Goal: Task Accomplishment & Management: Complete application form

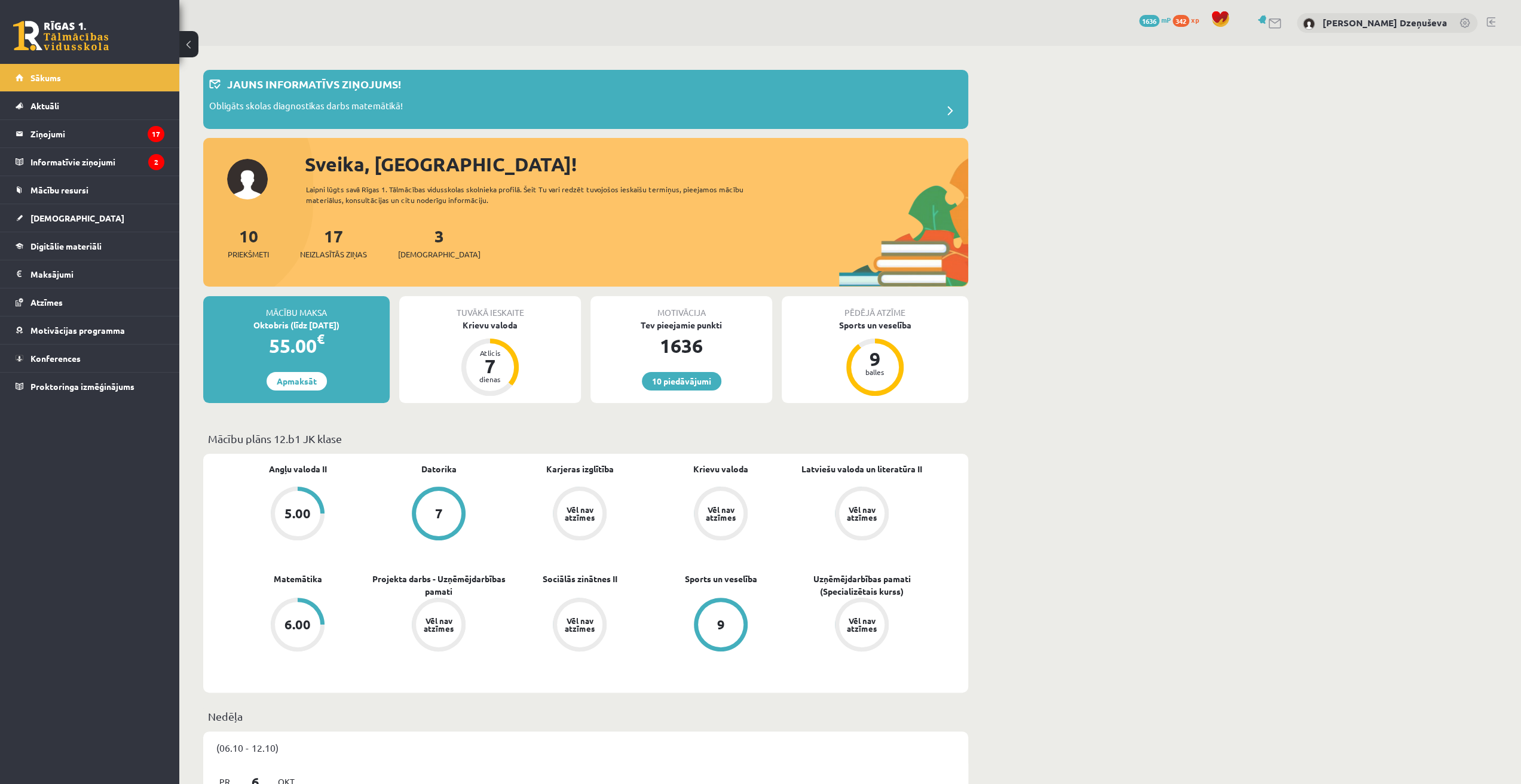
click at [428, 240] on div "3 Ieskaites" at bounding box center [439, 241] width 83 height 37
click at [417, 249] on span "[DEMOGRAPHIC_DATA]" at bounding box center [439, 254] width 83 height 12
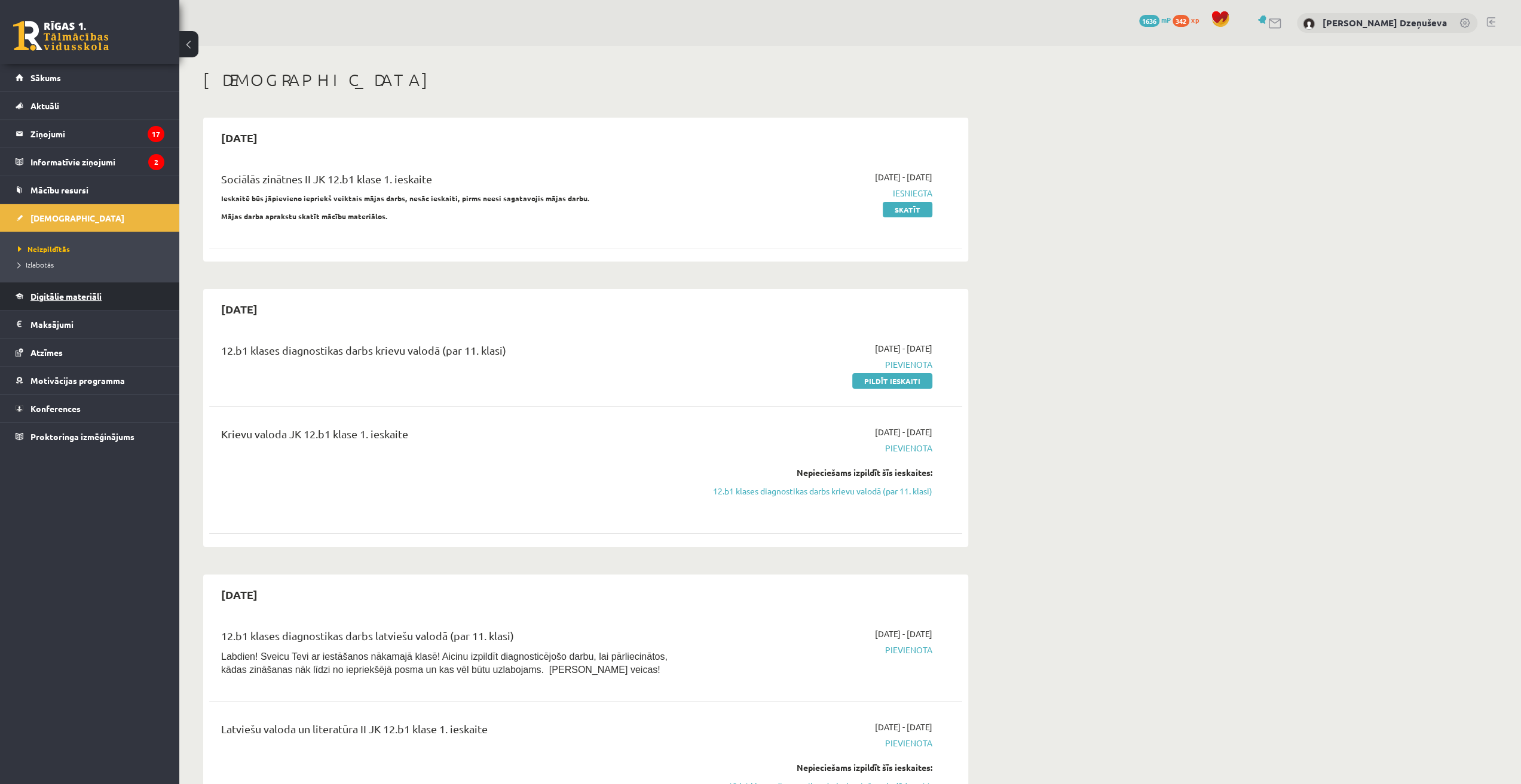
click at [105, 297] on link "Digitālie materiāli" at bounding box center [90, 296] width 149 height 28
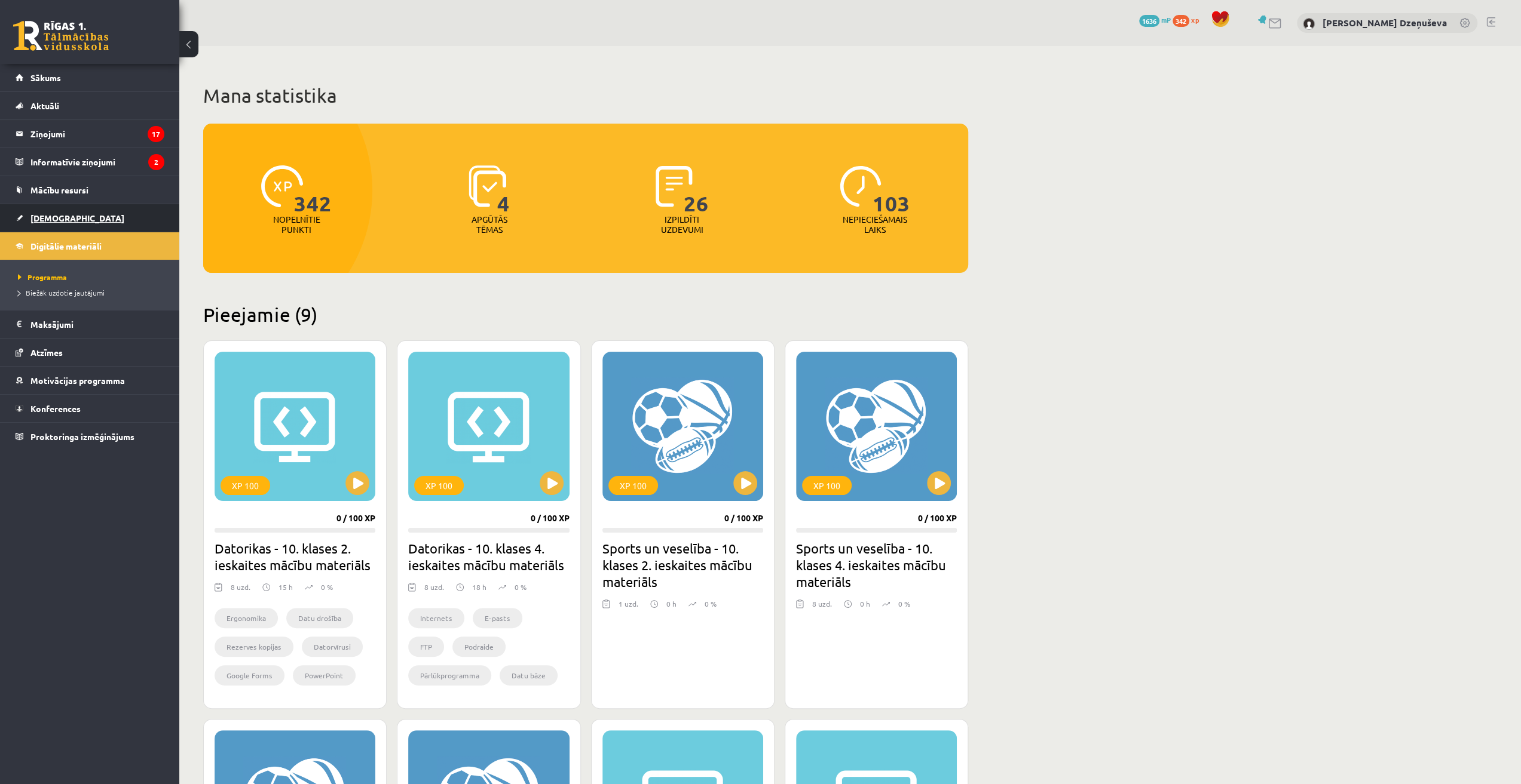
click at [64, 217] on span "[DEMOGRAPHIC_DATA]" at bounding box center [78, 217] width 94 height 11
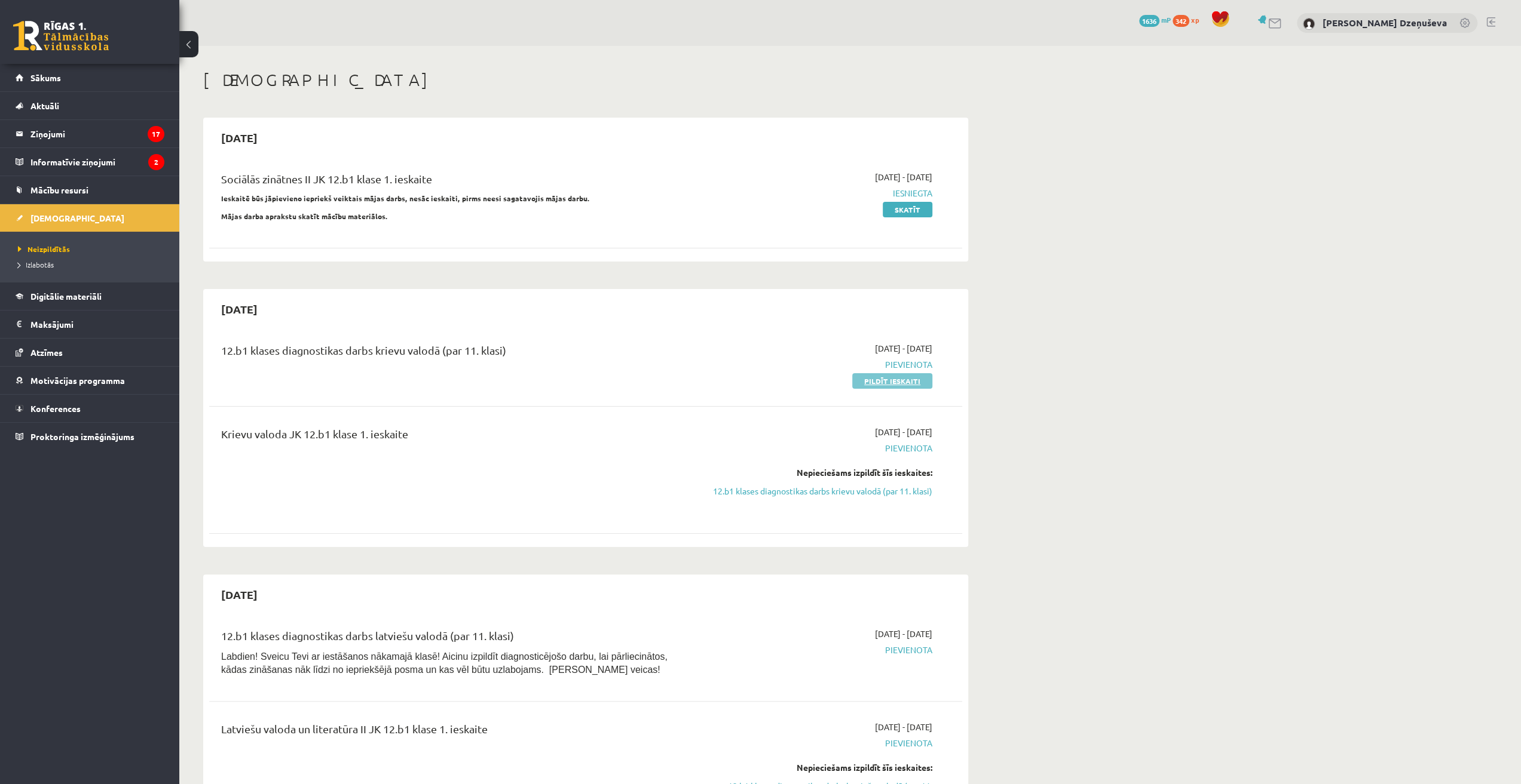
click at [881, 379] on link "Pildīt ieskaiti" at bounding box center [892, 381] width 80 height 16
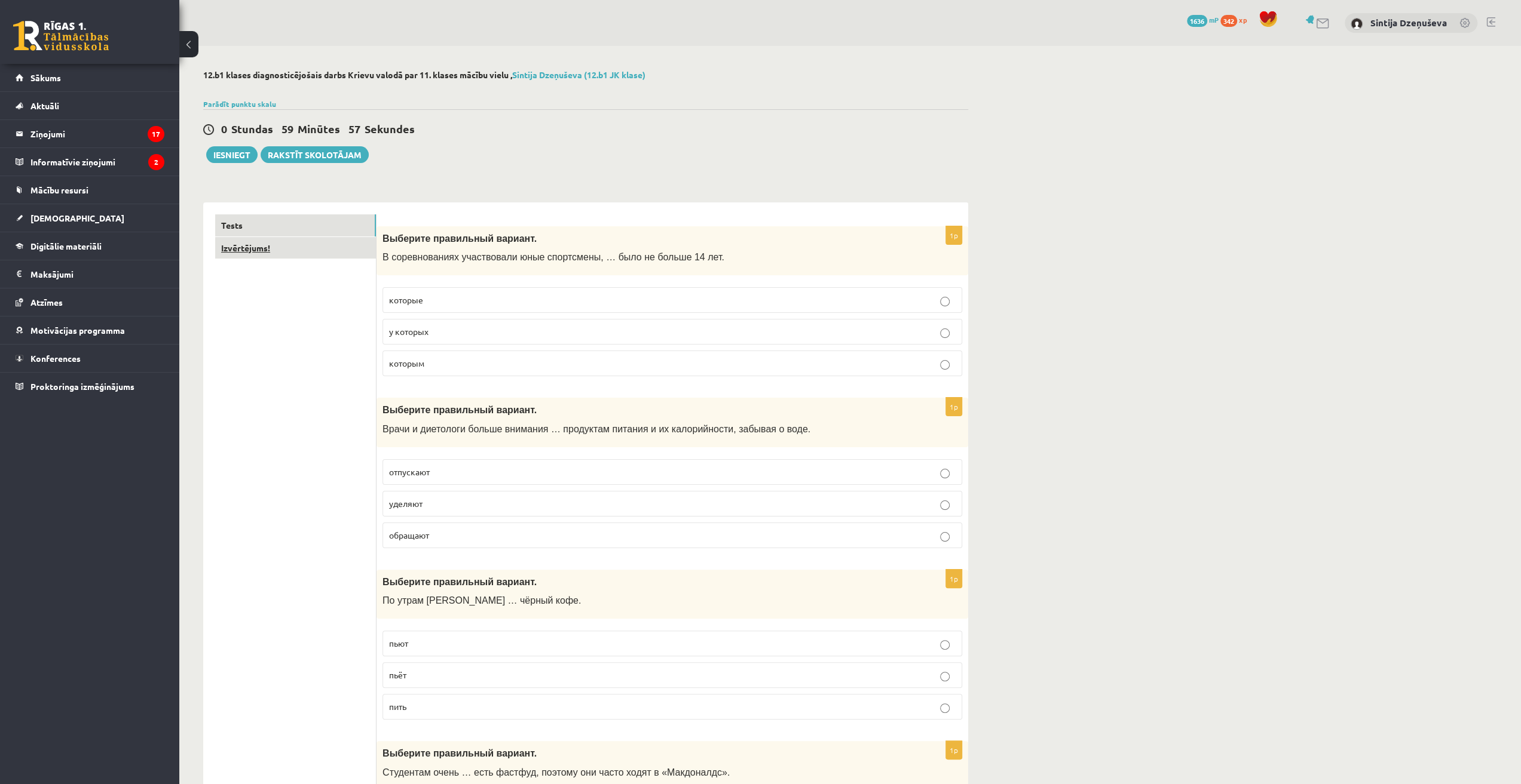
click at [294, 246] on link "Izvērtējums!" at bounding box center [295, 248] width 161 height 22
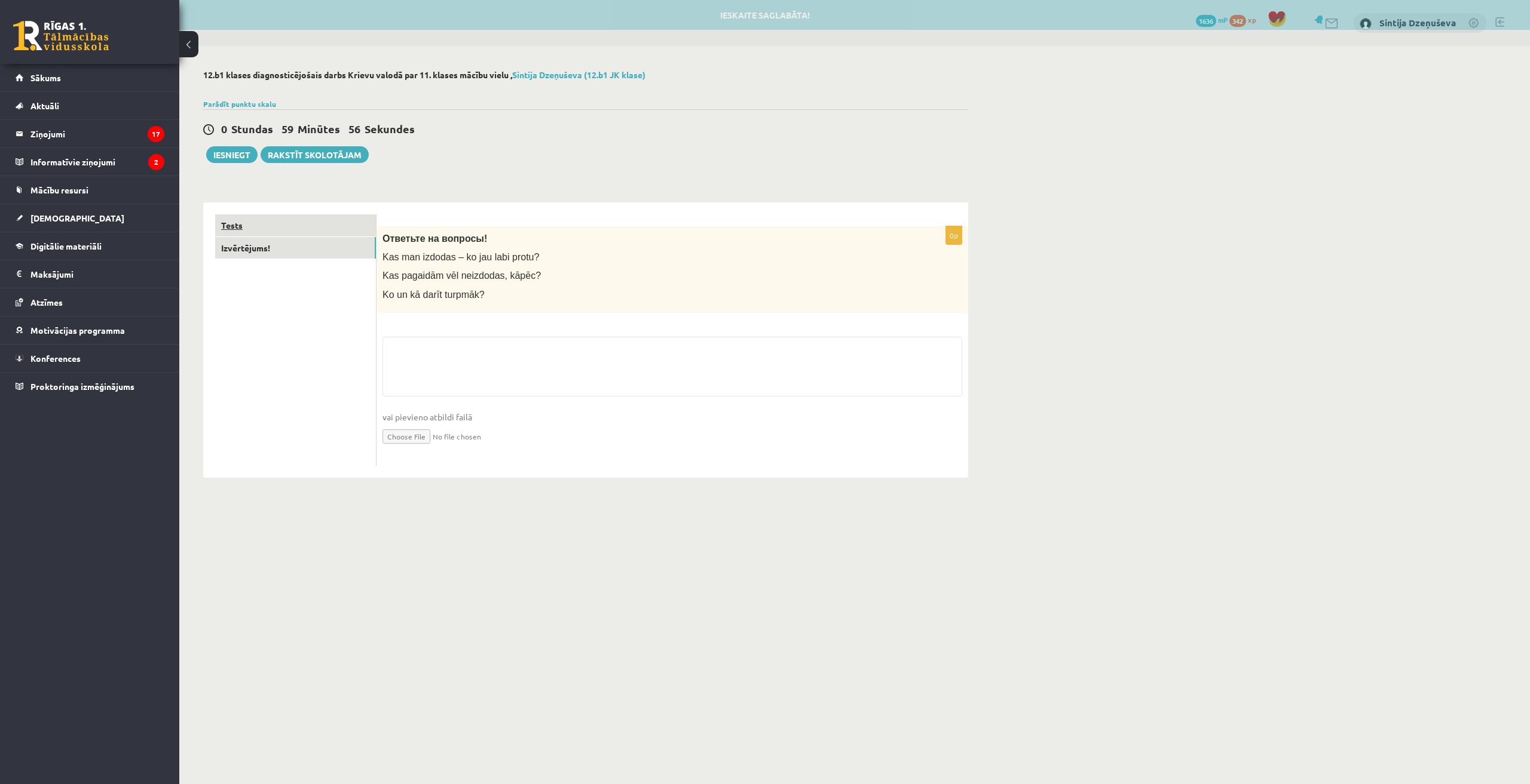
click at [280, 222] on link "Tests" at bounding box center [295, 225] width 161 height 22
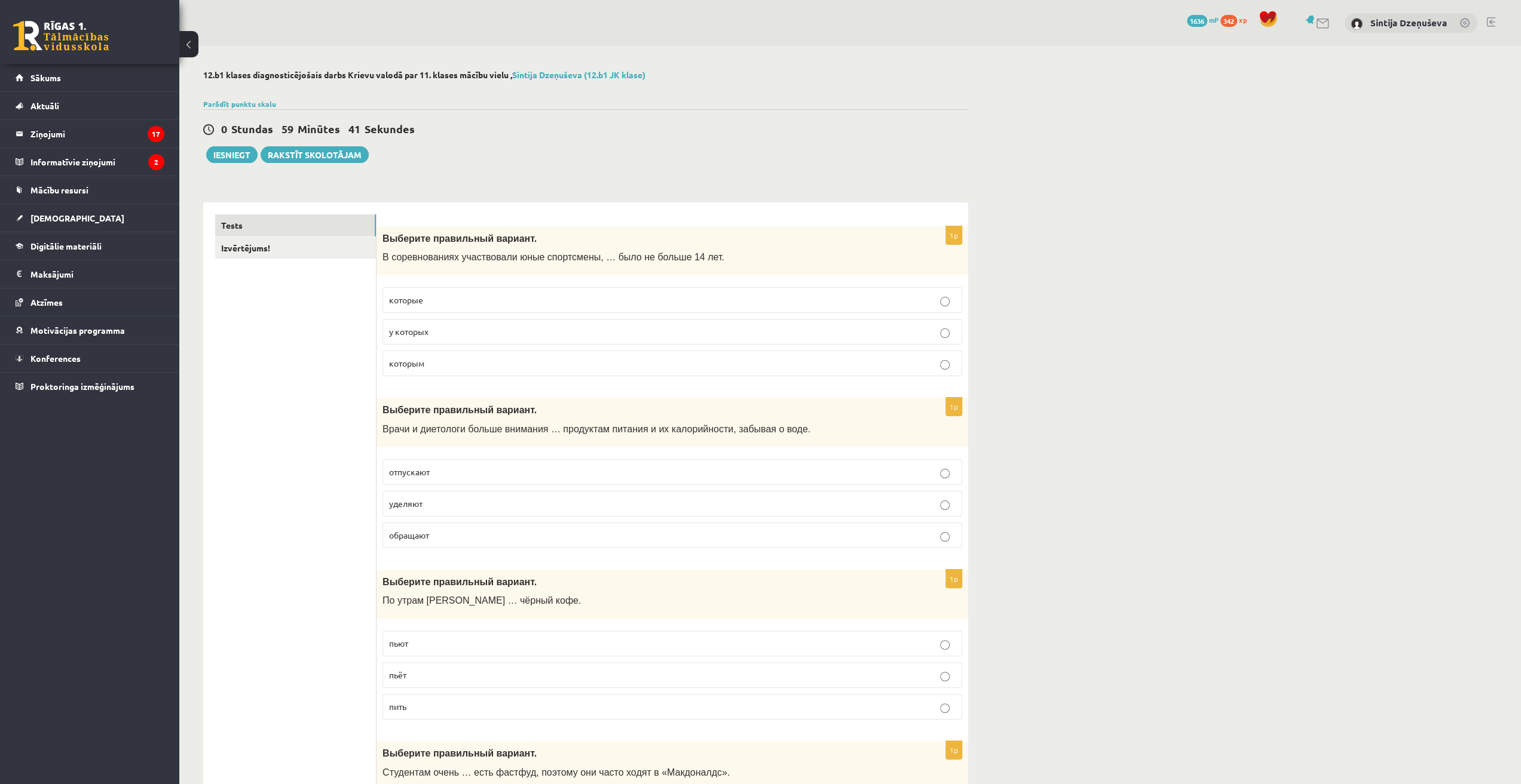
click at [434, 367] on p "которым" at bounding box center [673, 363] width 567 height 13
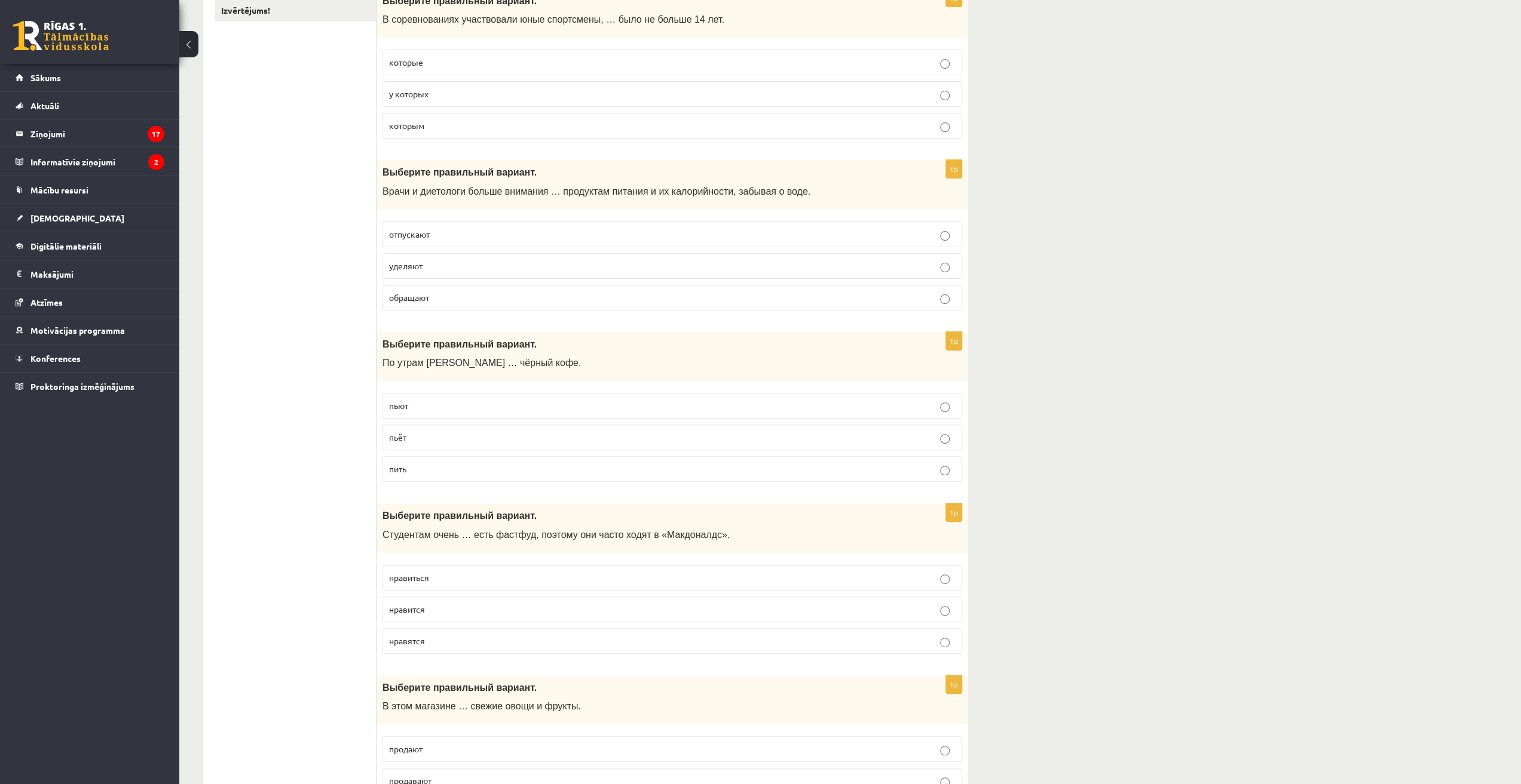
scroll to position [239, 0]
click at [486, 260] on p "уделяют" at bounding box center [673, 264] width 567 height 13
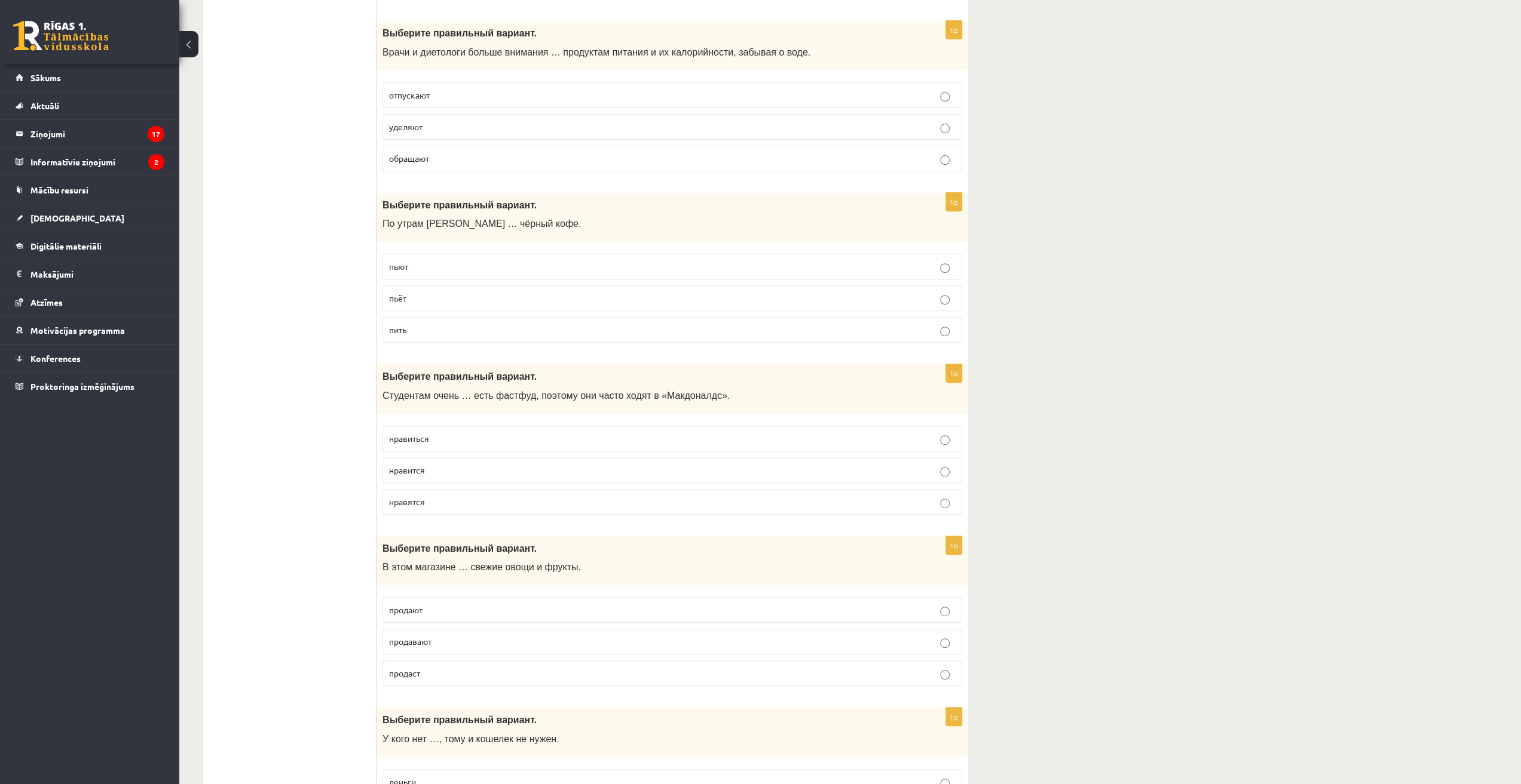
scroll to position [358, 0]
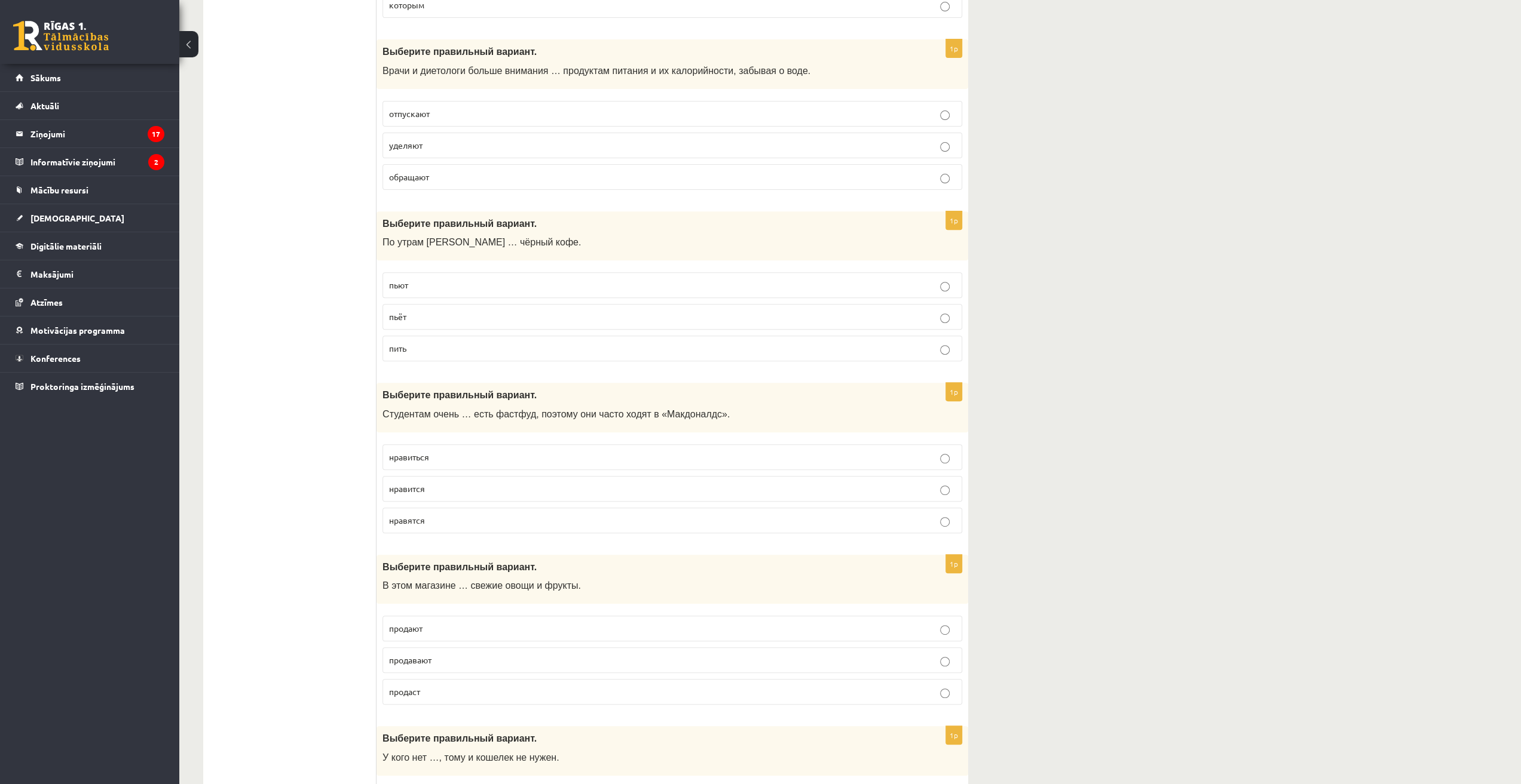
click at [411, 181] on p "обращают" at bounding box center [673, 177] width 567 height 13
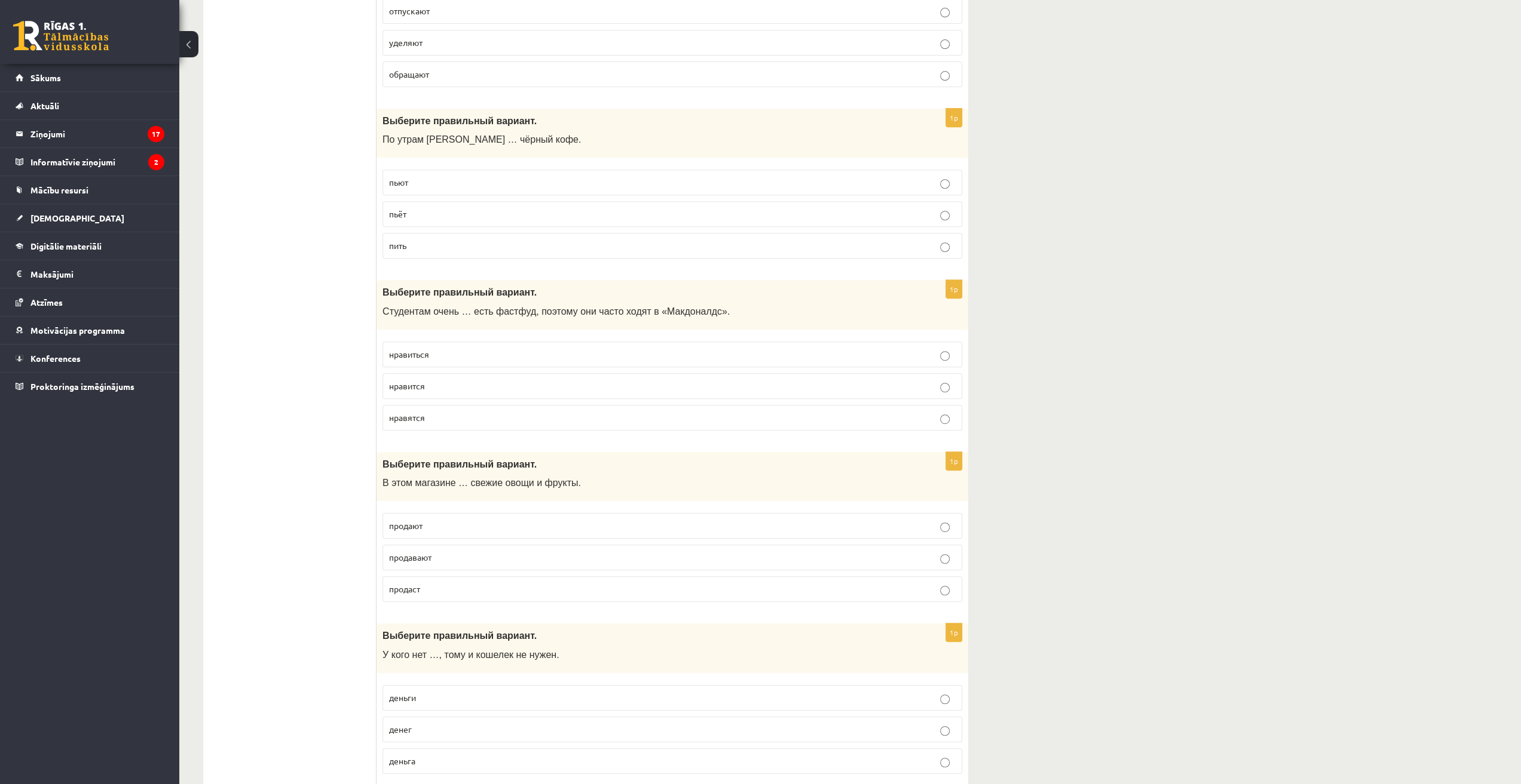
scroll to position [478, 0]
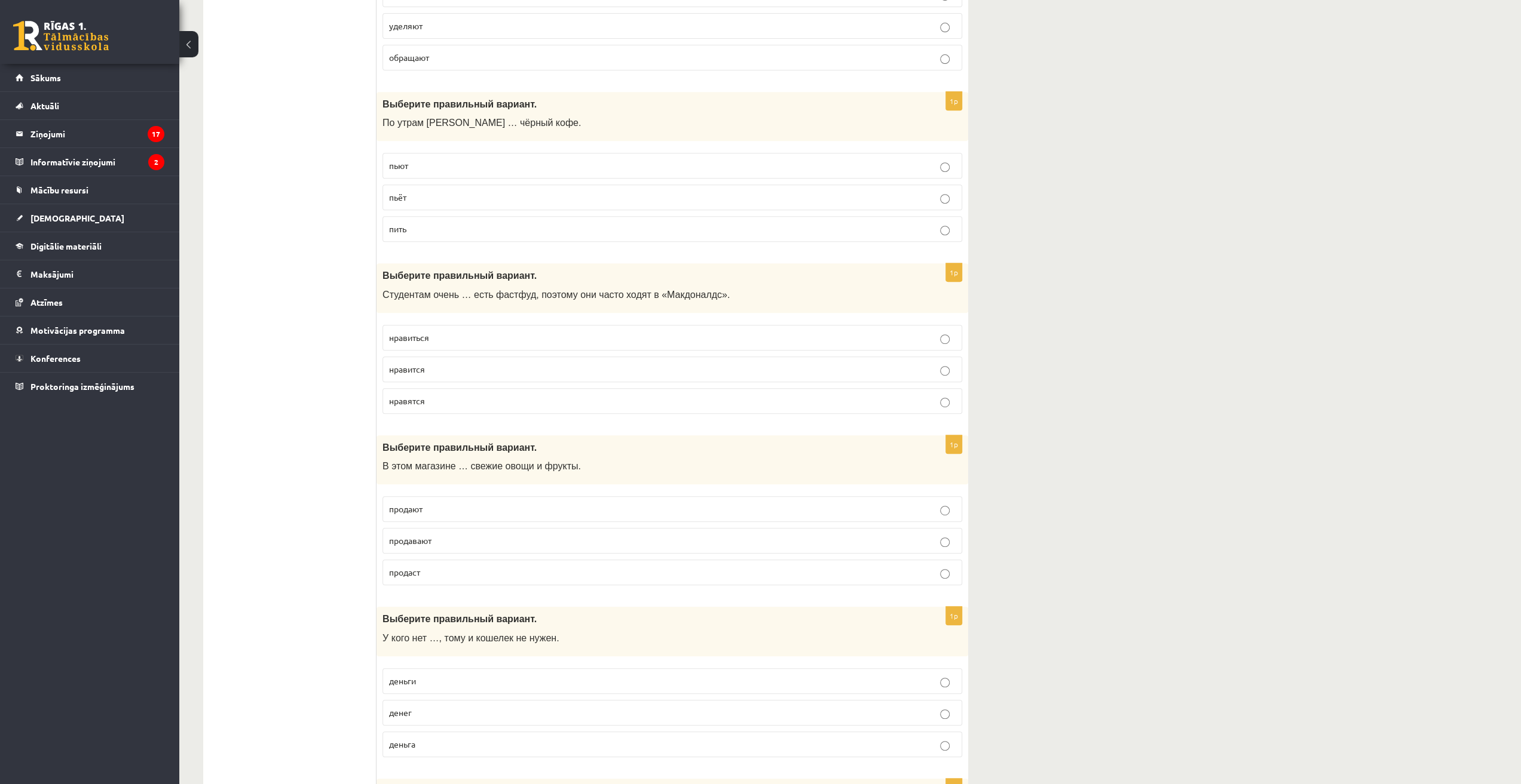
click at [413, 196] on p "пьёт" at bounding box center [673, 197] width 567 height 13
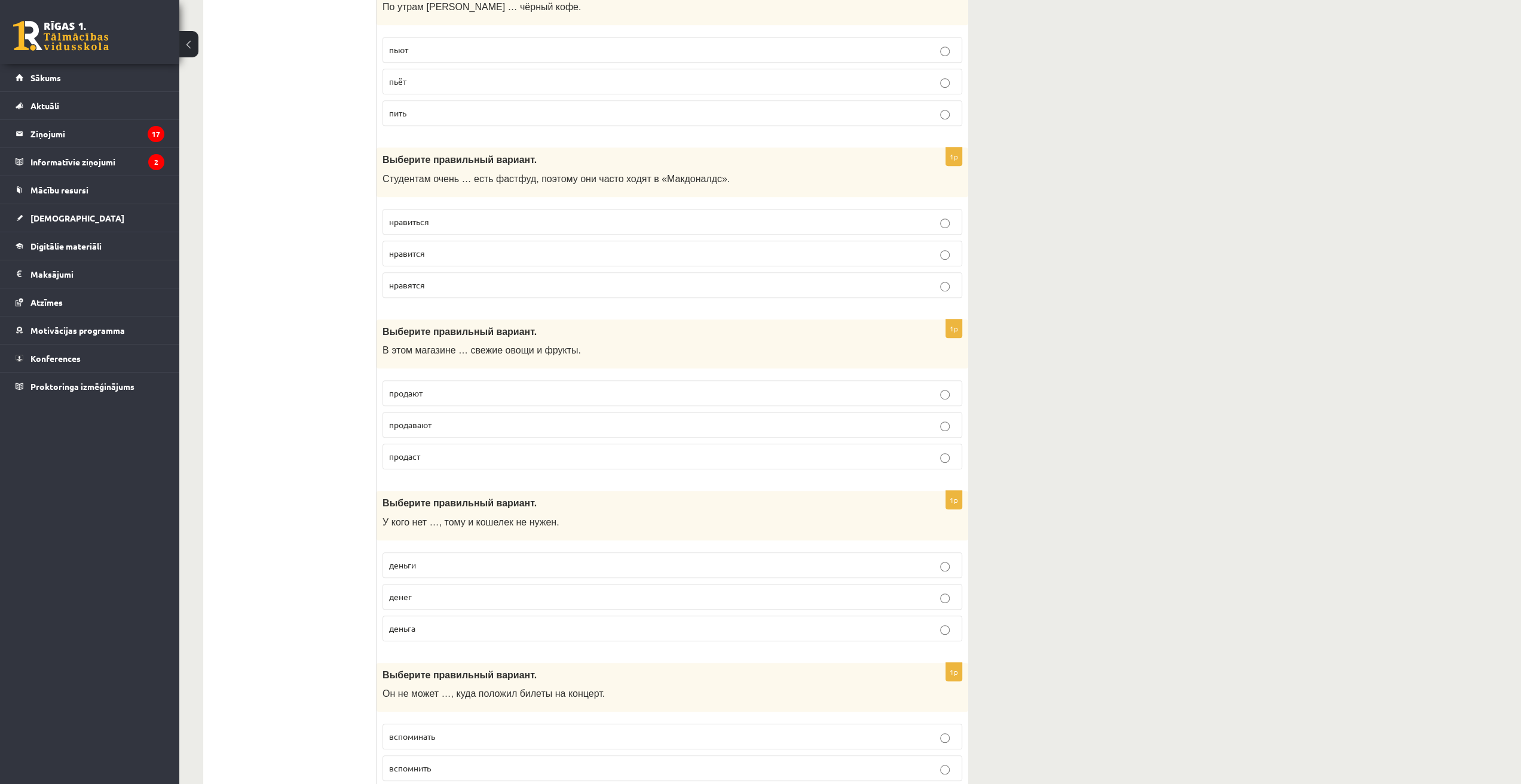
scroll to position [597, 0]
click at [412, 277] on span "нравятся" at bounding box center [407, 281] width 36 height 11
click at [418, 244] on span "нравится" at bounding box center [407, 249] width 36 height 11
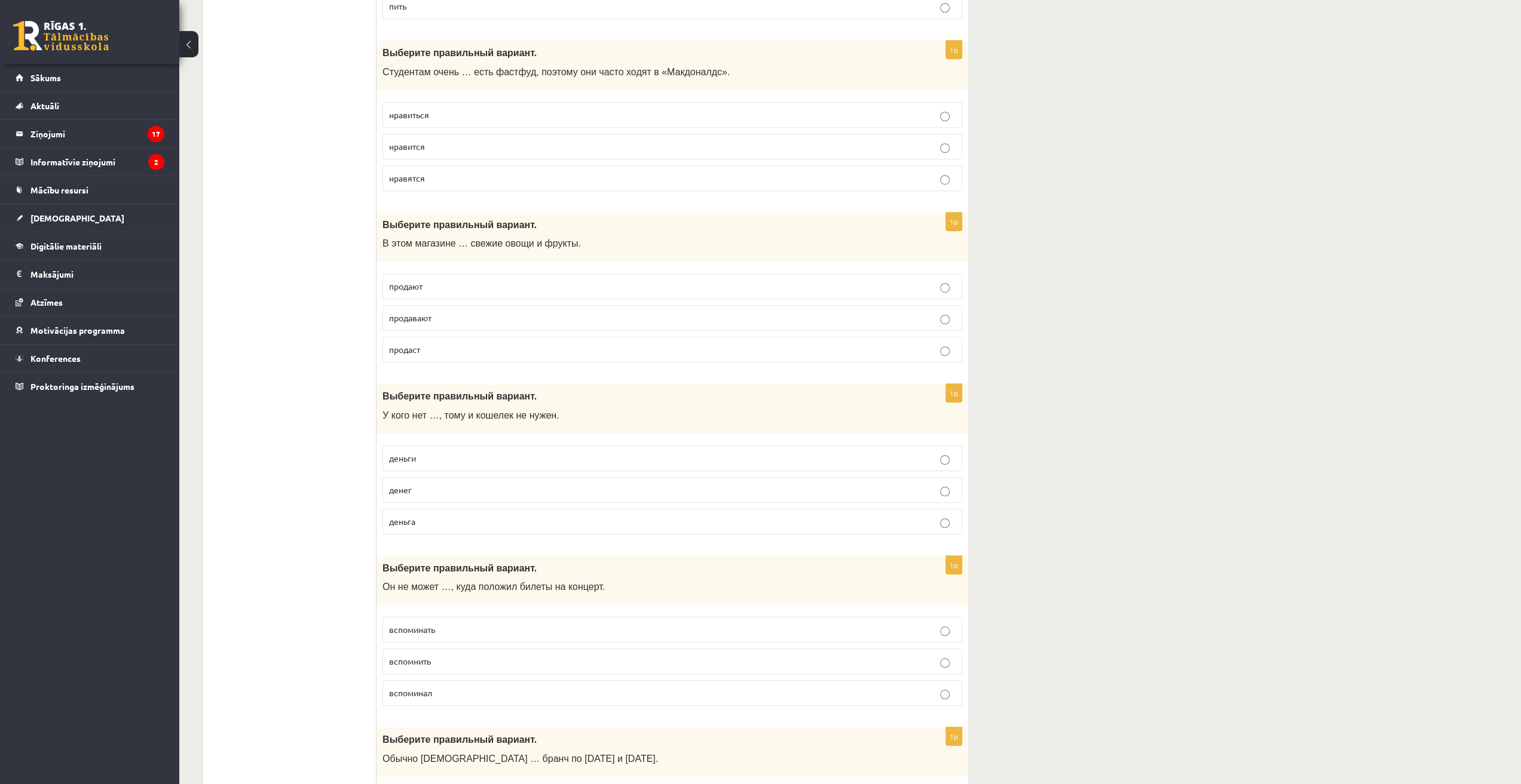
scroll to position [717, 0]
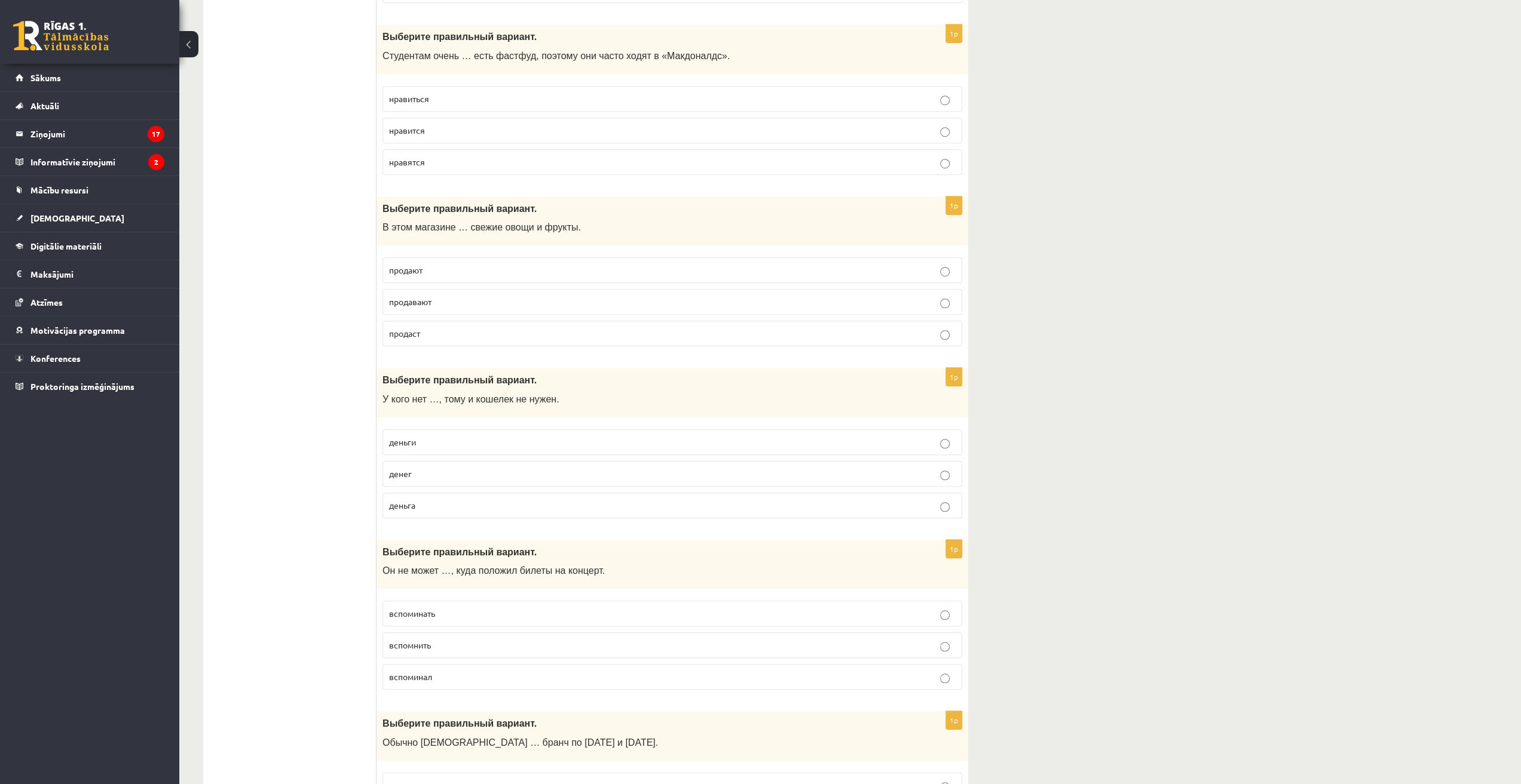
click at [400, 264] on span "продают" at bounding box center [406, 269] width 34 height 11
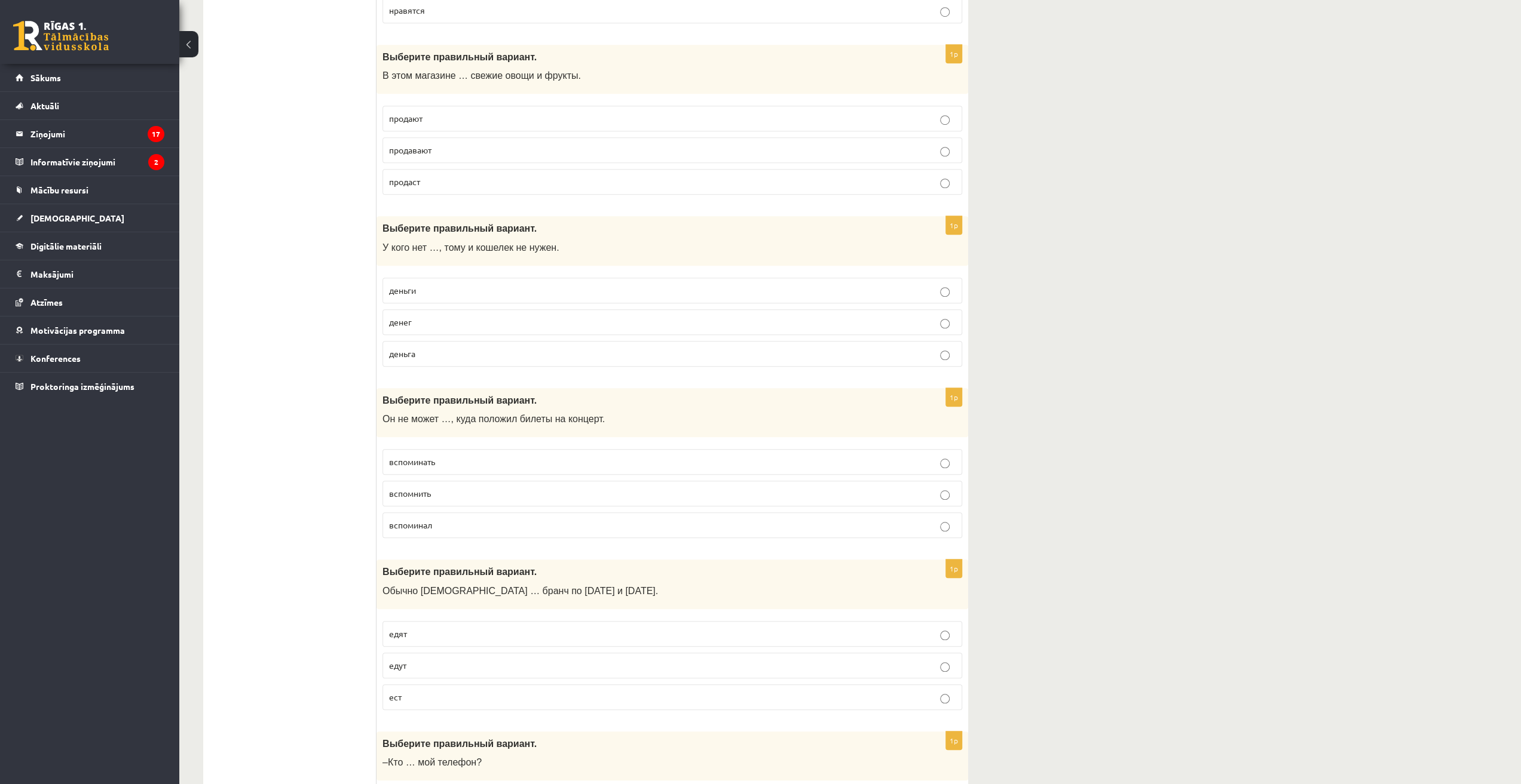
scroll to position [896, 0]
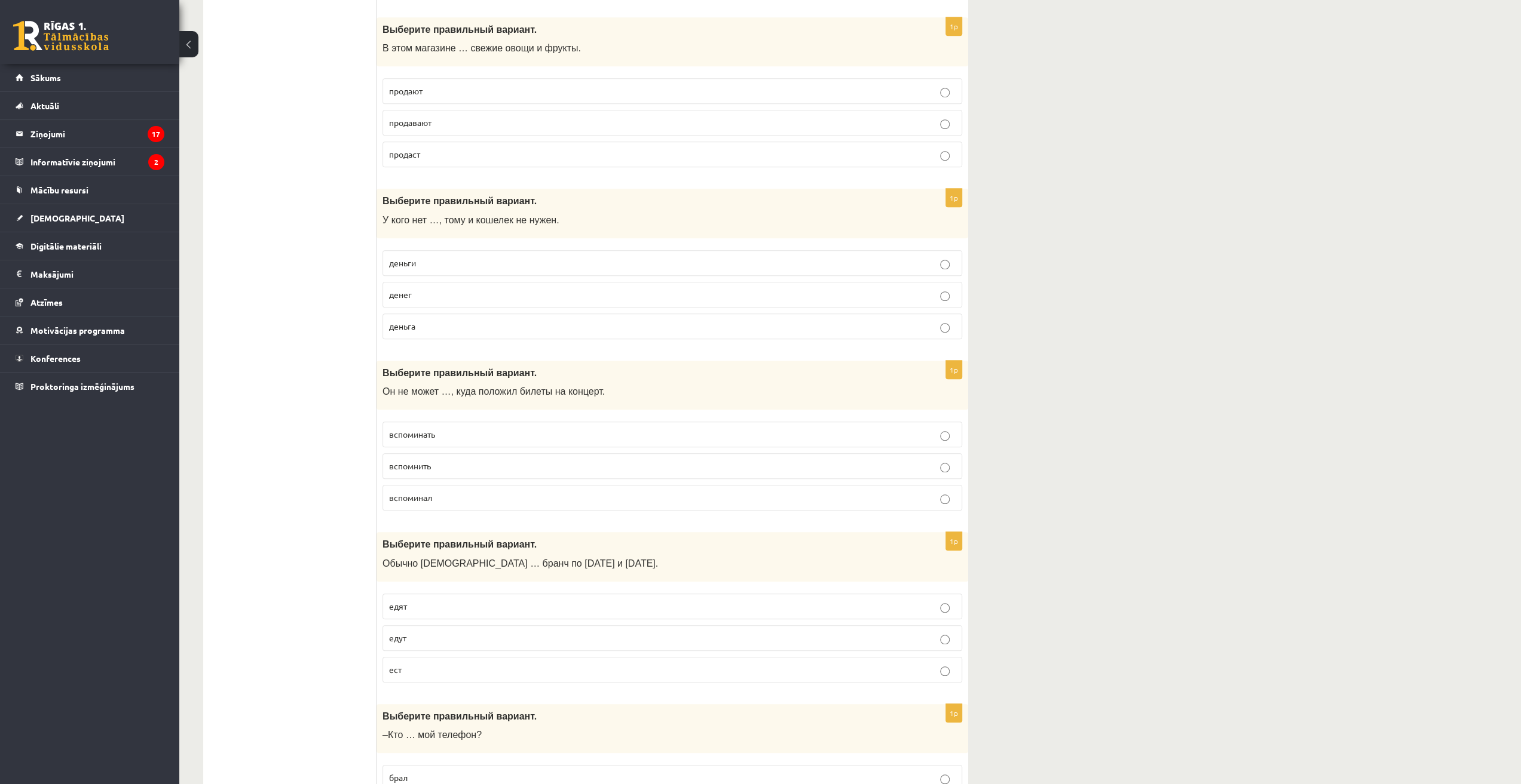
click at [434, 259] on p "деньги" at bounding box center [673, 262] width 567 height 13
click at [422, 290] on p "денег" at bounding box center [673, 294] width 567 height 13
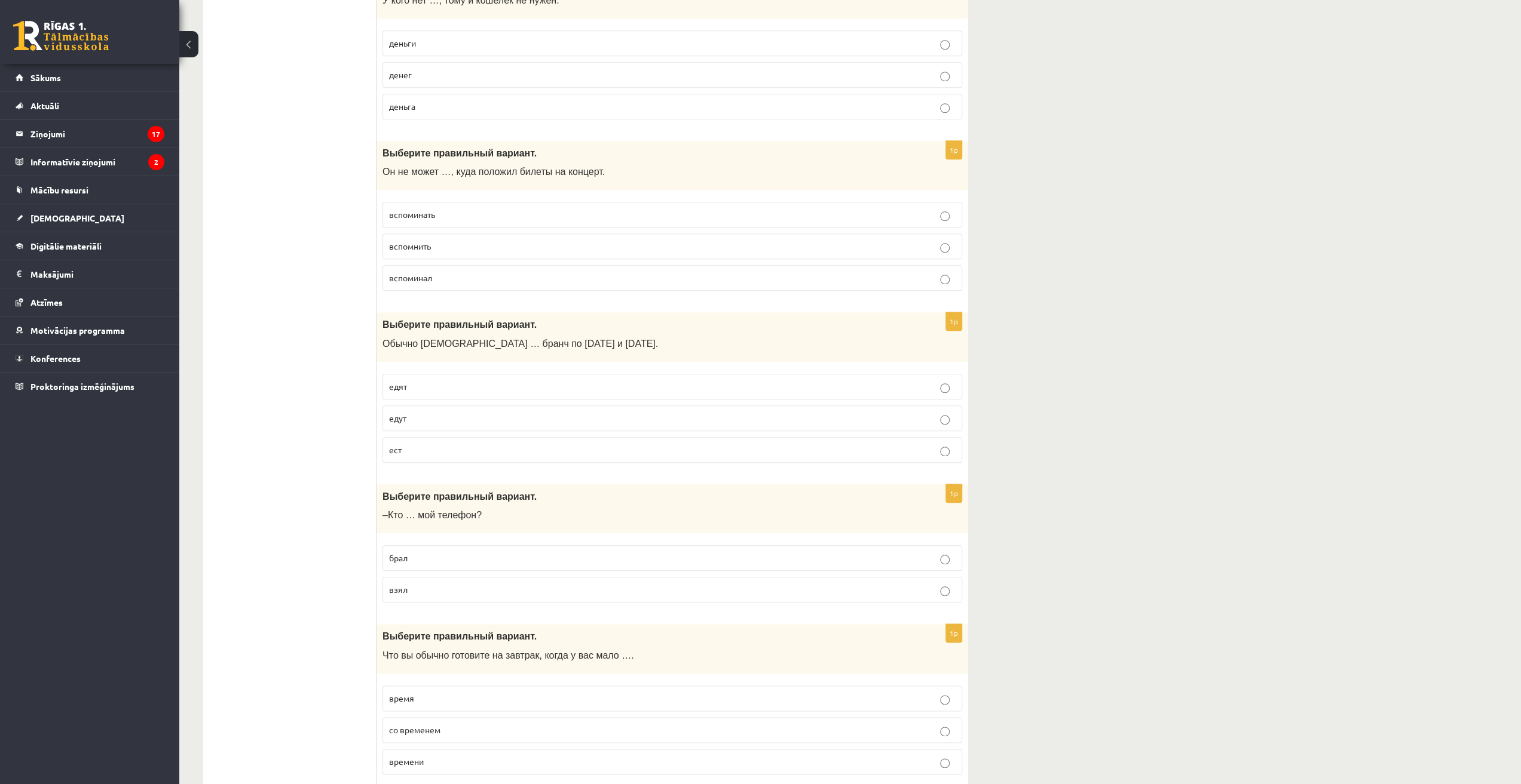
scroll to position [1135, 0]
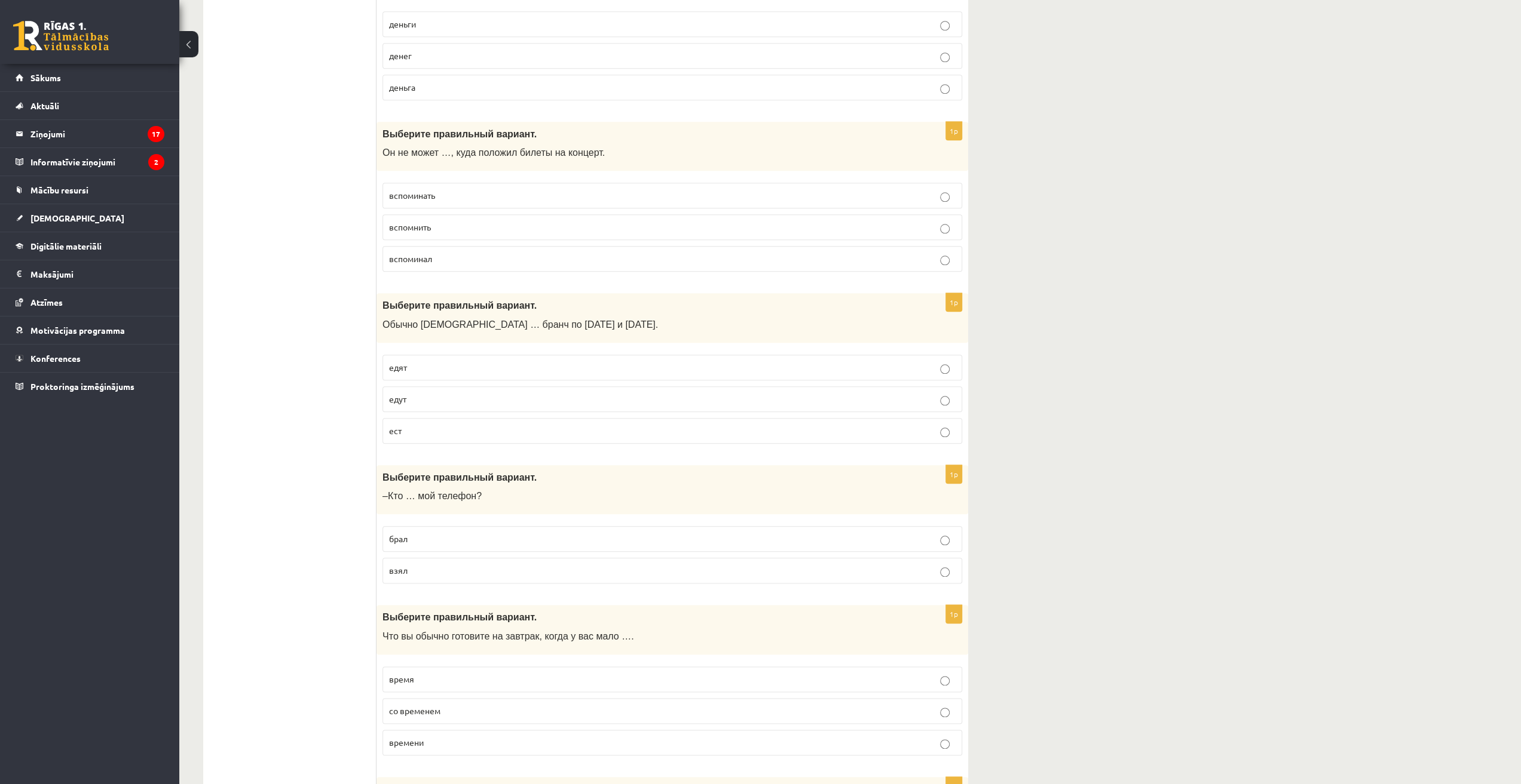
click at [410, 221] on span "вспомнить" at bounding box center [410, 226] width 42 height 11
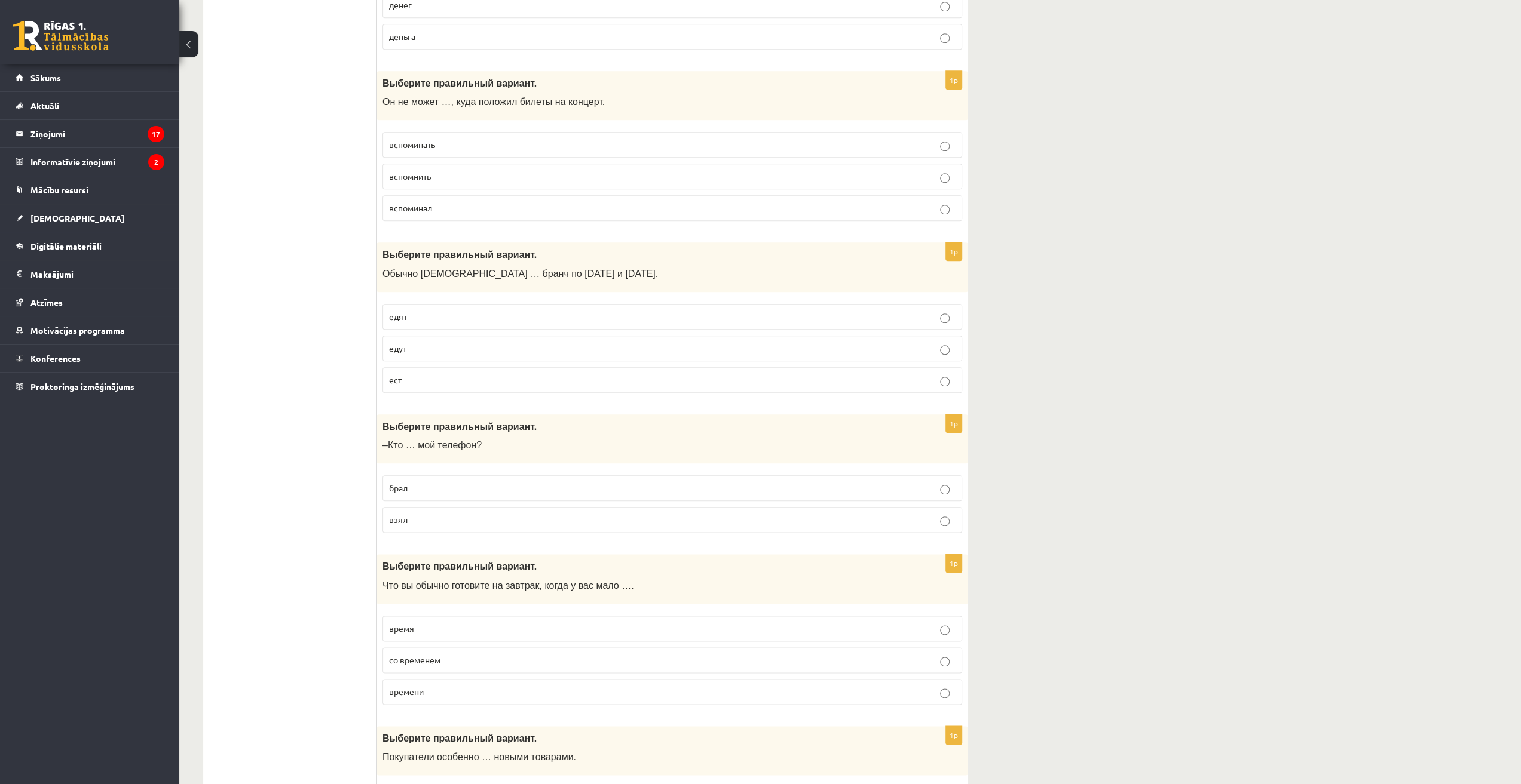
scroll to position [1254, 0]
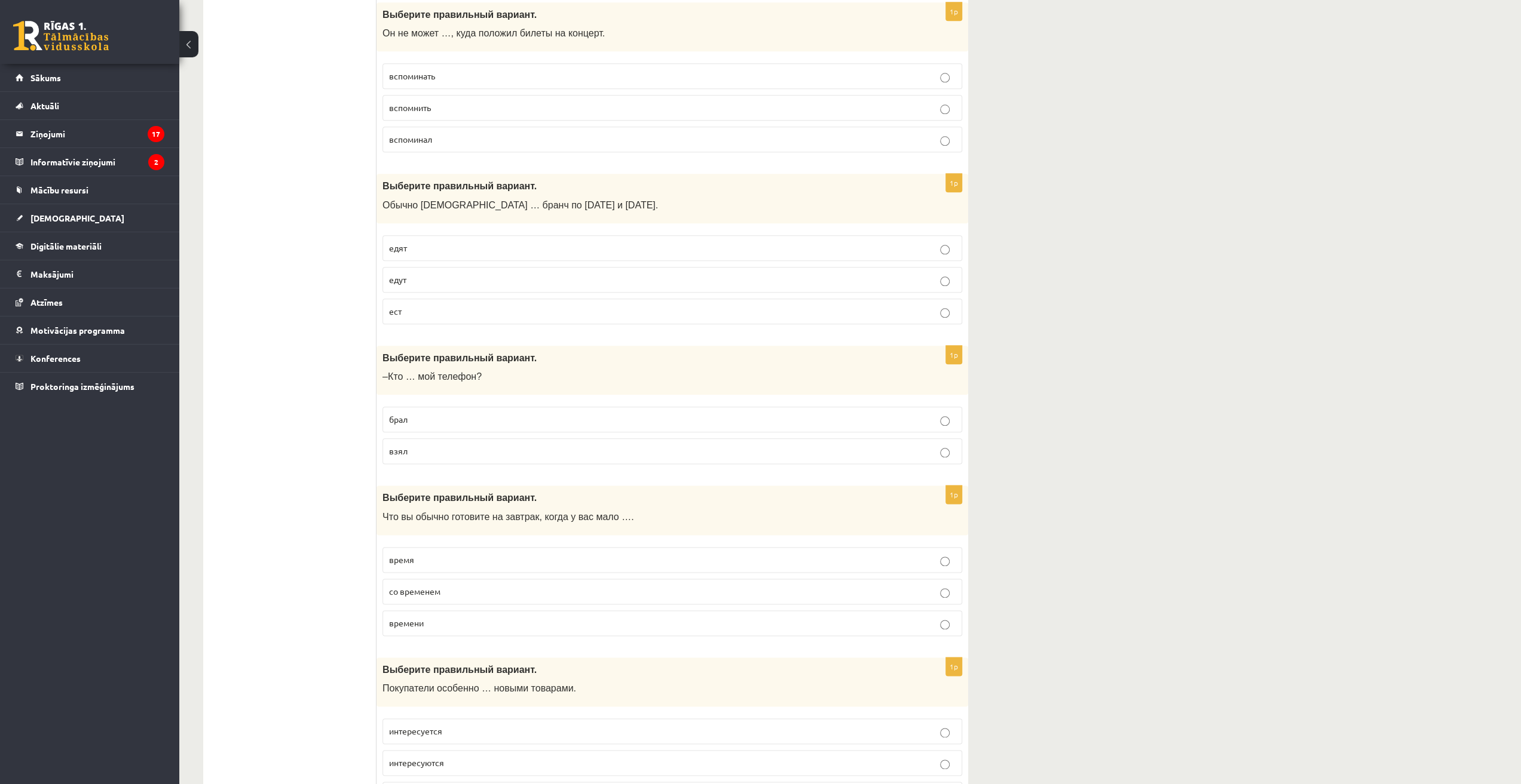
click at [392, 242] on span "едят" at bounding box center [398, 247] width 18 height 11
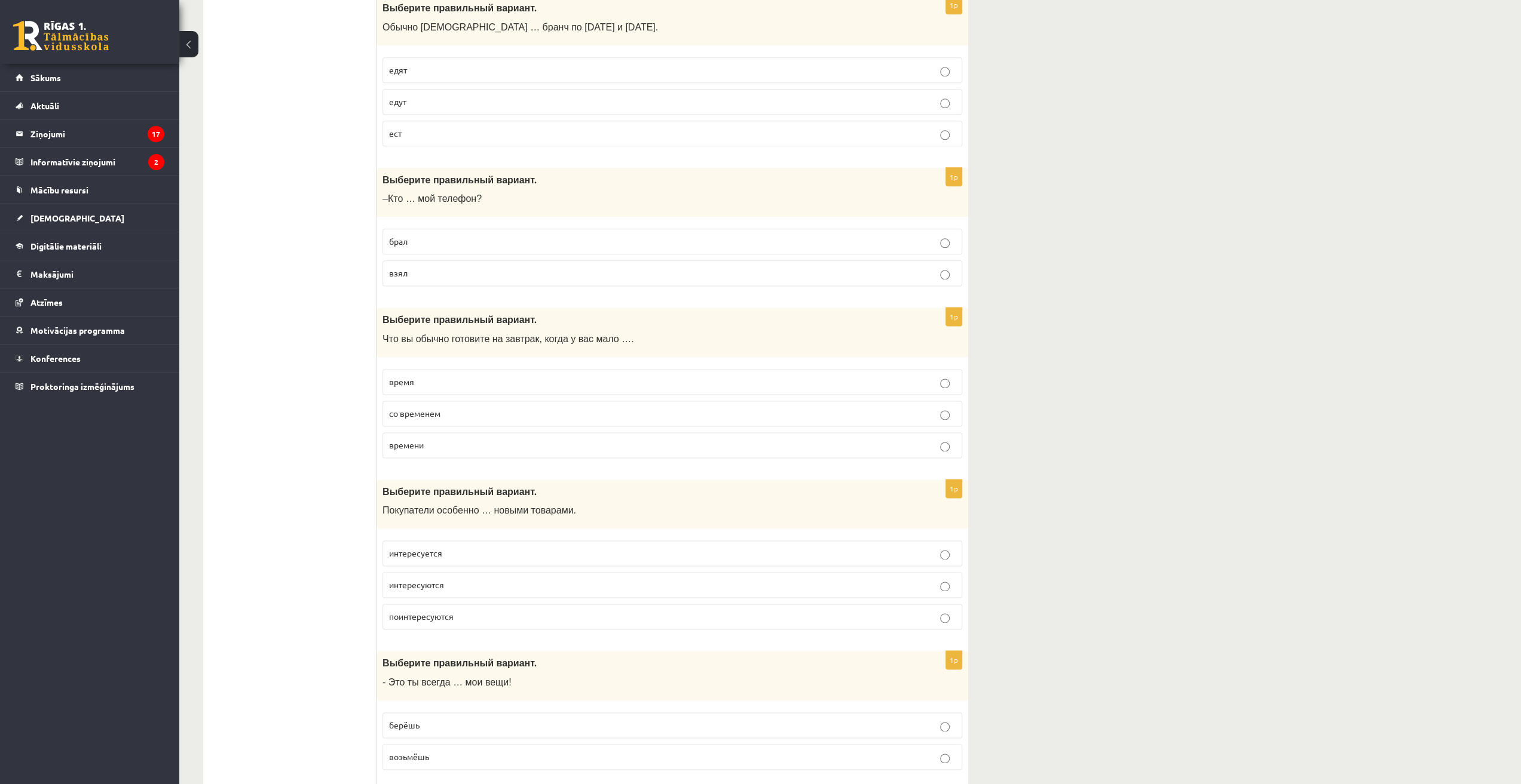
scroll to position [1493, 0]
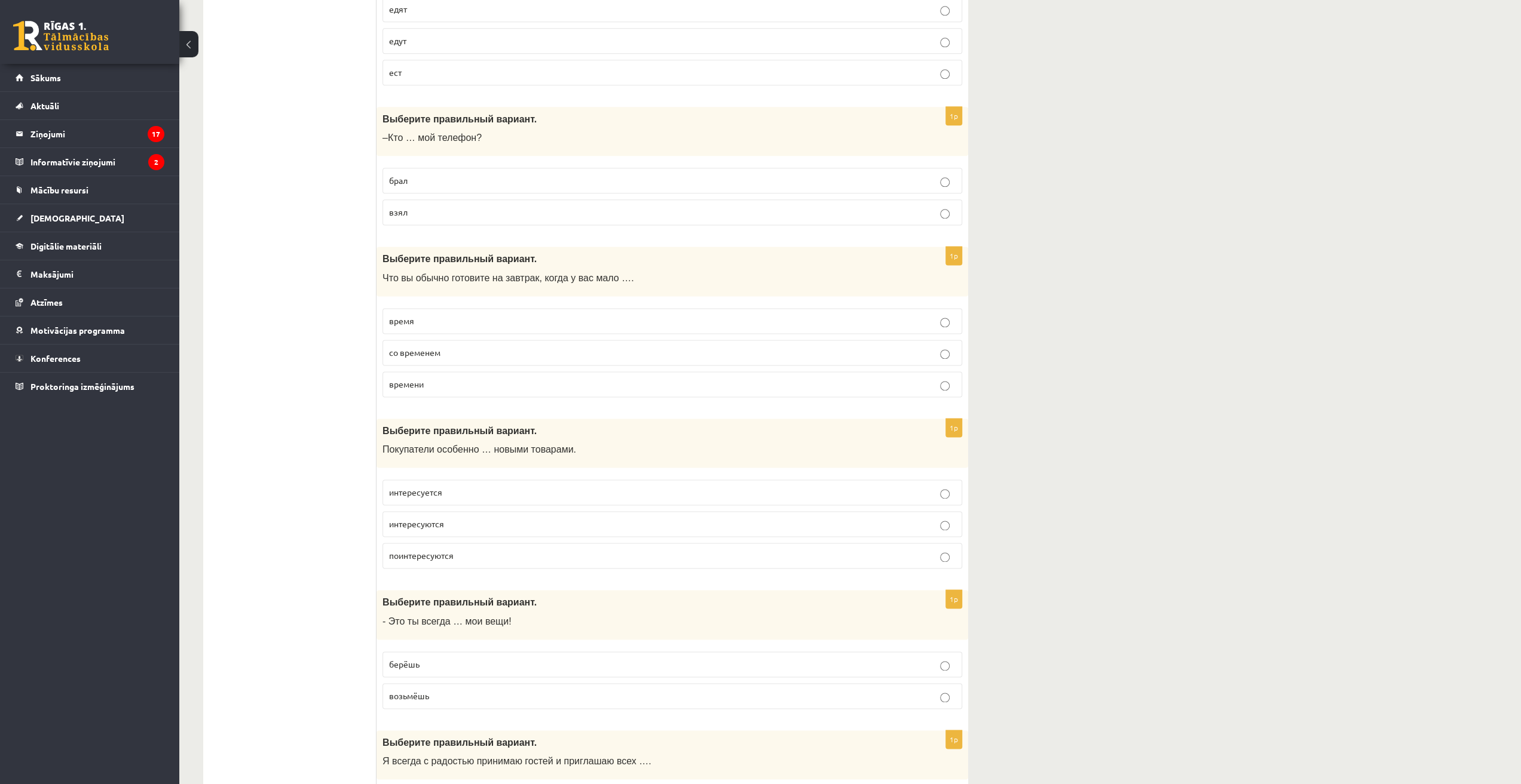
click at [401, 206] on span "взял" at bounding box center [398, 211] width 19 height 11
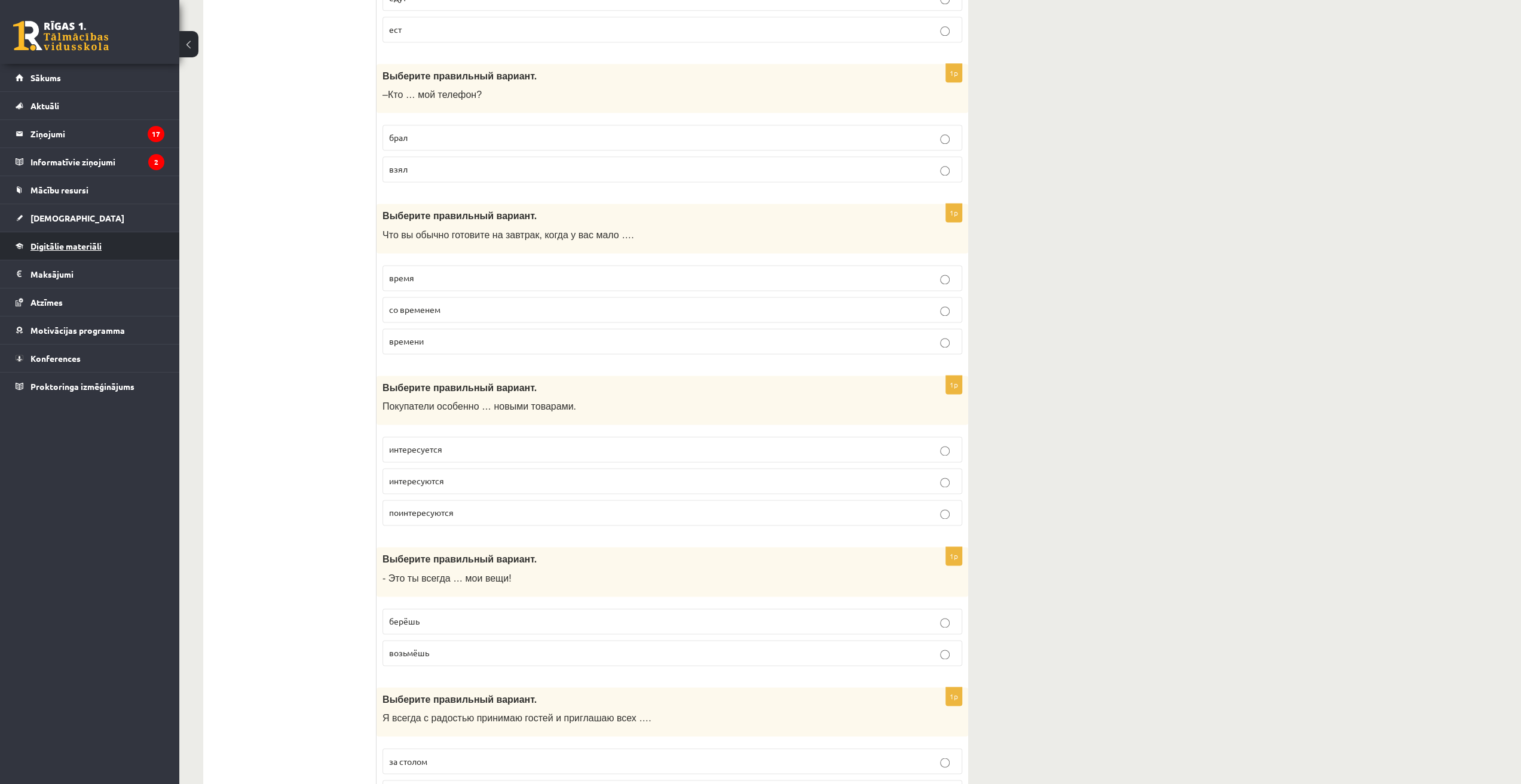
scroll to position [1553, 0]
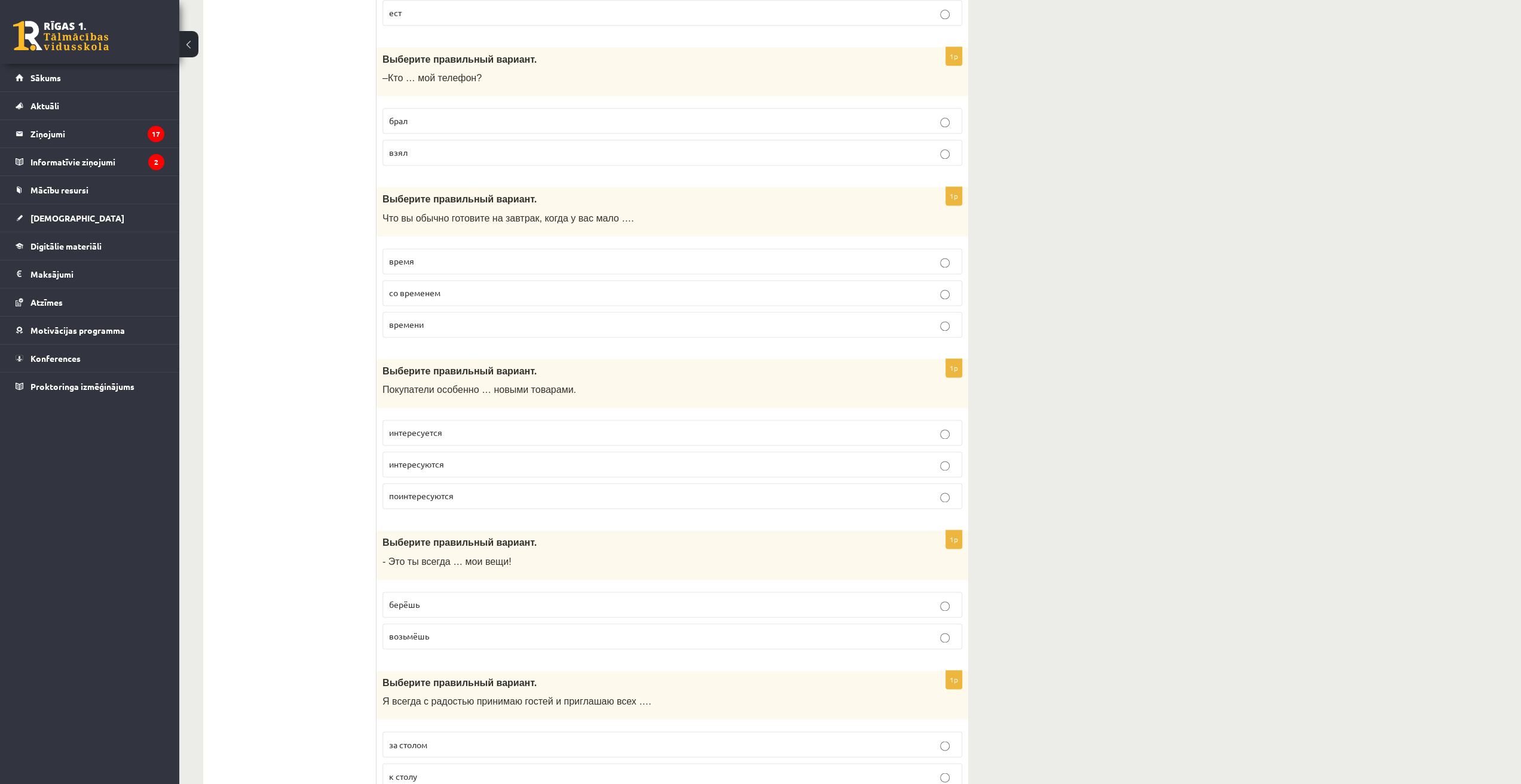
click at [428, 318] on p "времени" at bounding box center [673, 324] width 567 height 13
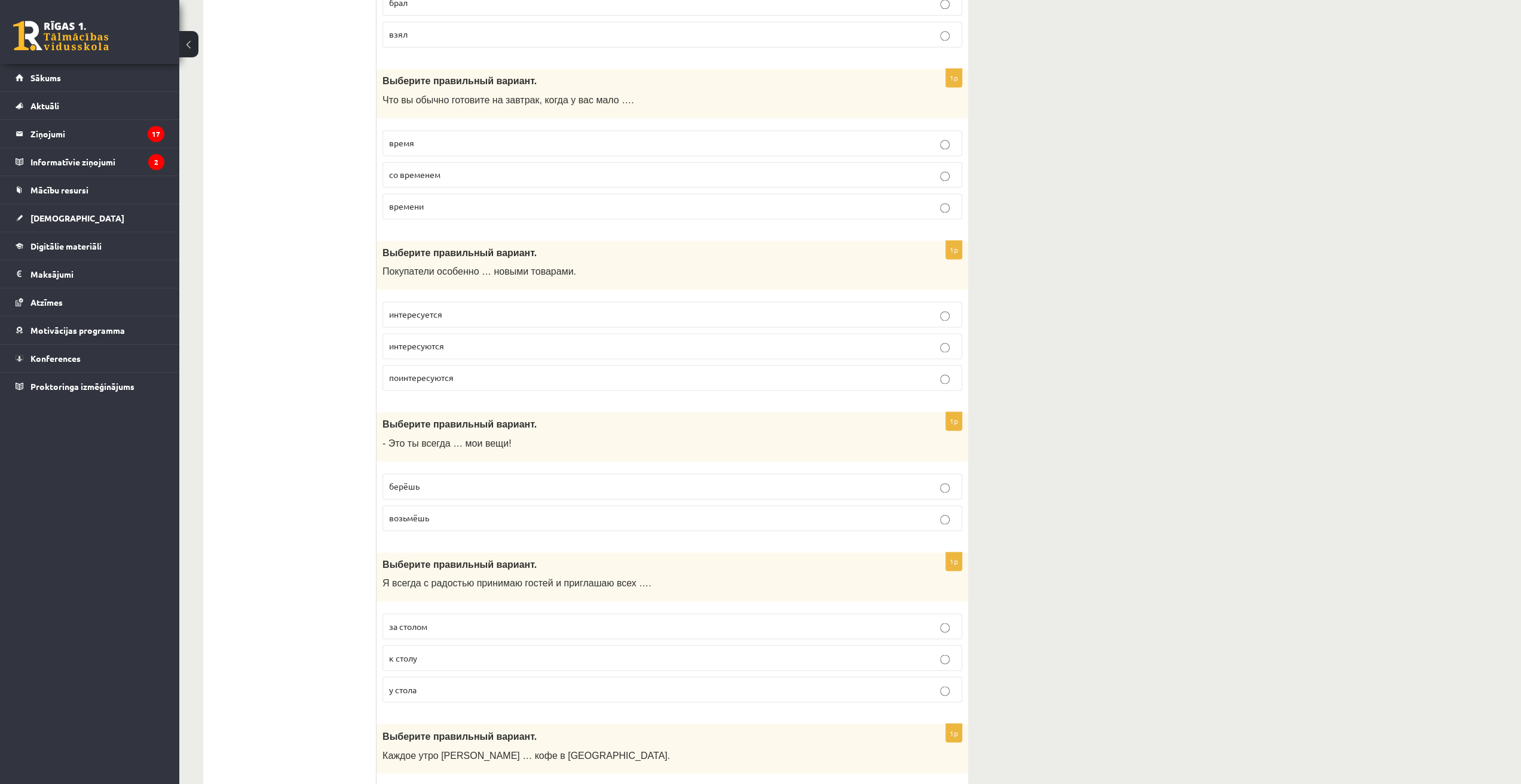
scroll to position [1733, 0]
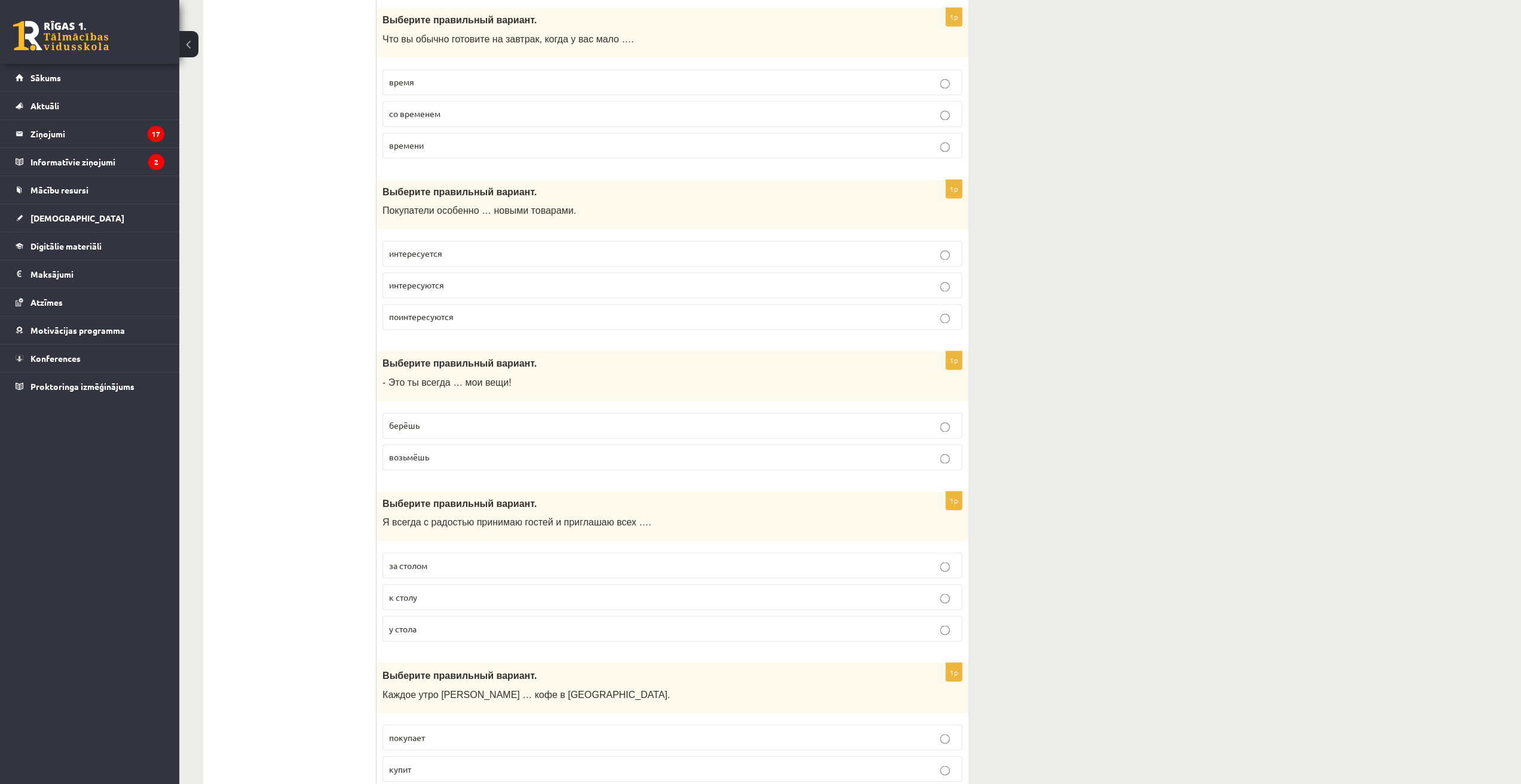
click at [411, 279] on span "интересуются" at bounding box center [416, 284] width 55 height 11
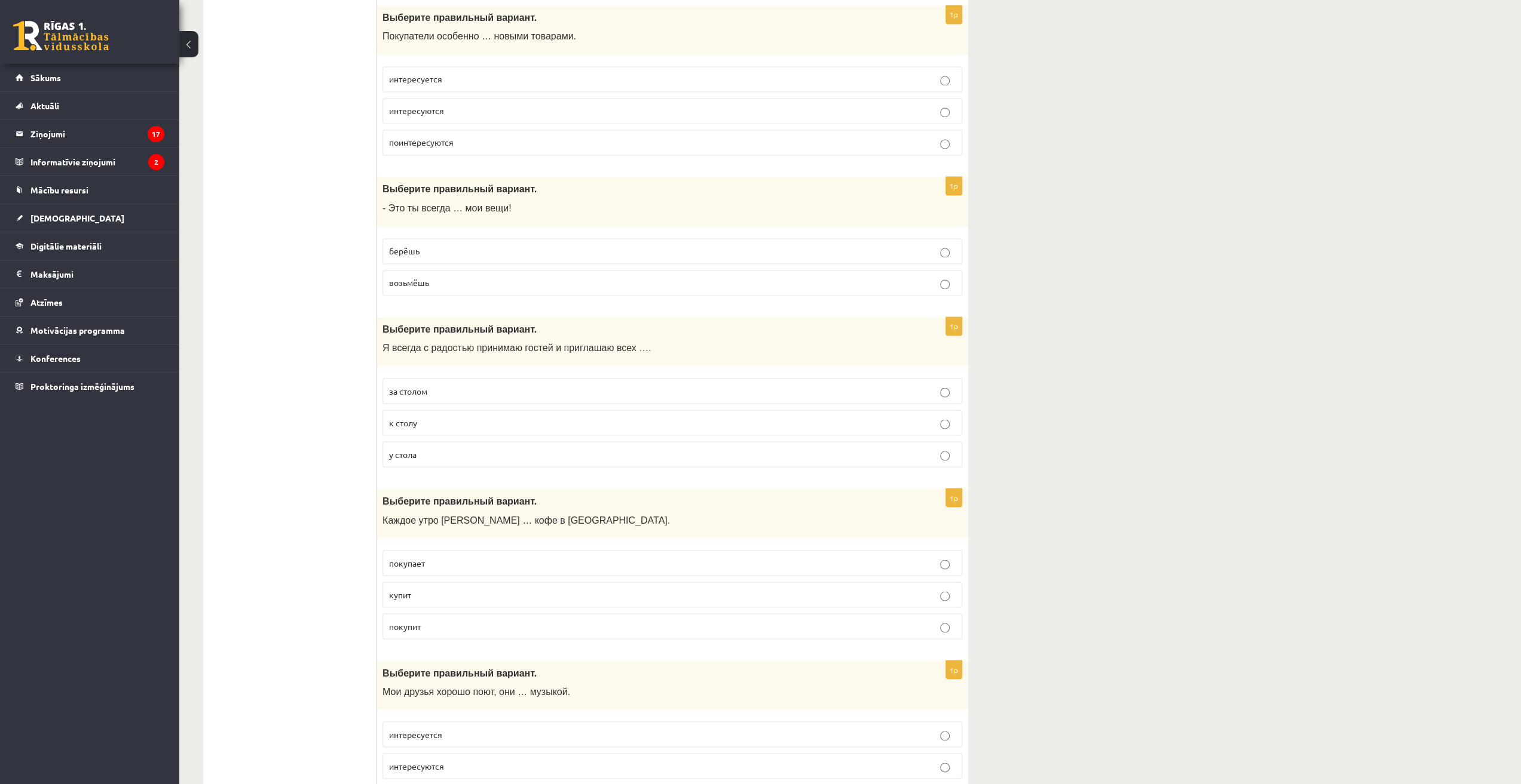
scroll to position [1911, 0]
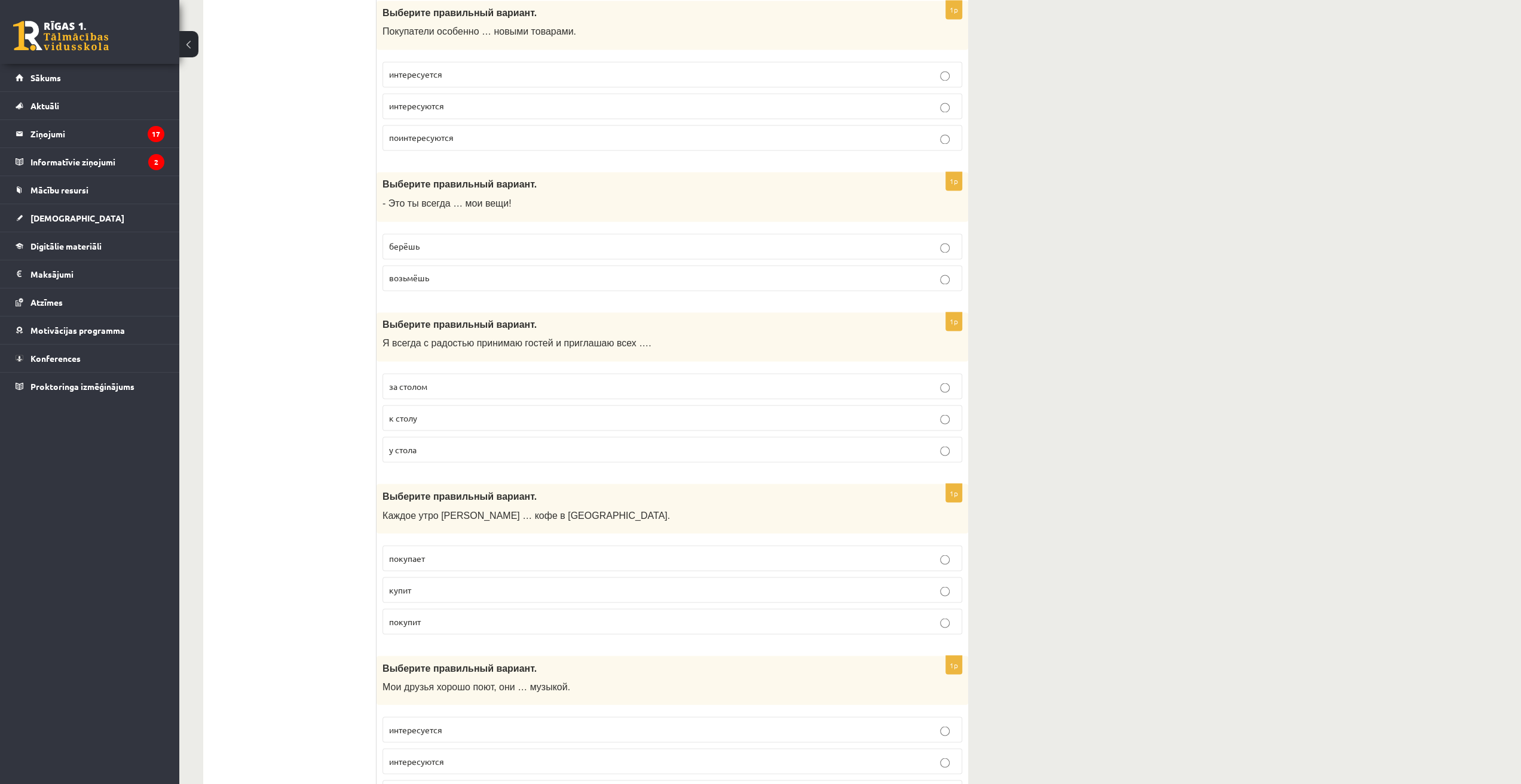
click at [417, 240] on span "берёшь" at bounding box center [404, 245] width 31 height 11
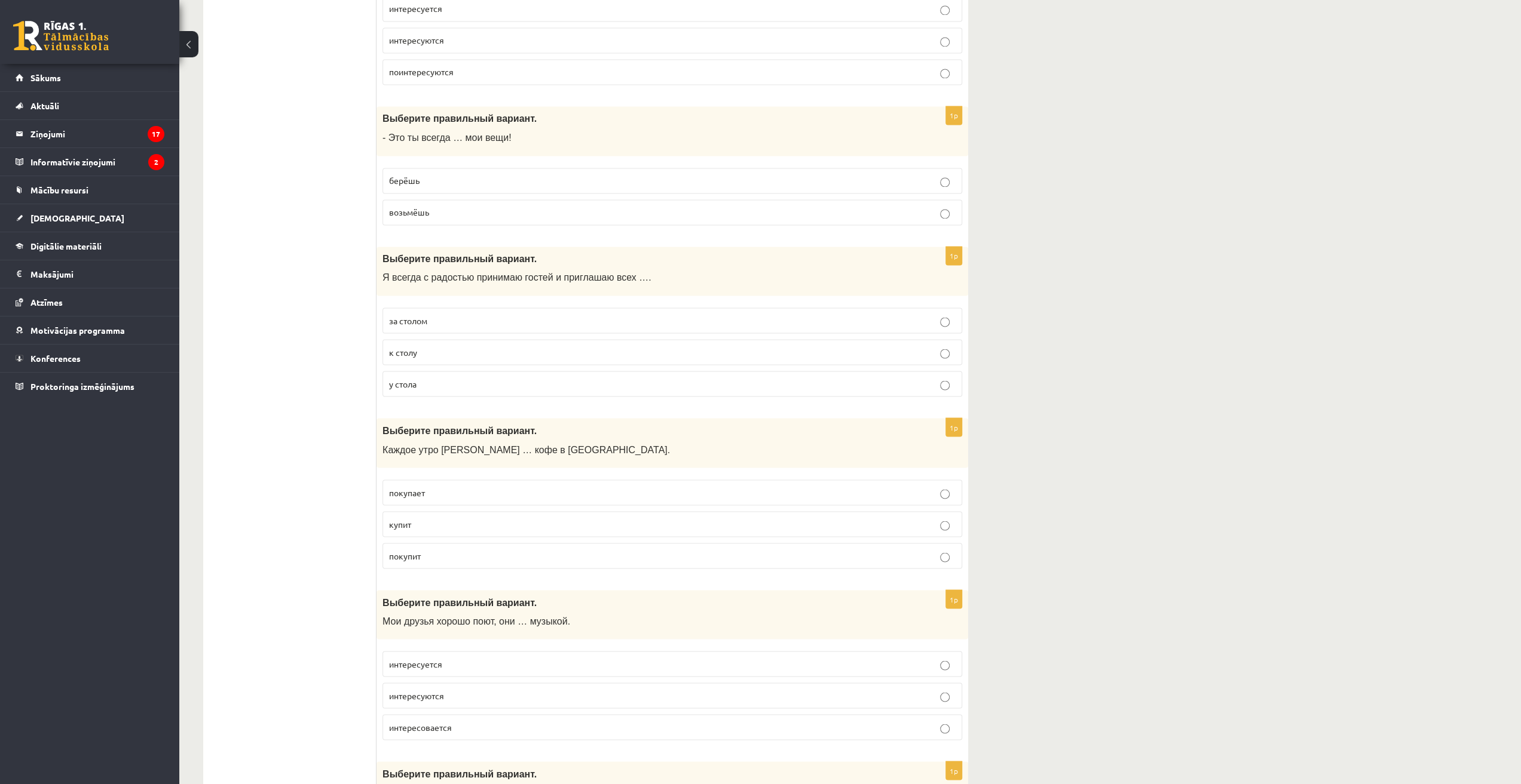
scroll to position [2091, 0]
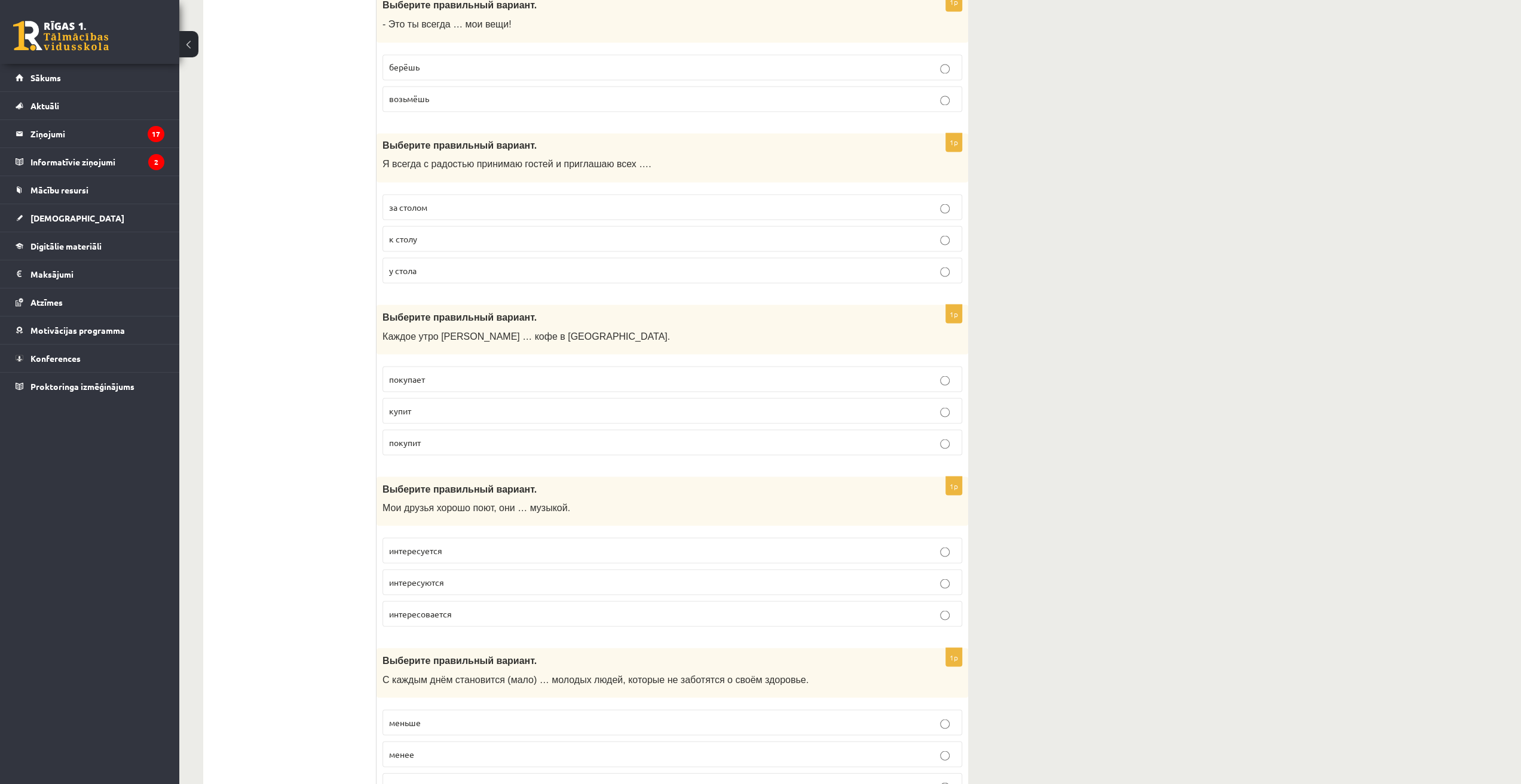
click at [397, 233] on span "к столу" at bounding box center [403, 238] width 28 height 11
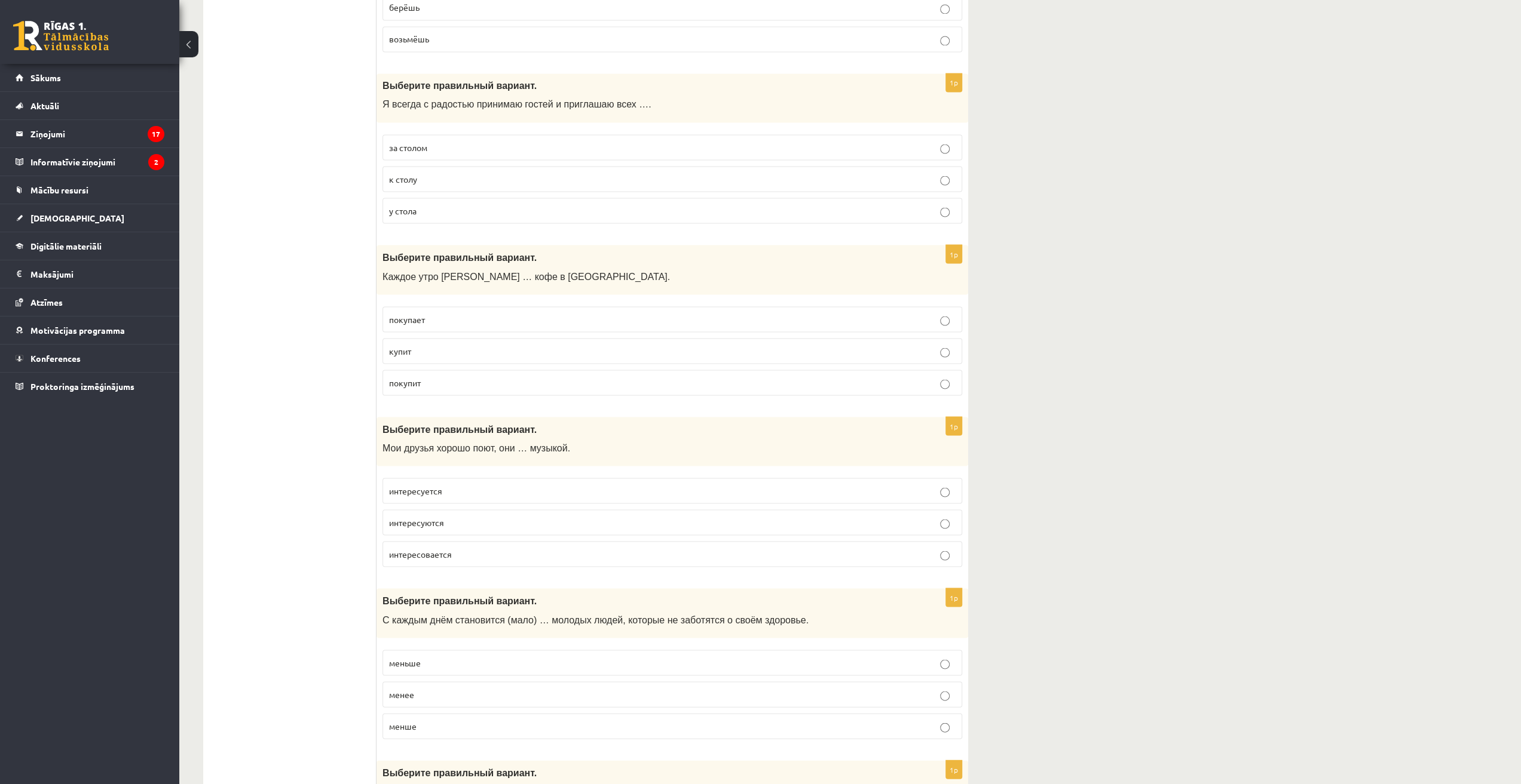
scroll to position [2210, 0]
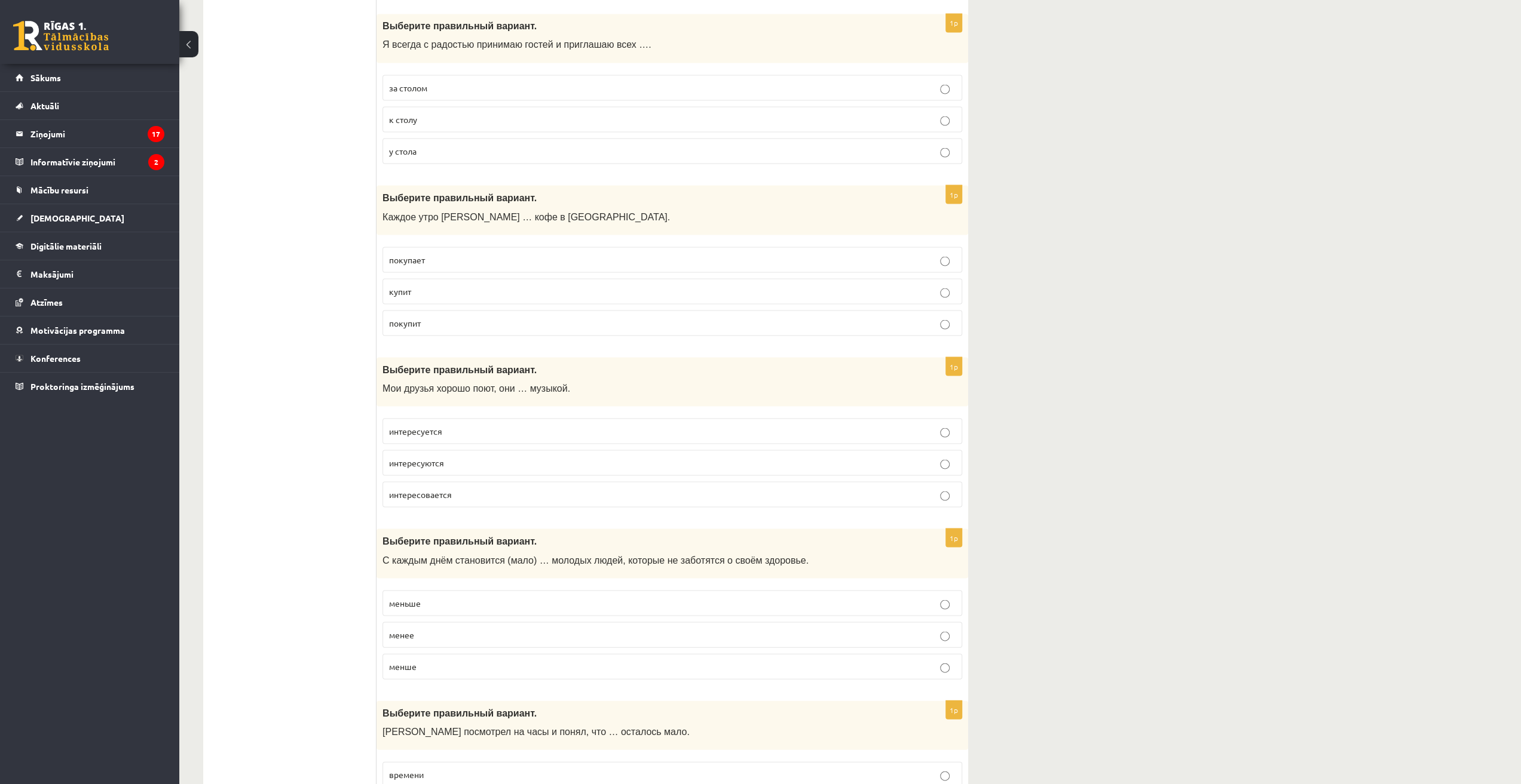
click at [410, 253] on p "покупает" at bounding box center [673, 259] width 567 height 13
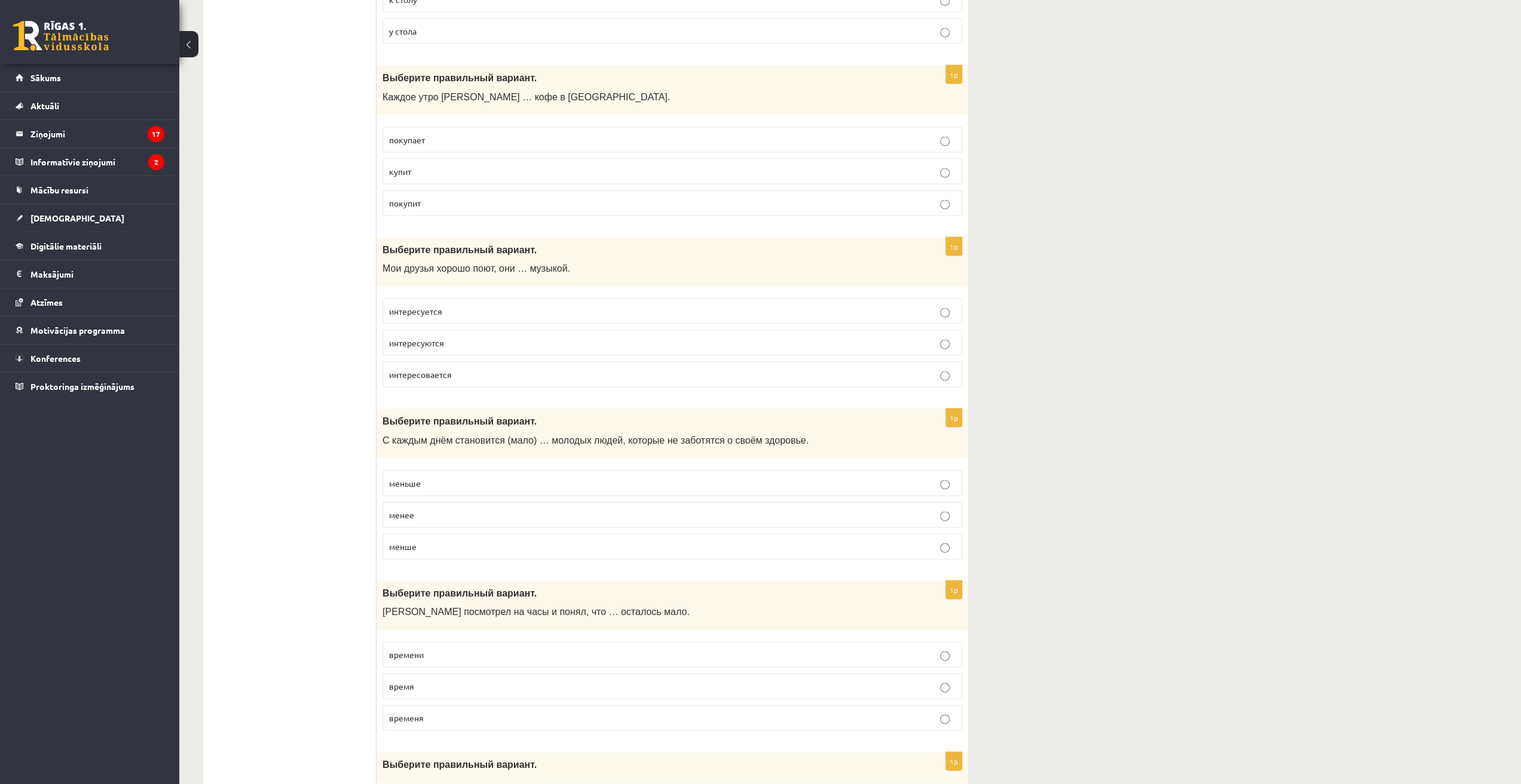
scroll to position [2389, 0]
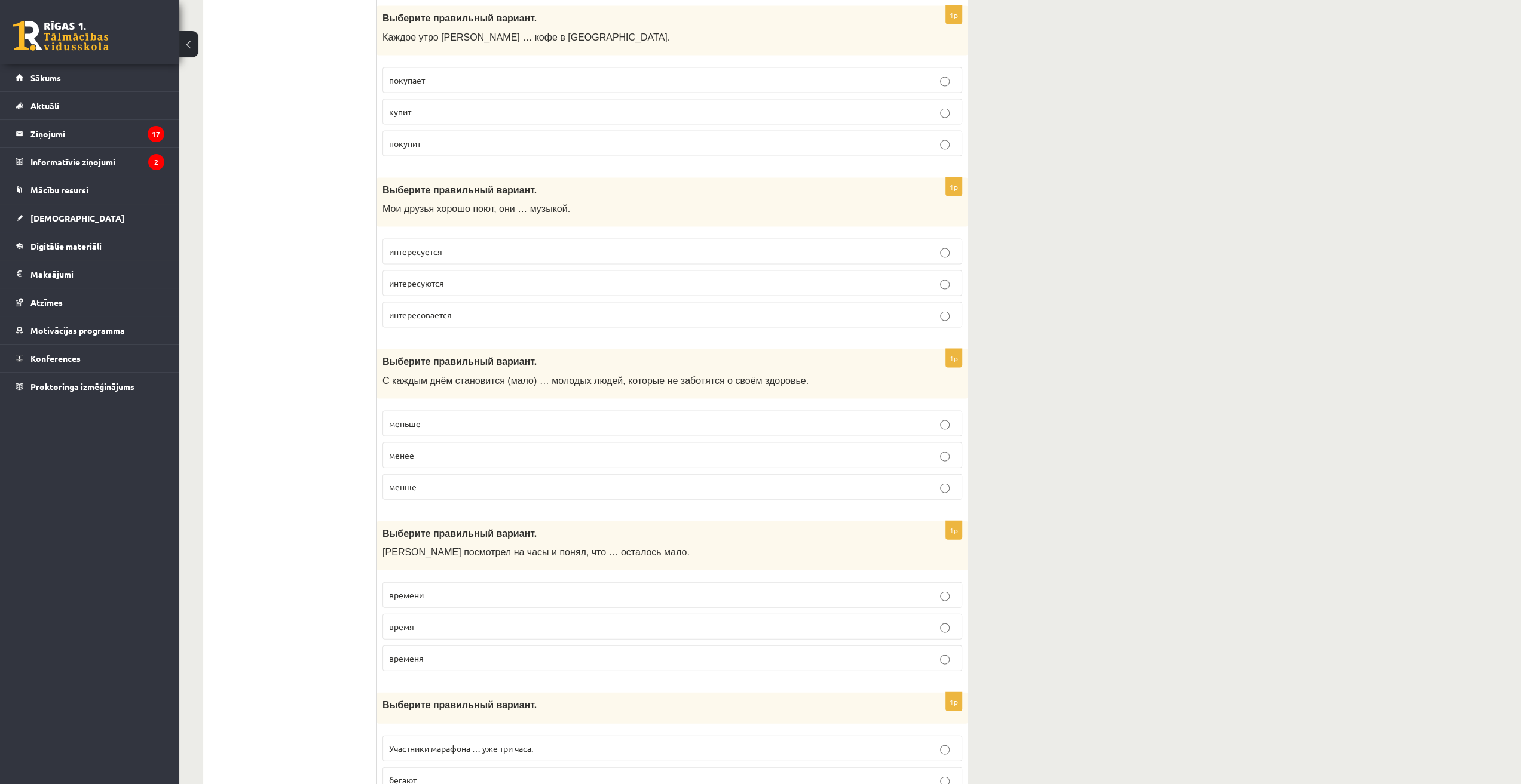
click at [413, 246] on span "интересуется" at bounding box center [415, 251] width 53 height 11
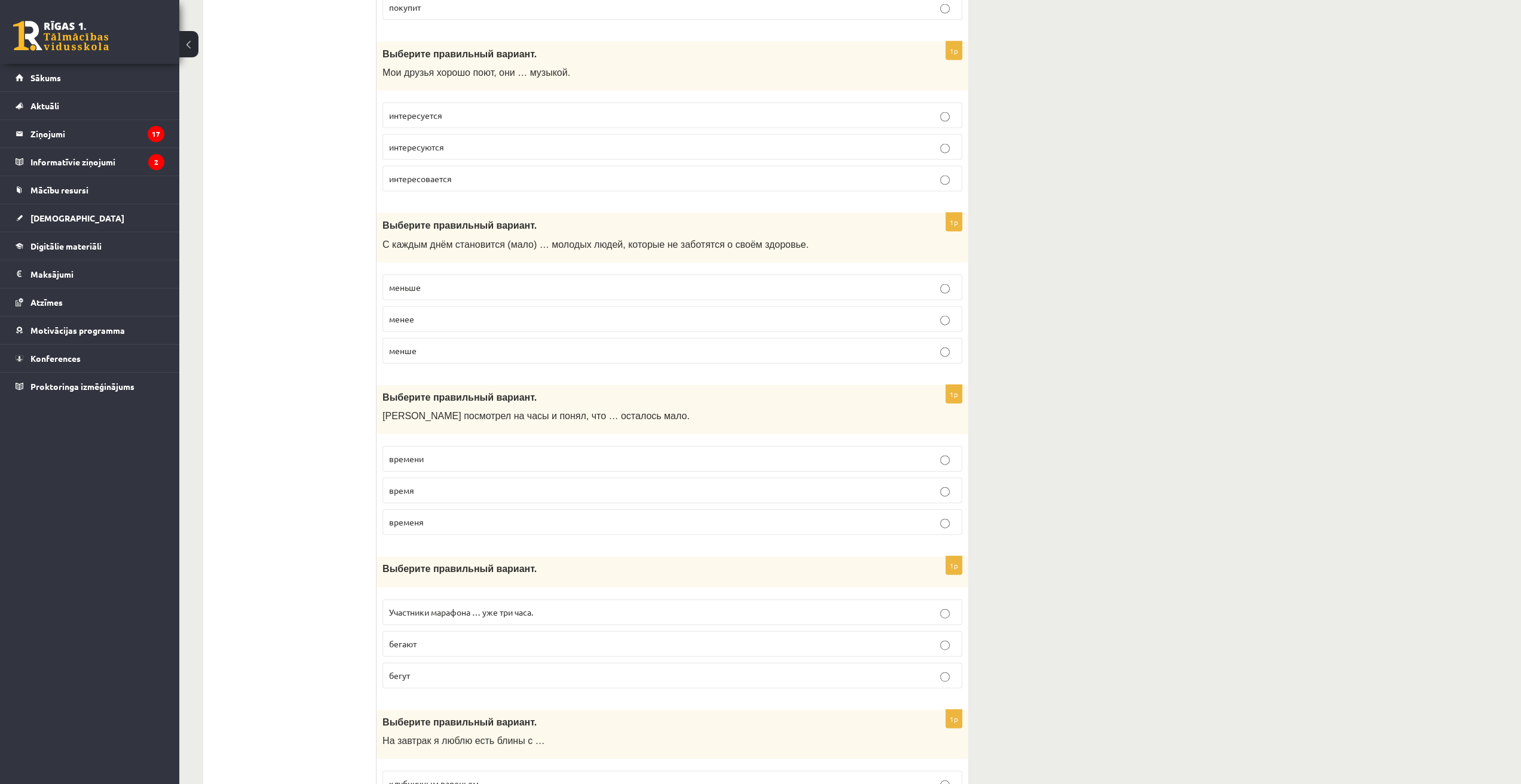
scroll to position [2568, 0]
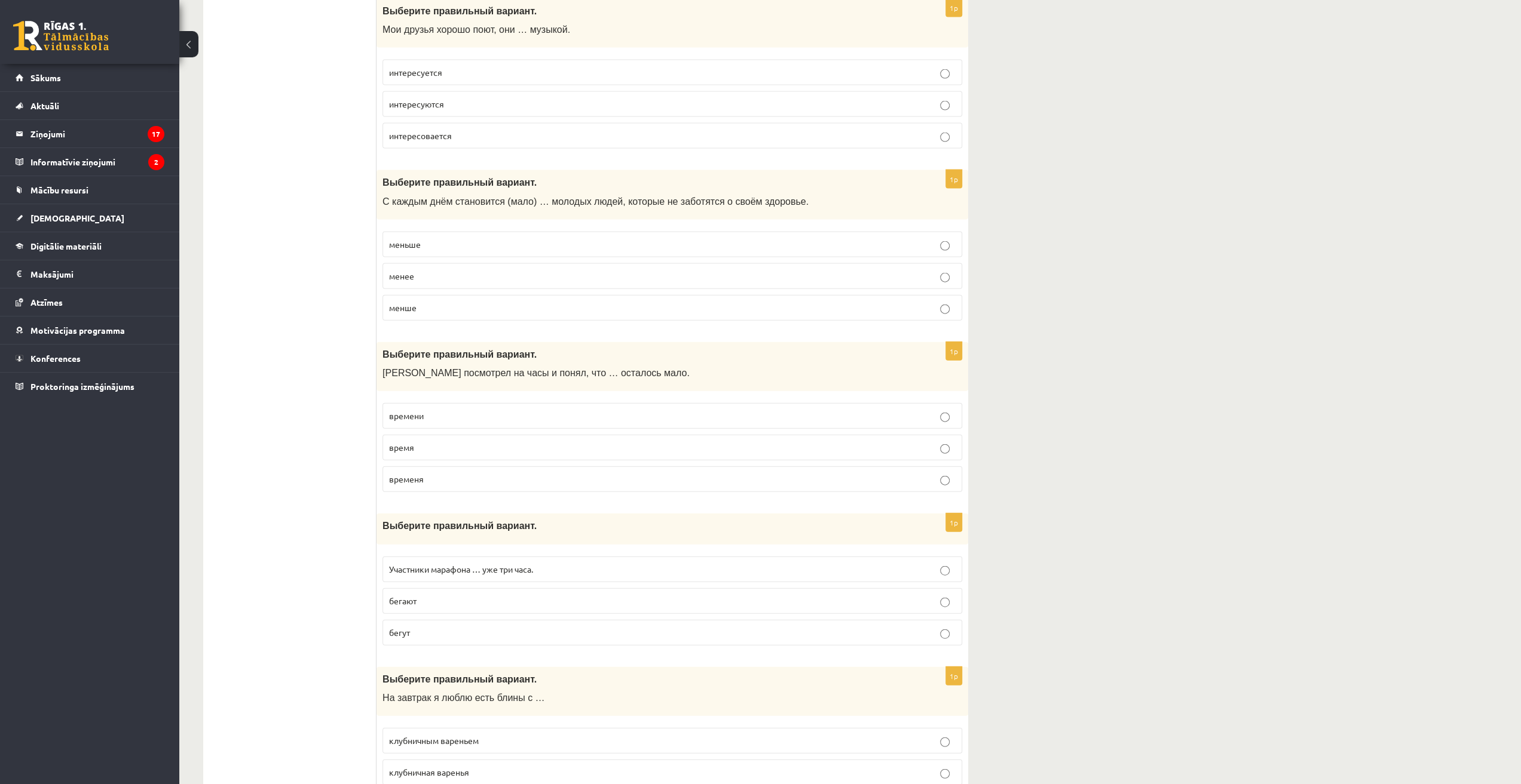
click at [455, 238] on p "меньше" at bounding box center [673, 244] width 567 height 13
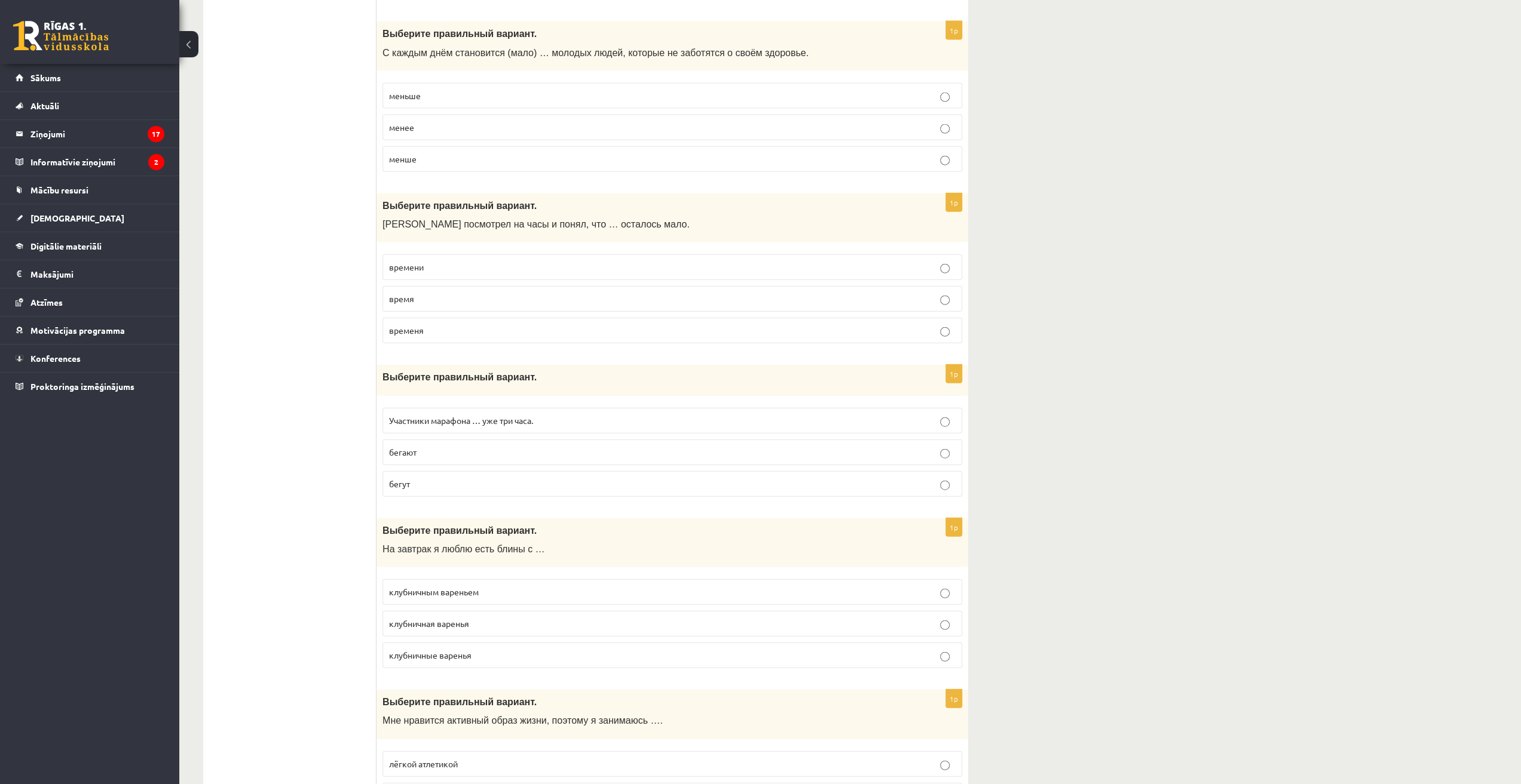
scroll to position [2748, 0]
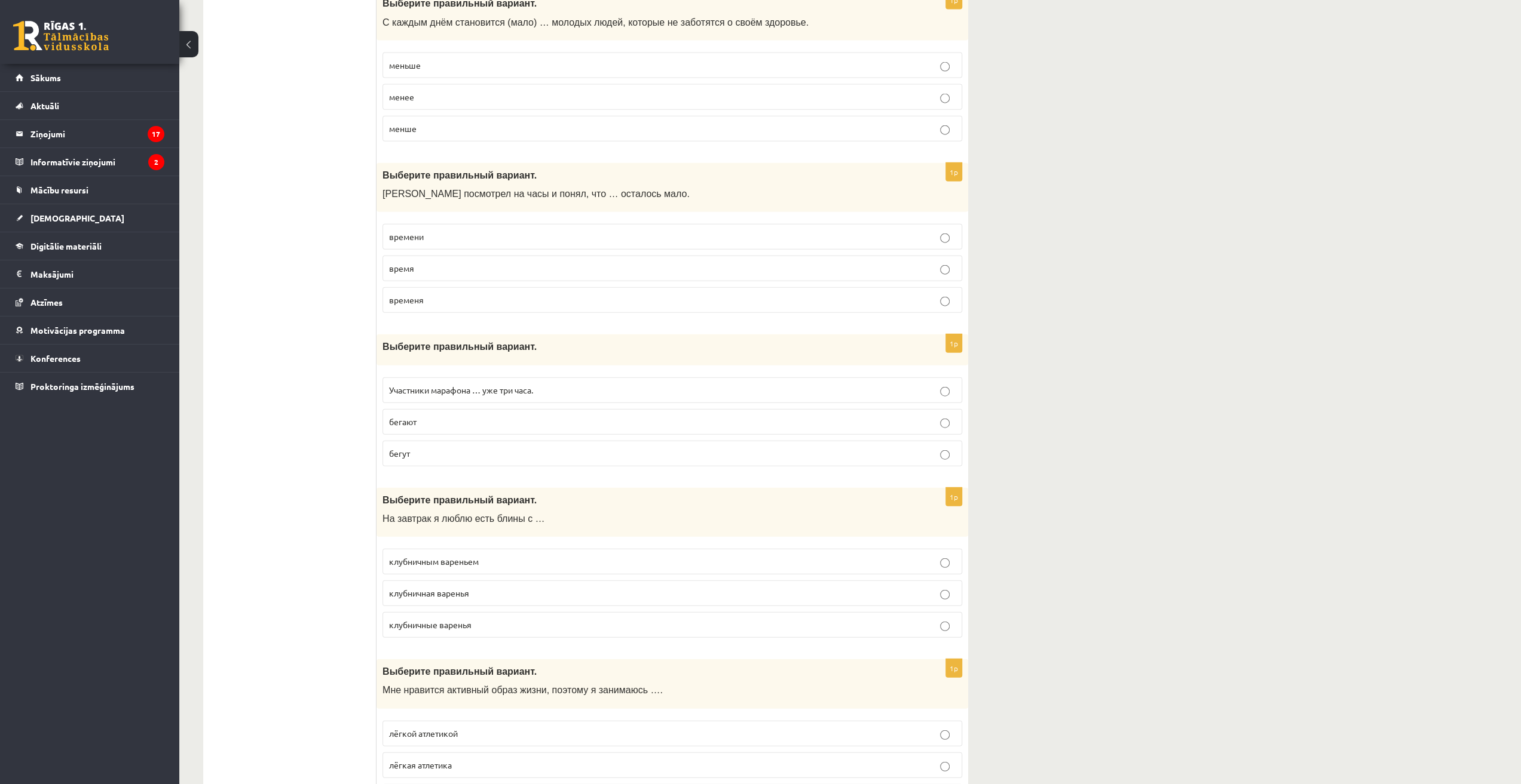
click at [395, 231] on span "времени" at bounding box center [406, 236] width 35 height 11
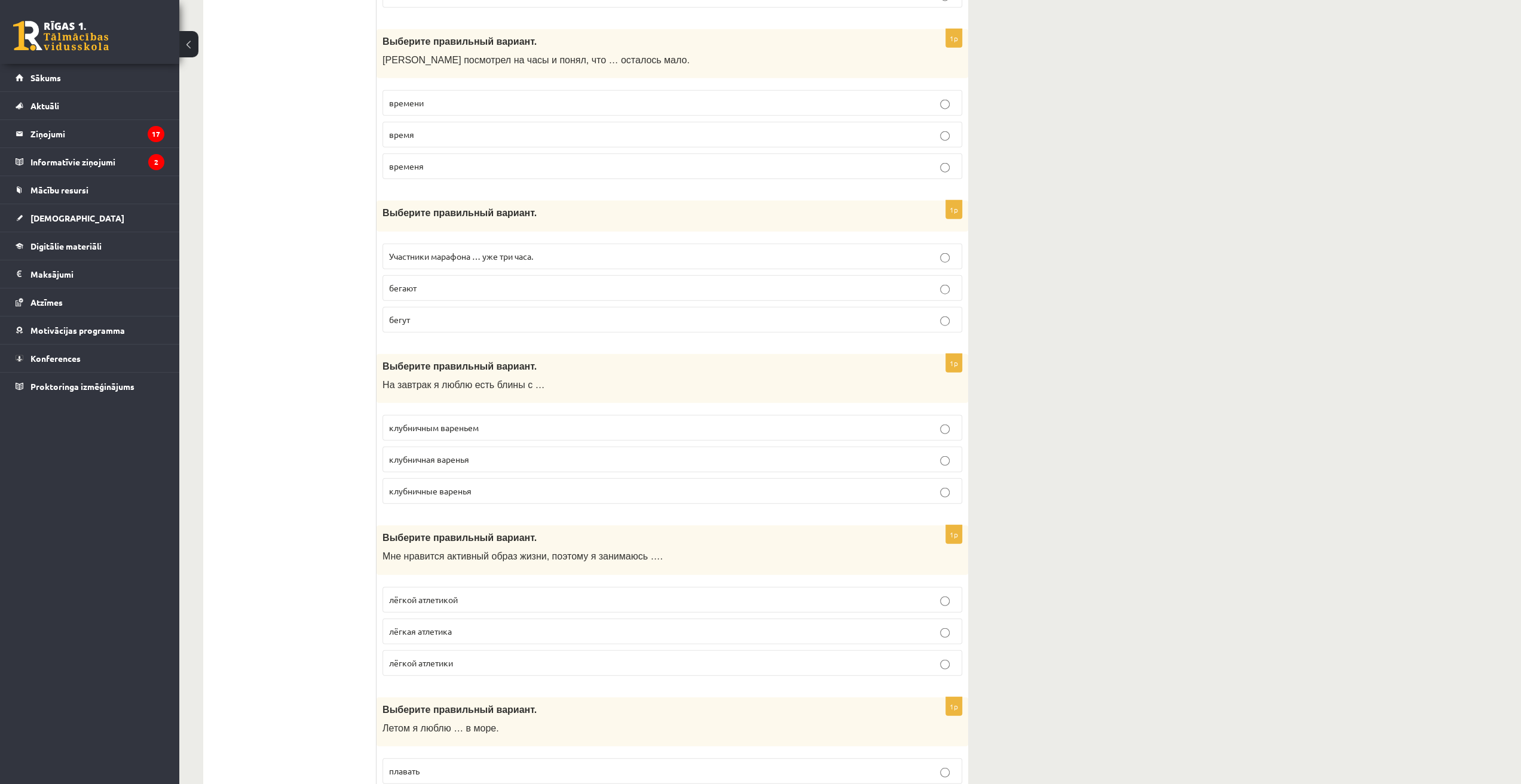
scroll to position [2927, 0]
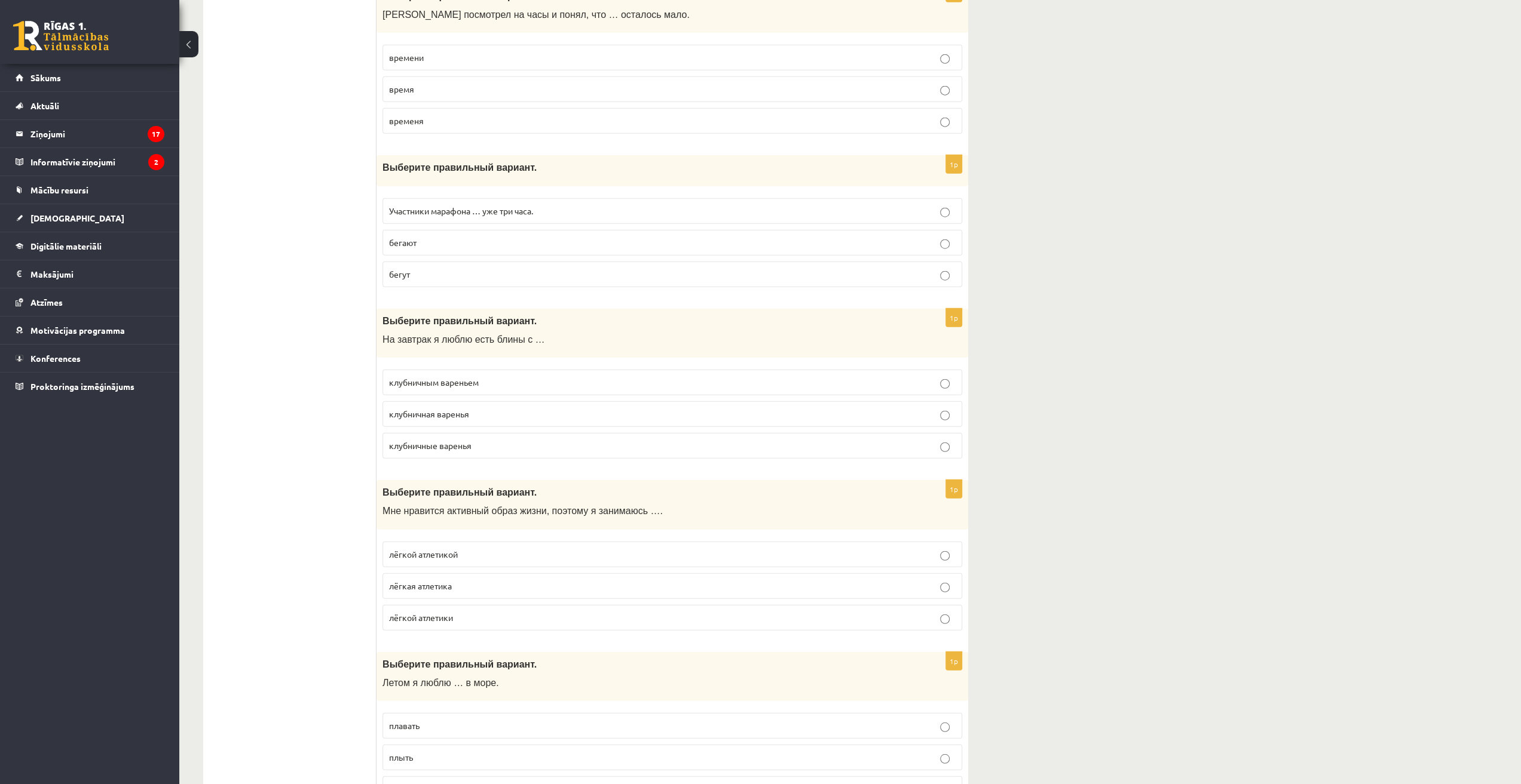
click at [437, 236] on p "бегают" at bounding box center [673, 242] width 567 height 13
click at [434, 201] on label "Участники марафона … уже три часа." at bounding box center [672, 211] width 580 height 26
click at [431, 230] on label "бегают" at bounding box center [672, 243] width 580 height 26
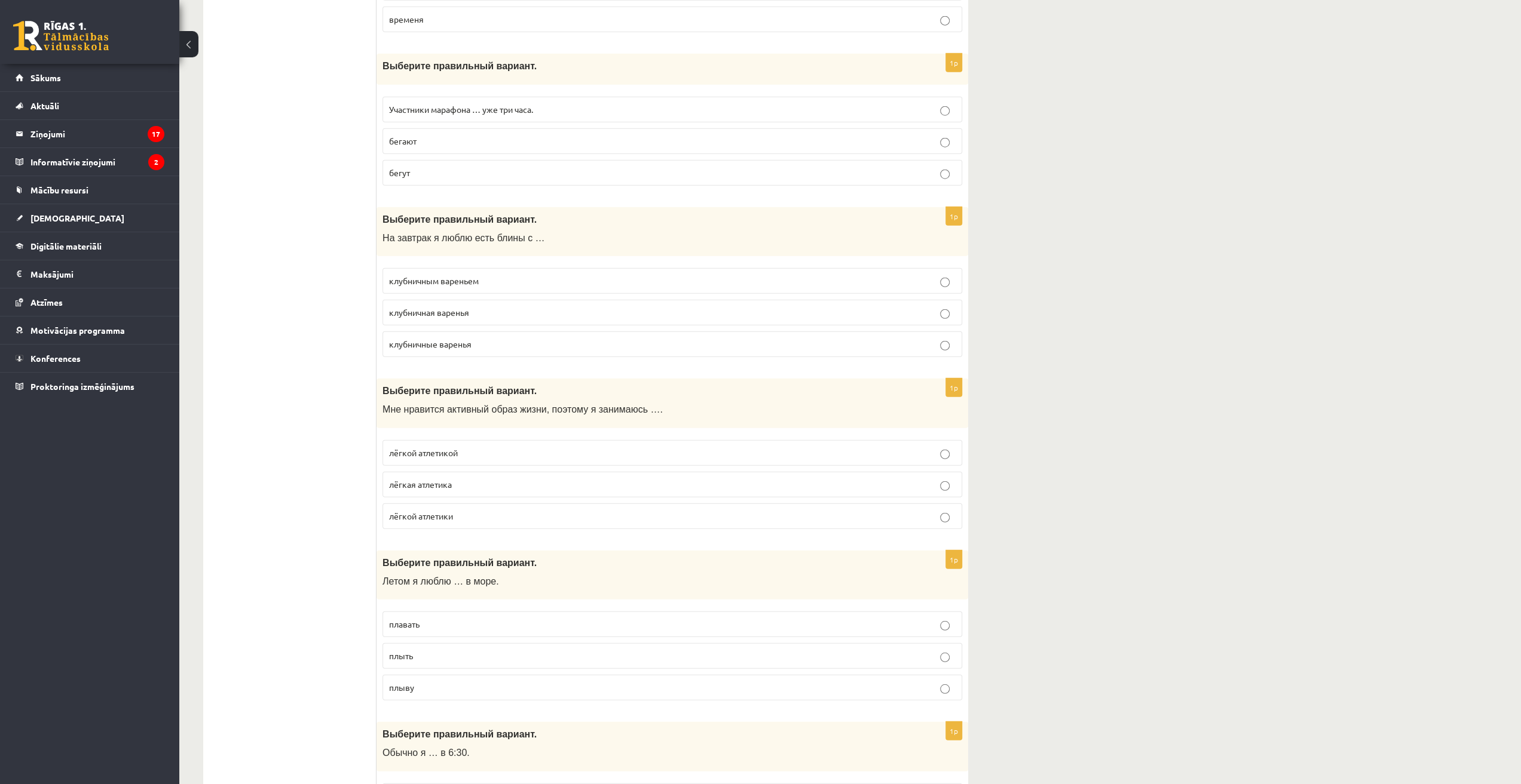
scroll to position [3046, 0]
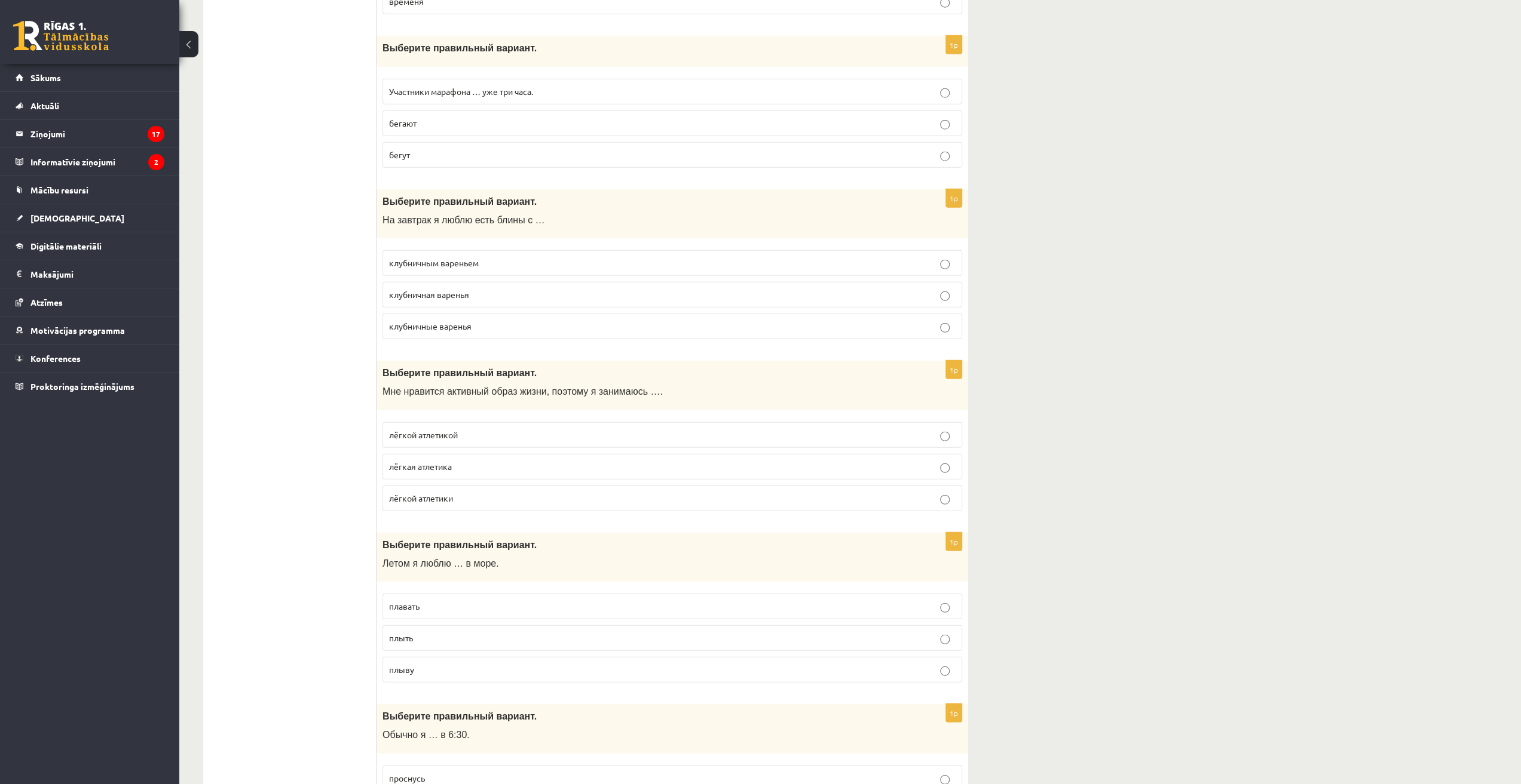
click at [417, 257] on span "клубничным вареньем" at bounding box center [434, 262] width 90 height 11
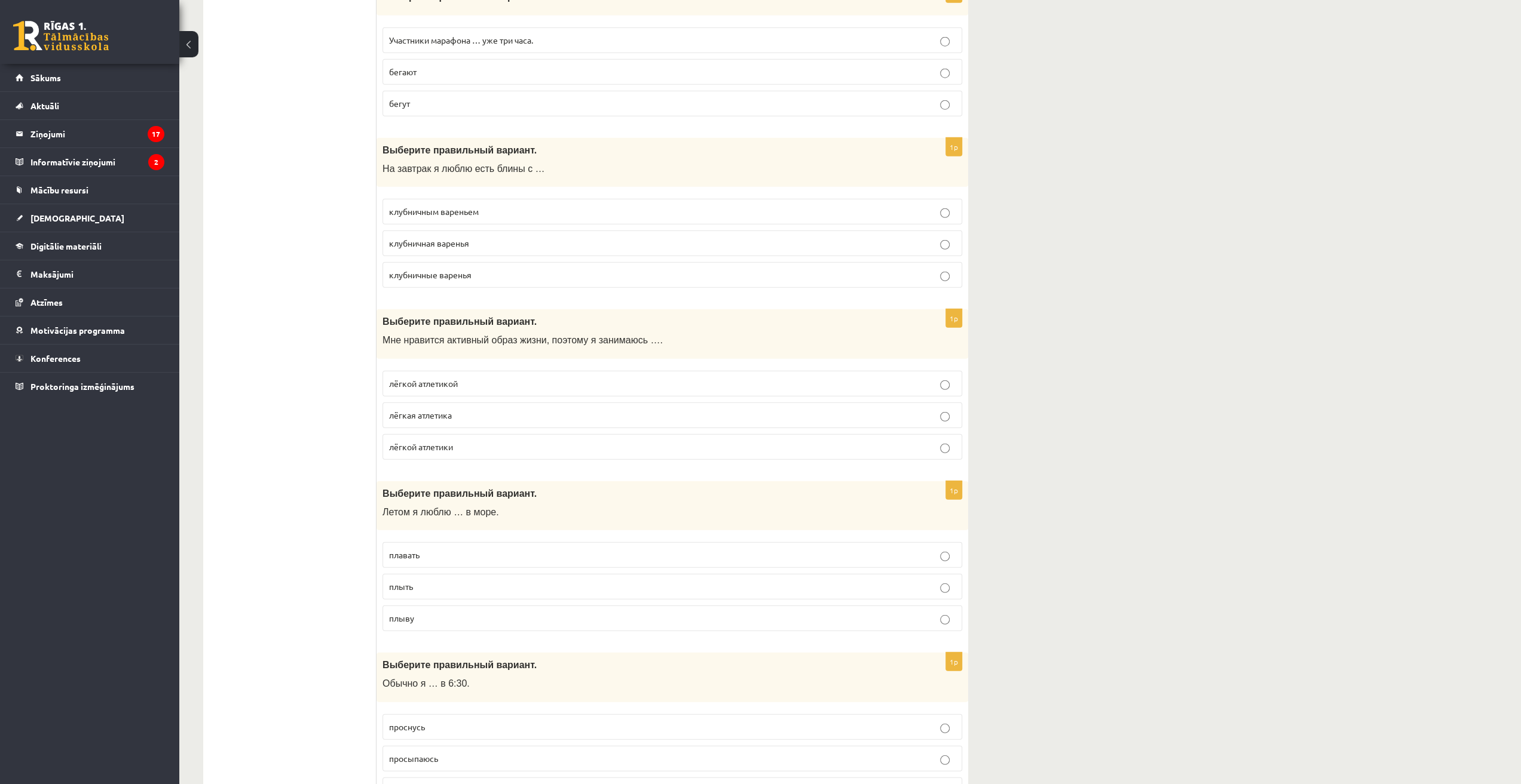
scroll to position [3166, 0]
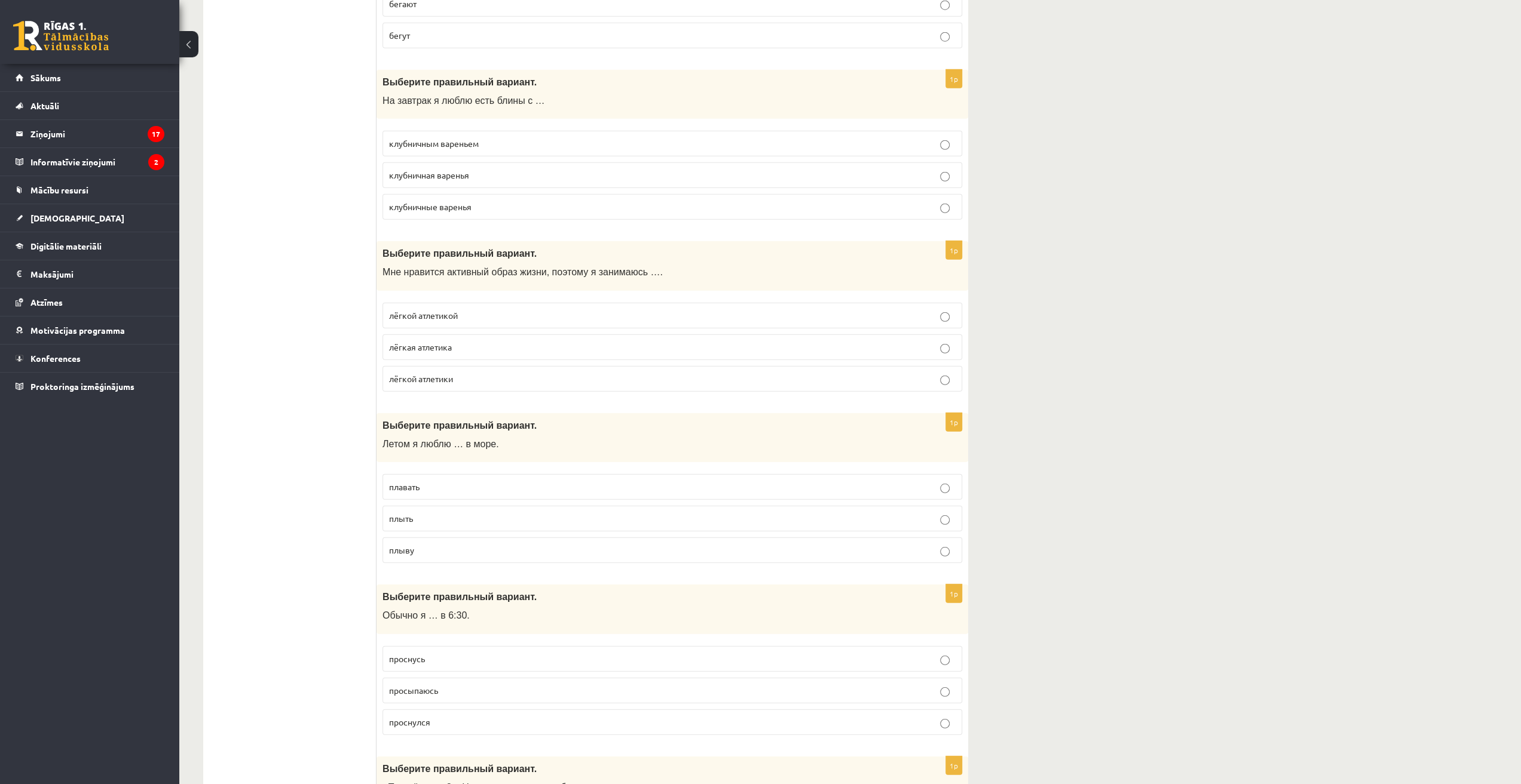
click at [430, 310] on span "лёгкой атлетикой" at bounding box center [423, 315] width 69 height 11
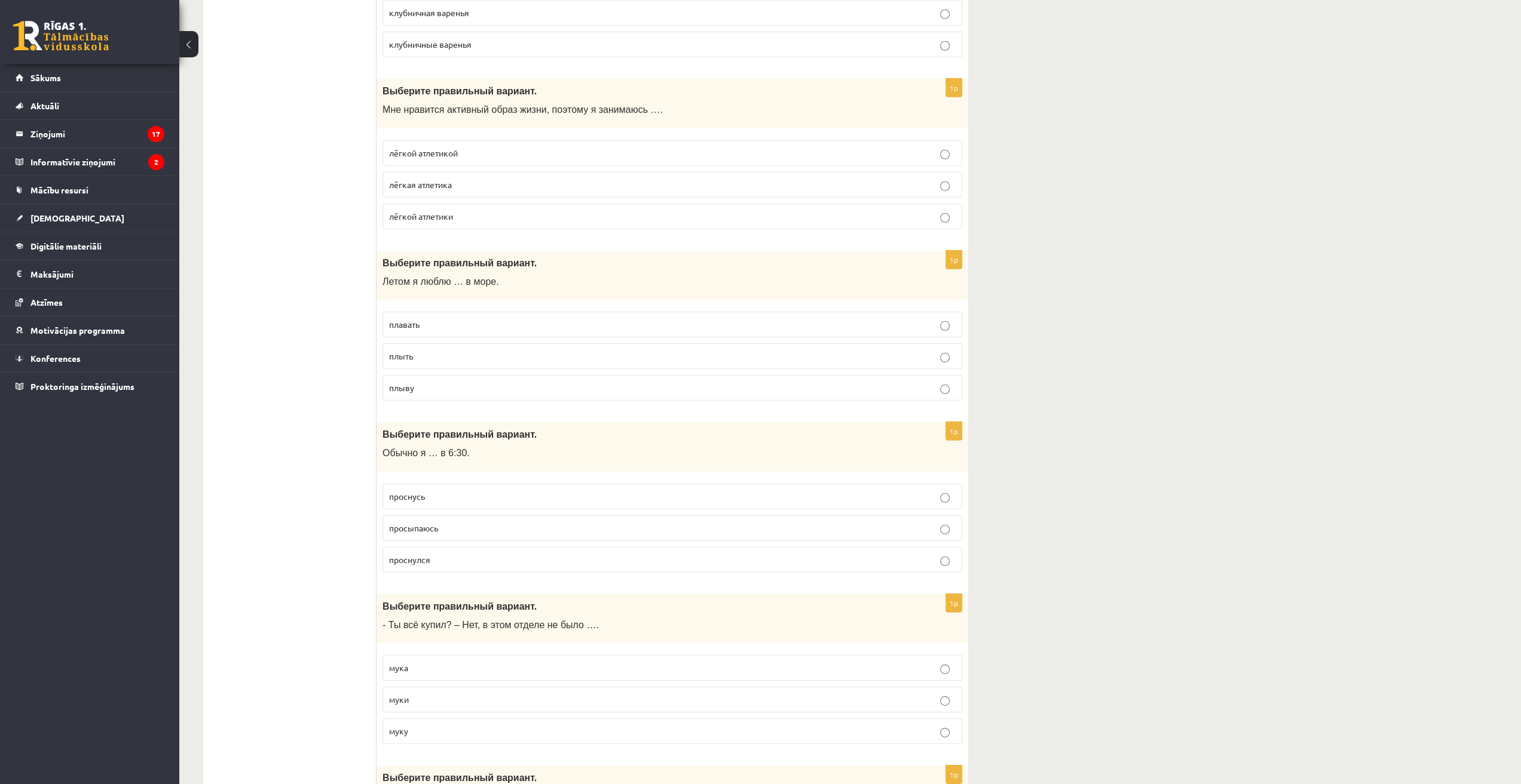
scroll to position [3344, 0]
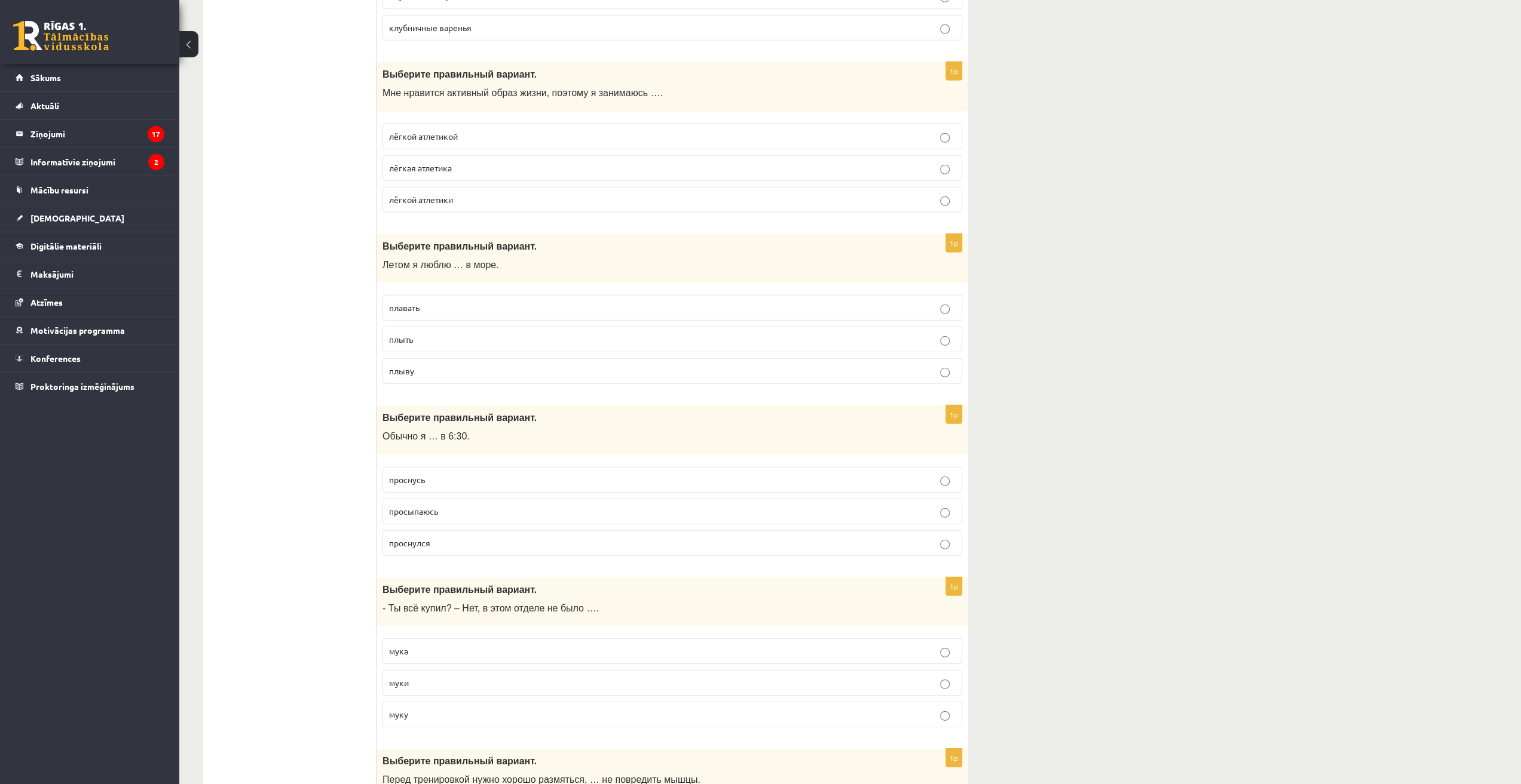
click at [427, 295] on label "плавать" at bounding box center [672, 308] width 580 height 26
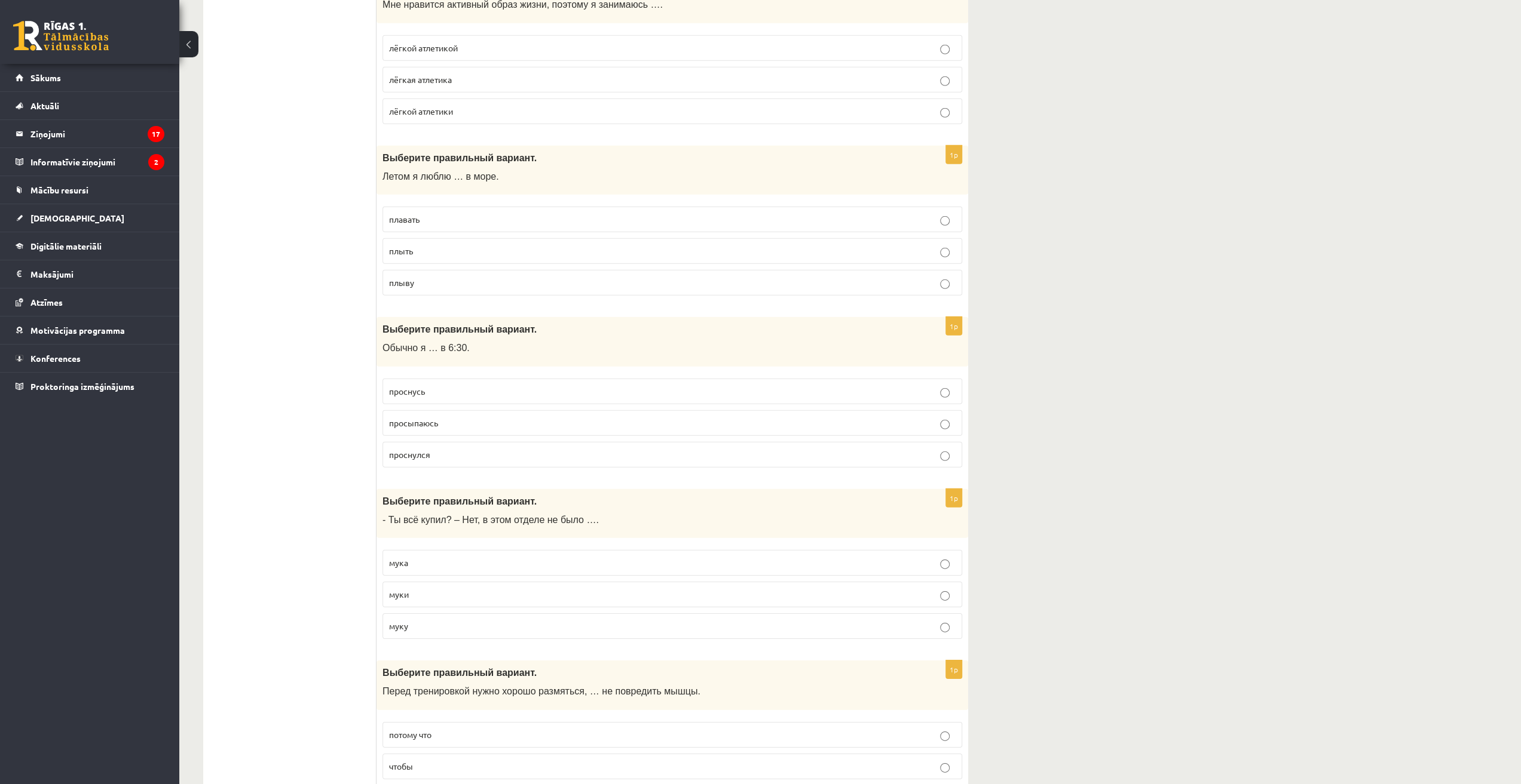
scroll to position [3464, 0]
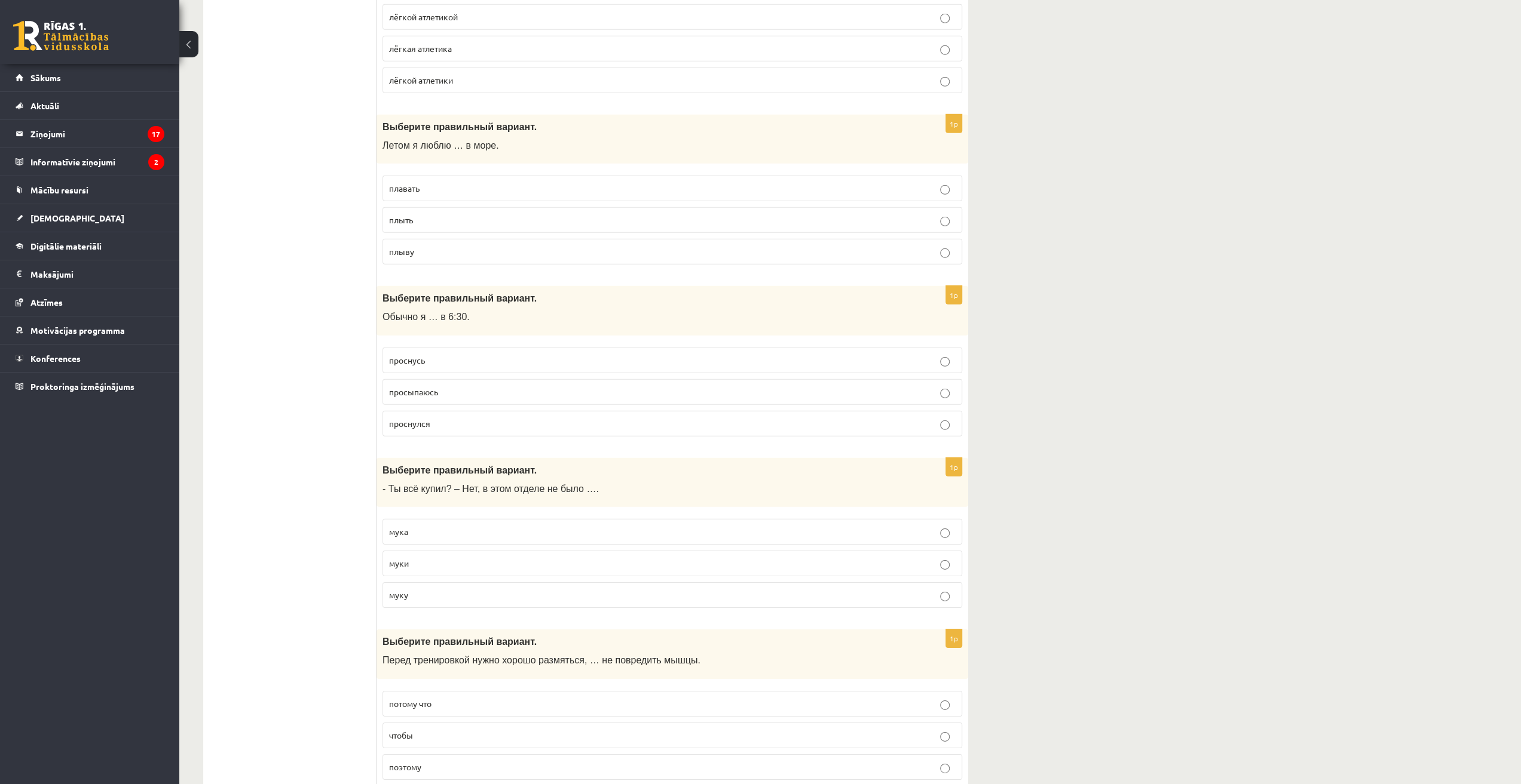
click at [429, 386] on span "просыпаюсь" at bounding box center [413, 391] width 49 height 11
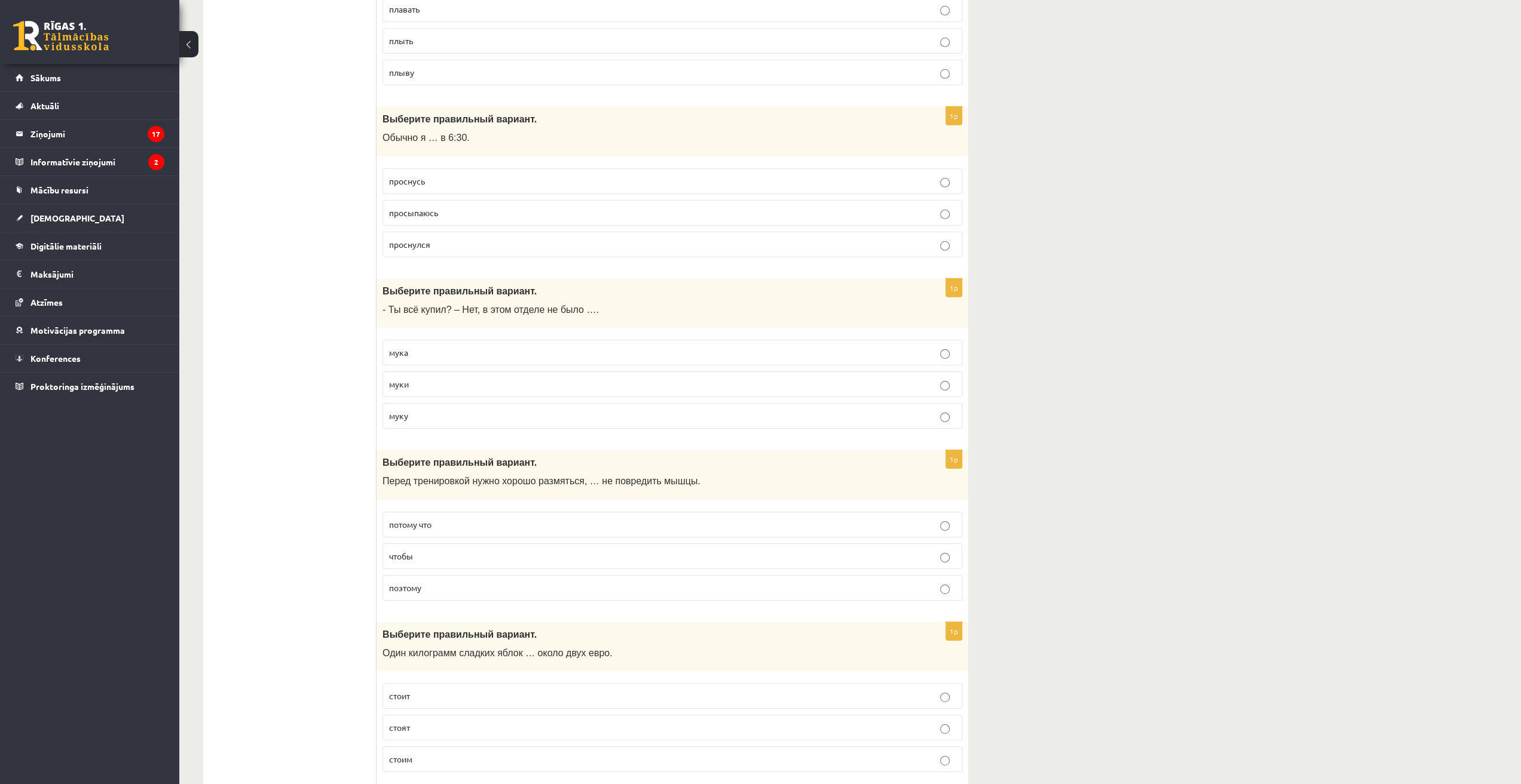
scroll to position [3704, 0]
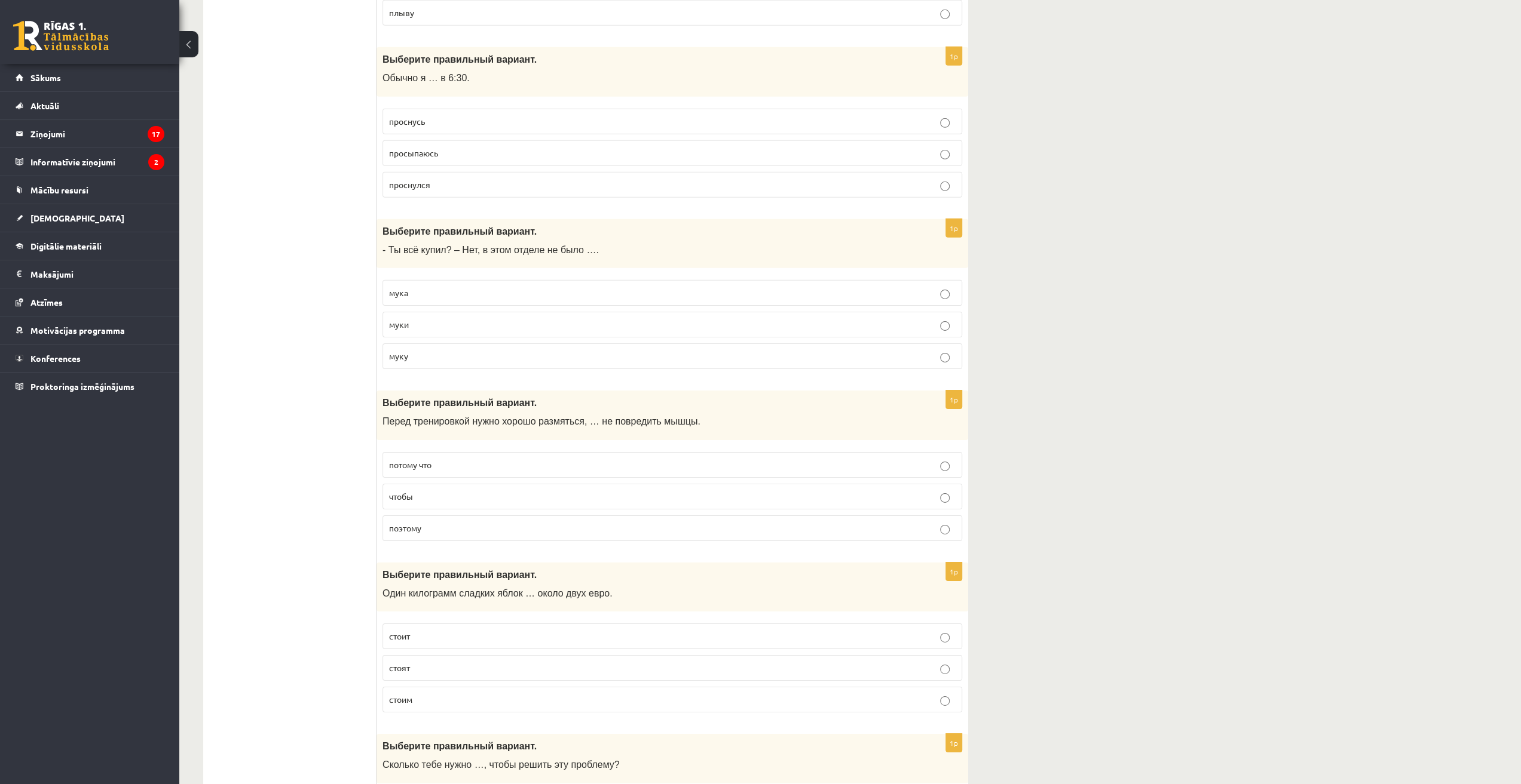
click at [406, 319] on span "муки" at bounding box center [399, 324] width 20 height 11
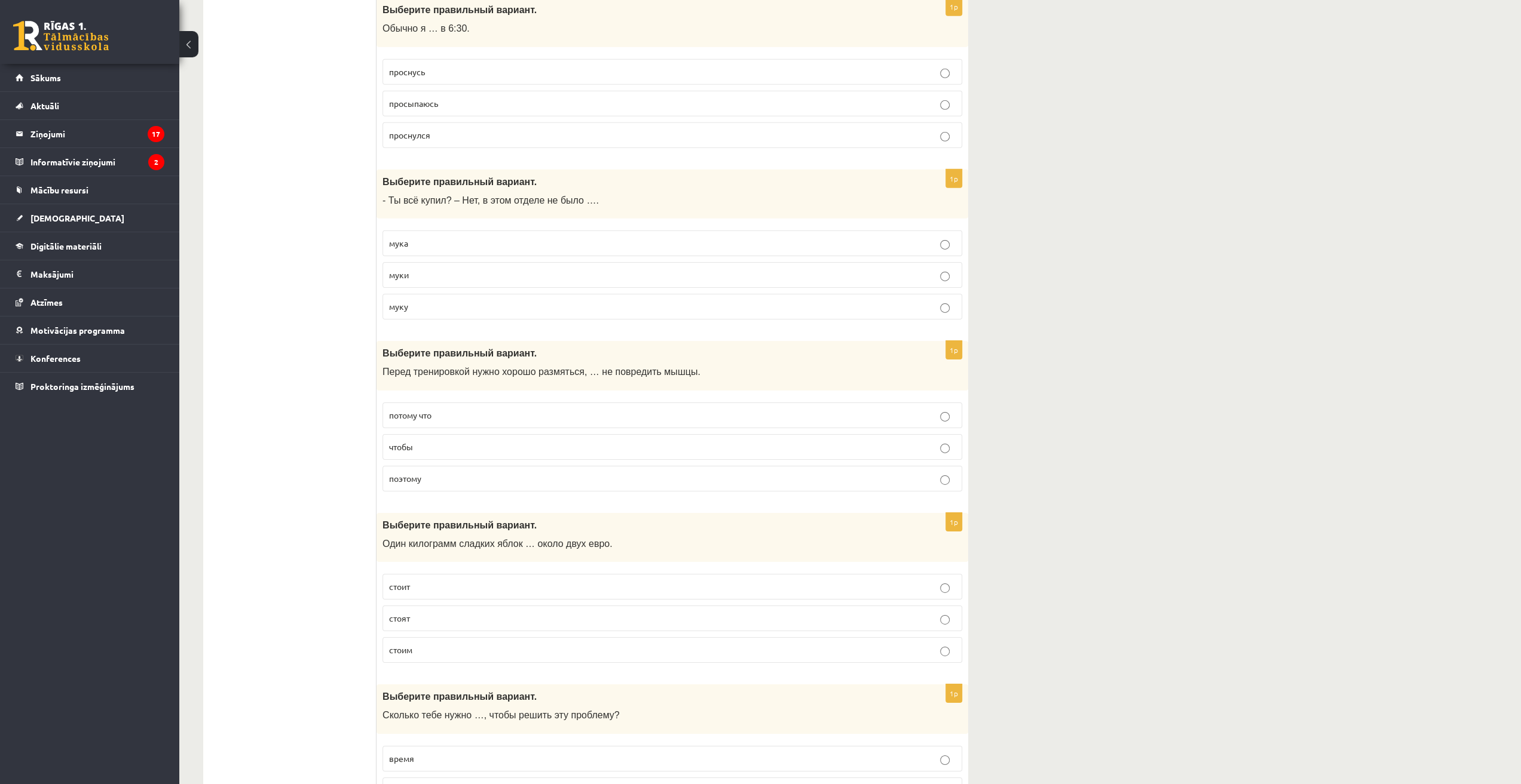
scroll to position [3822, 0]
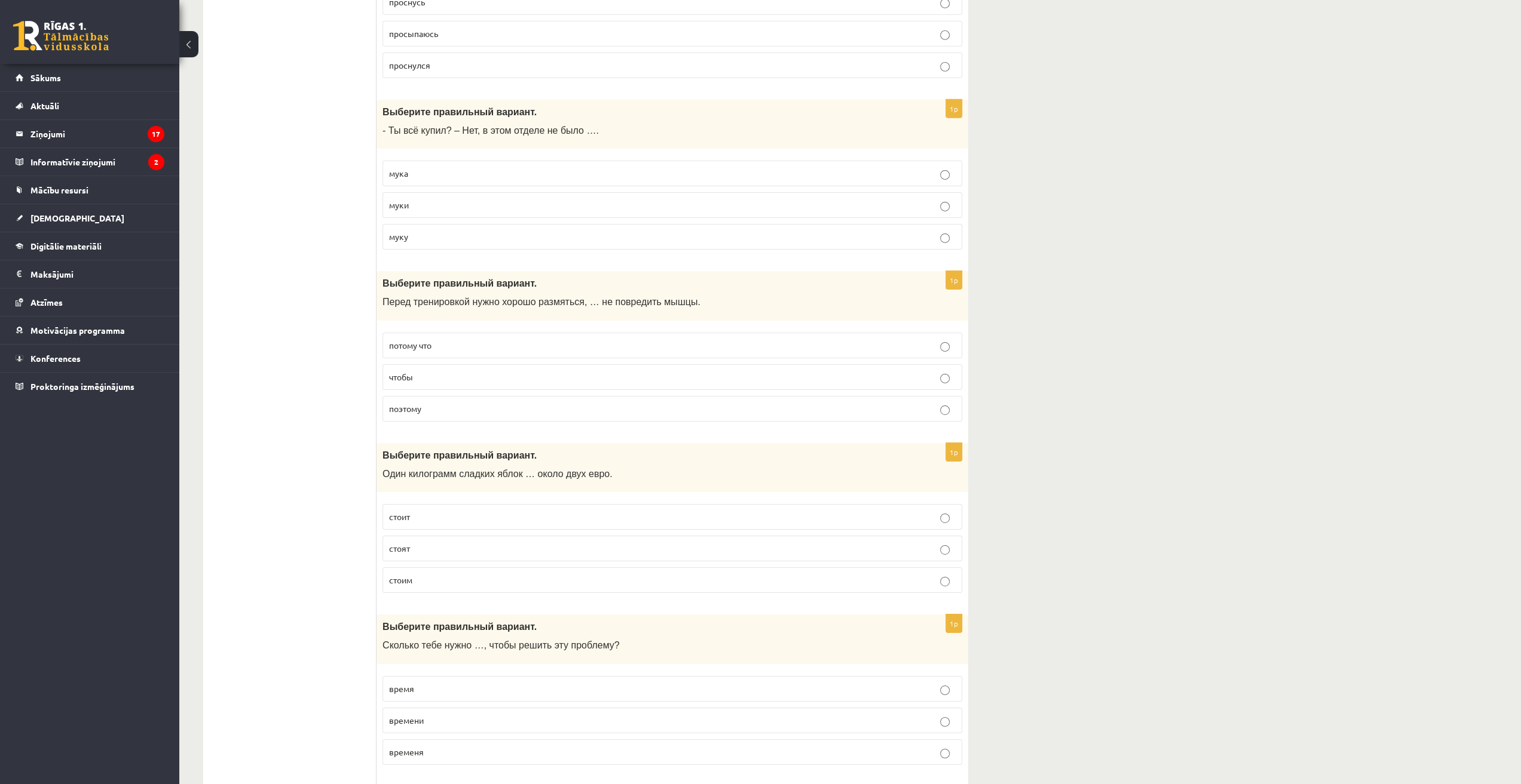
click at [401, 371] on span "чтобы" at bounding box center [401, 376] width 24 height 11
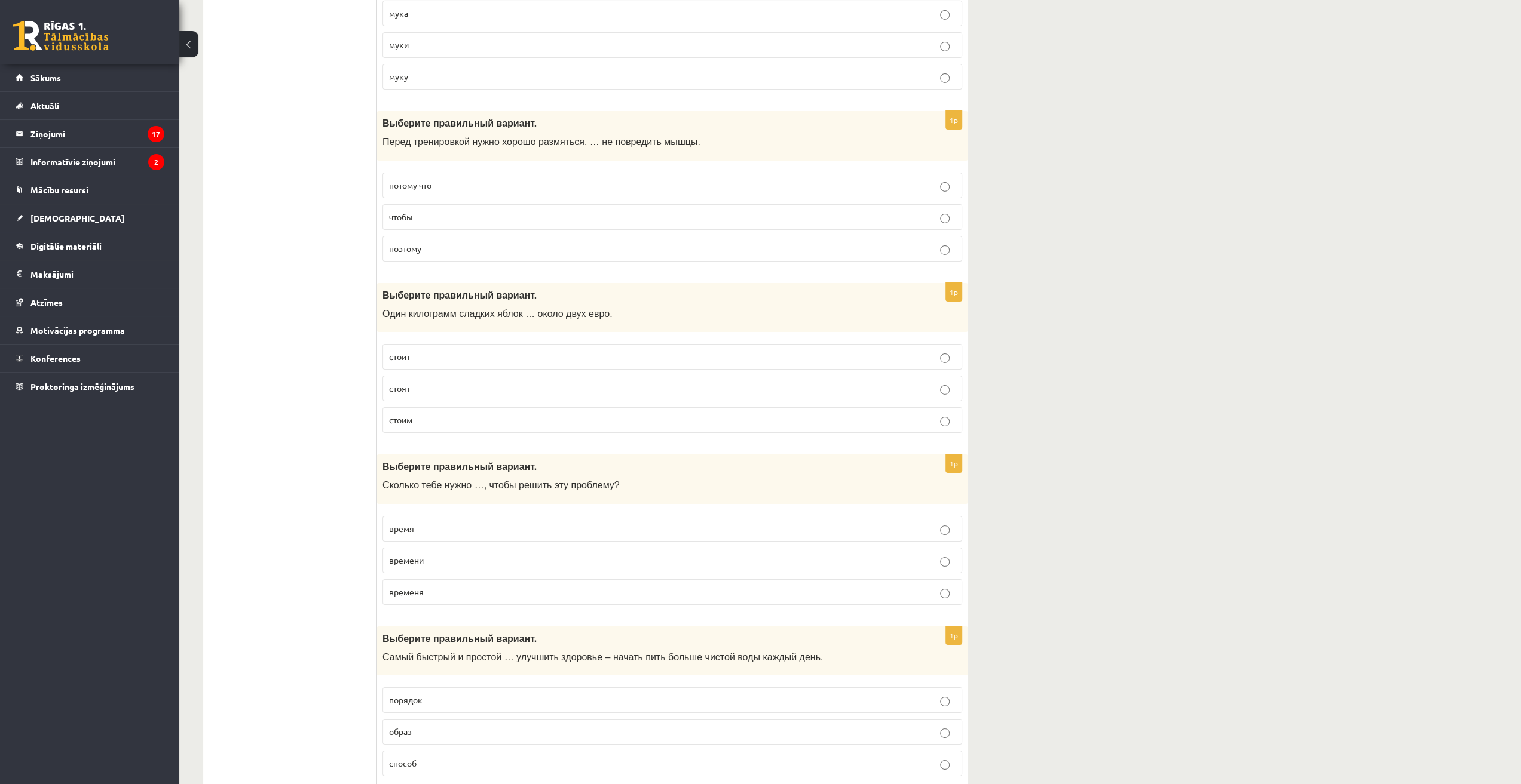
scroll to position [4002, 0]
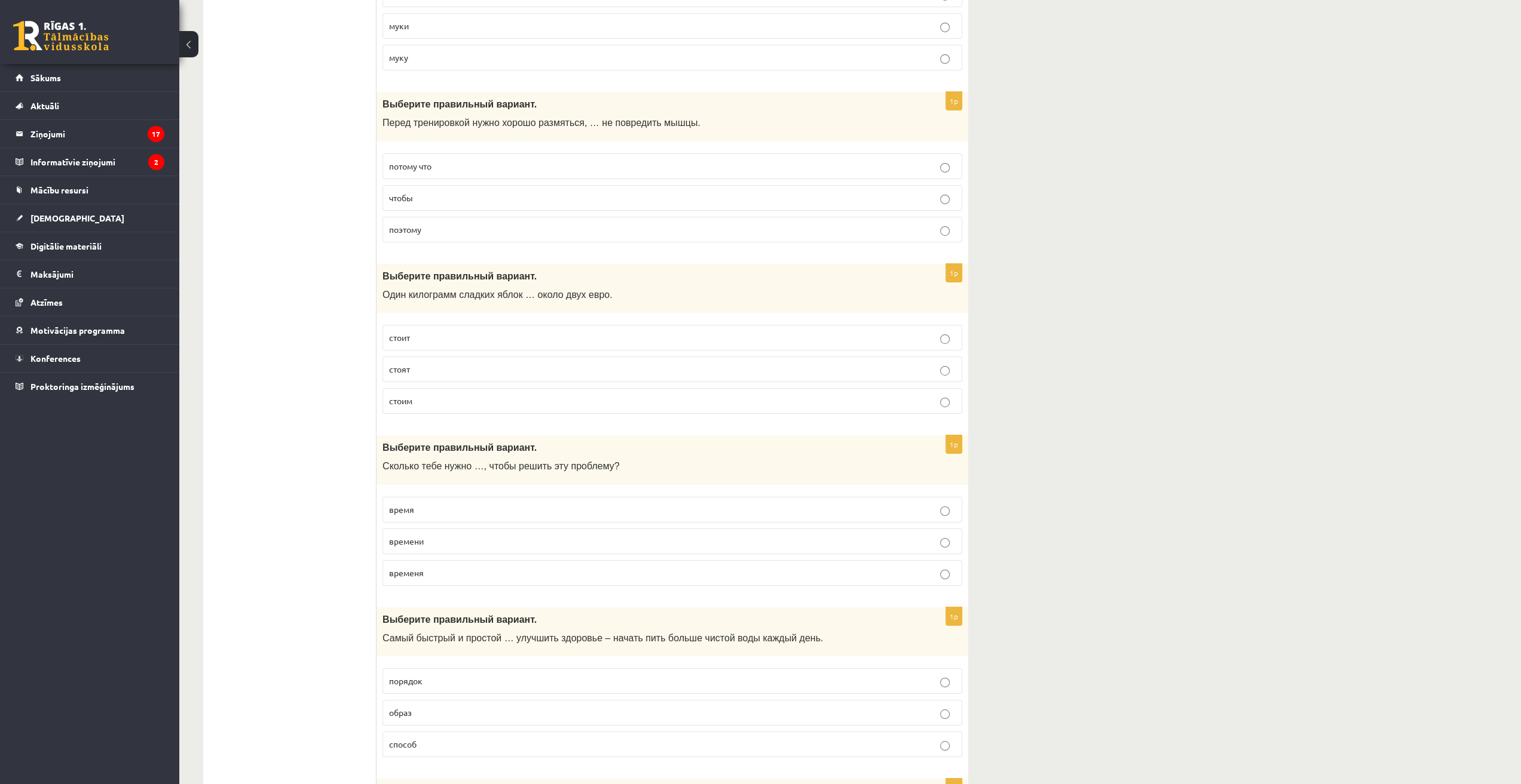
click at [389, 332] on span "стоит" at bounding box center [399, 337] width 21 height 11
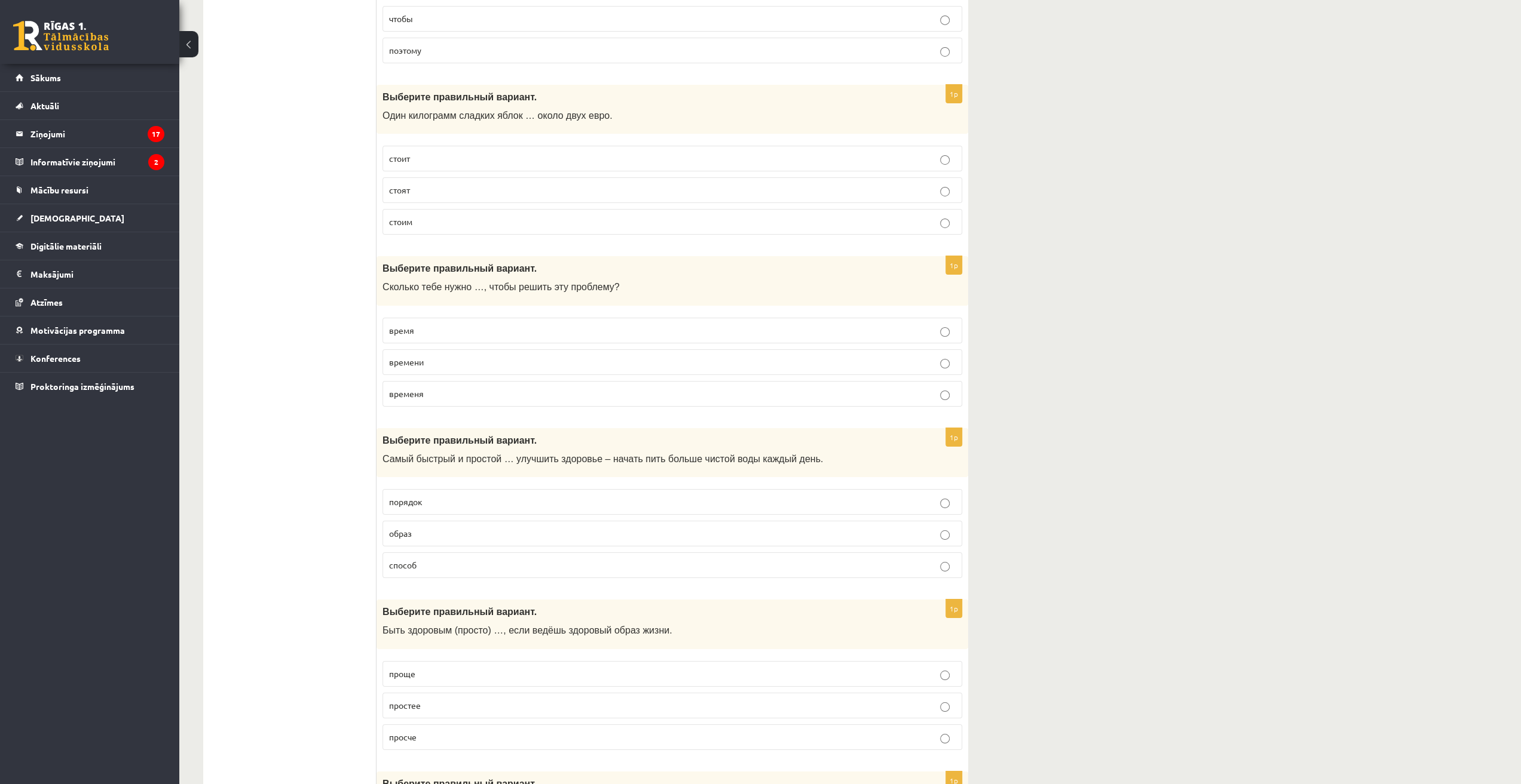
scroll to position [4241, 0]
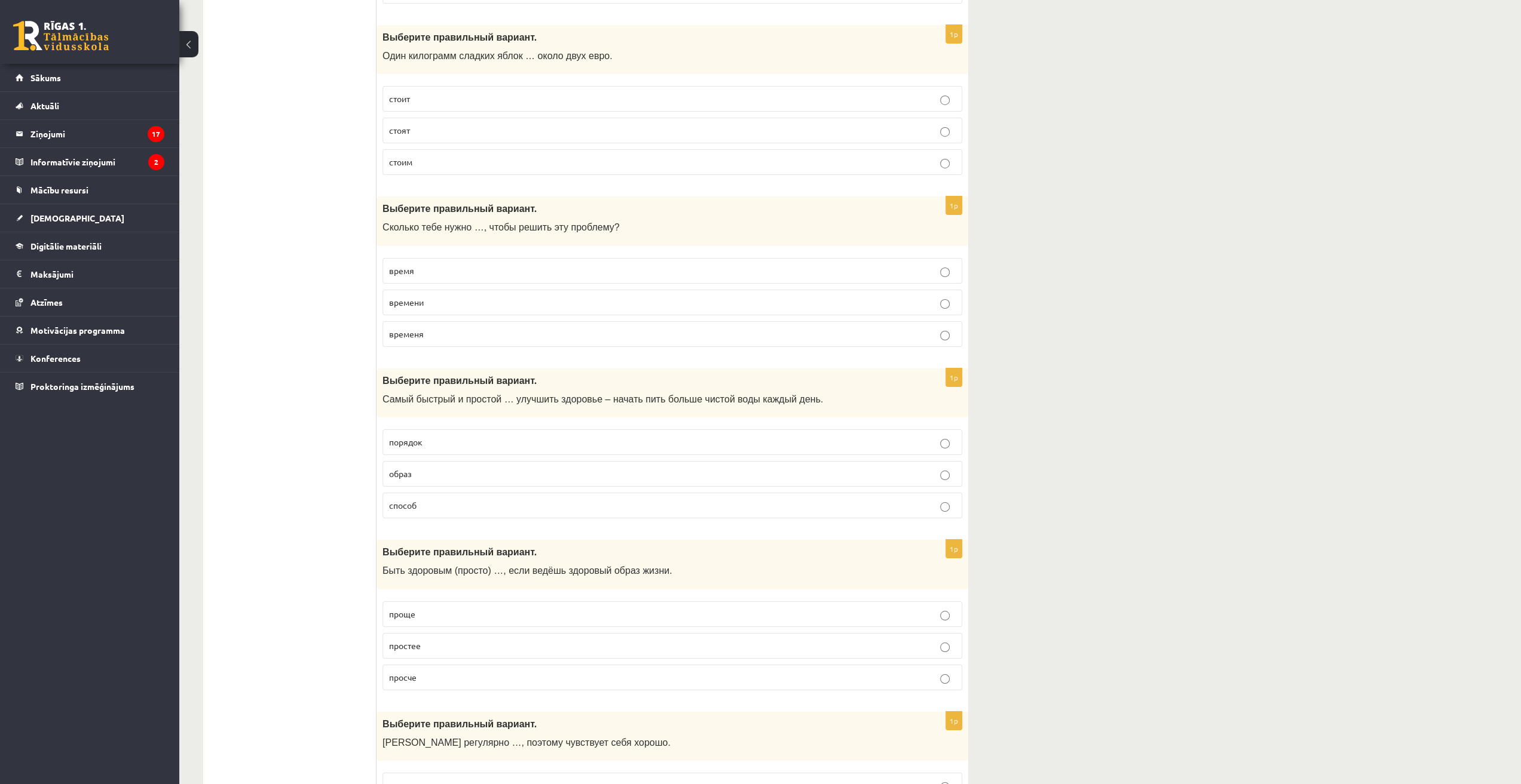
click at [400, 297] on span "времени" at bounding box center [406, 302] width 35 height 11
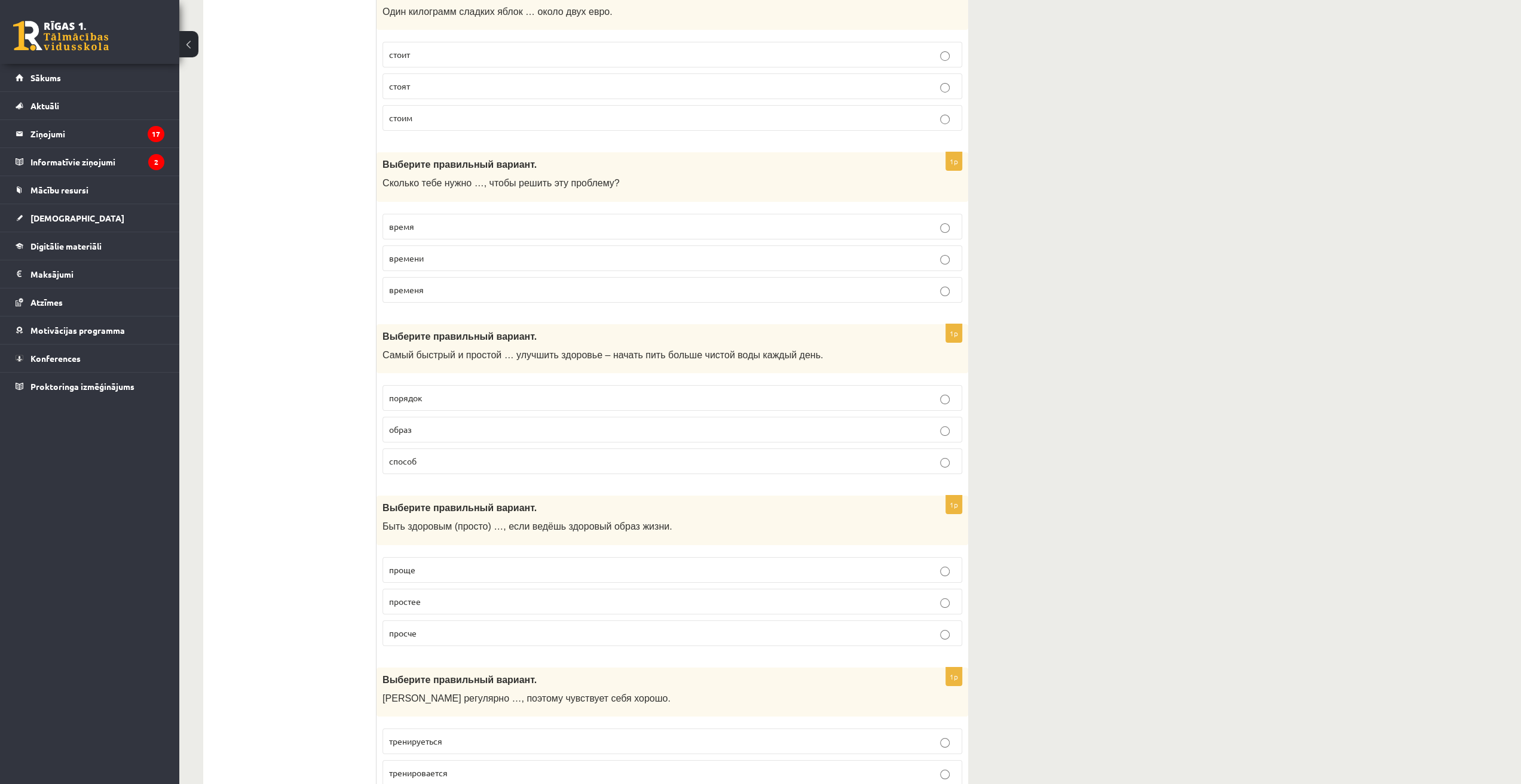
scroll to position [4328, 0]
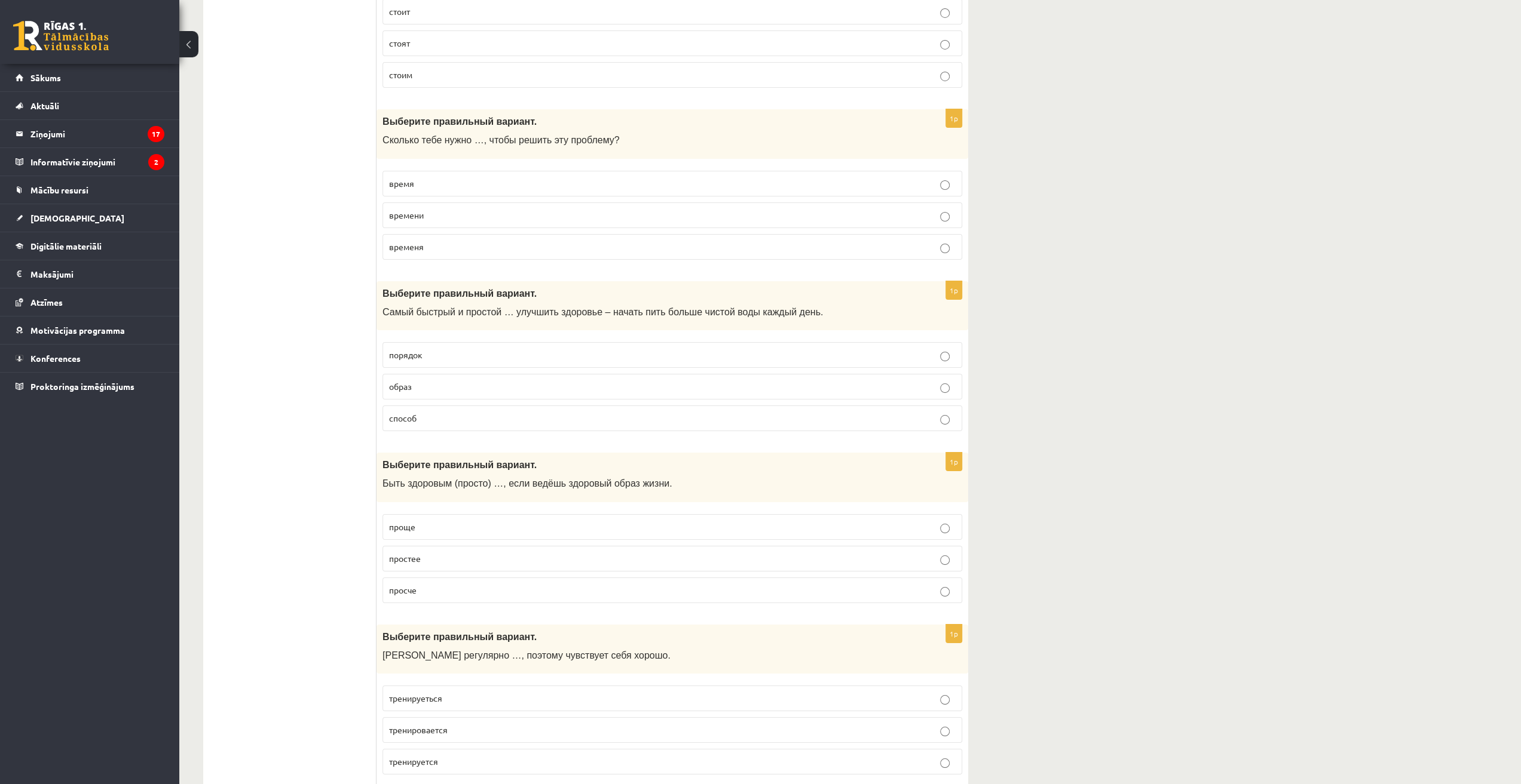
click at [422, 412] on p "способ" at bounding box center [673, 418] width 567 height 13
click at [395, 522] on span "проще" at bounding box center [402, 527] width 26 height 11
click at [404, 693] on span "тренируеться" at bounding box center [415, 698] width 53 height 11
click at [439, 755] on p "тренируется" at bounding box center [673, 761] width 567 height 13
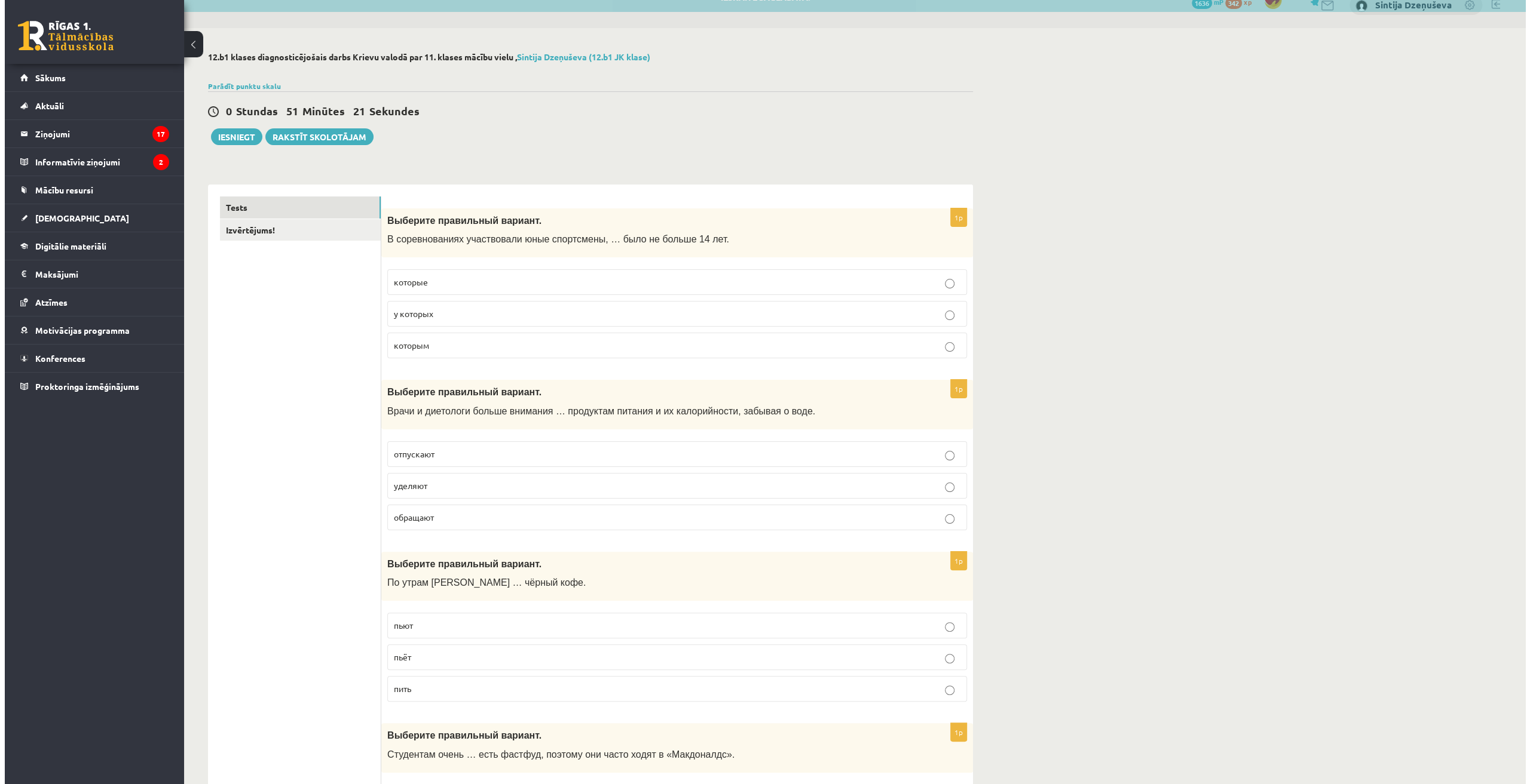
scroll to position [0, 0]
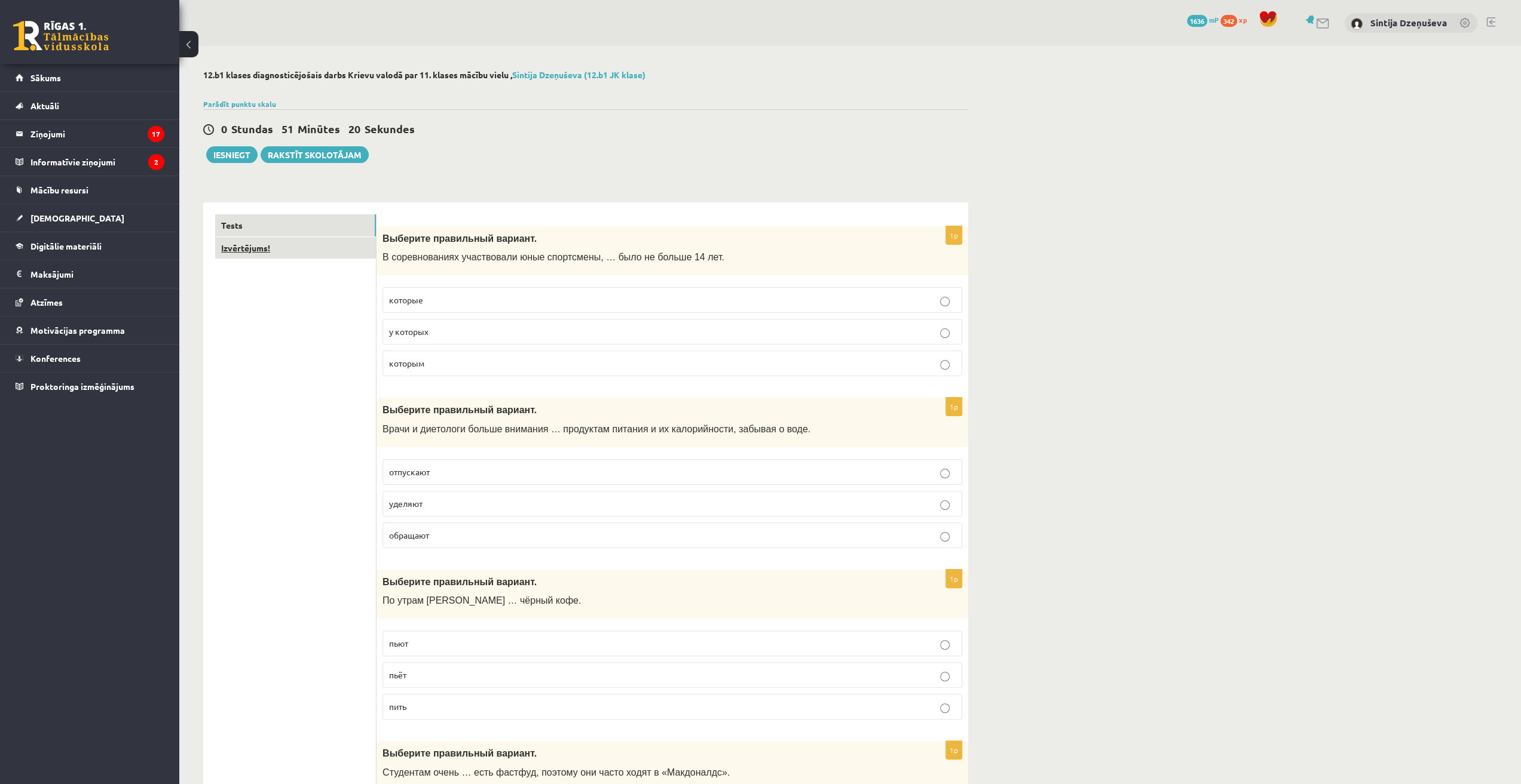
click at [277, 248] on link "Izvērtējums!" at bounding box center [295, 248] width 161 height 22
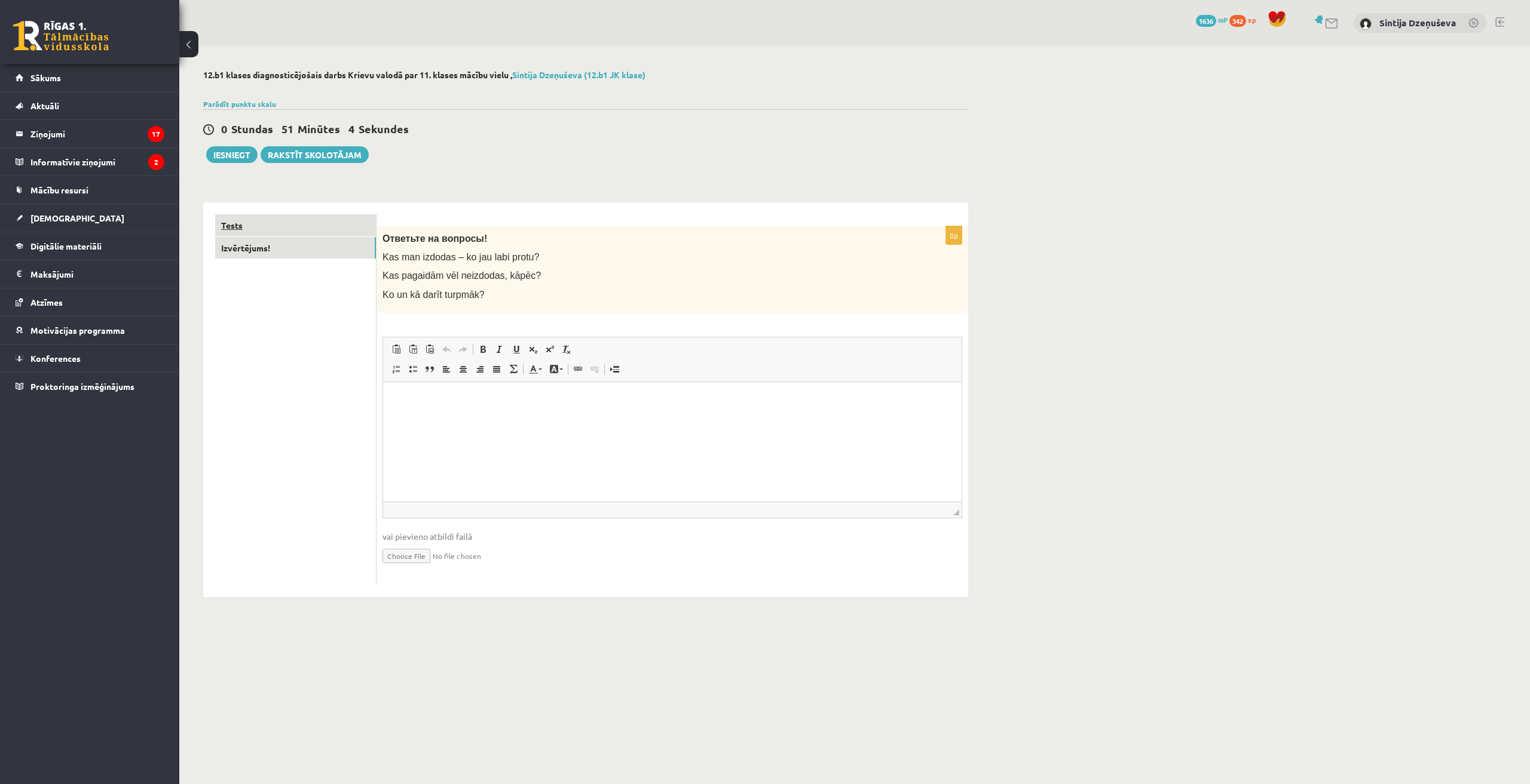
click at [284, 227] on link "Tests" at bounding box center [295, 225] width 161 height 22
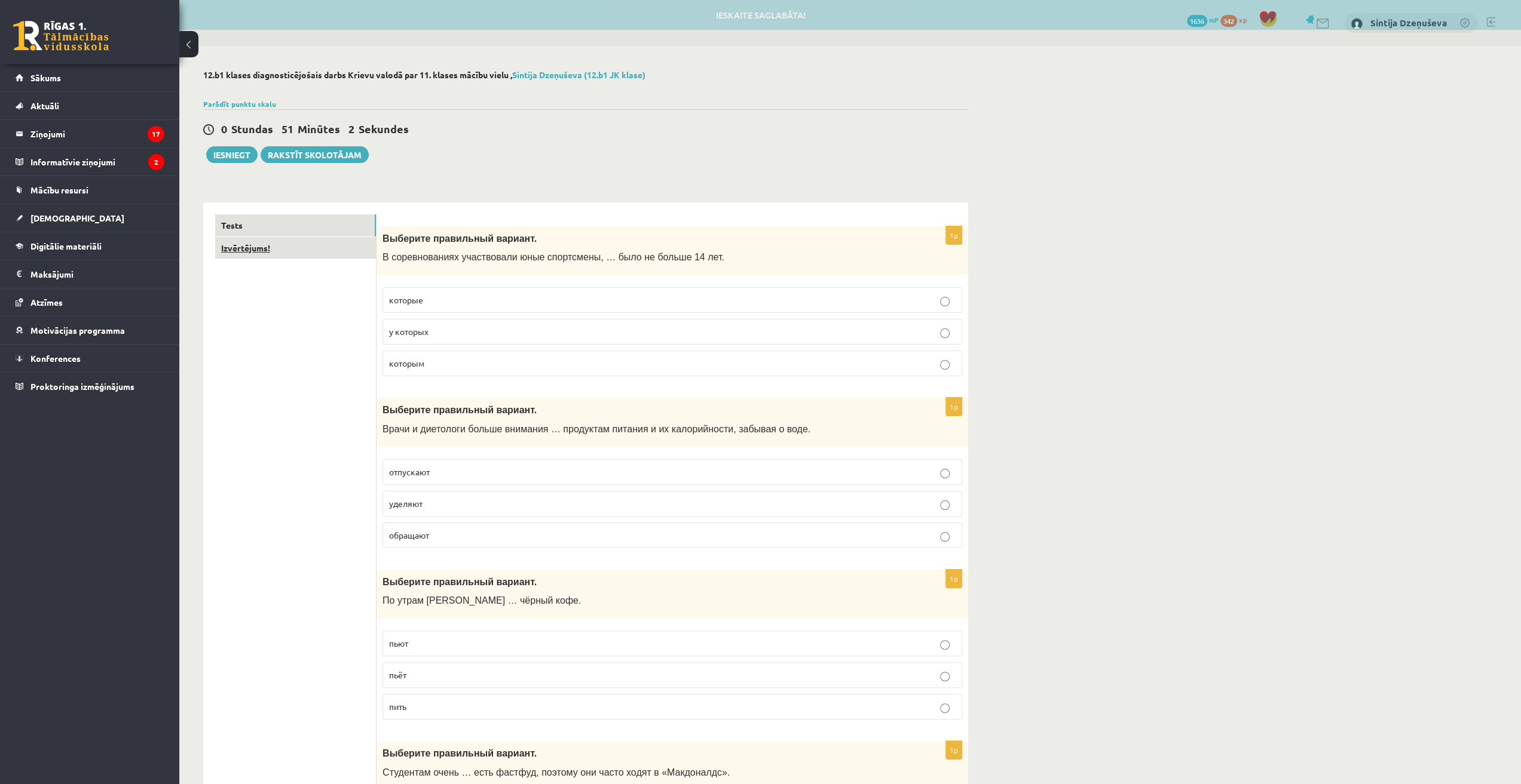
click at [280, 249] on link "Izvērtējums!" at bounding box center [295, 248] width 161 height 22
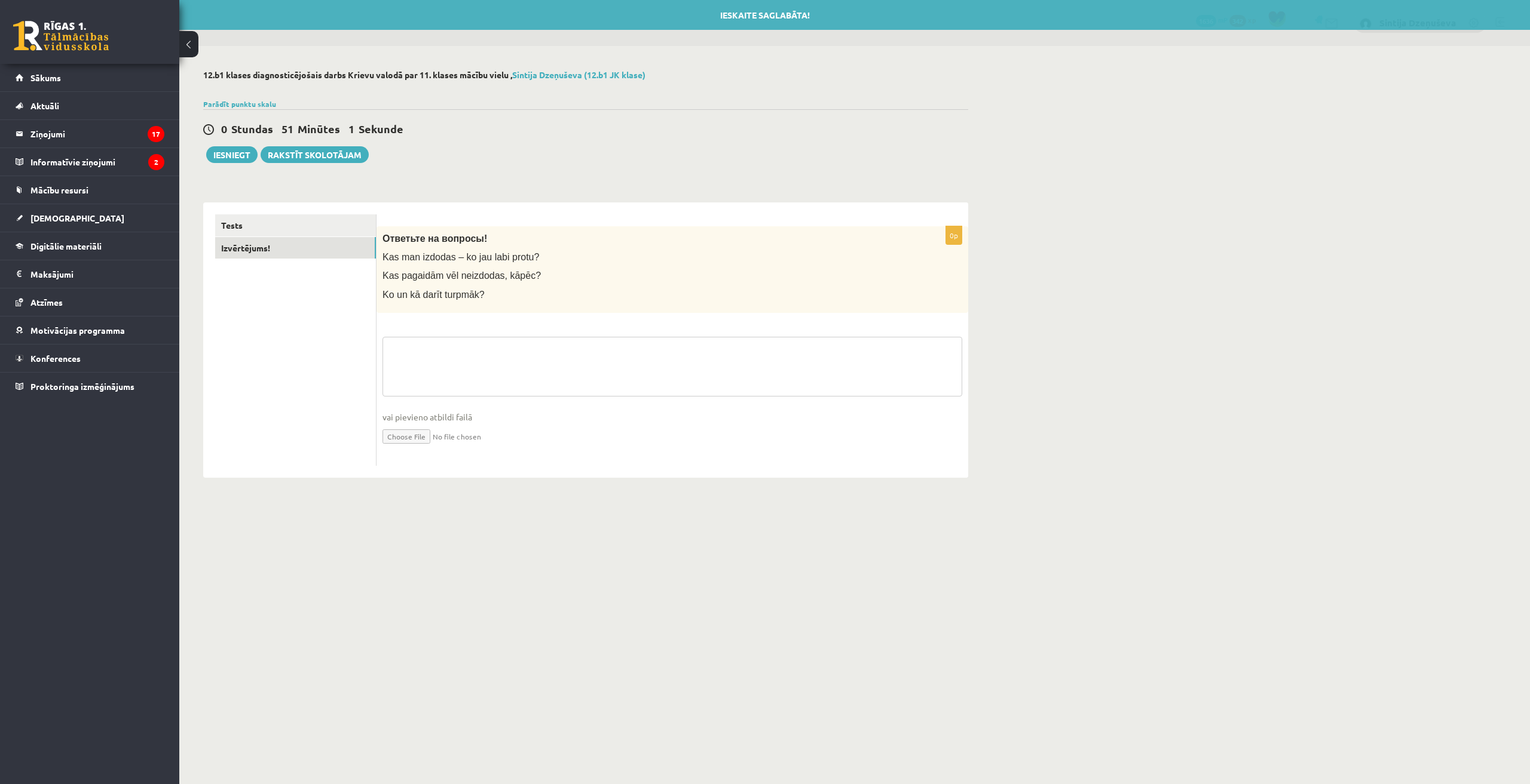
click at [461, 366] on textarea at bounding box center [672, 367] width 580 height 60
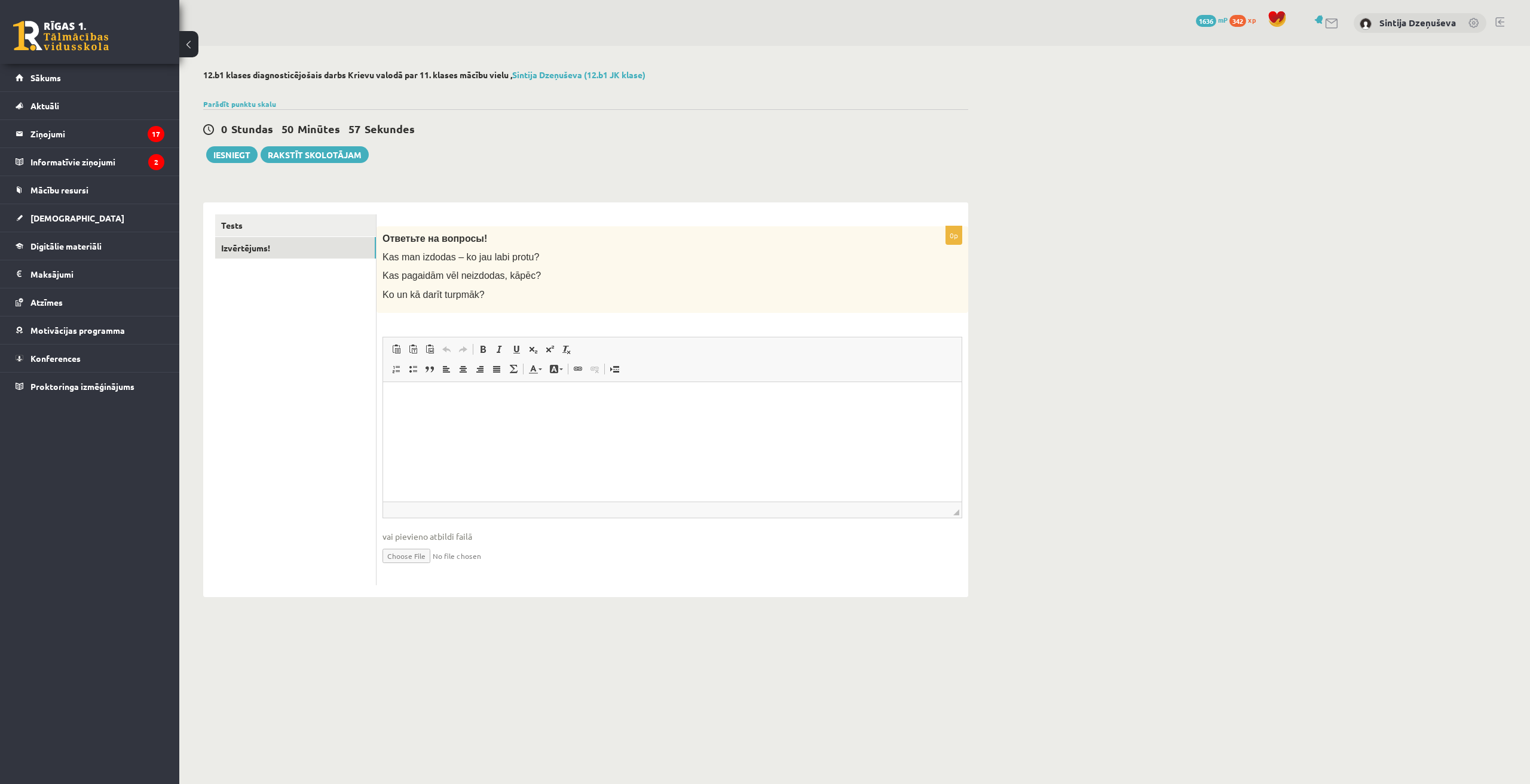
click at [473, 418] on html at bounding box center [673, 400] width 579 height 37
click at [232, 155] on button "Iesniegt" at bounding box center [232, 155] width 51 height 17
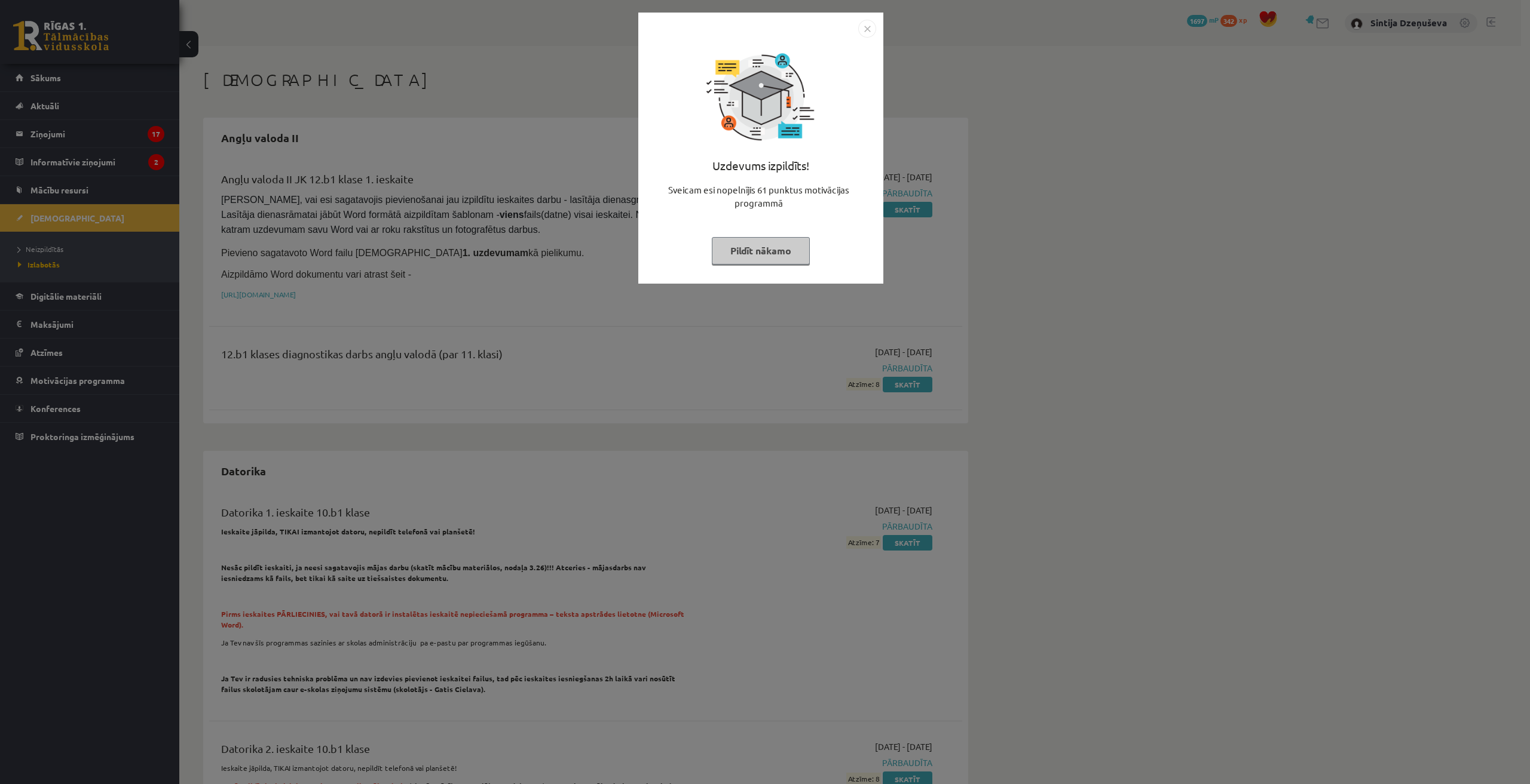
click at [866, 33] on img "Close" at bounding box center [867, 29] width 18 height 18
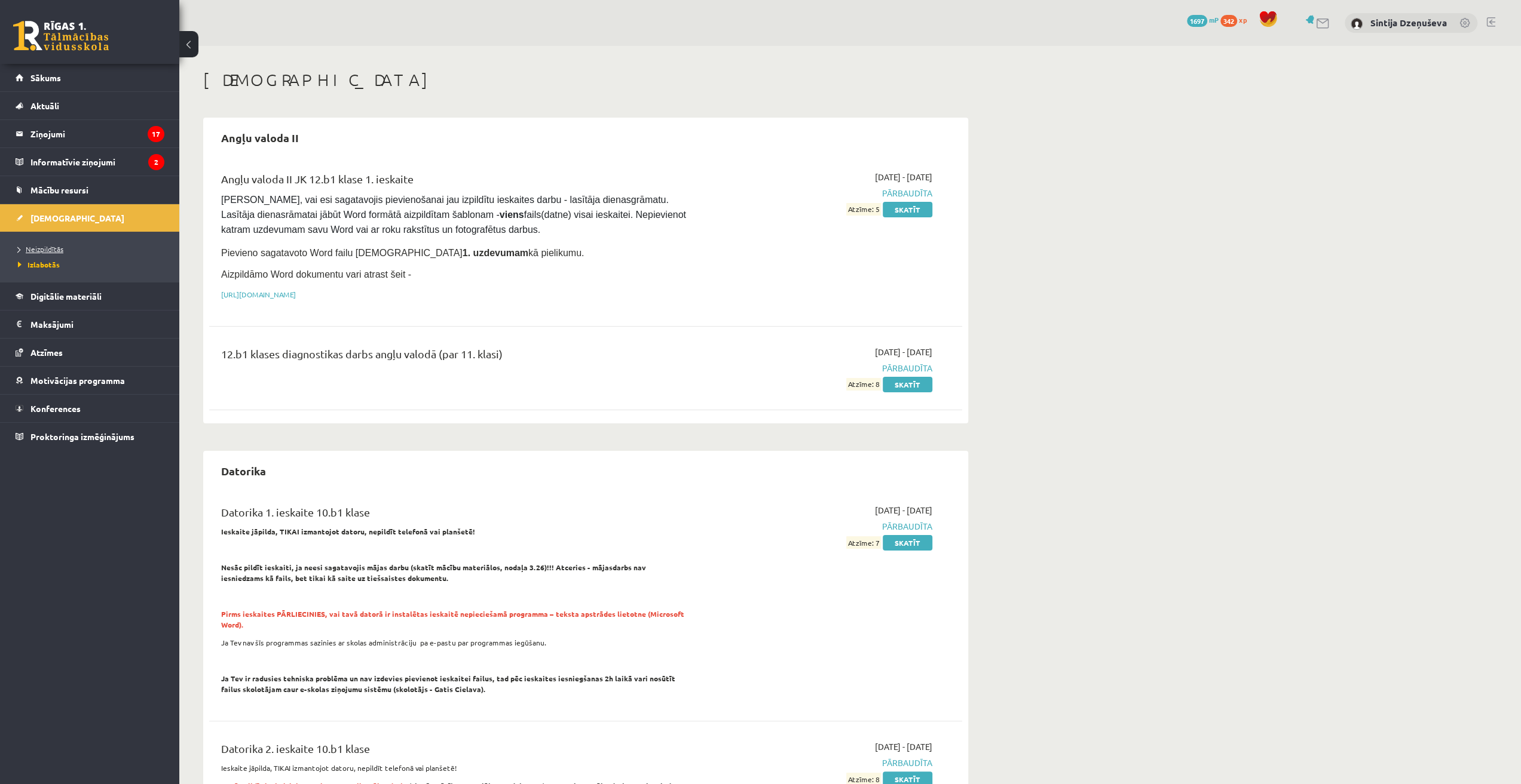
click at [59, 245] on span "Neizpildītās" at bounding box center [41, 249] width 46 height 10
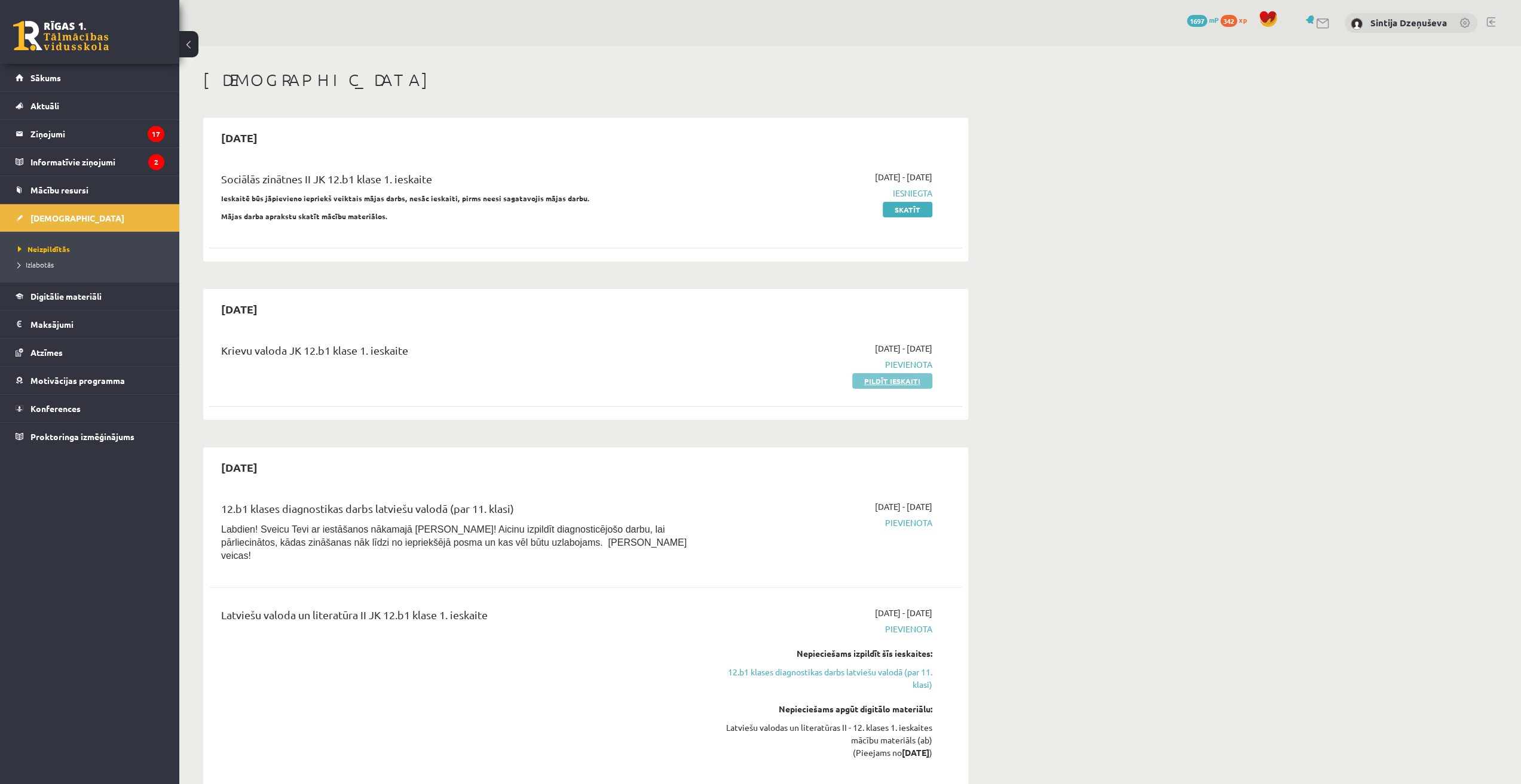
click at [884, 379] on link "Pildīt ieskaiti" at bounding box center [892, 381] width 80 height 16
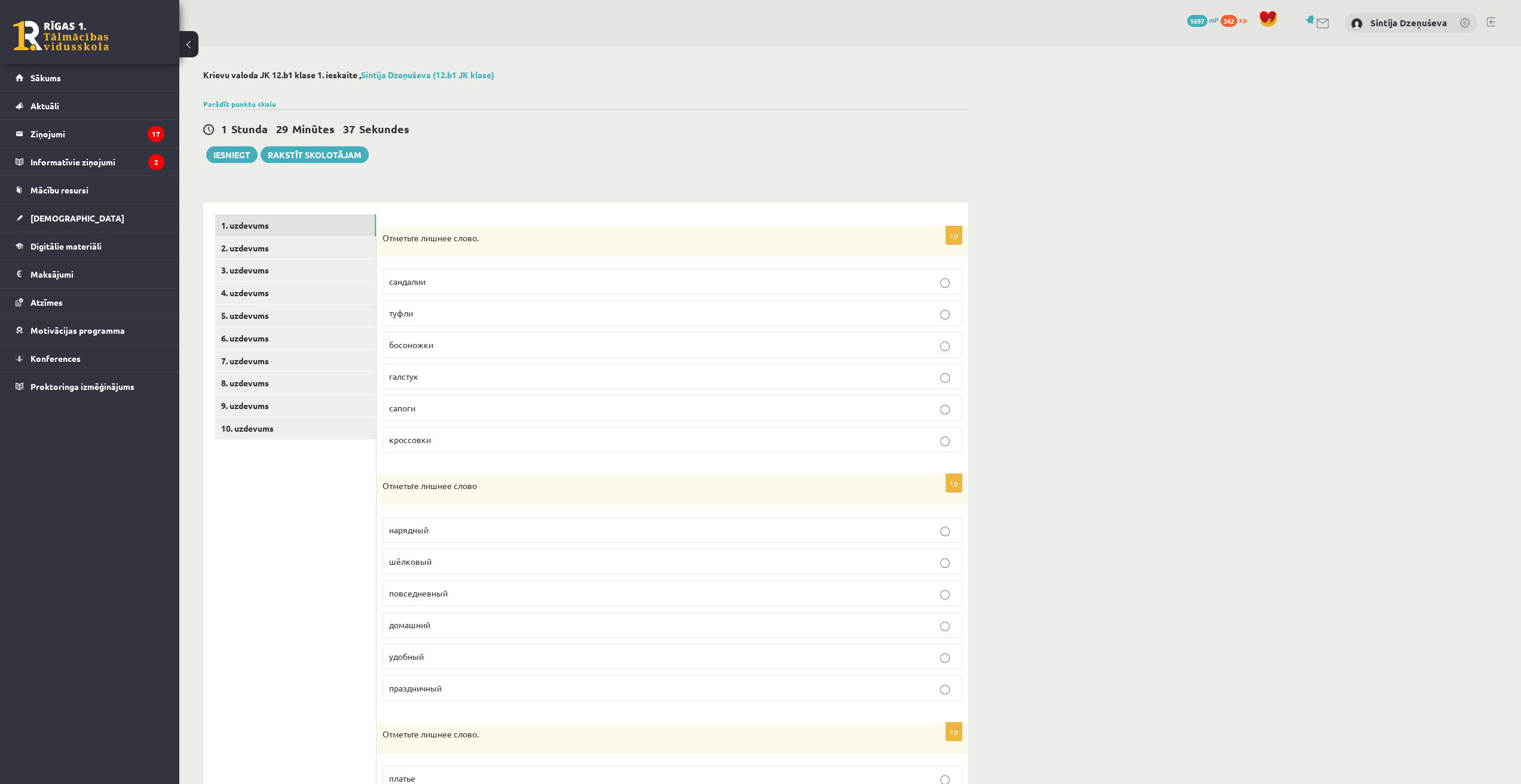
click at [434, 380] on p "галстук" at bounding box center [673, 376] width 567 height 13
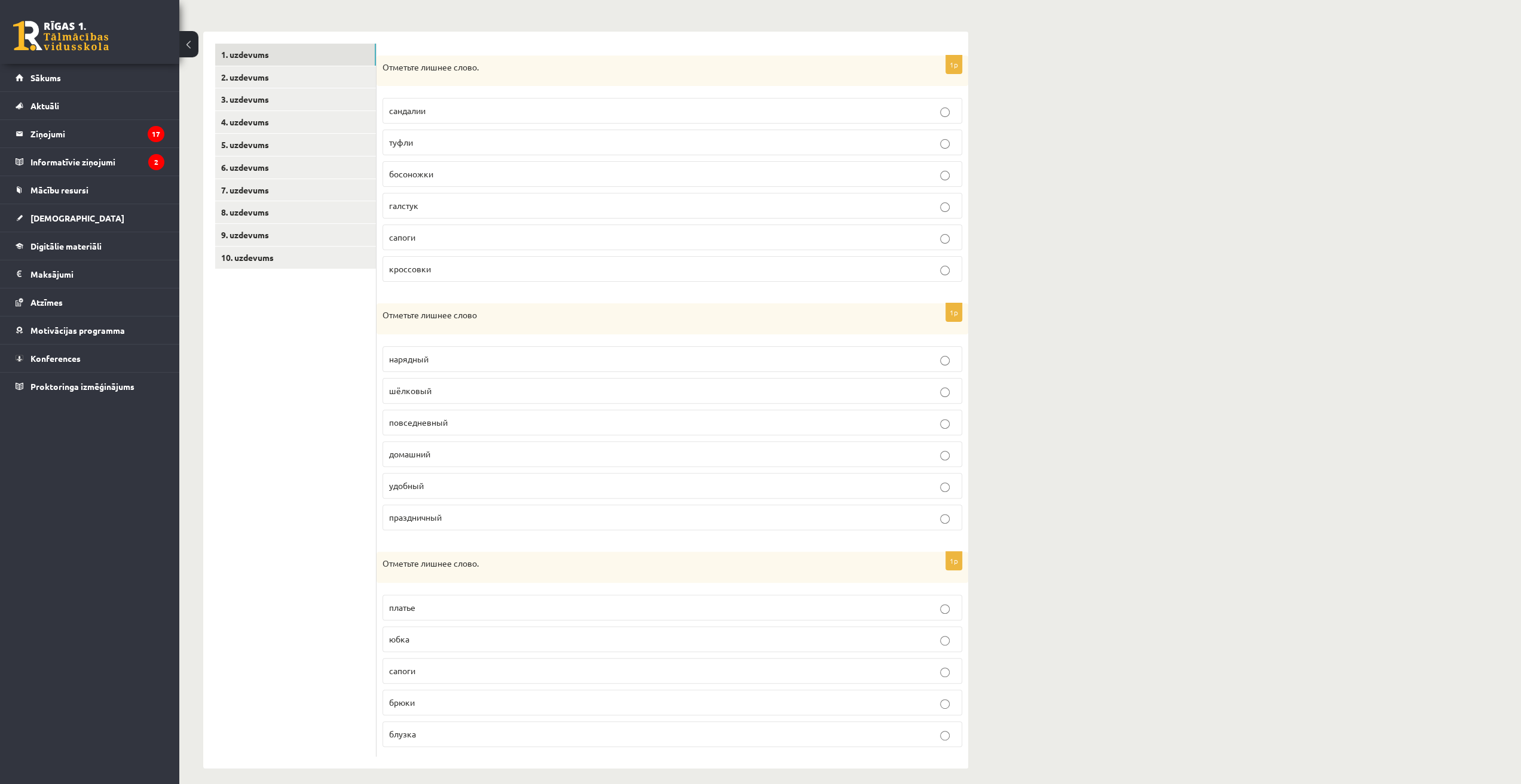
scroll to position [172, 0]
click at [1041, 418] on div "**********" at bounding box center [850, 333] width 1341 height 918
click at [453, 486] on p "удобный" at bounding box center [673, 485] width 567 height 13
click at [1030, 413] on div "**********" at bounding box center [850, 333] width 1341 height 918
click at [435, 664] on p "сапоги" at bounding box center [673, 670] width 567 height 13
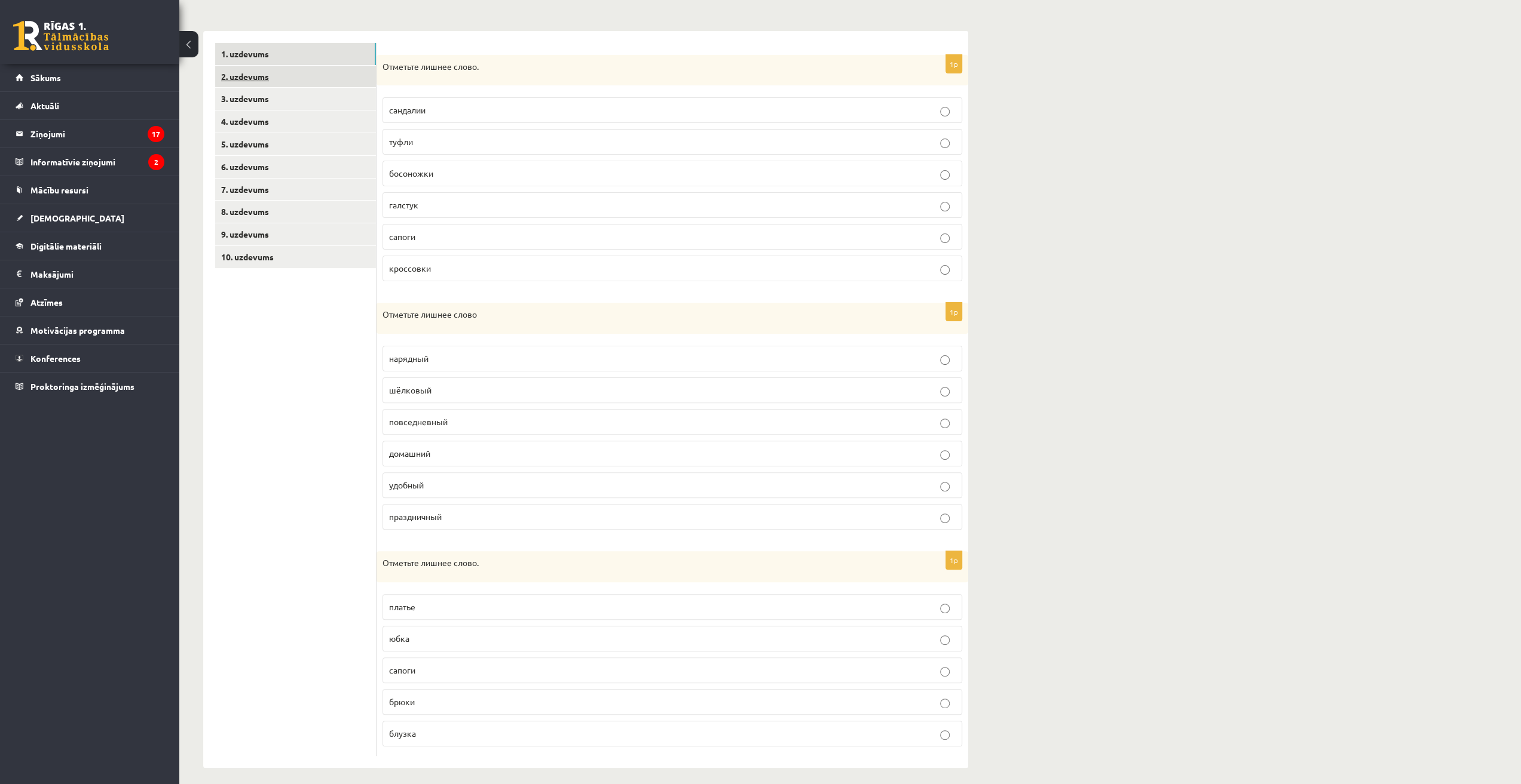
click at [254, 76] on link "2. uzdevums" at bounding box center [295, 77] width 161 height 22
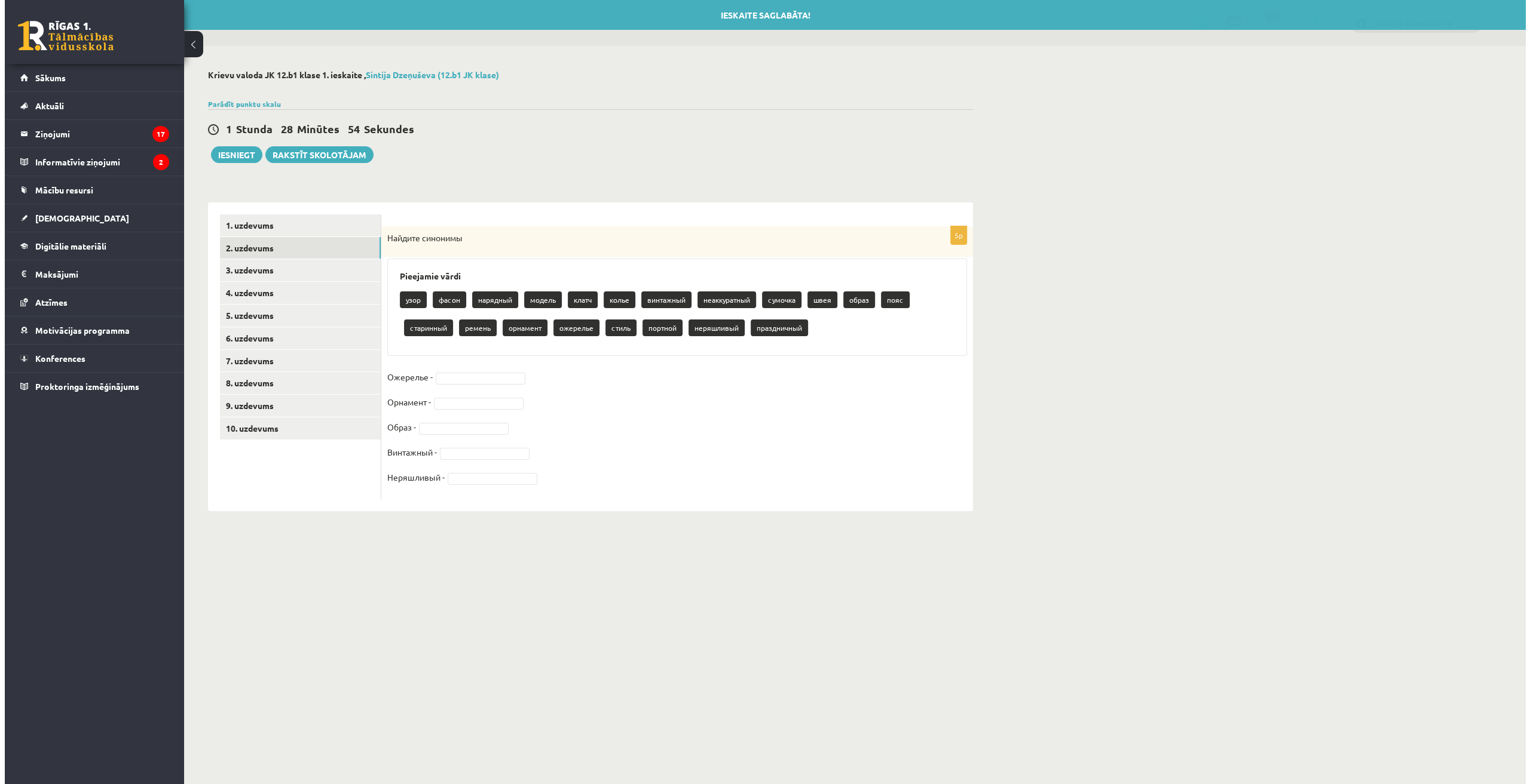
scroll to position [0, 0]
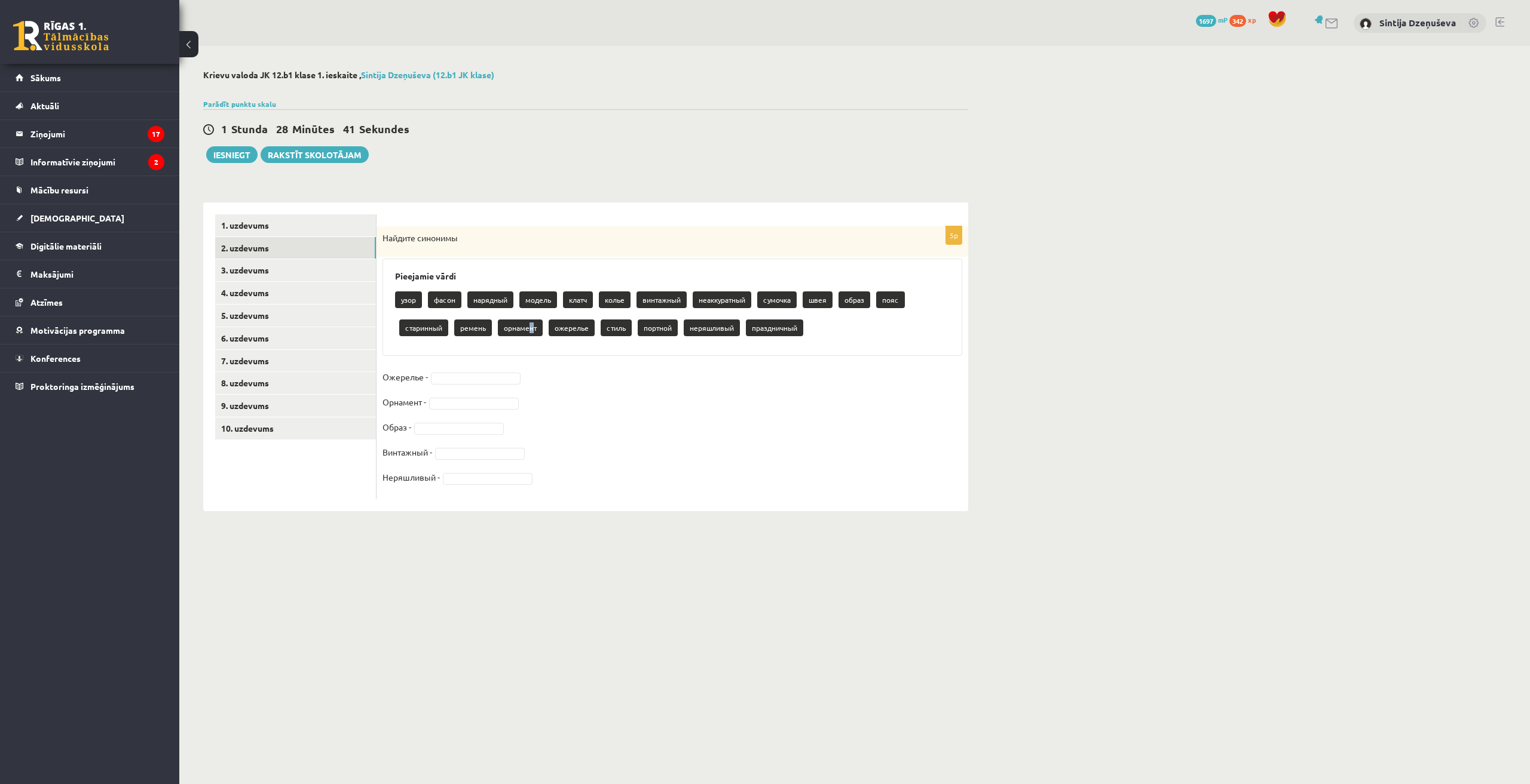
drag, startPoint x: 527, startPoint y: 326, endPoint x: 534, endPoint y: 328, distance: 7.3
click at [534, 328] on p "орнамент" at bounding box center [520, 327] width 45 height 17
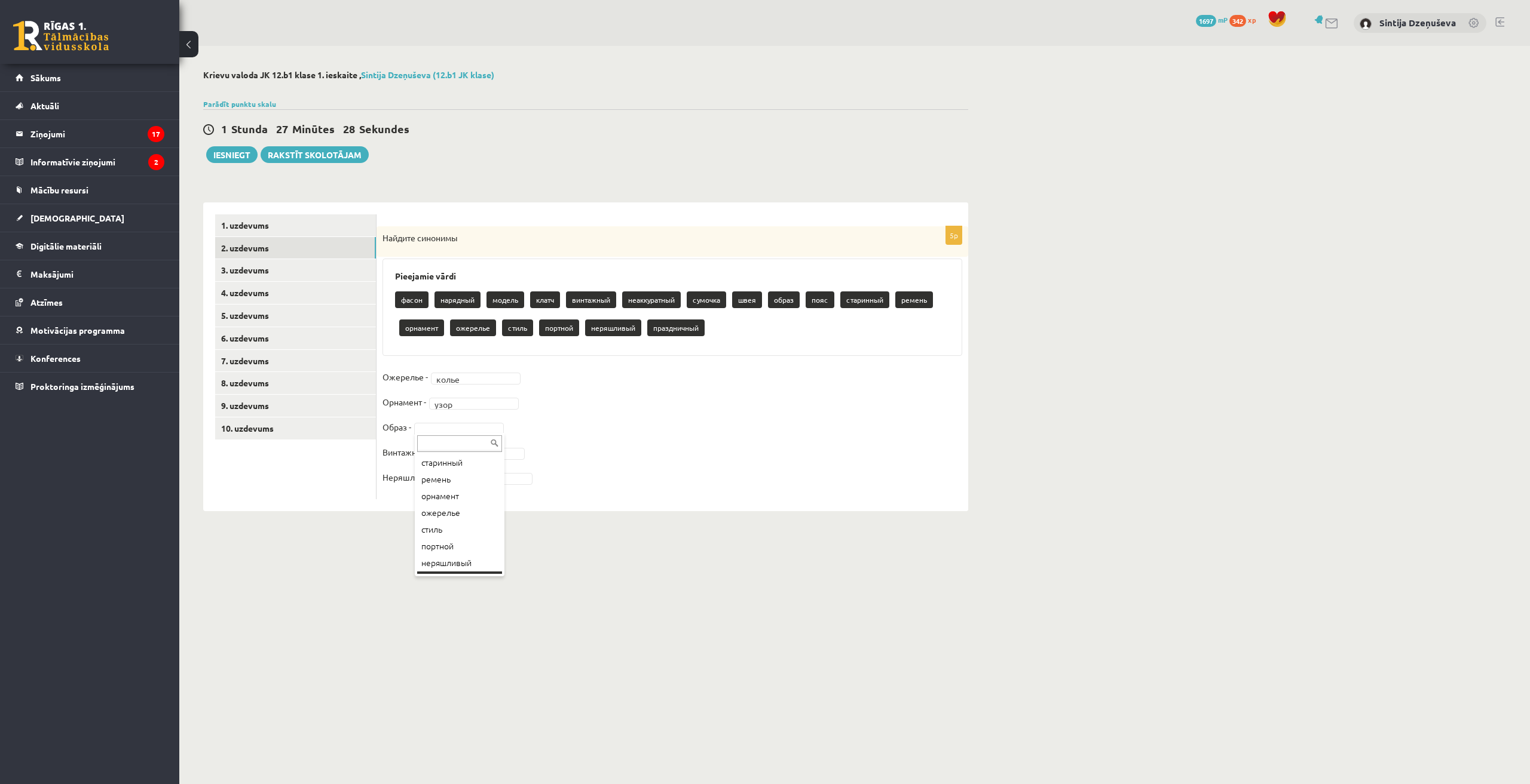
scroll to position [198, 0]
click at [597, 427] on fieldset "Ожерелье - колье ***** Орнамент - узор **** Образ - стиль ***** Винтажный - Нер…" at bounding box center [672, 431] width 580 height 126
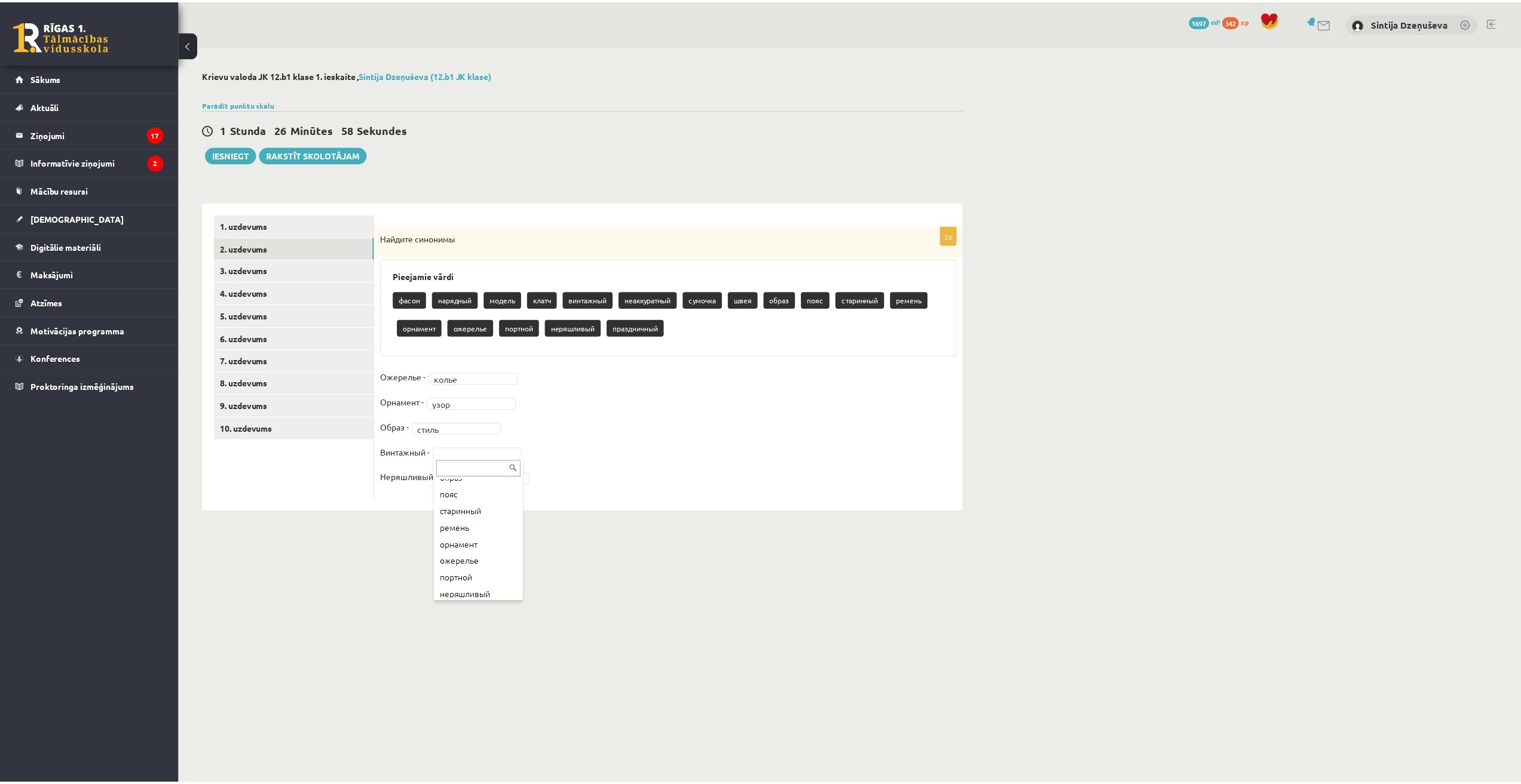
scroll to position [180, 0]
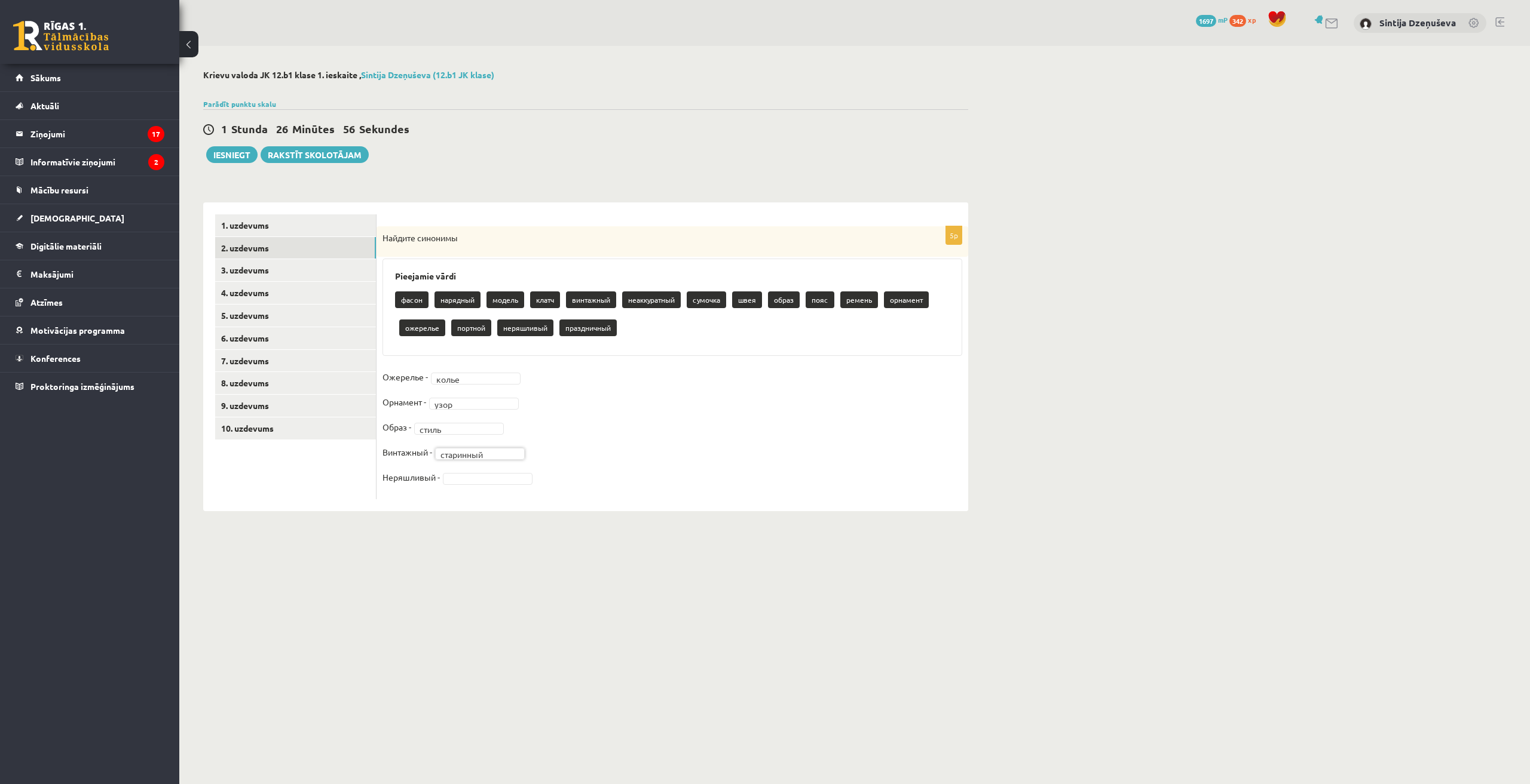
click at [589, 455] on fieldset "Ожерелье - колье ***** Орнамент - узор **** Образ - стиль ***** Винтажный - ста…" at bounding box center [672, 431] width 580 height 126
click at [612, 464] on fieldset "**********" at bounding box center [672, 431] width 580 height 126
click at [680, 433] on fieldset "**********" at bounding box center [672, 431] width 580 height 126
click at [250, 274] on link "3. uzdevums" at bounding box center [295, 270] width 161 height 22
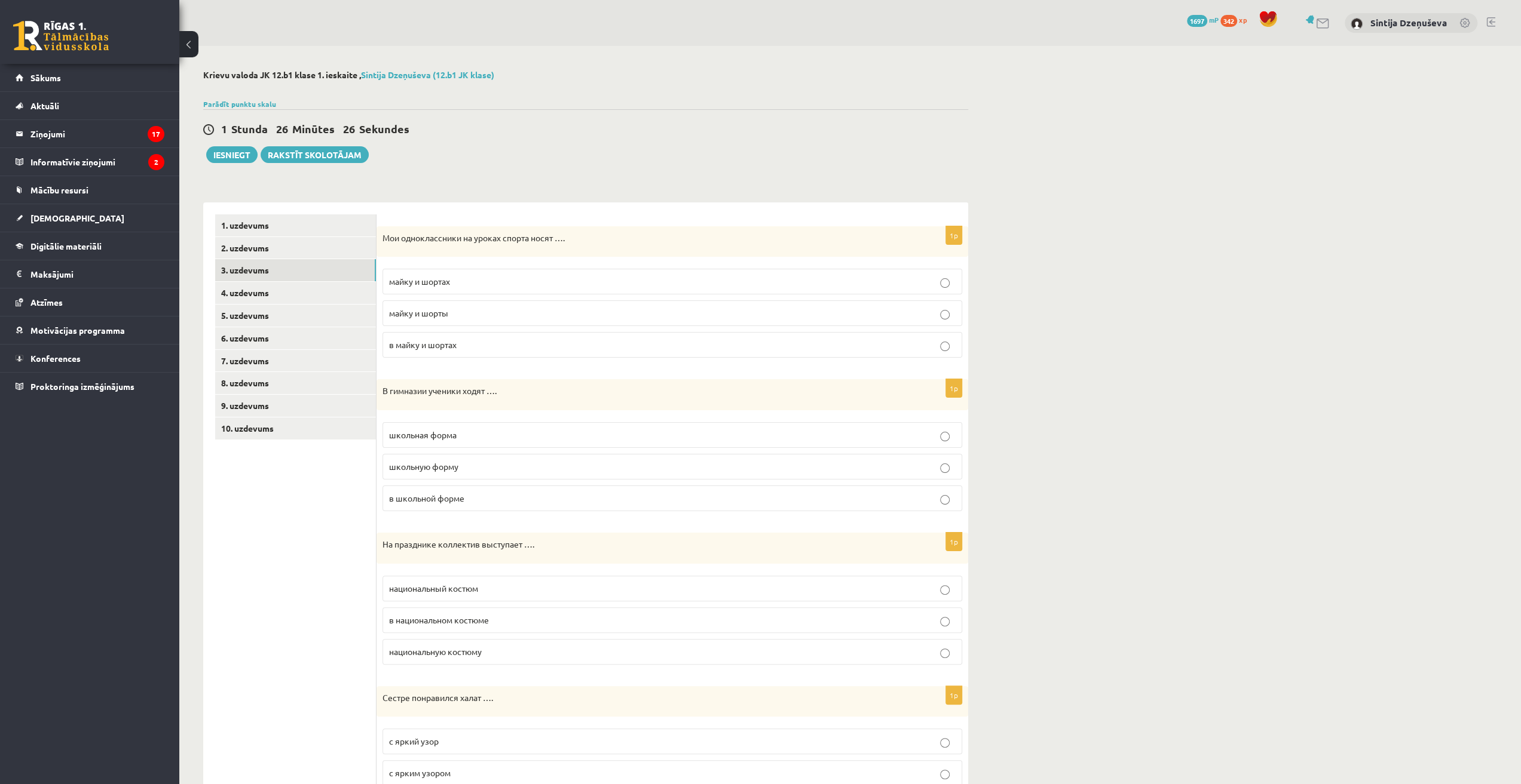
click at [442, 315] on span "майку и шорты" at bounding box center [418, 312] width 59 height 11
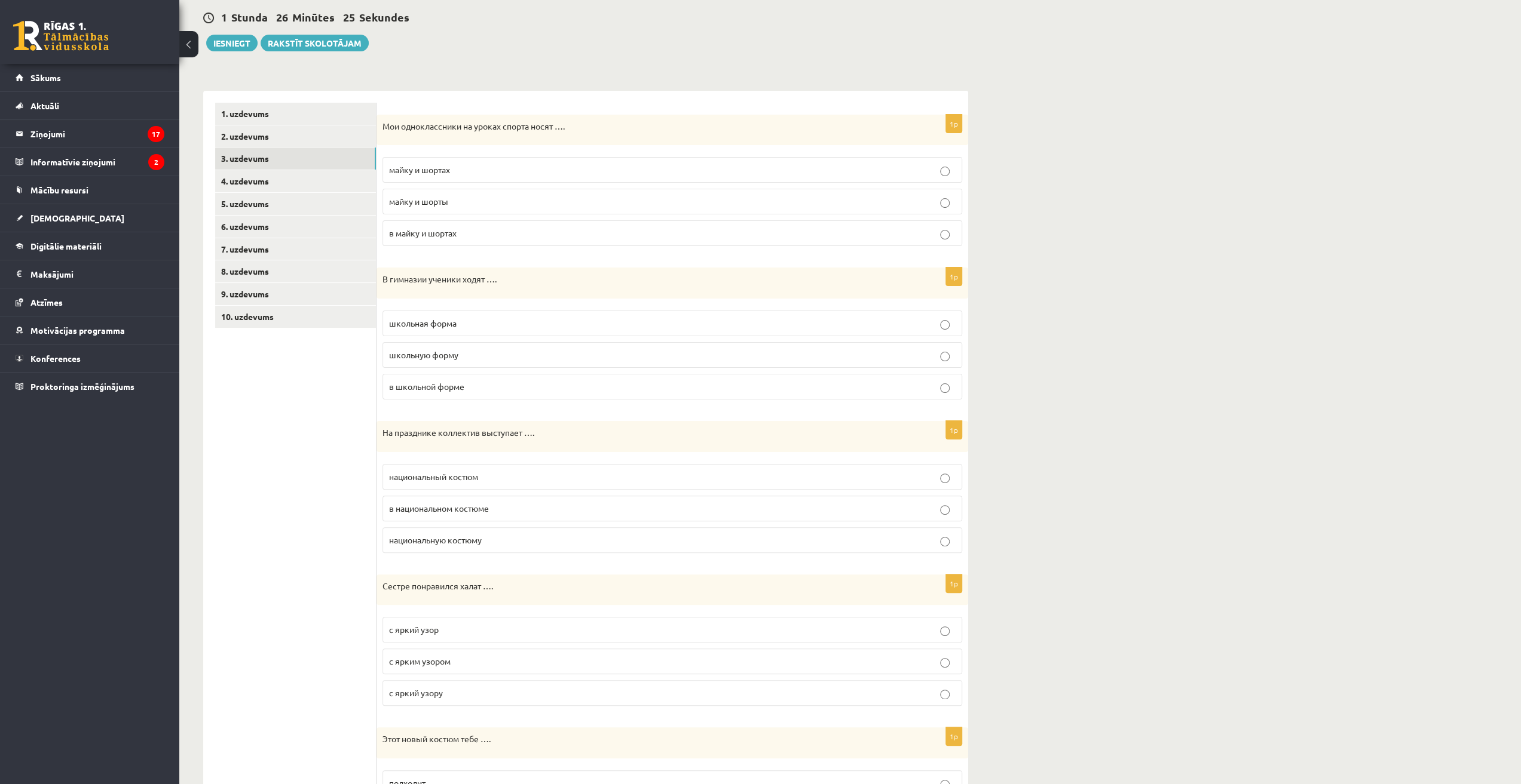
scroll to position [120, 0]
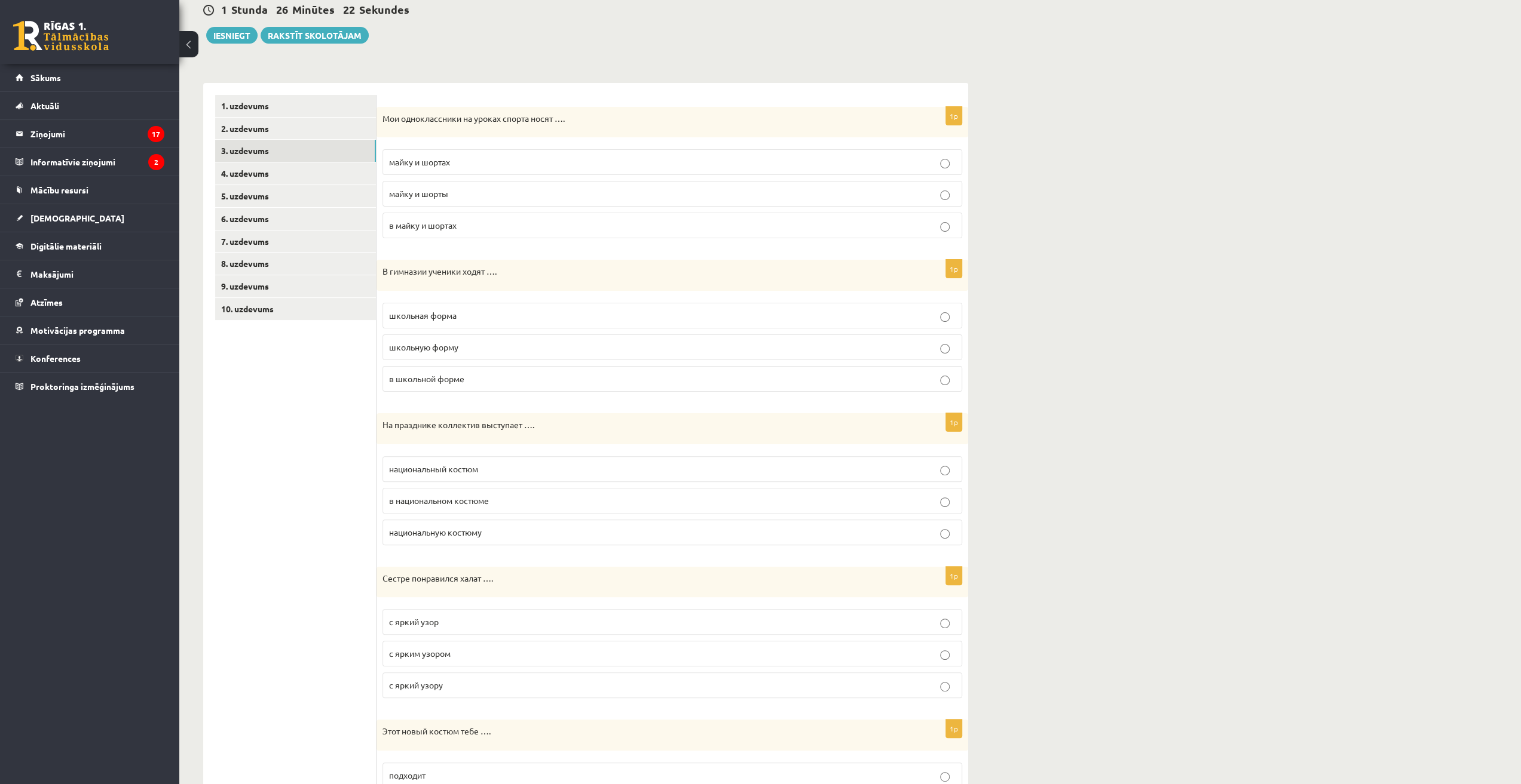
click at [453, 374] on span "в школьной форме" at bounding box center [426, 378] width 75 height 11
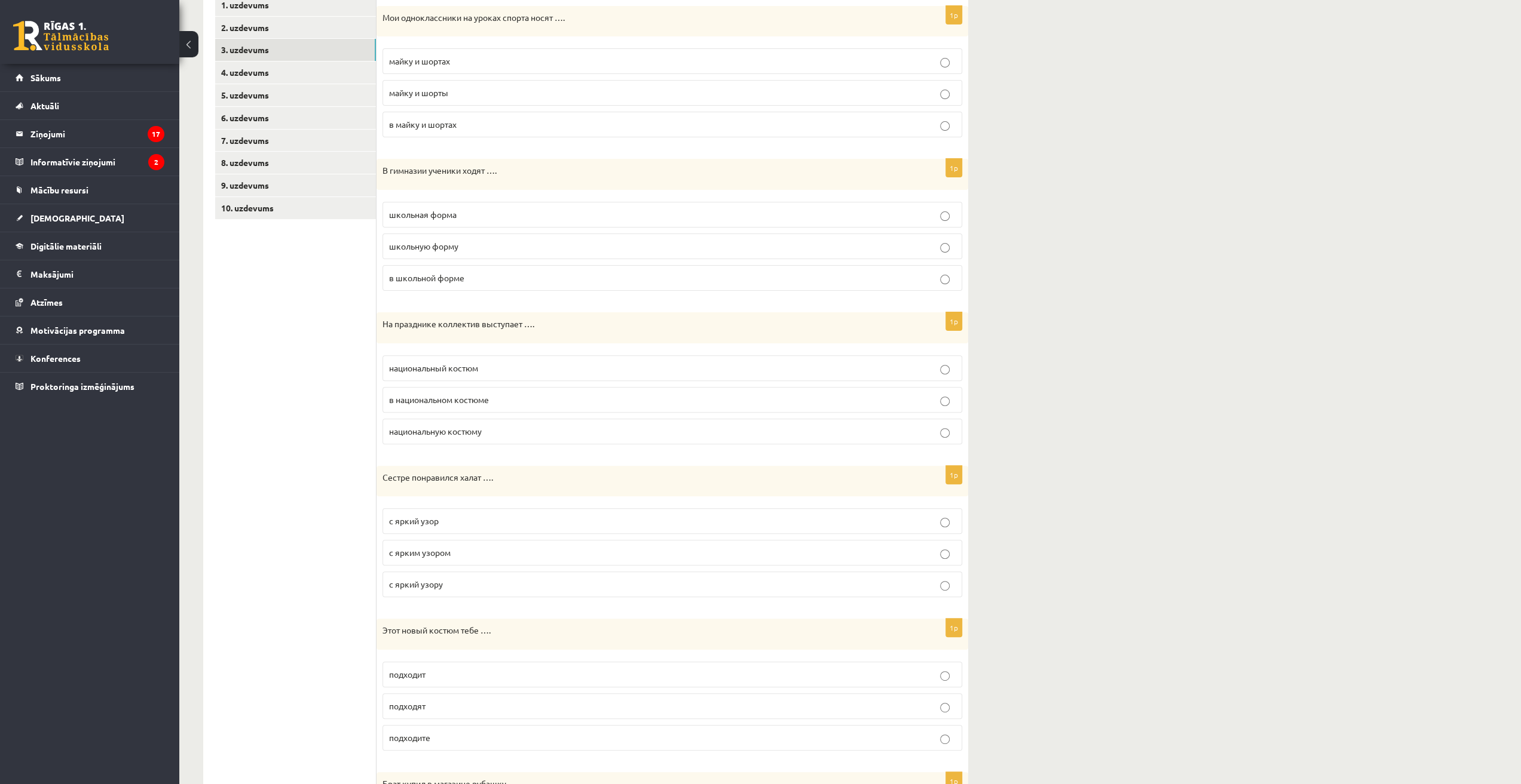
scroll to position [239, 0]
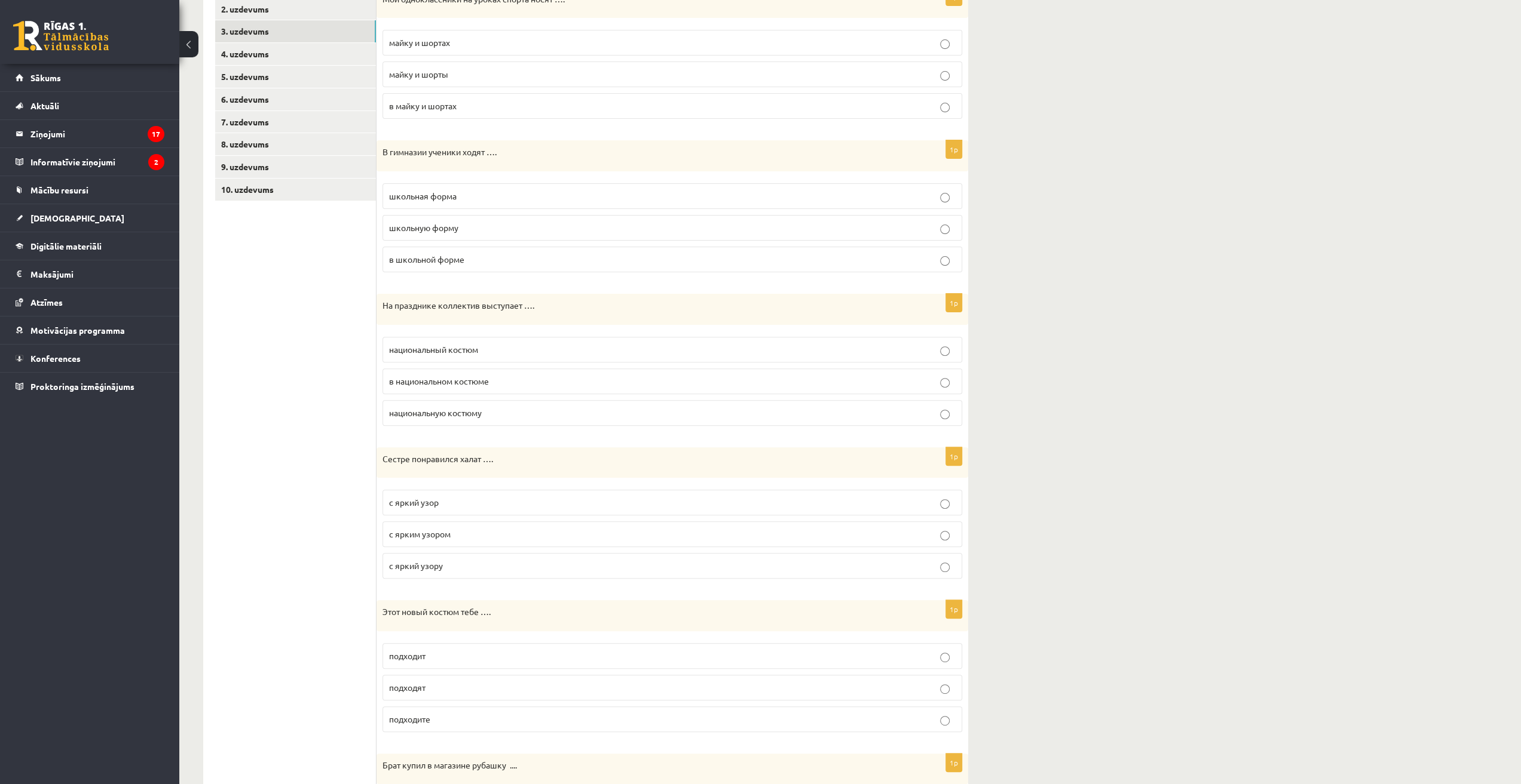
click at [495, 375] on p "в национальном костюме" at bounding box center [673, 381] width 567 height 13
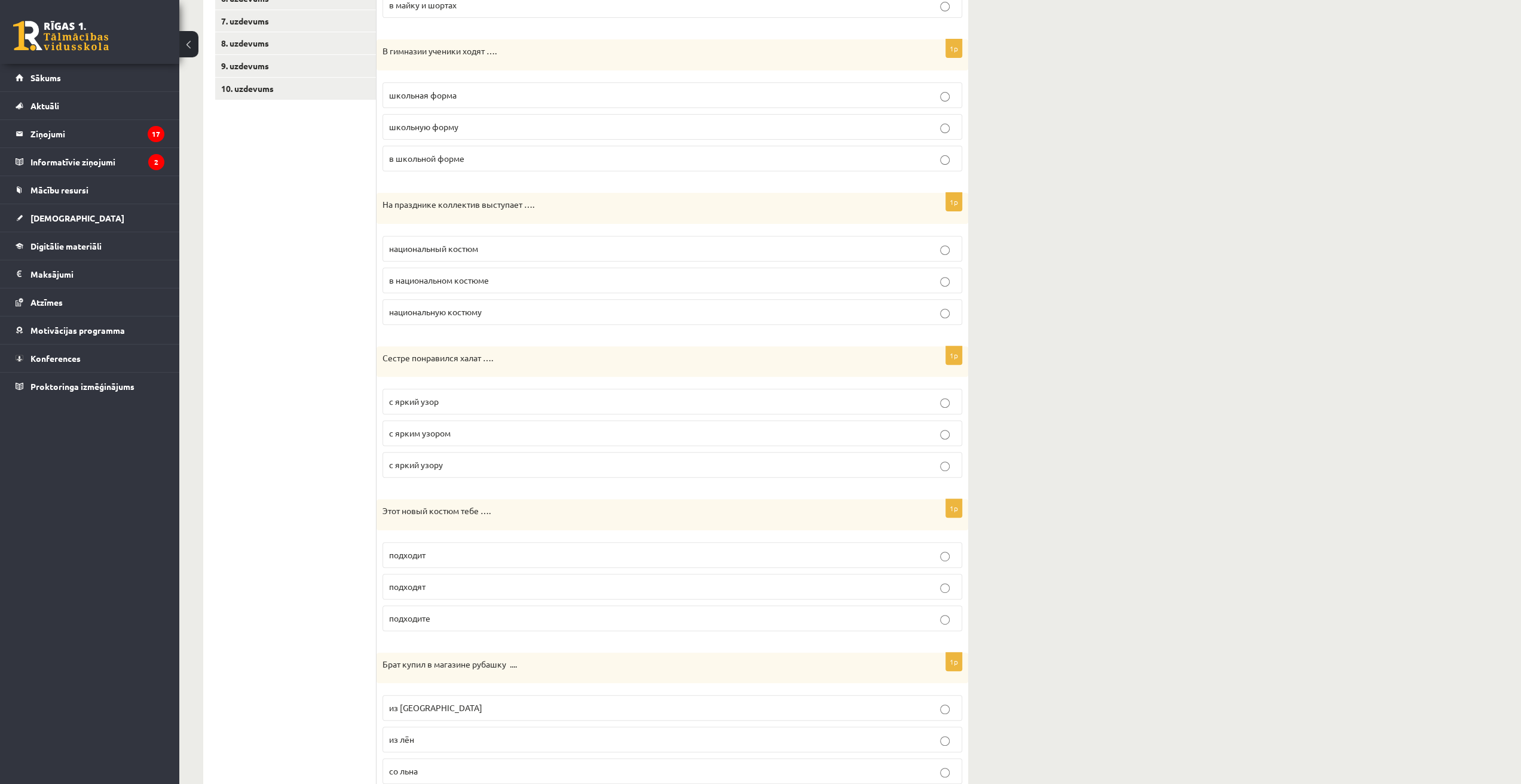
scroll to position [358, 0]
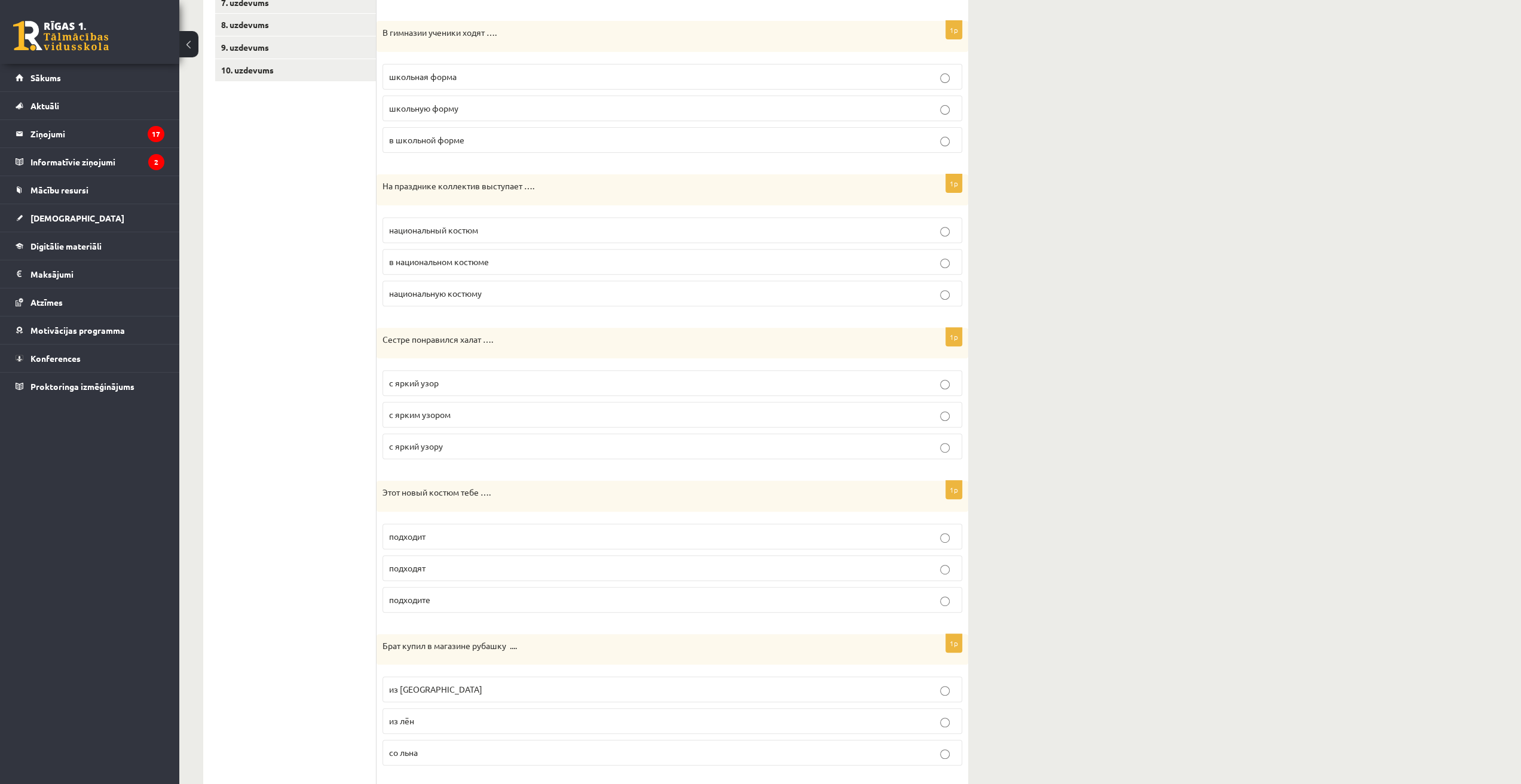
click at [461, 409] on p "с ярким узором" at bounding box center [673, 415] width 567 height 13
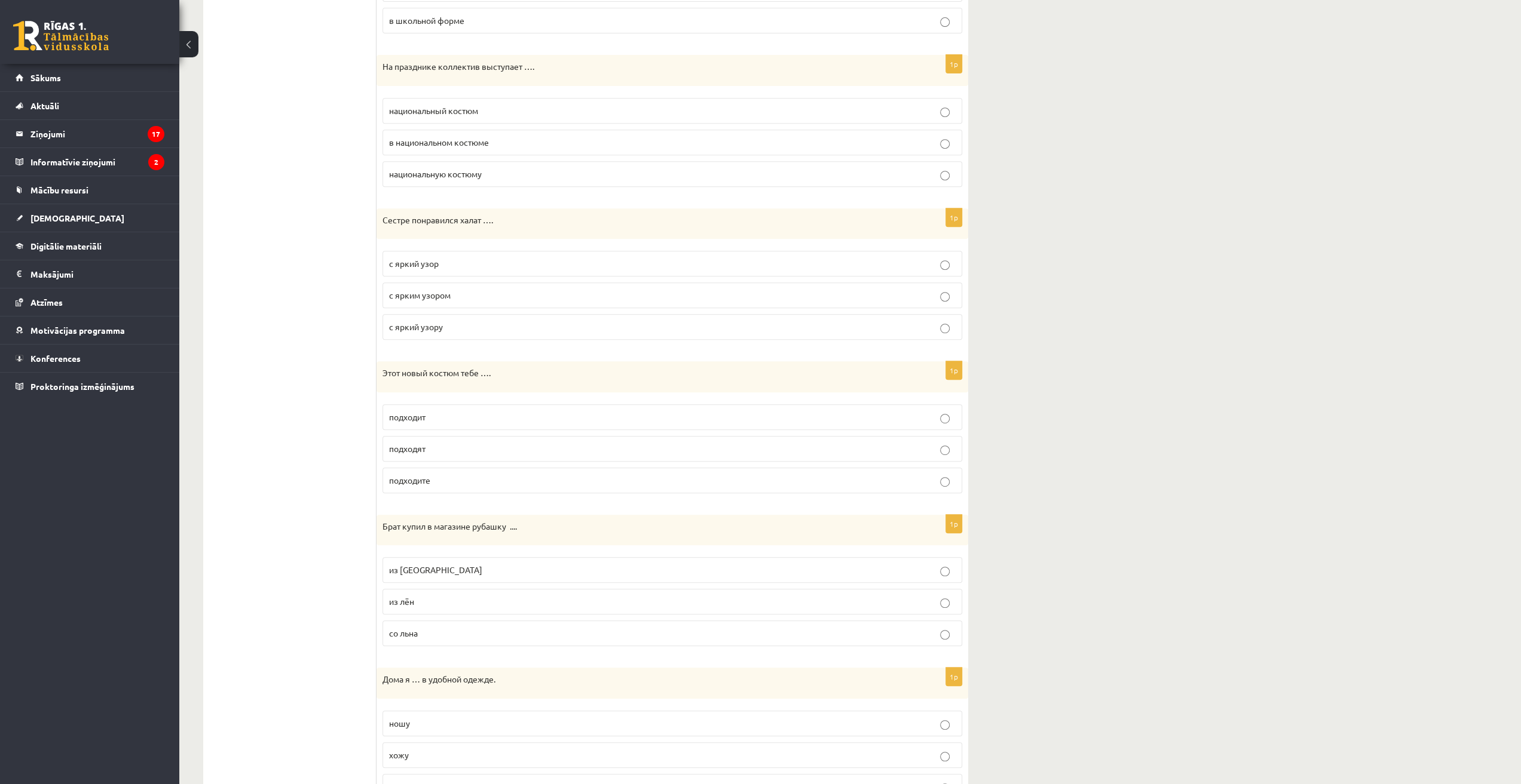
scroll to position [538, 0]
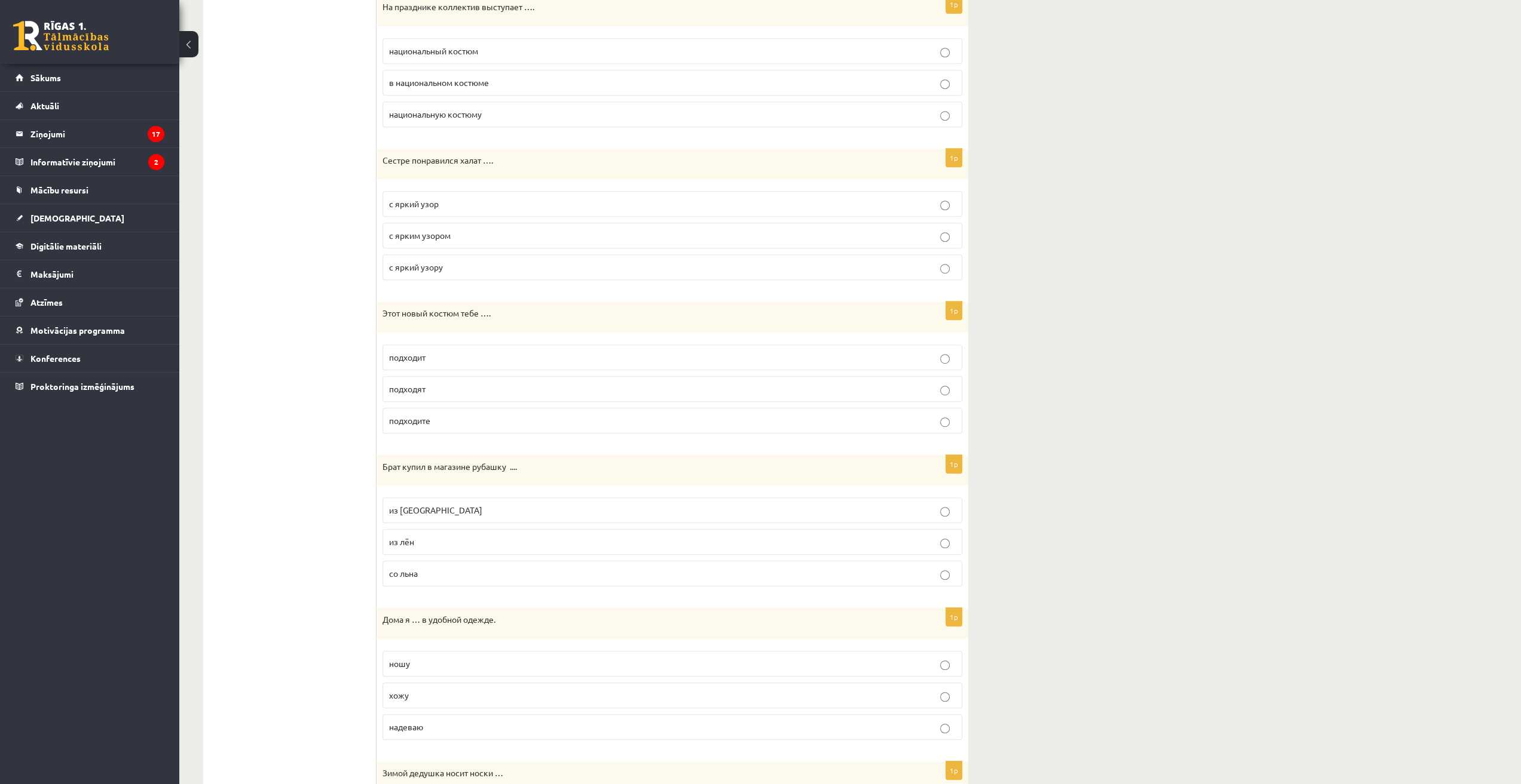
click at [445, 352] on p "подходит" at bounding box center [673, 357] width 567 height 13
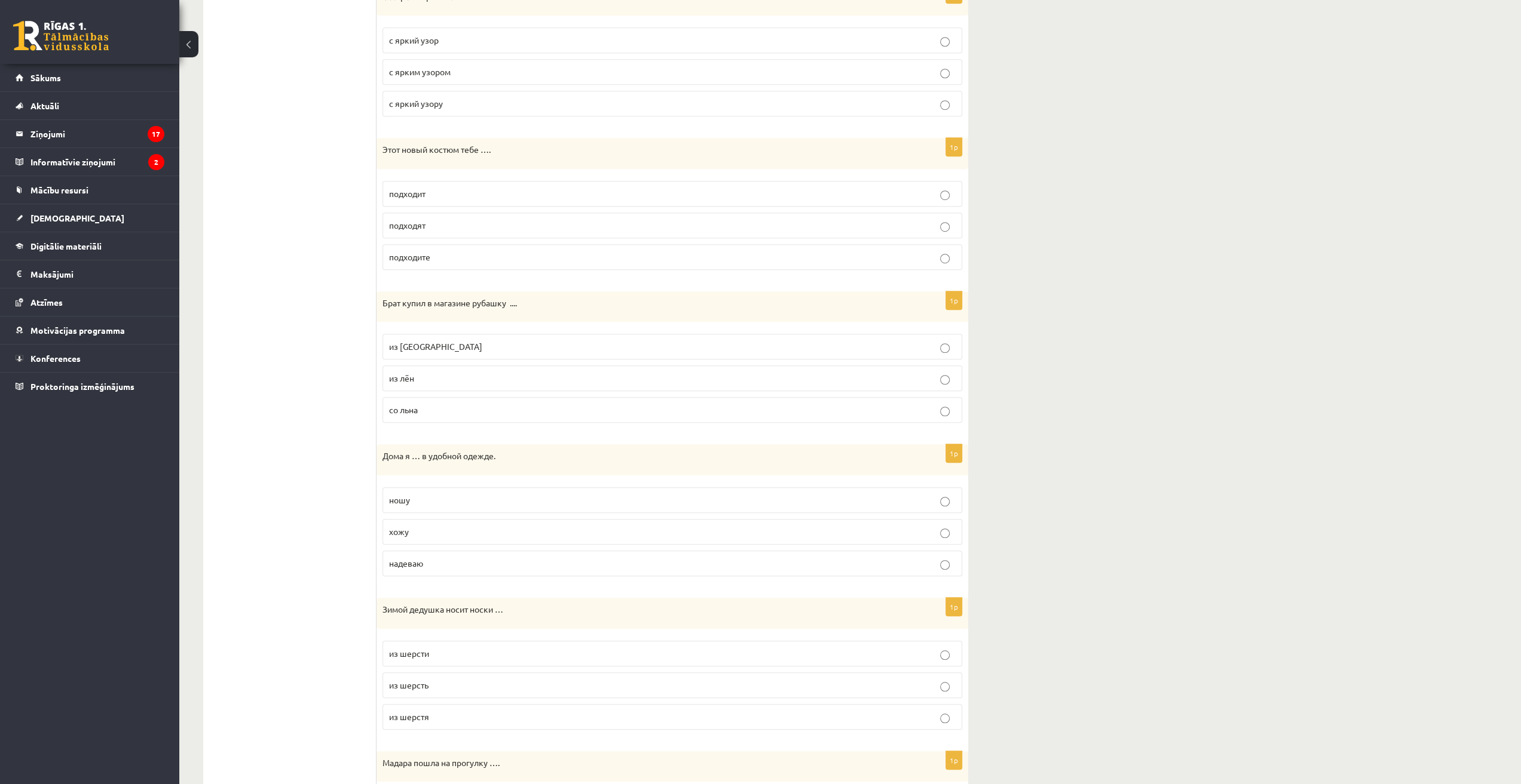
scroll to position [717, 0]
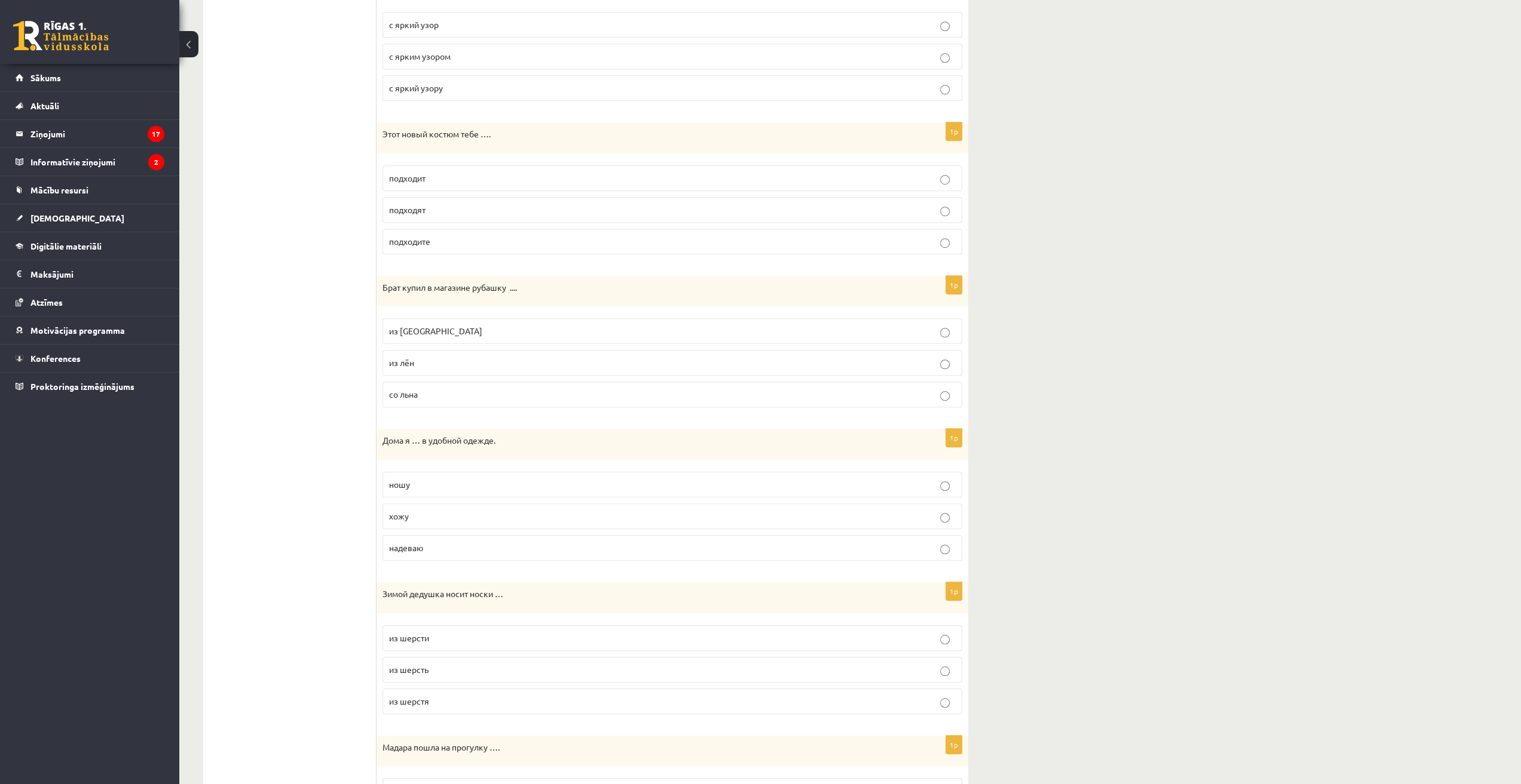
click at [437, 325] on p "из льна" at bounding box center [673, 331] width 567 height 13
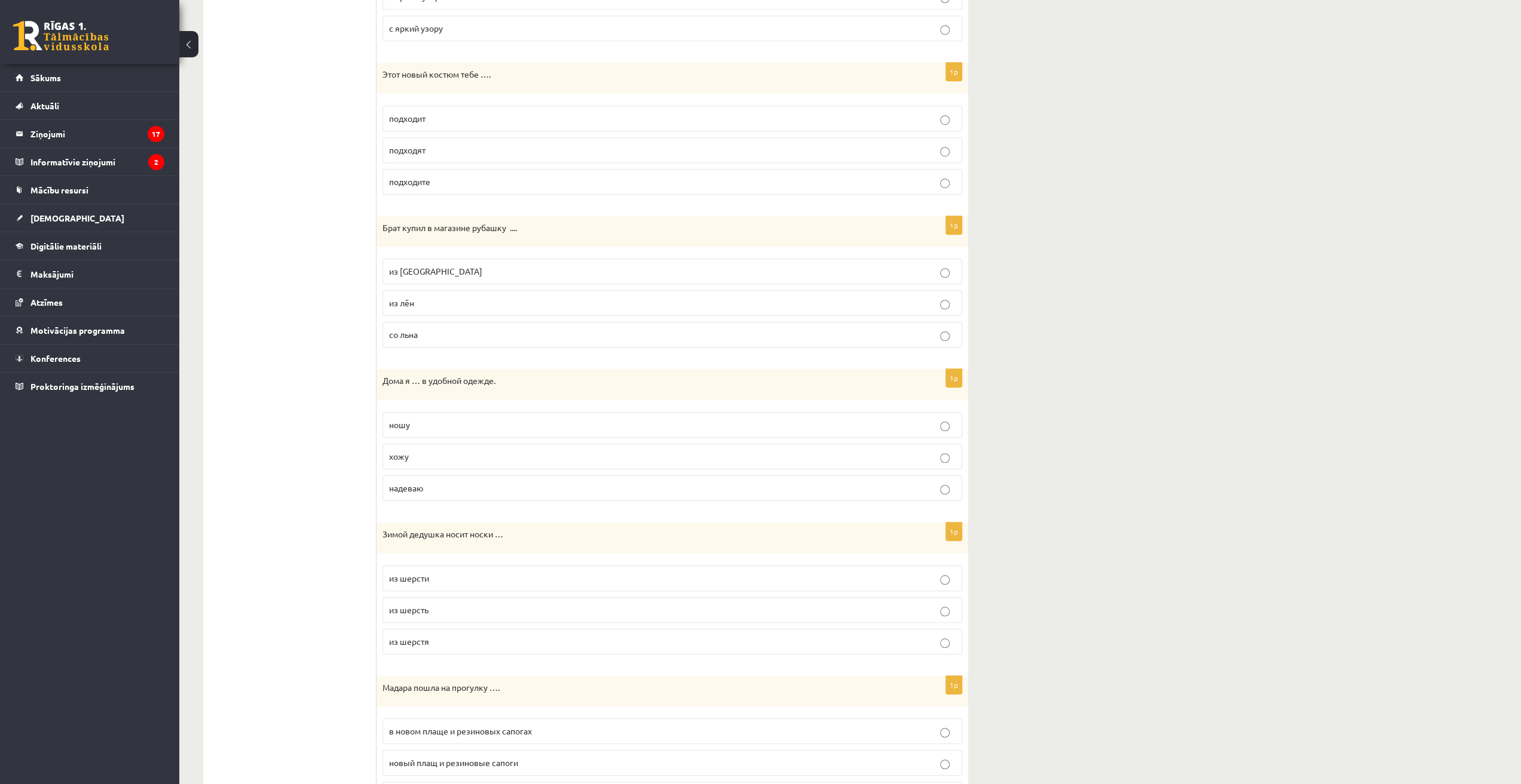
scroll to position [836, 0]
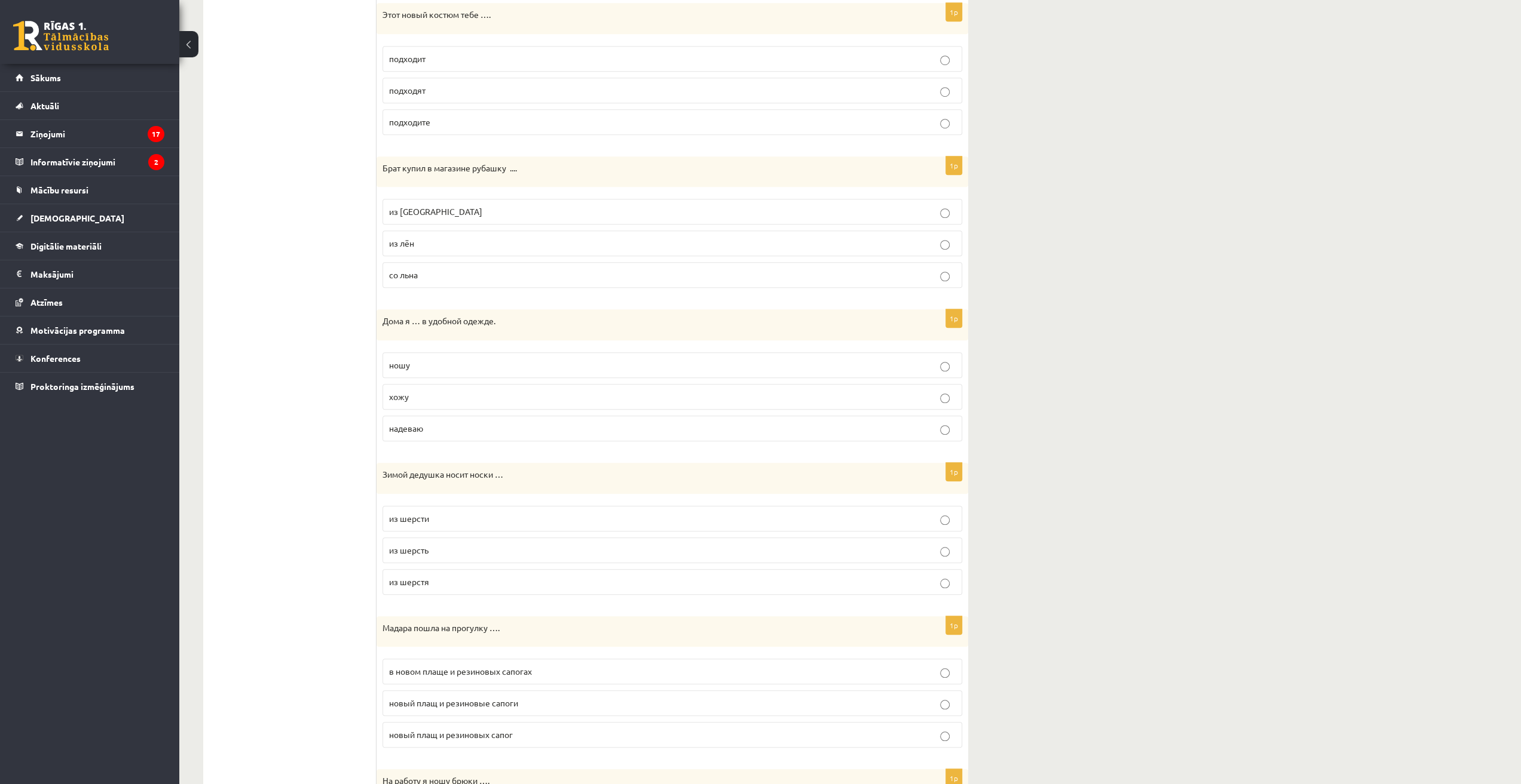
click at [433, 391] on p "хожу" at bounding box center [673, 397] width 567 height 13
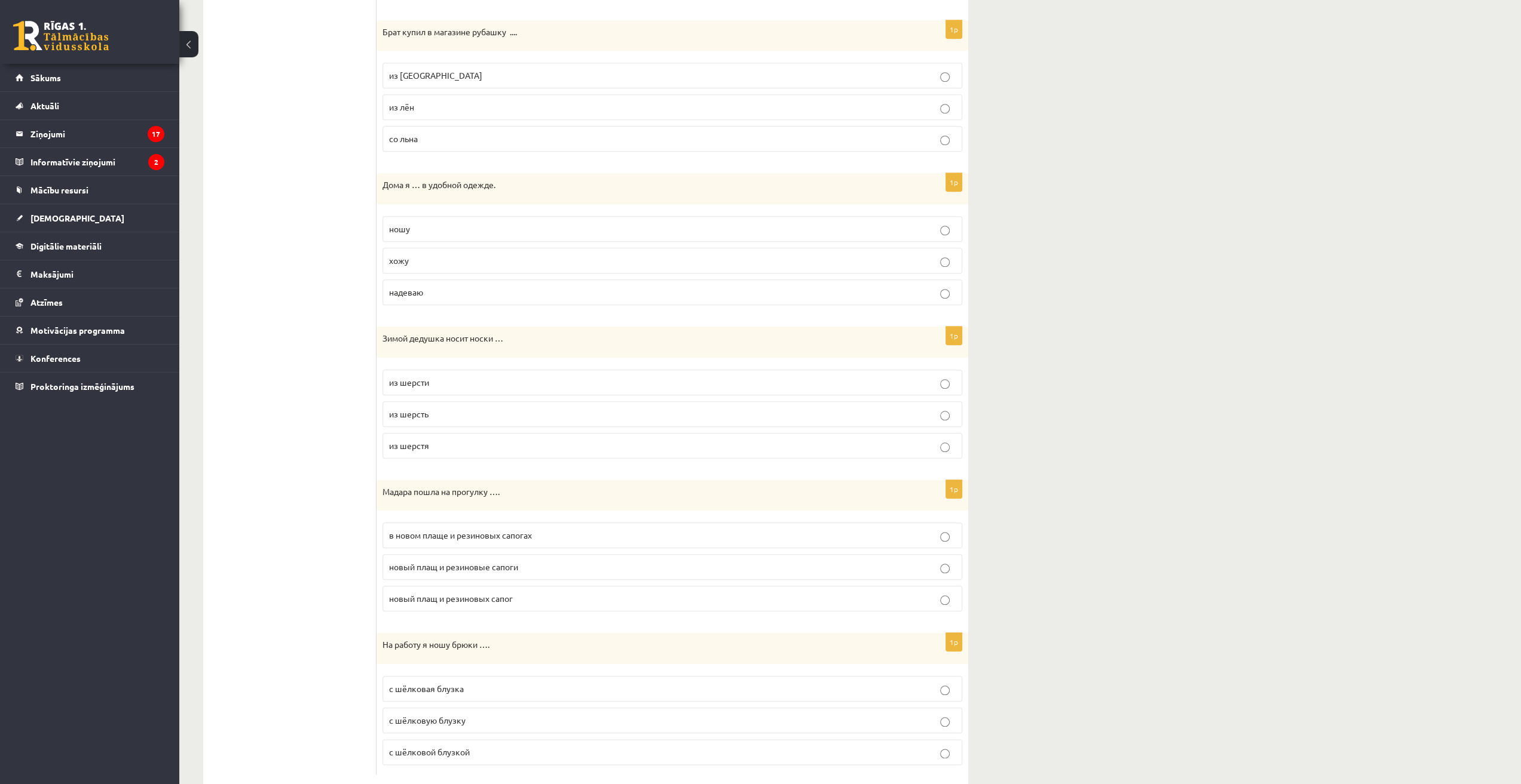
scroll to position [986, 0]
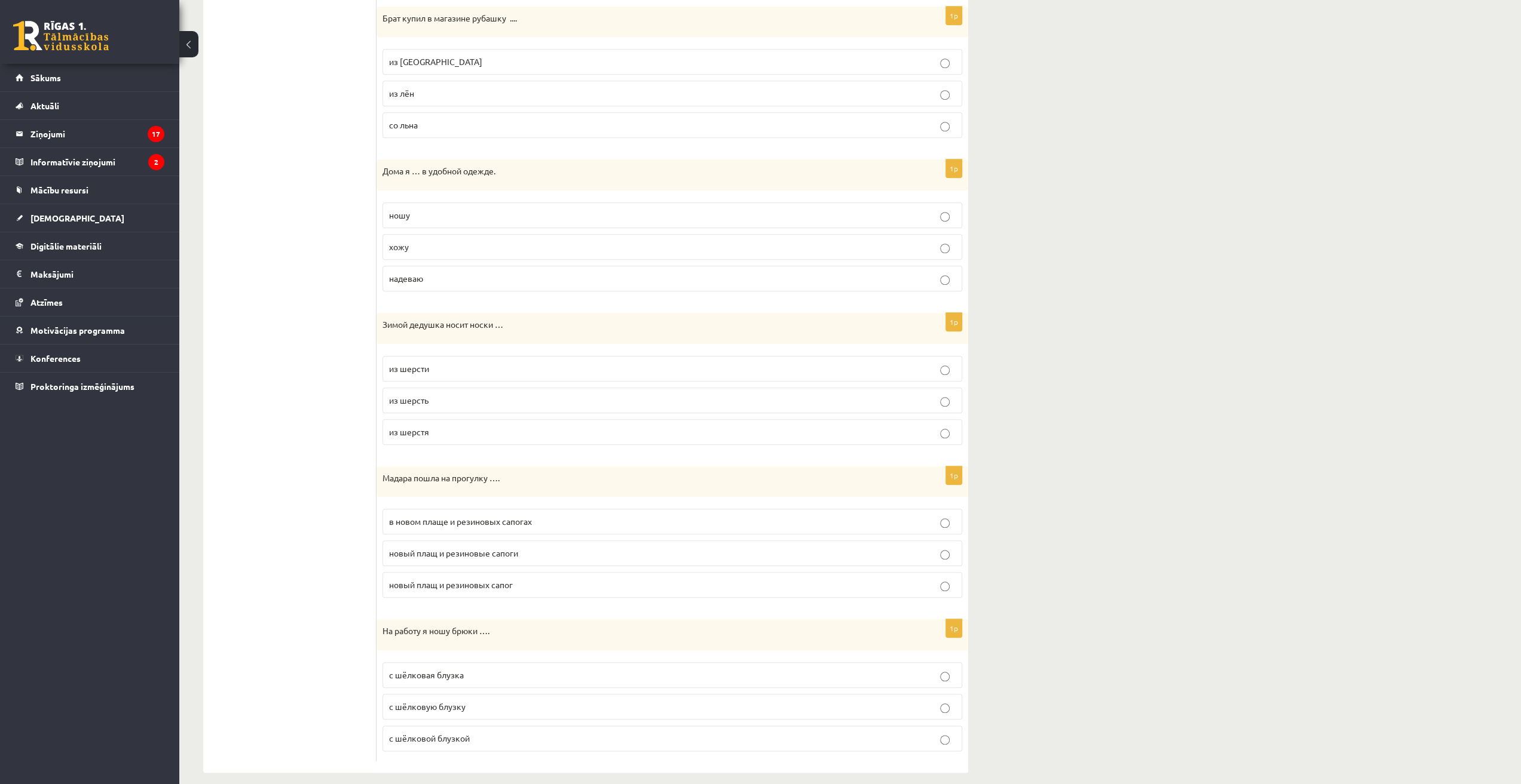
click at [452, 362] on p "из шерсти" at bounding box center [673, 368] width 567 height 13
click at [520, 516] on span "в новом плаще и резиновых сапогах" at bounding box center [460, 521] width 143 height 11
click at [465, 733] on span "с шёлковой блузкой" at bounding box center [429, 738] width 81 height 11
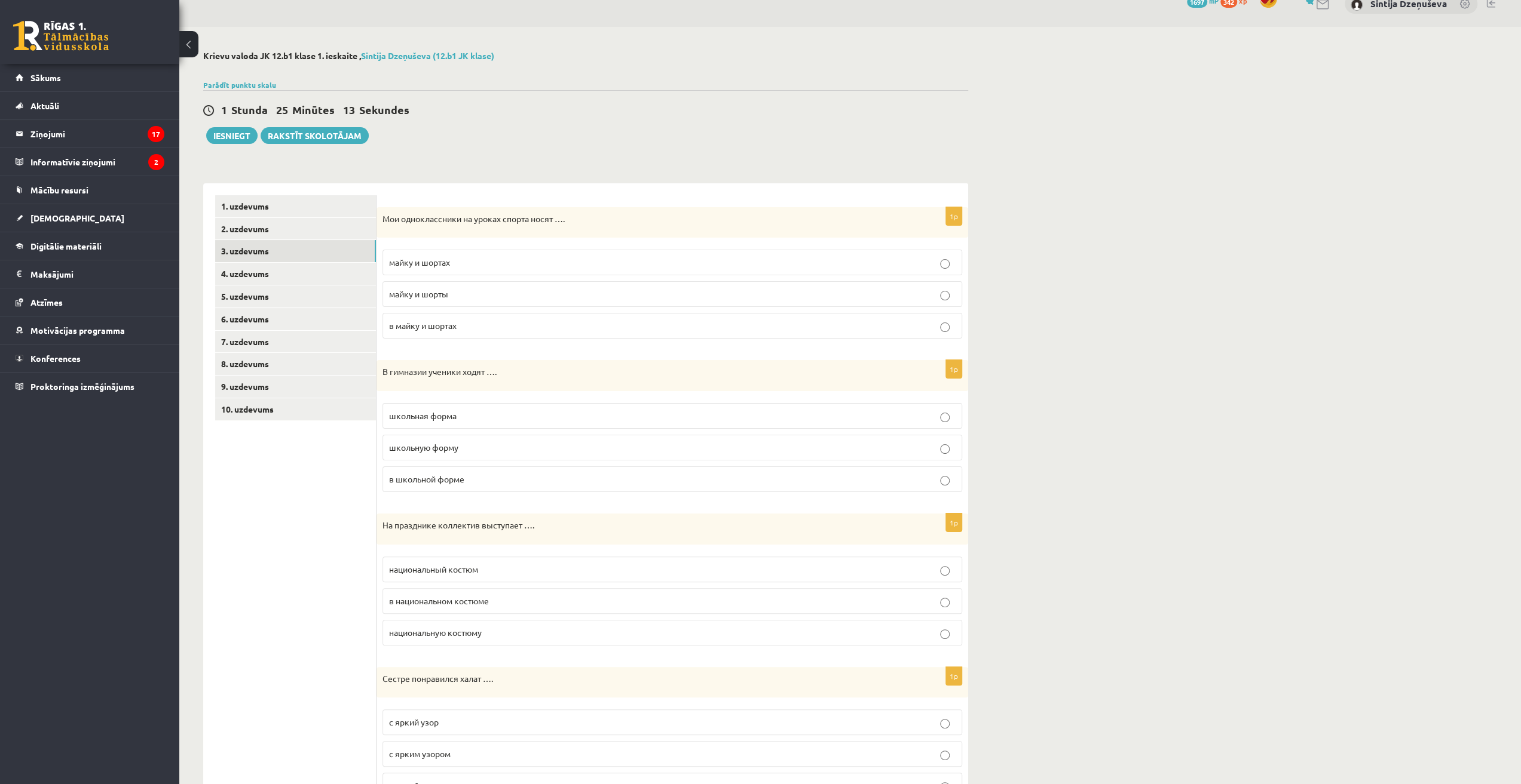
scroll to position [0, 0]
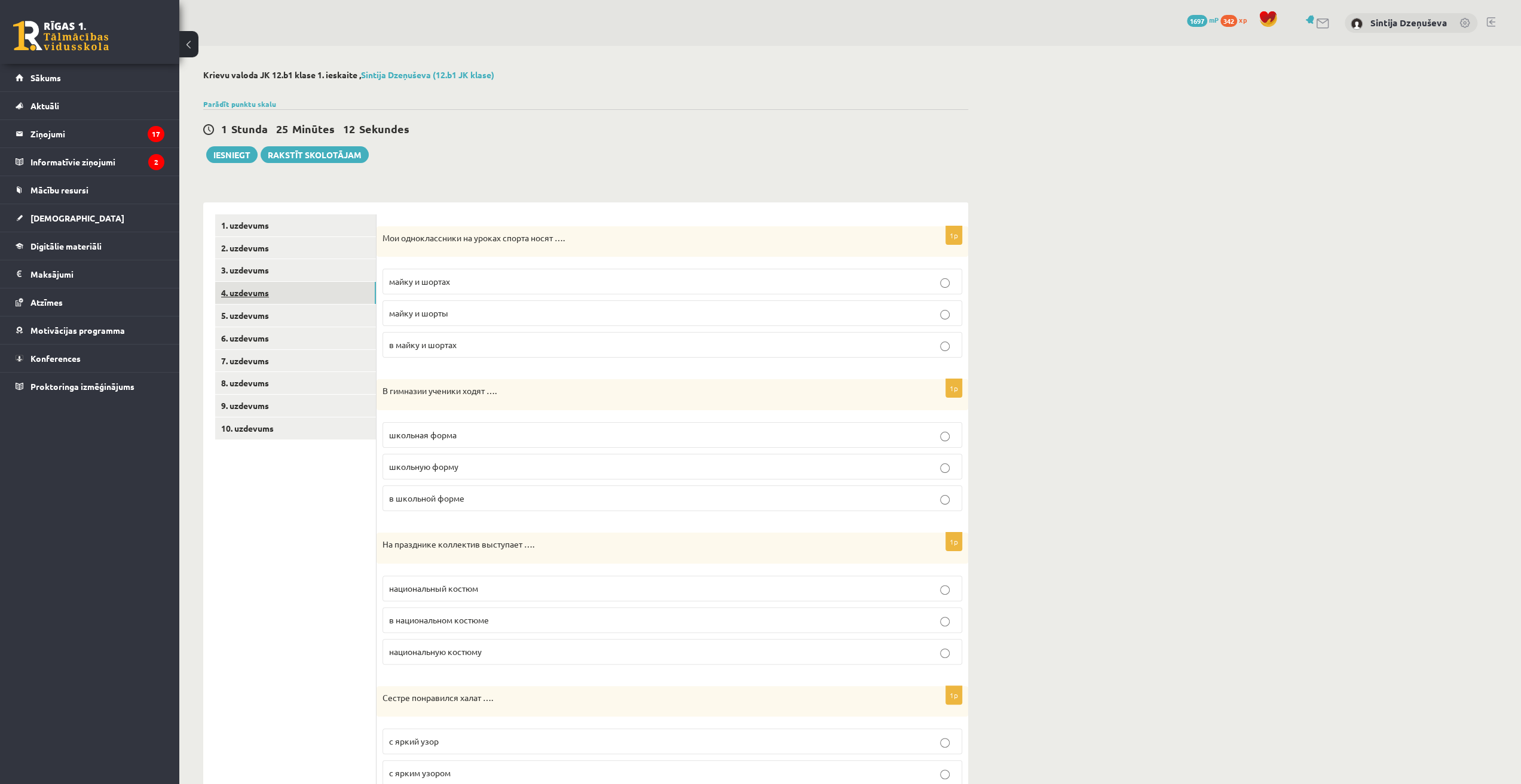
click at [279, 292] on link "4. uzdevums" at bounding box center [295, 293] width 161 height 22
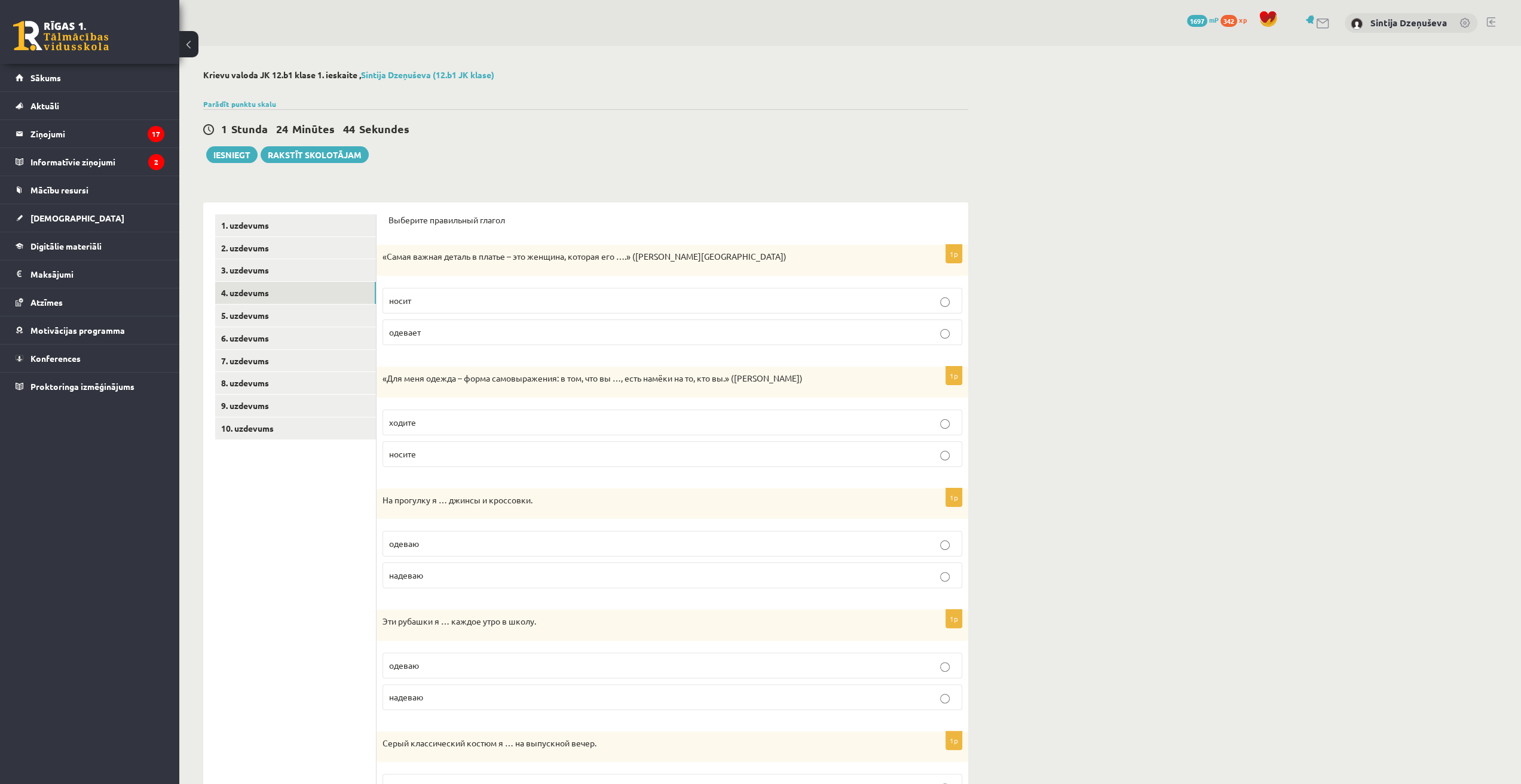
click at [943, 249] on div "«Самая важная деталь в платье – это женщина, которая его ….» (Ив Сен-Лоран)" at bounding box center [672, 260] width 592 height 31
click at [947, 245] on p "1p" at bounding box center [953, 253] width 17 height 19
click at [461, 301] on p "носит" at bounding box center [673, 300] width 567 height 13
click at [1099, 333] on div "**********" at bounding box center [850, 461] width 1341 height 831
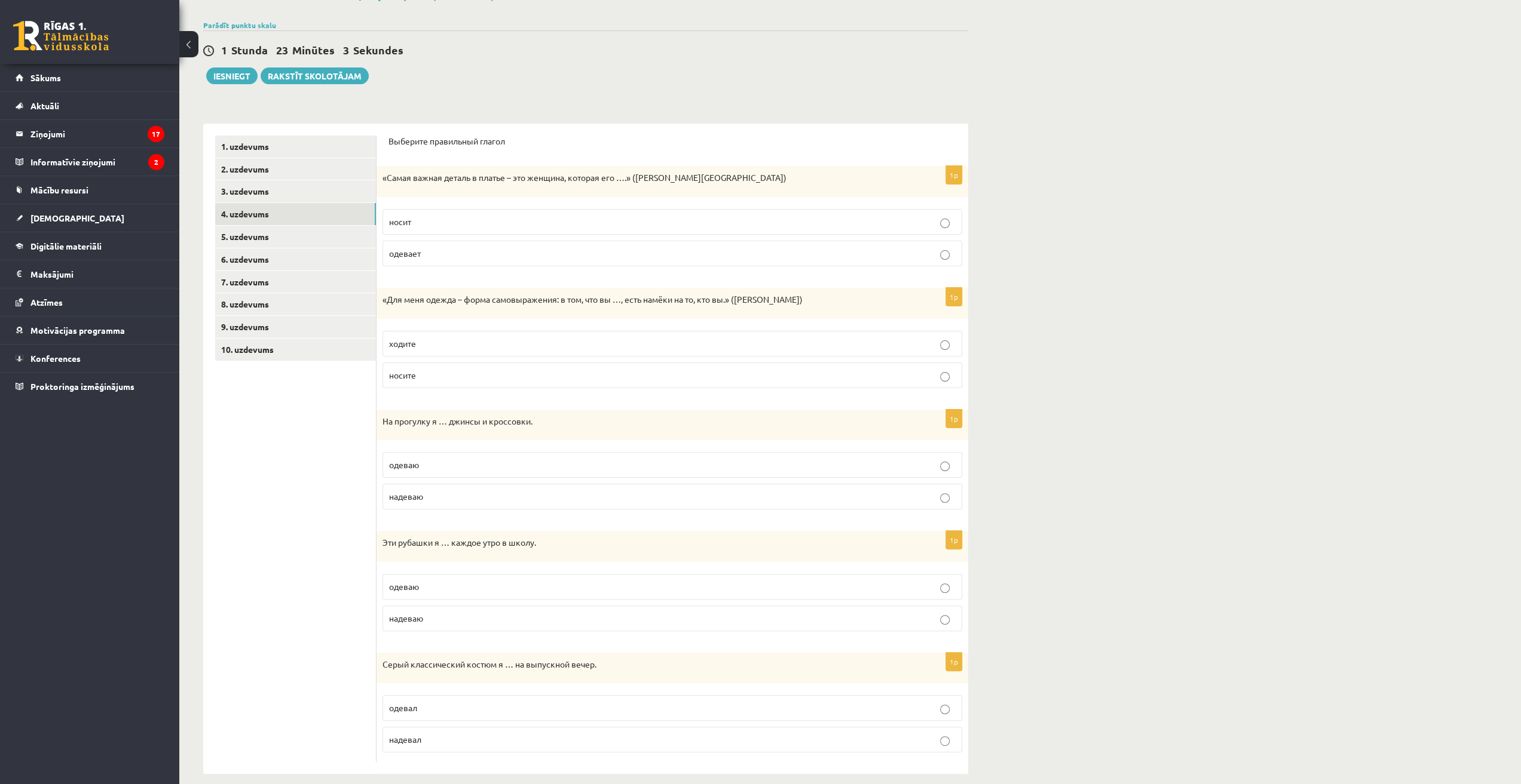
scroll to position [89, 0]
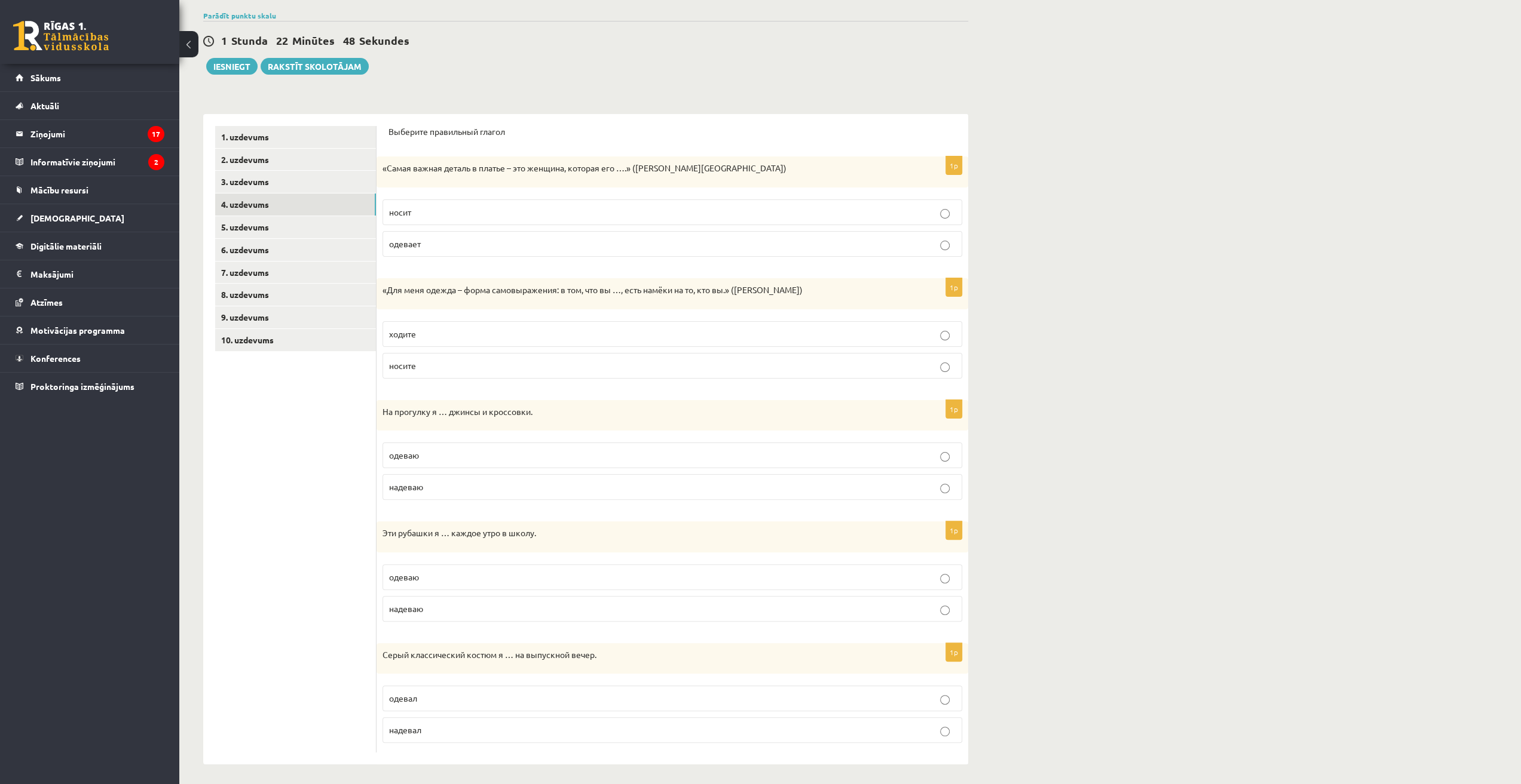
click at [456, 366] on p "носите" at bounding box center [673, 365] width 567 height 13
click at [990, 367] on div "**********" at bounding box center [586, 372] width 812 height 831
click at [420, 484] on span "надеваю" at bounding box center [406, 487] width 34 height 11
click at [1064, 443] on div "**********" at bounding box center [850, 372] width 1341 height 831
click at [417, 608] on span "надеваю" at bounding box center [406, 608] width 34 height 11
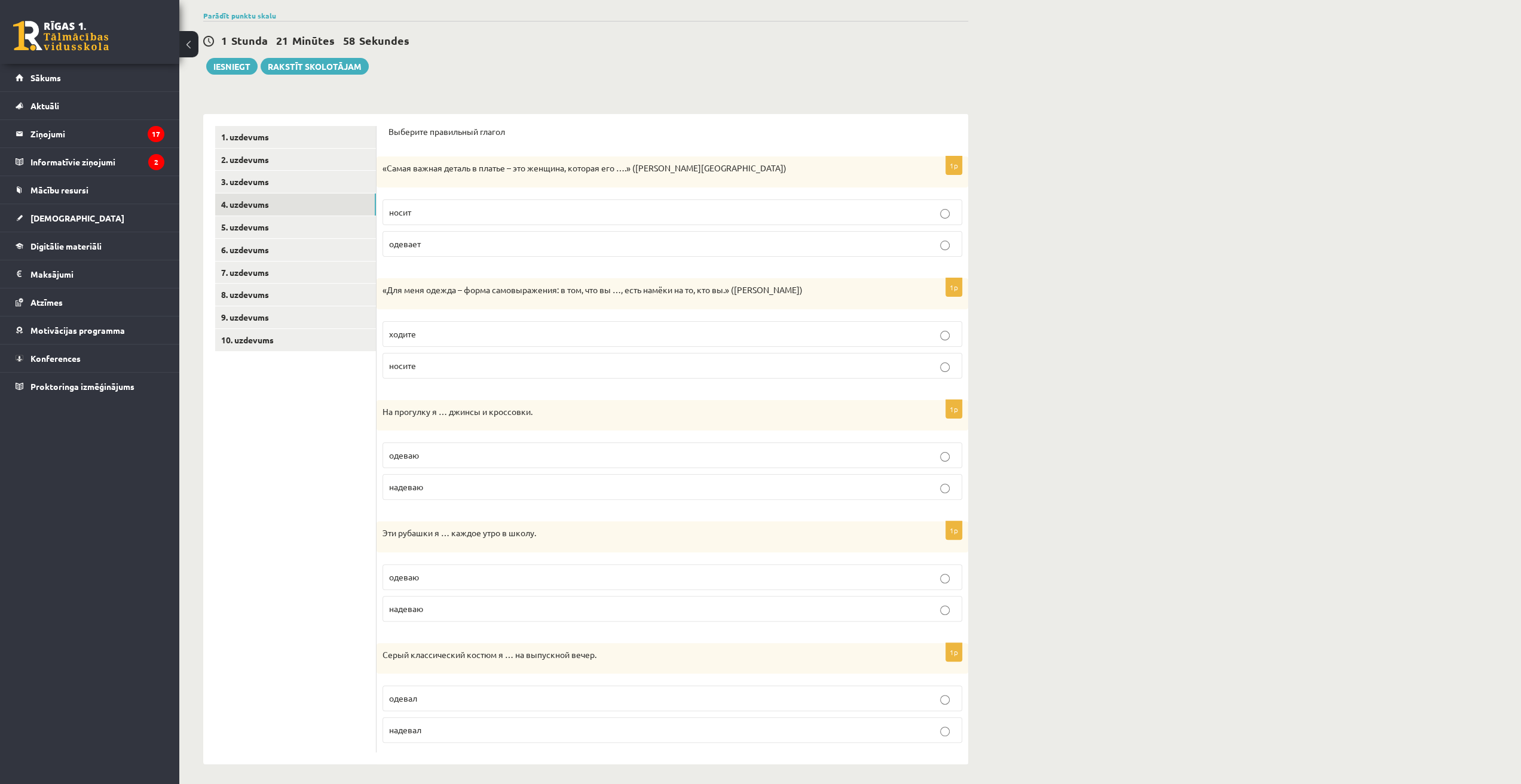
click at [1073, 528] on div "**********" at bounding box center [850, 372] width 1341 height 831
click at [420, 729] on span "надевал" at bounding box center [405, 729] width 32 height 11
click at [1076, 501] on div "**********" at bounding box center [850, 372] width 1341 height 831
click at [242, 228] on link "5. uzdevums" at bounding box center [295, 227] width 161 height 22
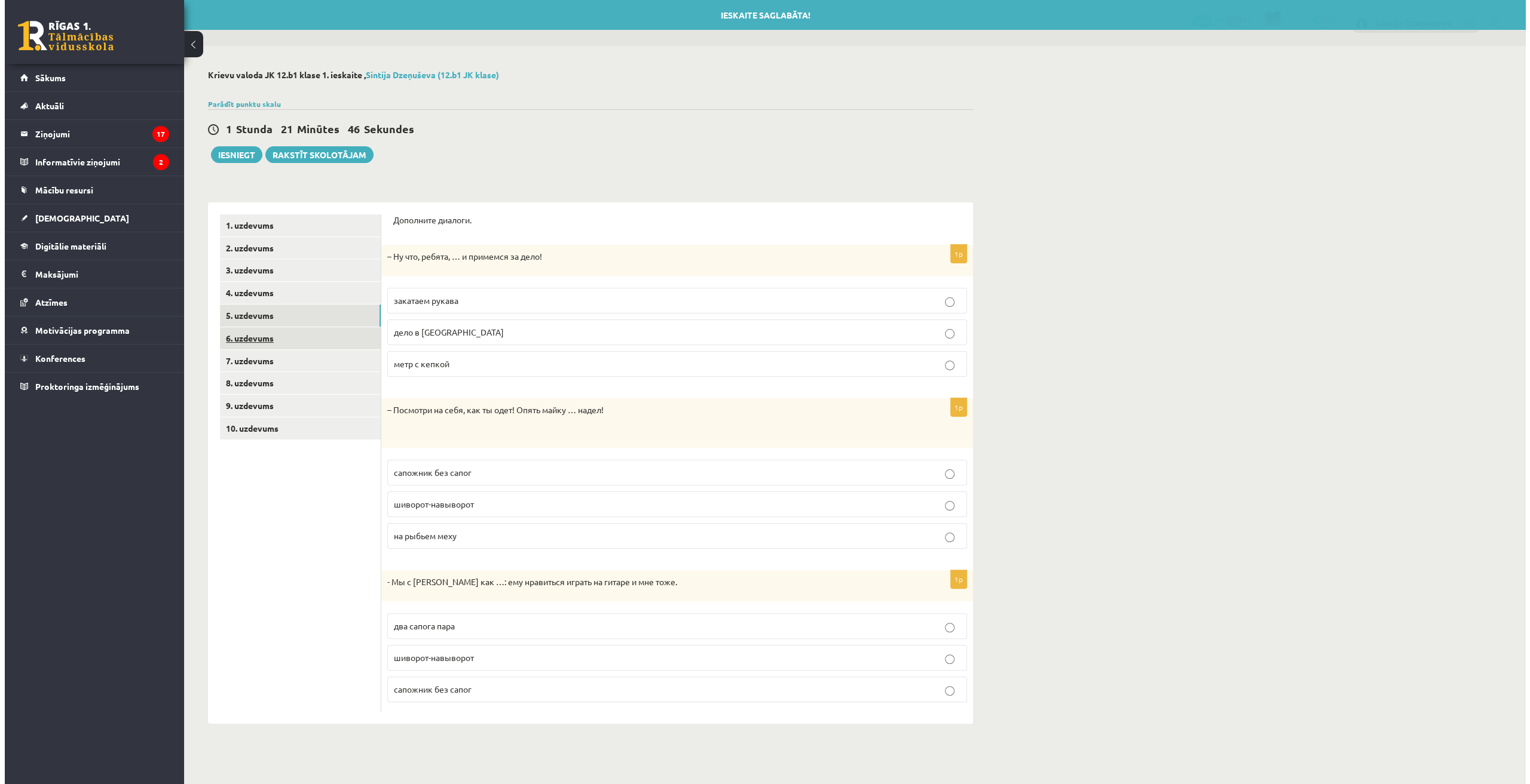
scroll to position [0, 0]
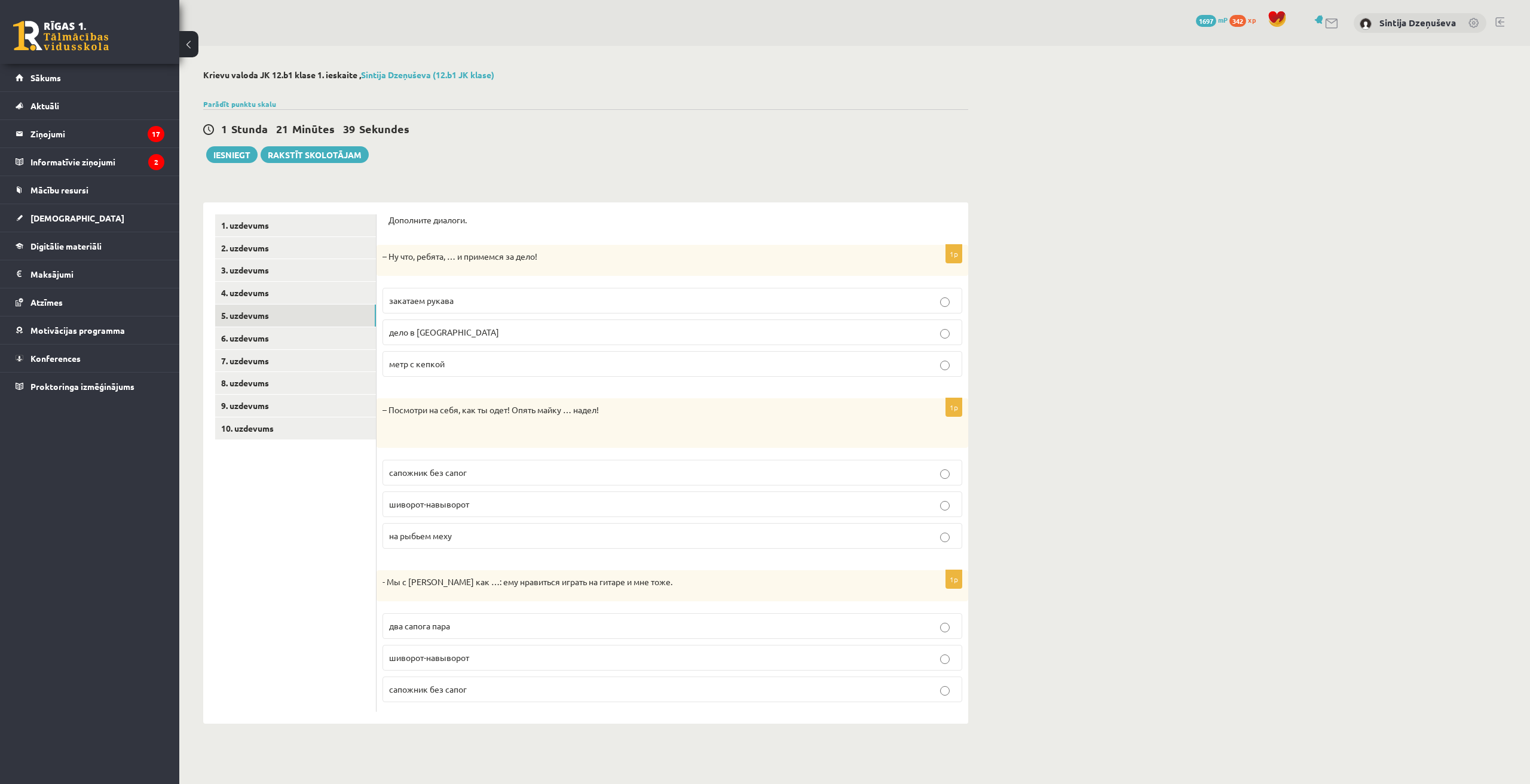
click at [453, 300] on span "закатаем рукава" at bounding box center [421, 300] width 65 height 11
click at [481, 504] on p "шиворот-навыворот" at bounding box center [673, 504] width 567 height 13
click at [1108, 465] on div "**********" at bounding box center [854, 397] width 1350 height 702
click at [473, 626] on p "два сапога пара" at bounding box center [673, 626] width 567 height 13
click at [1100, 579] on div "**********" at bounding box center [854, 397] width 1350 height 702
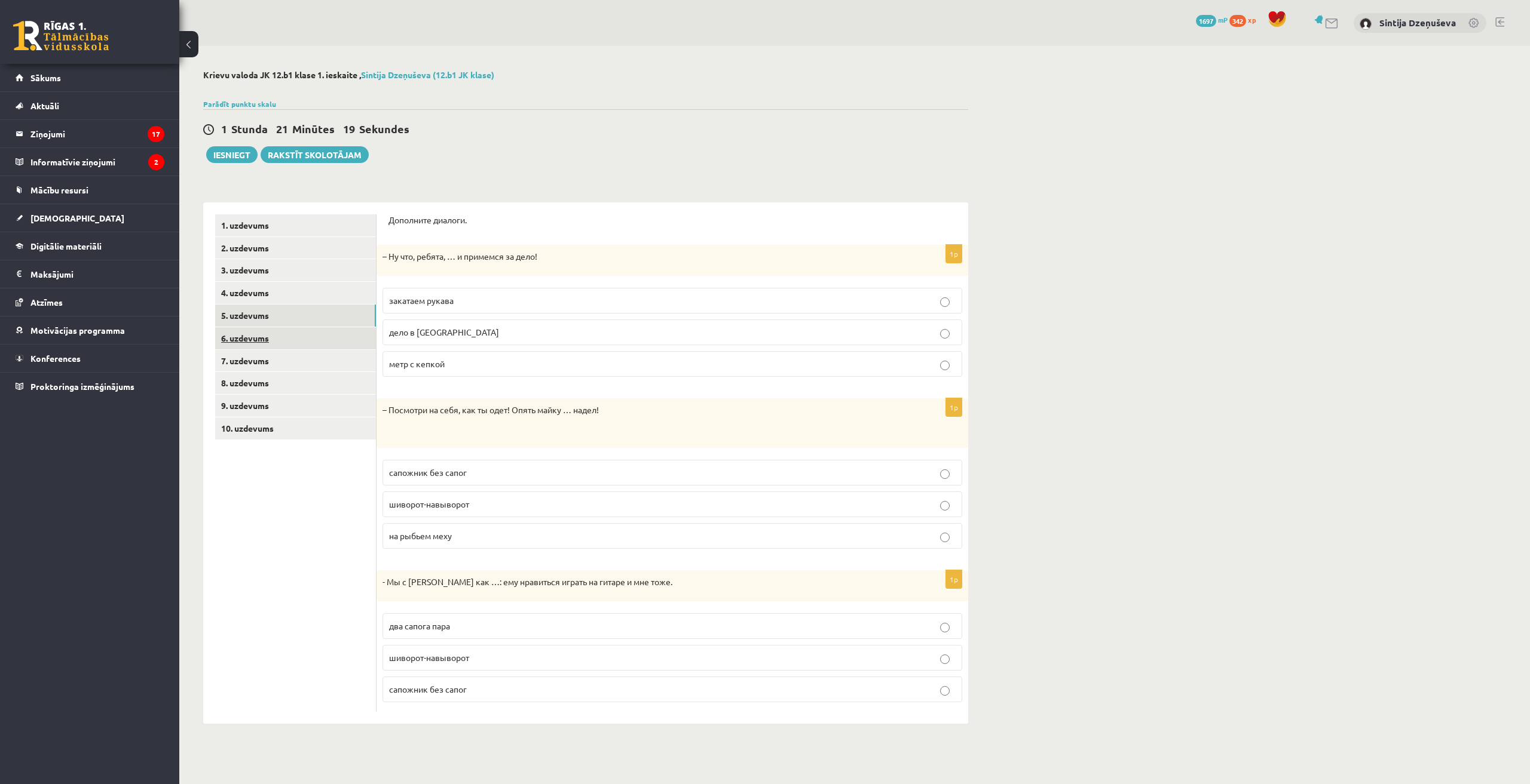
click at [294, 336] on link "6. uzdevums" at bounding box center [295, 338] width 161 height 22
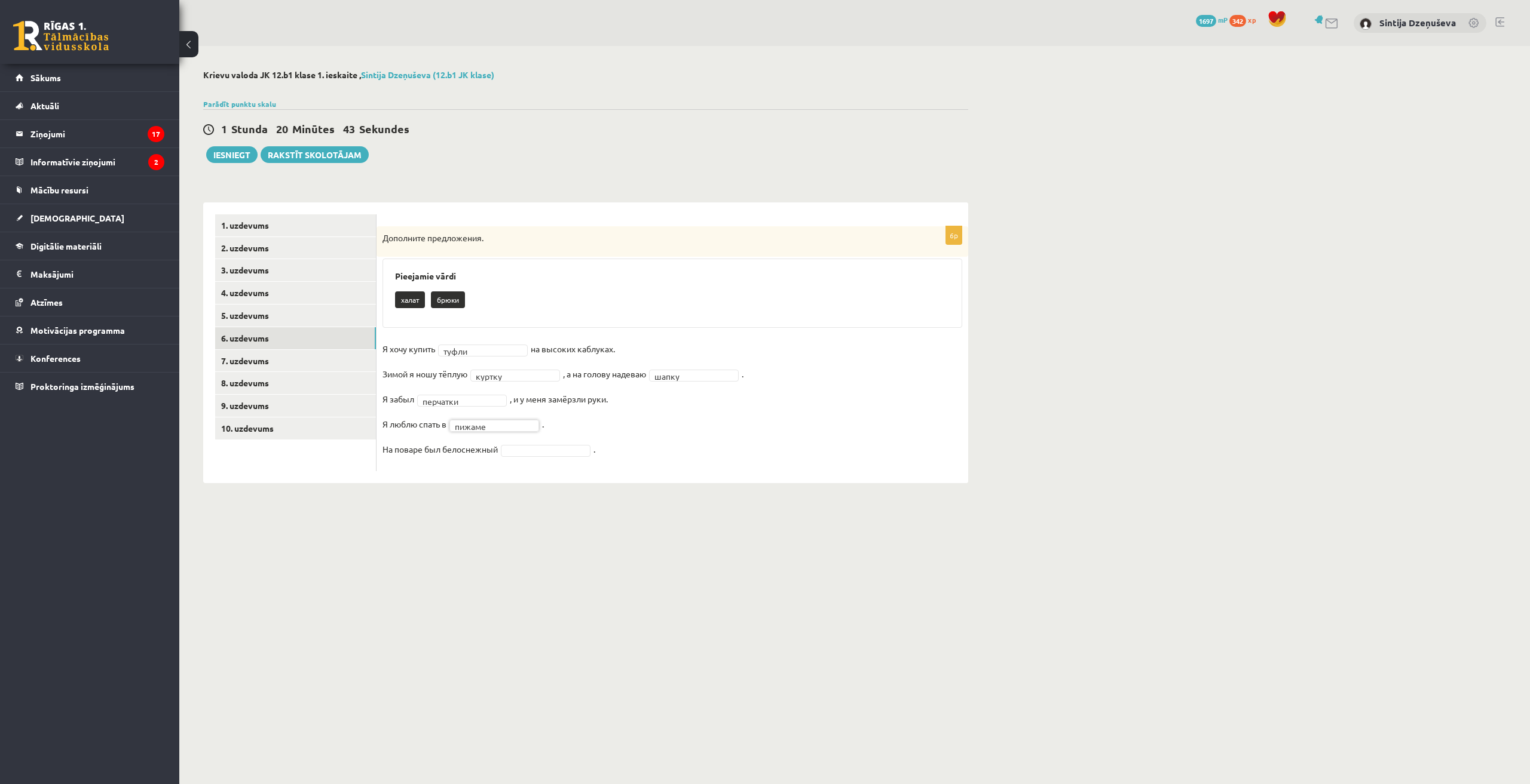
click at [456, 459] on fieldset "Я хочу купить туфли ***** на высоких каблуках. Зимой я ношу тёплую куртку *****…" at bounding box center [672, 403] width 580 height 126
click at [628, 465] on div "6p Дополните предложения. Pieejamie vārdi брюки Я хочу купить туфли ***** на вы…" at bounding box center [672, 349] width 592 height 245
click at [248, 359] on link "7. uzdevums" at bounding box center [295, 361] width 161 height 22
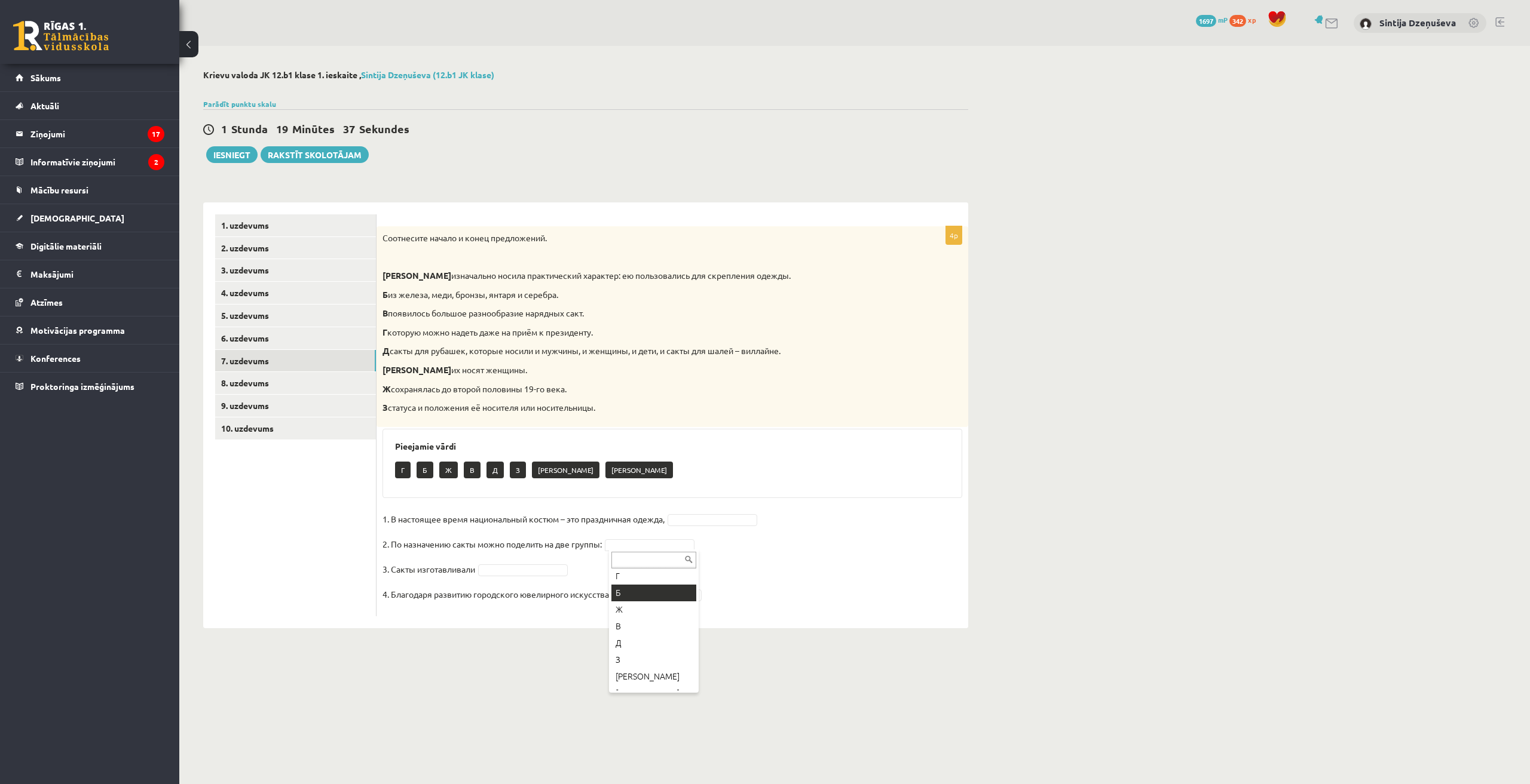
scroll to position [31, 0]
click at [604, 570] on fieldset "1. В настоящее время национальный костюм – это праздничная одежда, 2. По назнач…" at bounding box center [672, 560] width 580 height 101
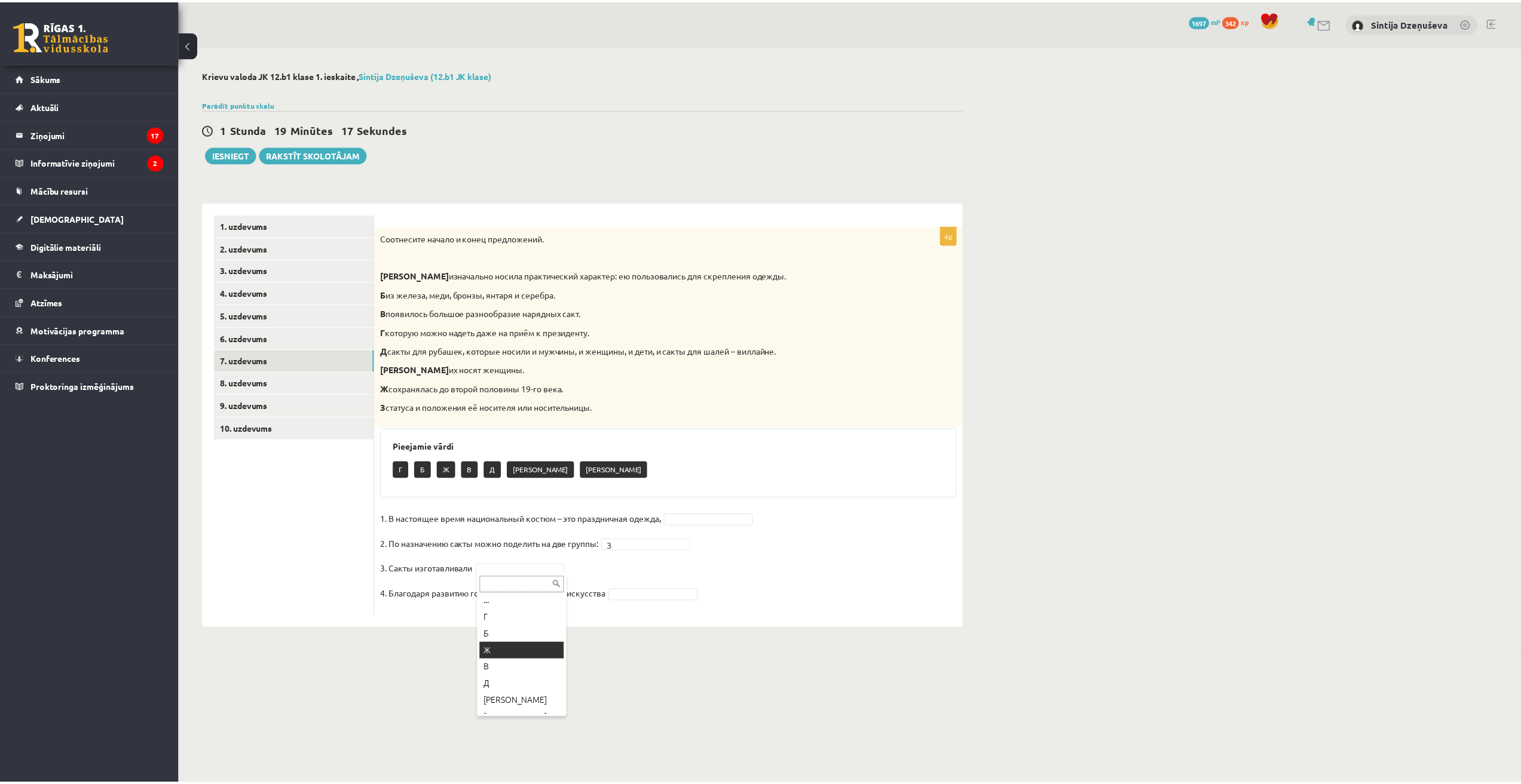
scroll to position [0, 0]
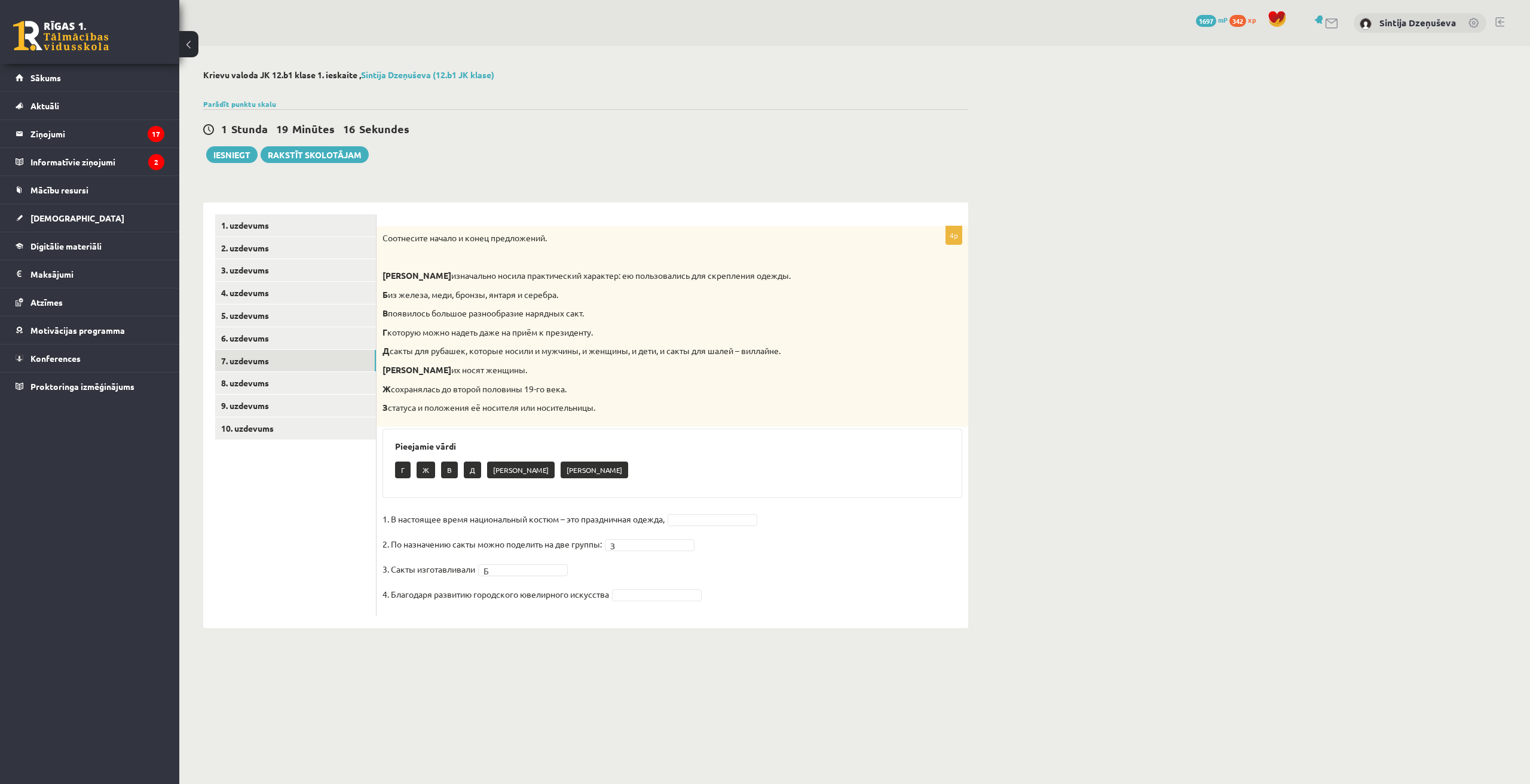
click at [626, 571] on fieldset "1. В настоящее время национальный костюм – это праздничная одежда, 2. По назнач…" at bounding box center [672, 560] width 580 height 101
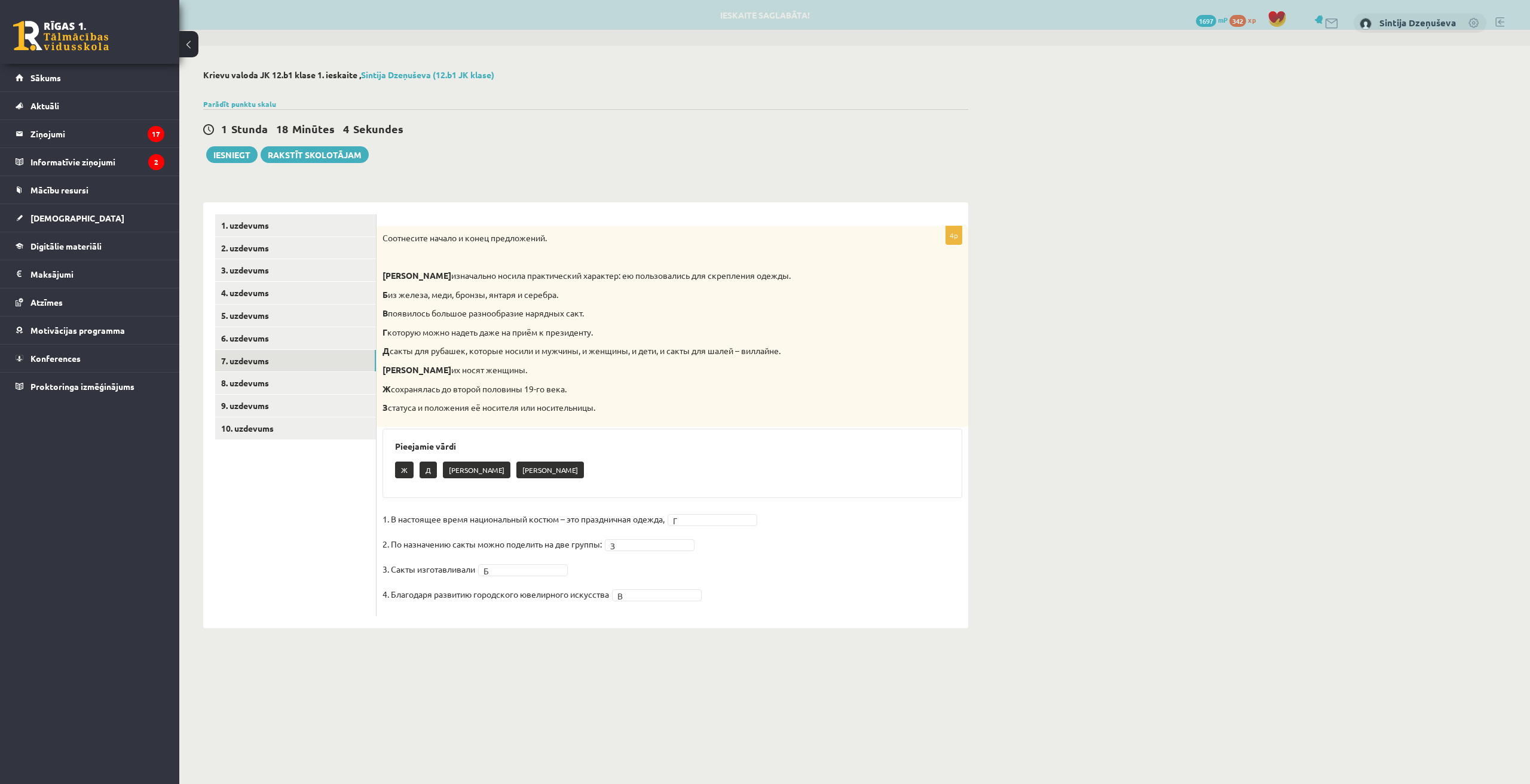
click at [783, 555] on fieldset "1. В настоящее время национальный костюм – это праздничная одежда, Г * 2. По на…" at bounding box center [672, 560] width 580 height 101
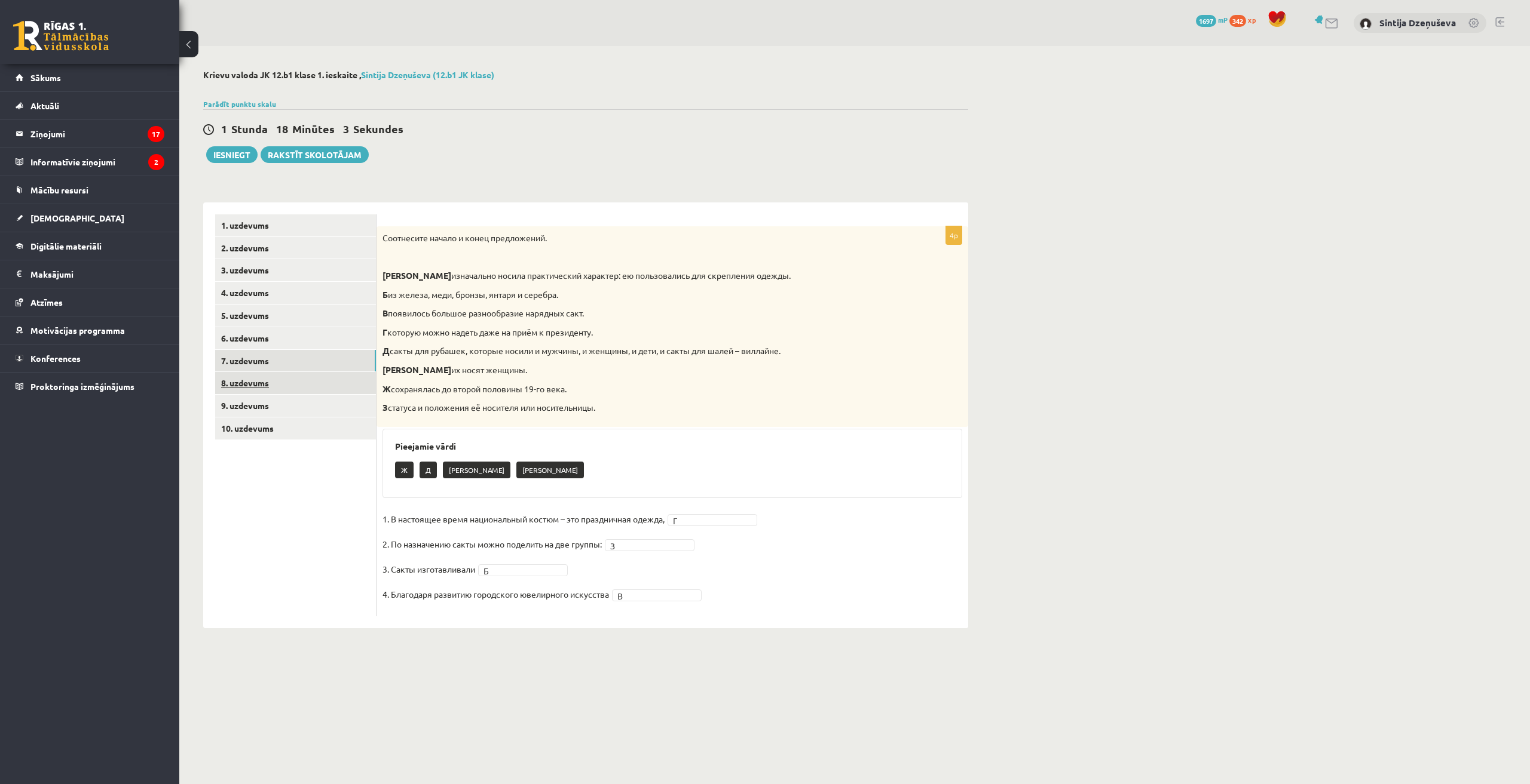
click at [294, 379] on link "8. uzdevums" at bounding box center [295, 383] width 161 height 22
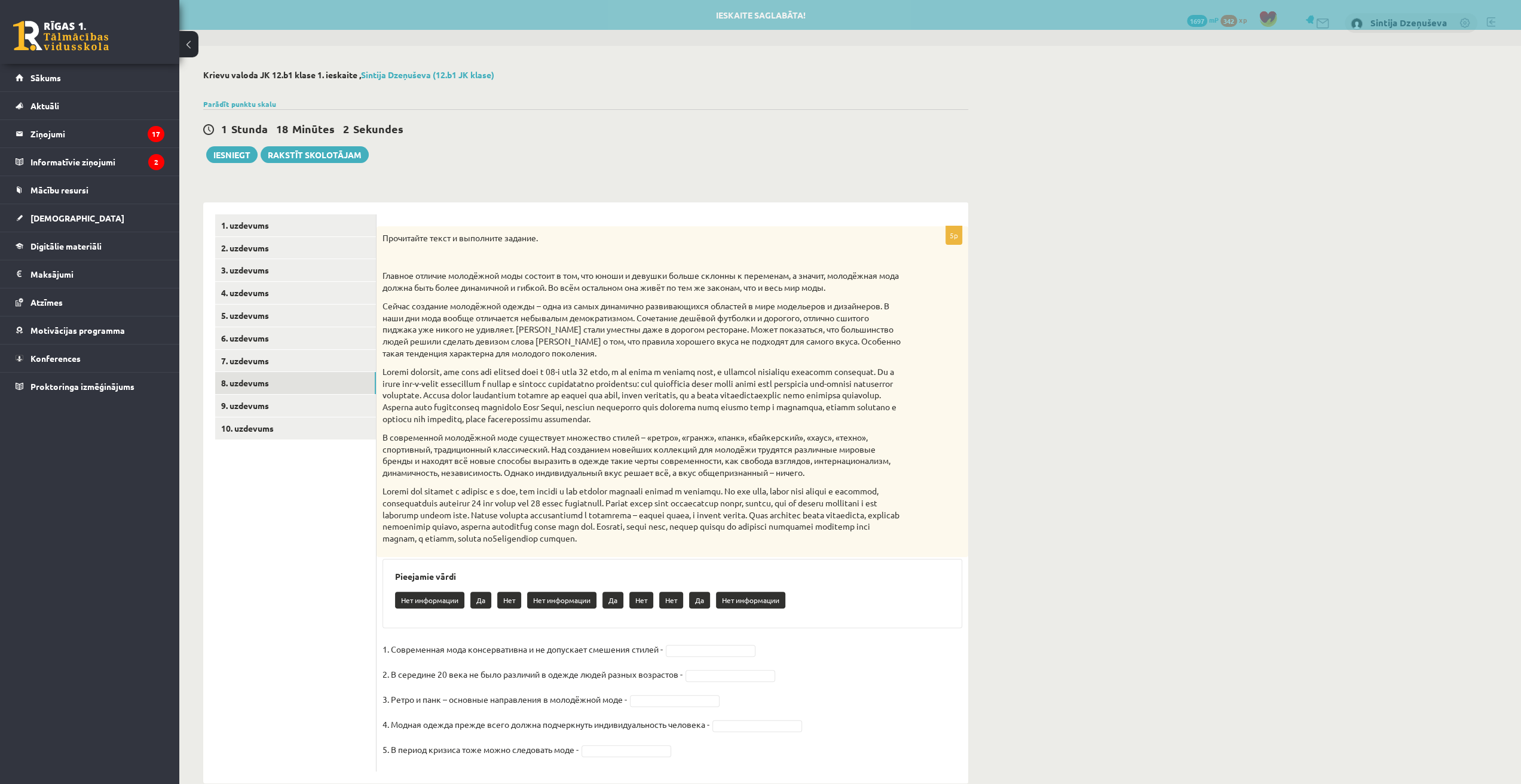
scroll to position [23, 0]
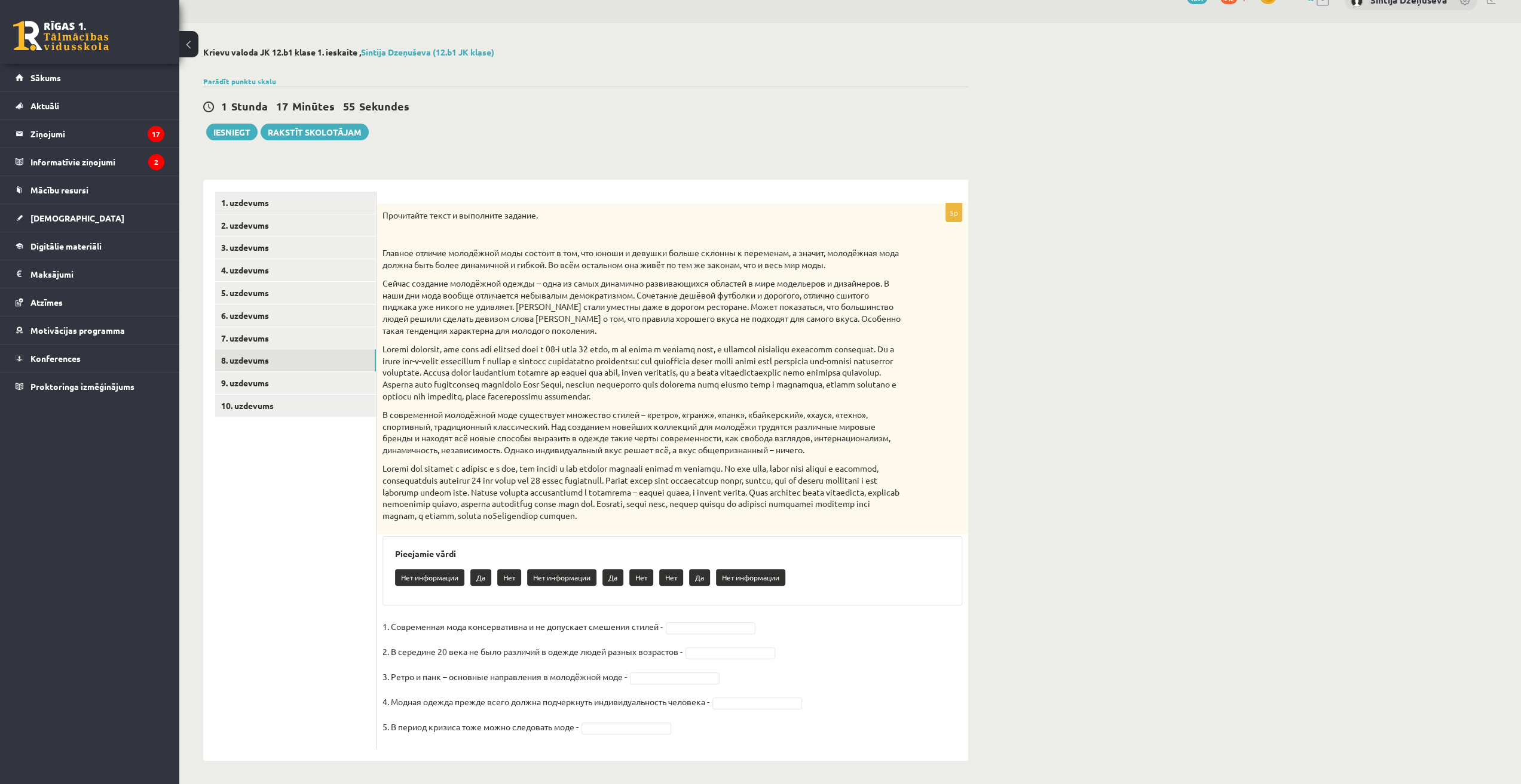
click at [871, 549] on h3 "Pieejamie vārdi" at bounding box center [673, 554] width 555 height 10
click at [825, 627] on fieldset "1. Современная мода консервативна и не допускает смешения стилей - Нет *** 2. В…" at bounding box center [672, 680] width 580 height 126
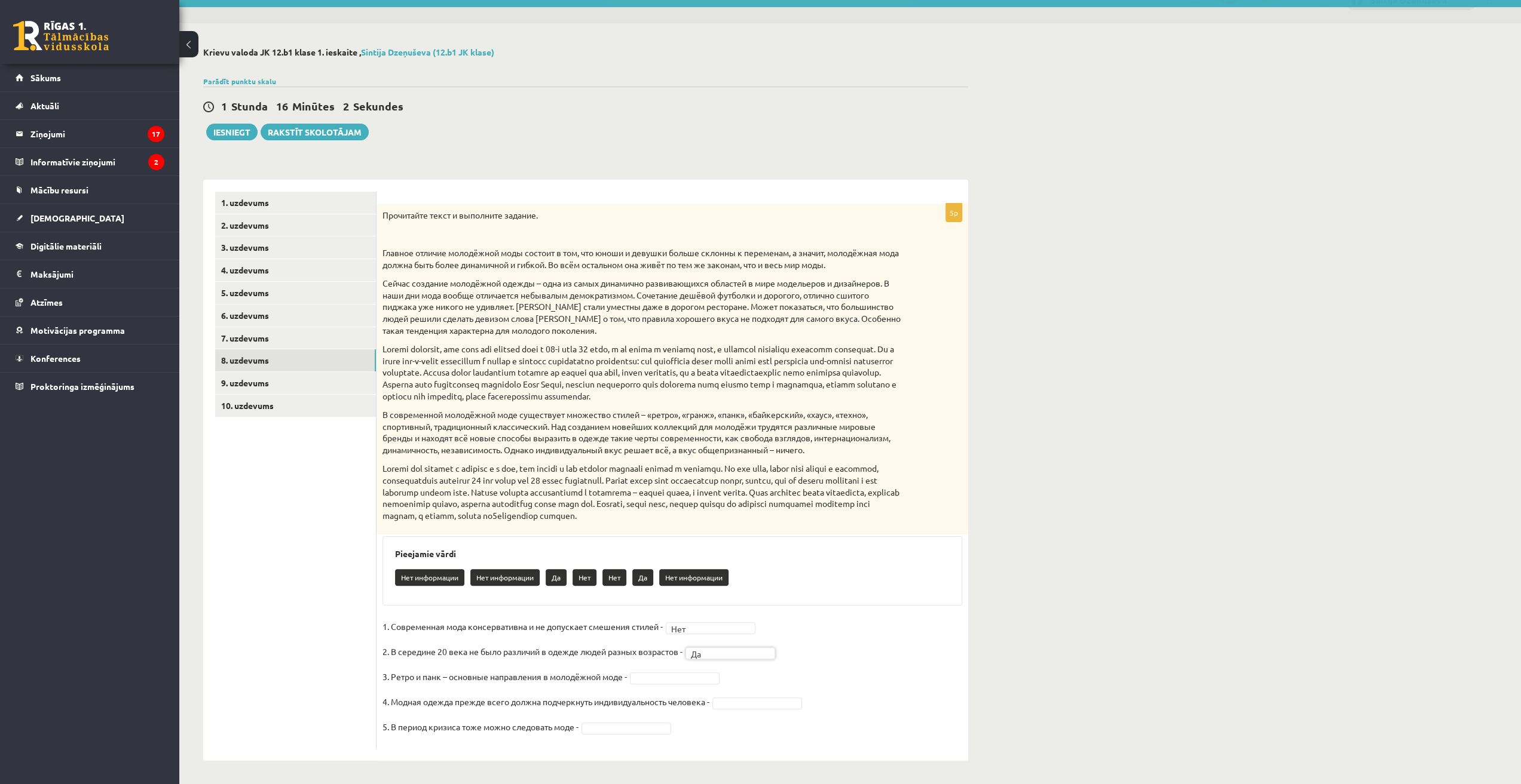
click at [595, 661] on fieldset "1. Современная мода консервативна и не допускает смешения стилей - Нет *** 2. В…" at bounding box center [672, 680] width 580 height 126
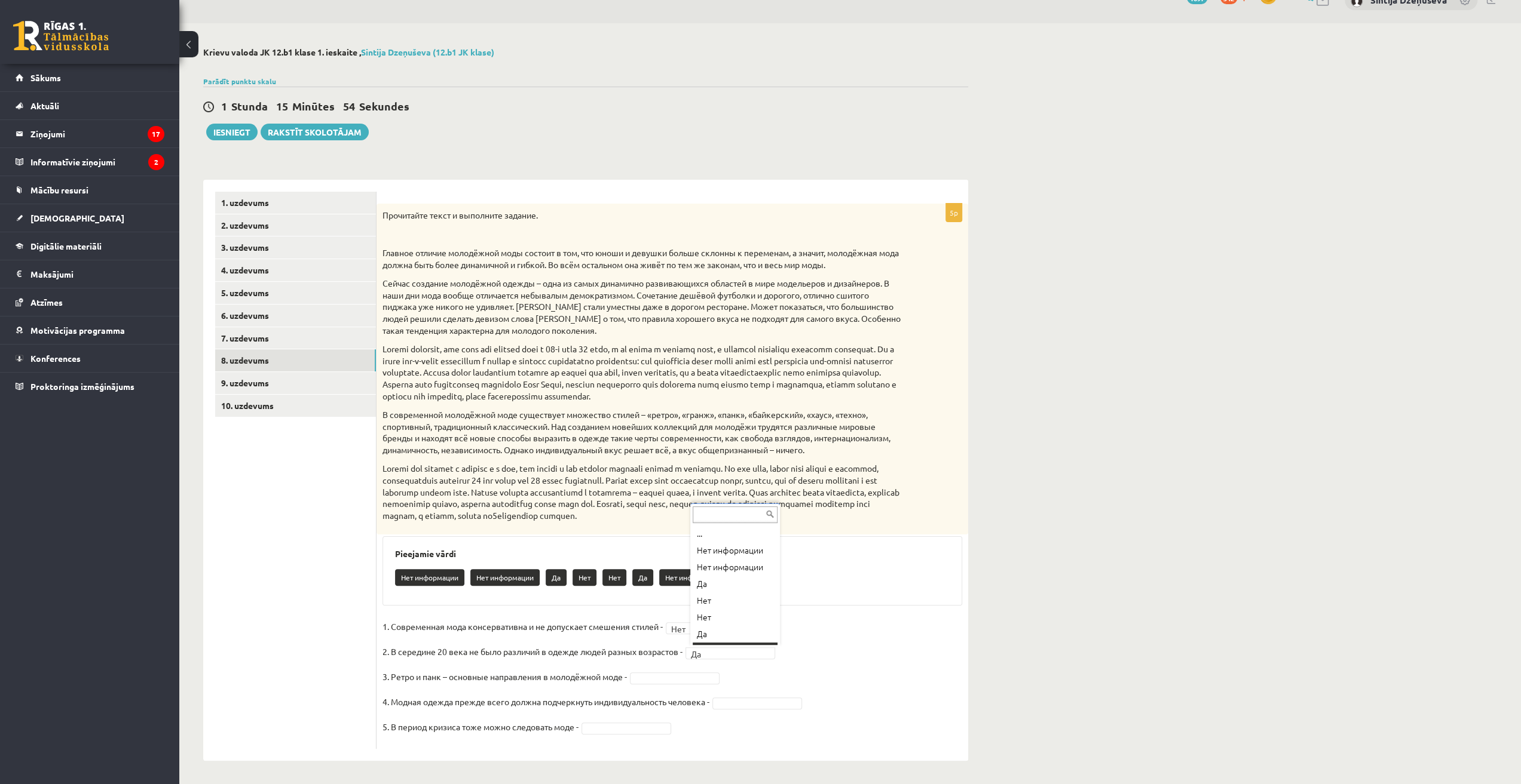
scroll to position [14, 0]
click at [836, 635] on fieldset "1. Современная мода консервативна и не допускает смешения стилей - Нет *** 2. В…" at bounding box center [672, 680] width 580 height 126
click at [836, 652] on fieldset "**********" at bounding box center [672, 680] width 580 height 126
click at [778, 590] on div "Нет информации Нет Нет информации Да Нет" at bounding box center [673, 579] width 555 height 28
click at [624, 734] on fieldset "**********" at bounding box center [672, 680] width 580 height 126
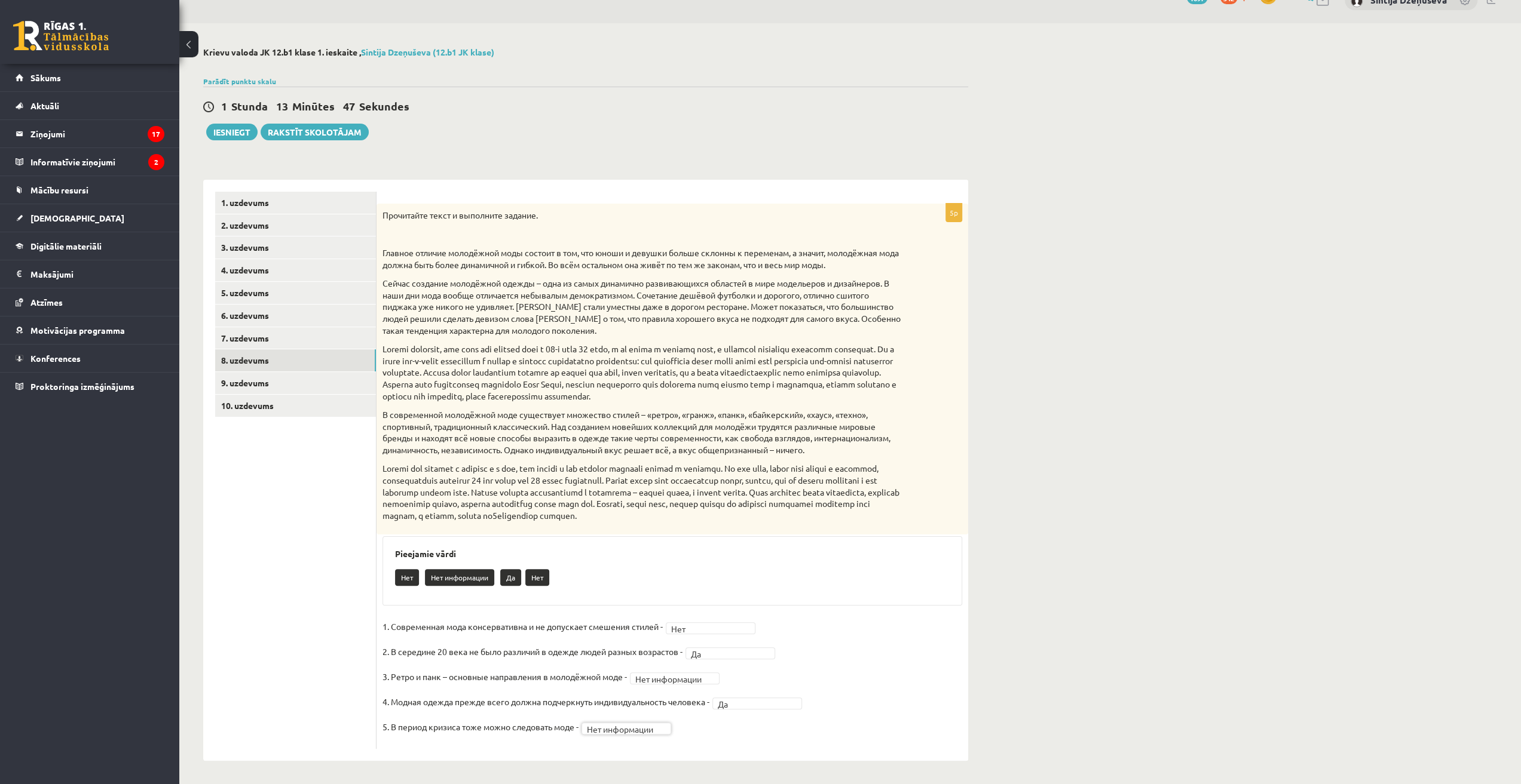
click at [842, 664] on fieldset "**********" at bounding box center [672, 680] width 580 height 126
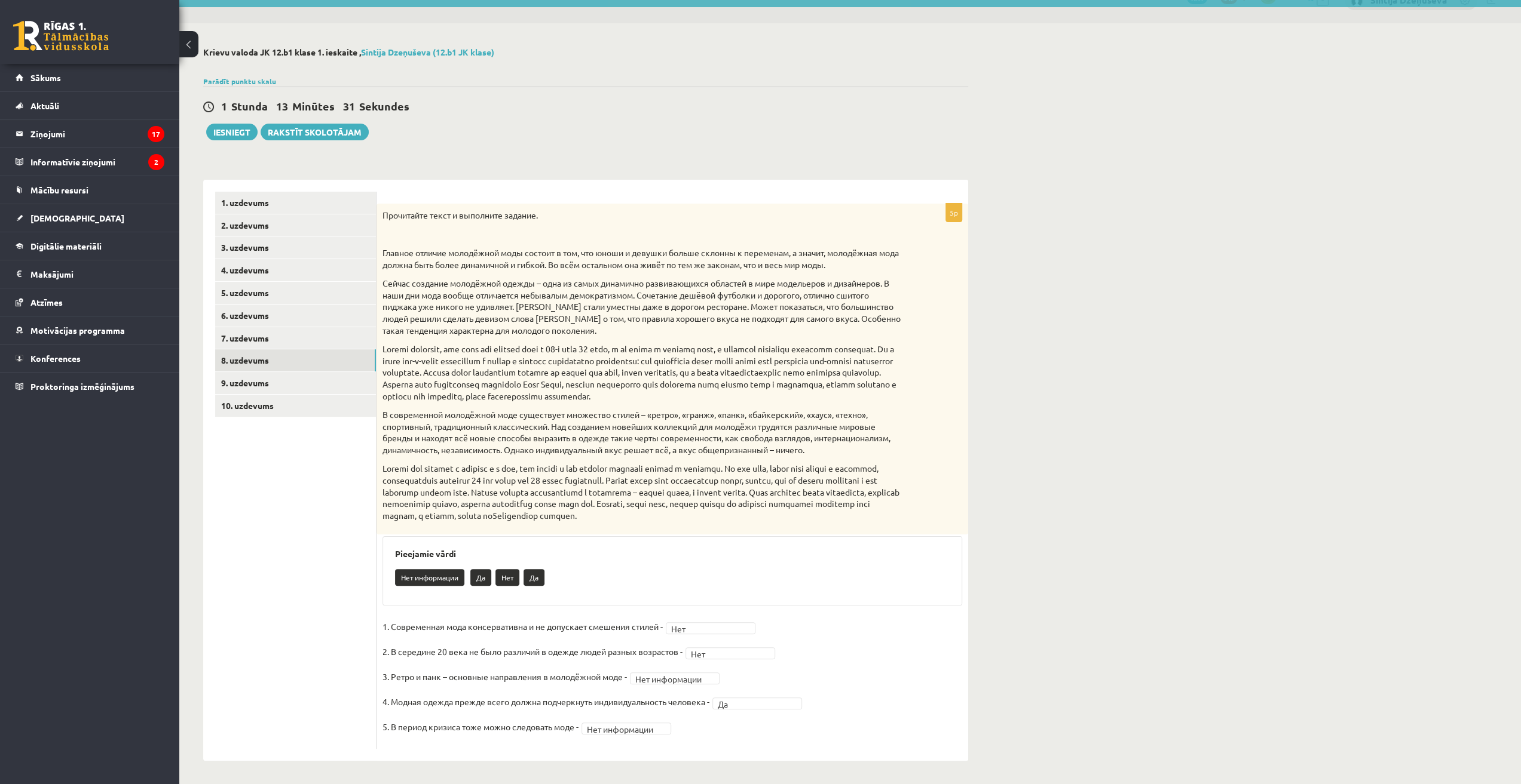
click at [863, 657] on fieldset "**********" at bounding box center [672, 680] width 580 height 126
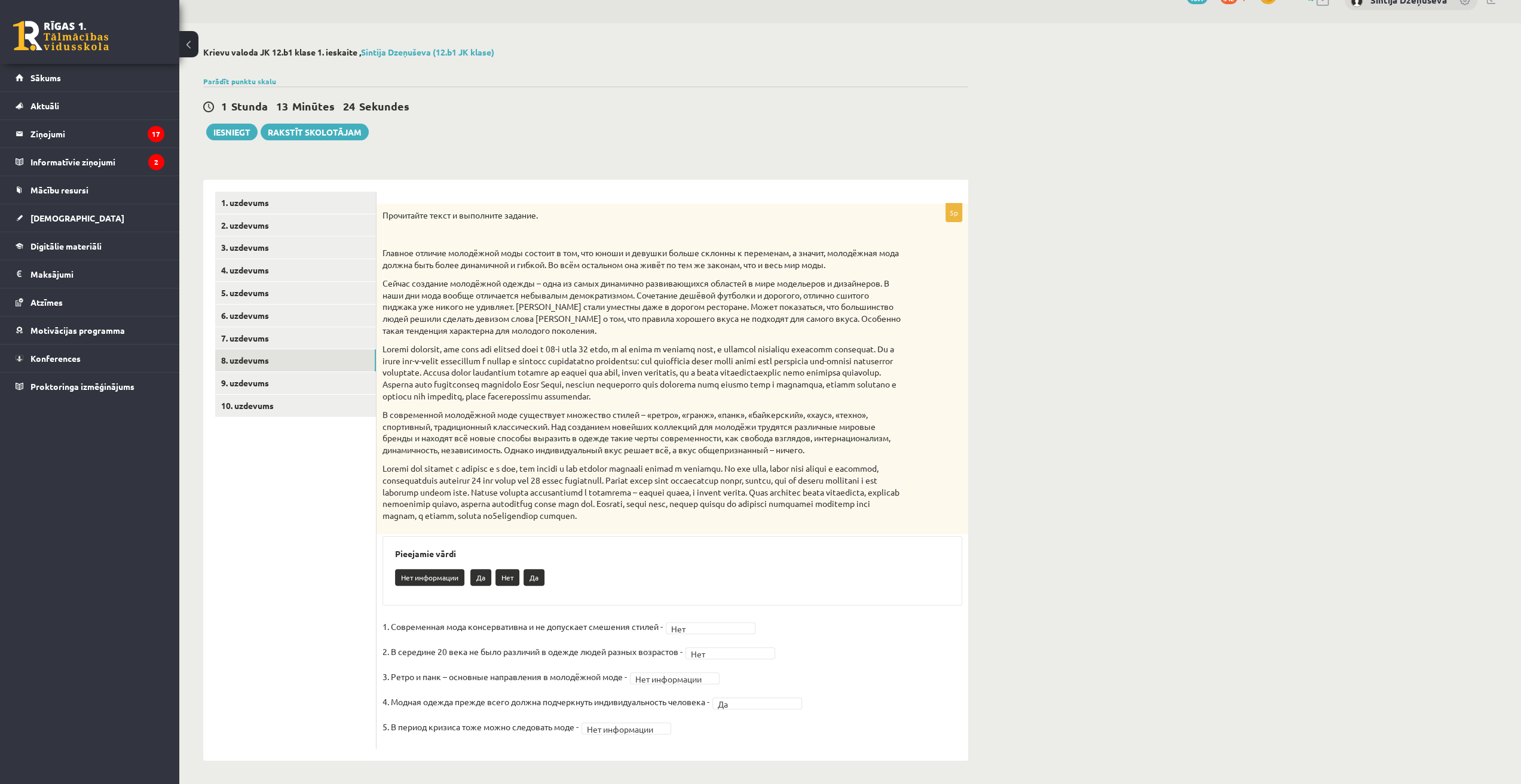
click at [898, 660] on fieldset "**********" at bounding box center [672, 680] width 580 height 126
click at [810, 639] on fieldset "**********" at bounding box center [672, 680] width 580 height 126
click at [844, 653] on fieldset "**********" at bounding box center [672, 680] width 580 height 126
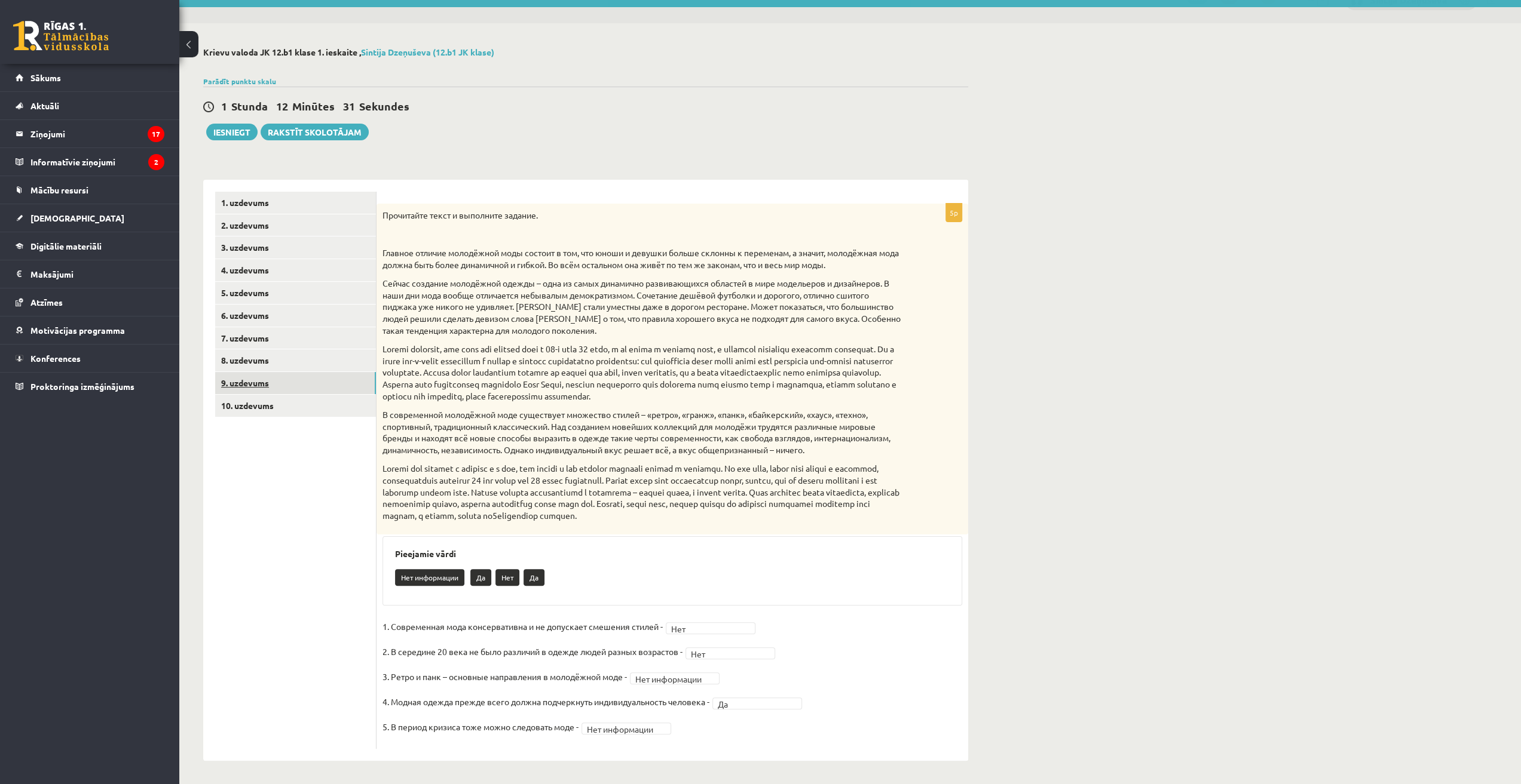
click at [264, 380] on link "9. uzdevums" at bounding box center [295, 383] width 161 height 22
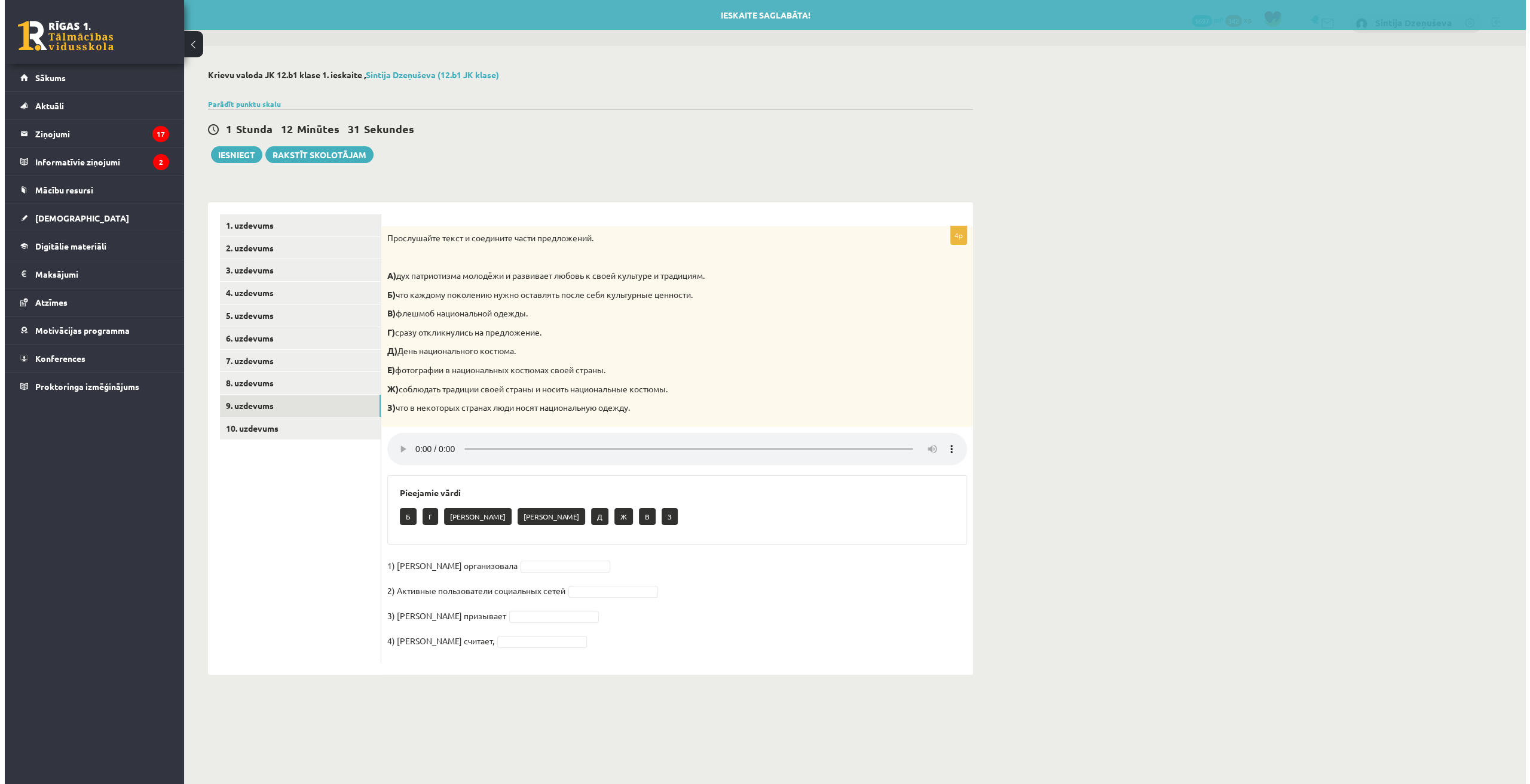
scroll to position [0, 0]
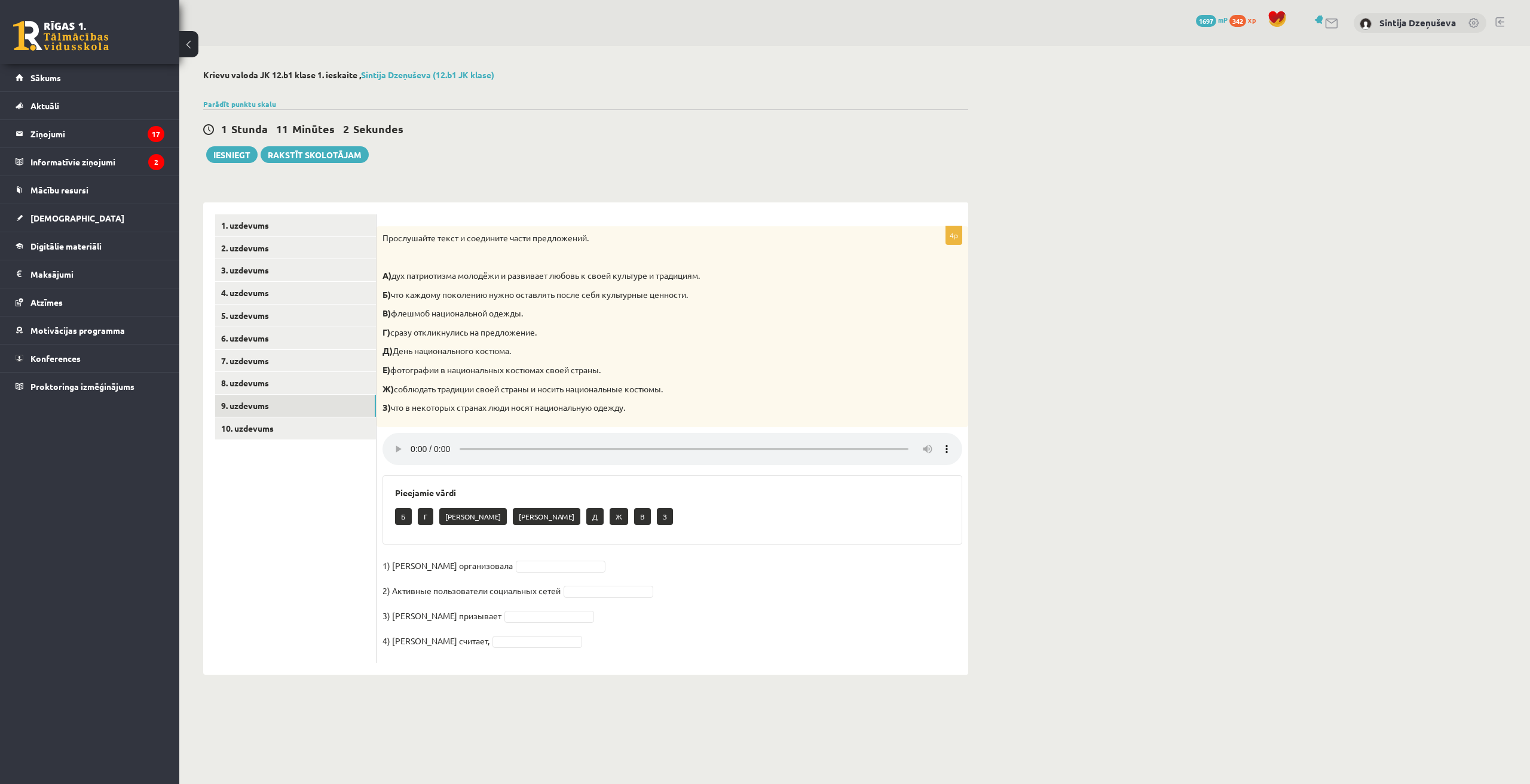
drag, startPoint x: 996, startPoint y: 597, endPoint x: 996, endPoint y: 603, distance: 6.0
click at [996, 600] on div "**********" at bounding box center [854, 372] width 1350 height 652
click at [704, 555] on div "4p Прослушайте текст и соедините части предложений. А) дух патриотизма молодёжи…" at bounding box center [672, 445] width 592 height 437
click at [607, 668] on div "4p Прослушайте текст и соедините части предложений. А) дух патриотизма молодёжи…" at bounding box center [672, 439] width 592 height 473
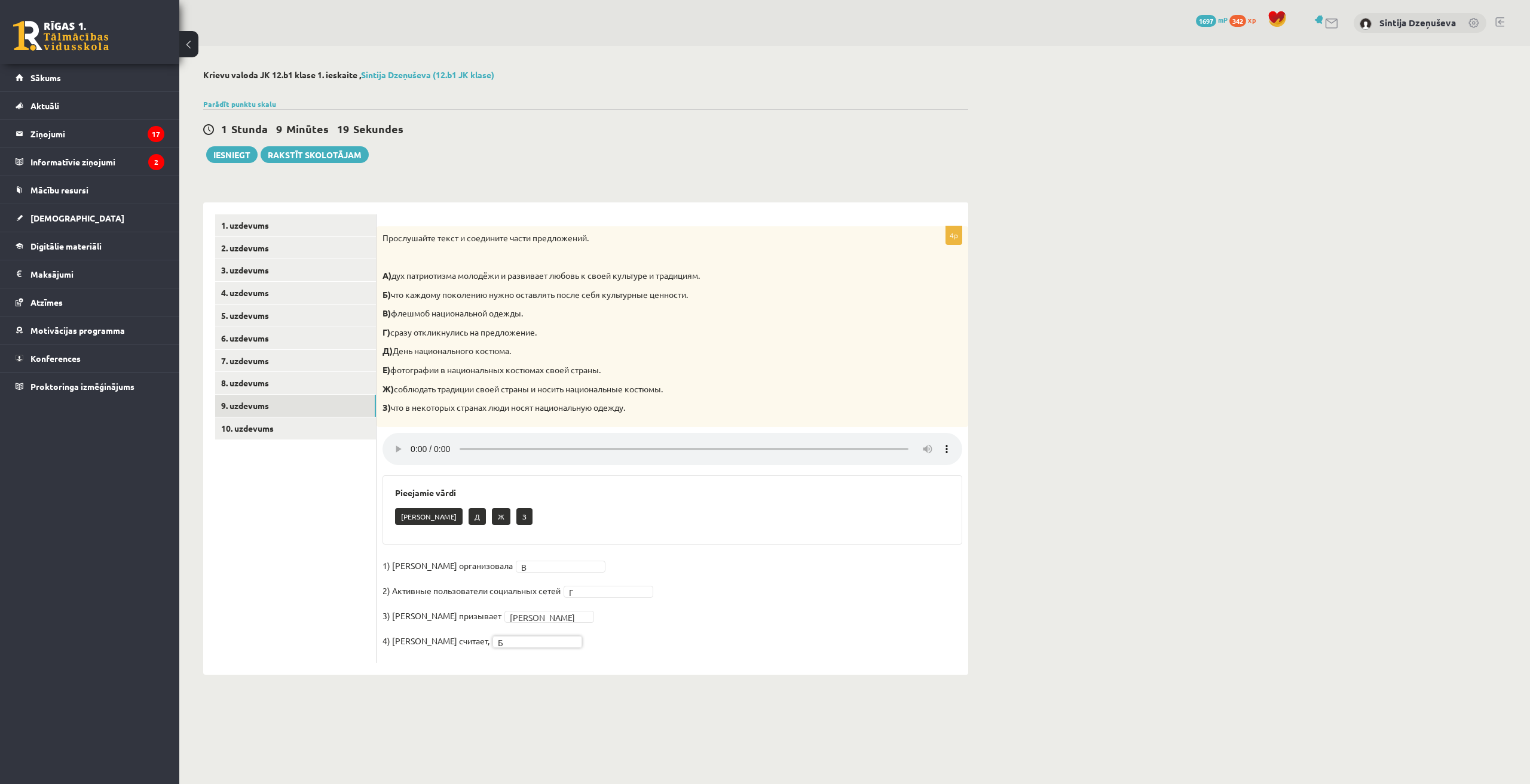
click at [675, 639] on fieldset "1) Мухаббат Саби организовала В * 2) Активные пользователи социальных сетей Г *…" at bounding box center [672, 606] width 580 height 101
click at [268, 425] on link "10. uzdevums" at bounding box center [295, 429] width 161 height 22
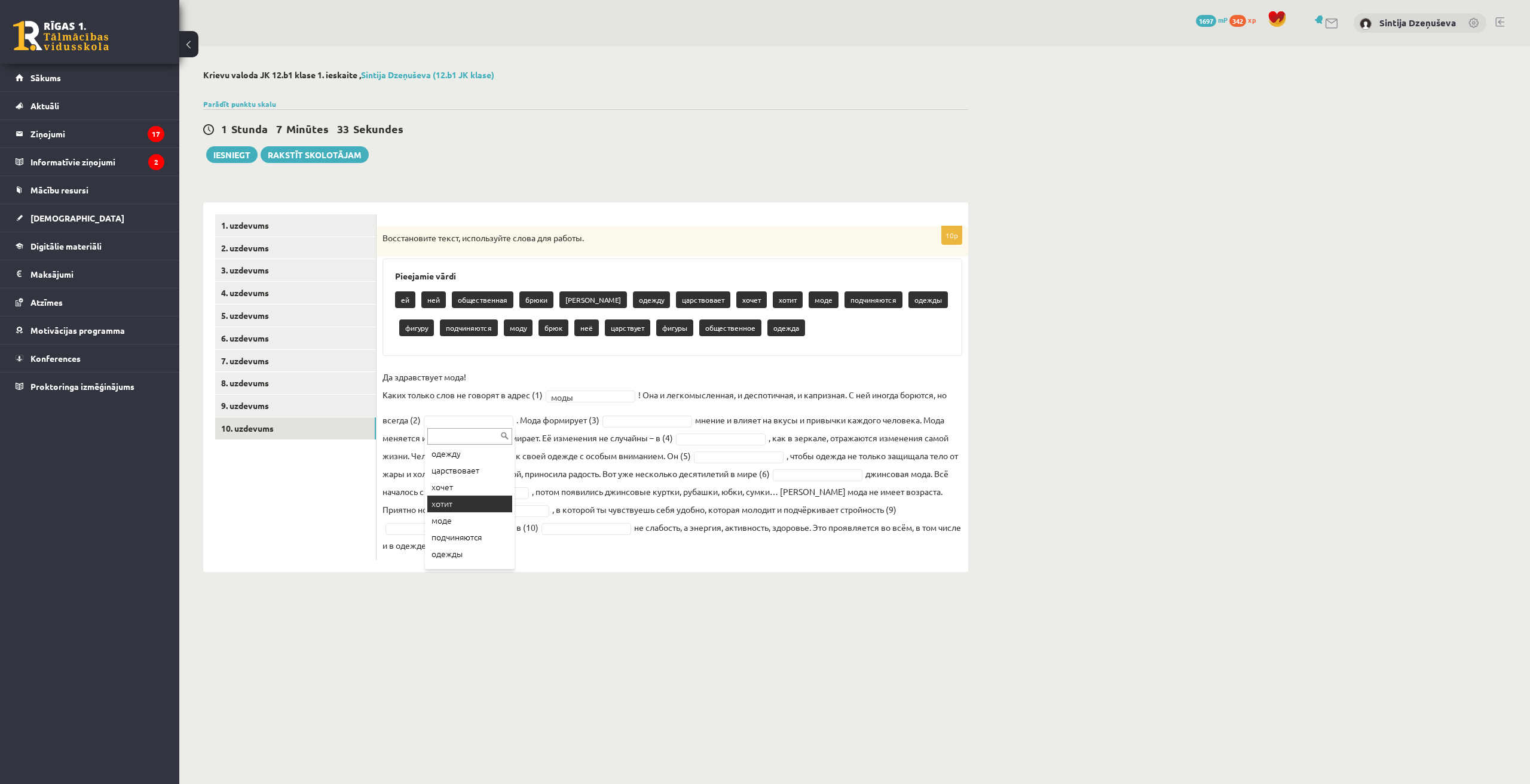
scroll to position [120, 0]
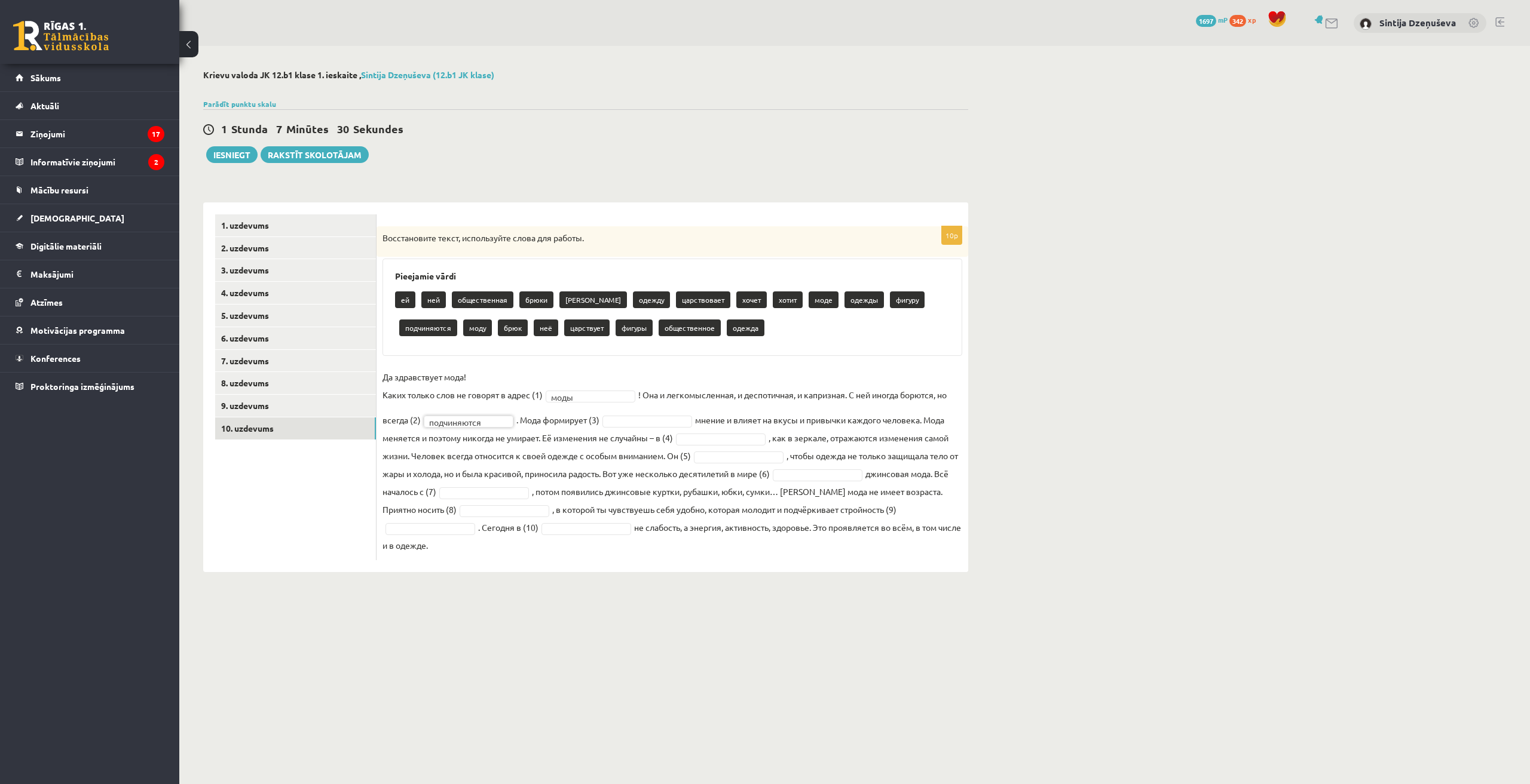
click at [588, 442] on fieldset "**********" at bounding box center [672, 461] width 580 height 187
click at [528, 449] on fieldset "**********" at bounding box center [672, 461] width 580 height 187
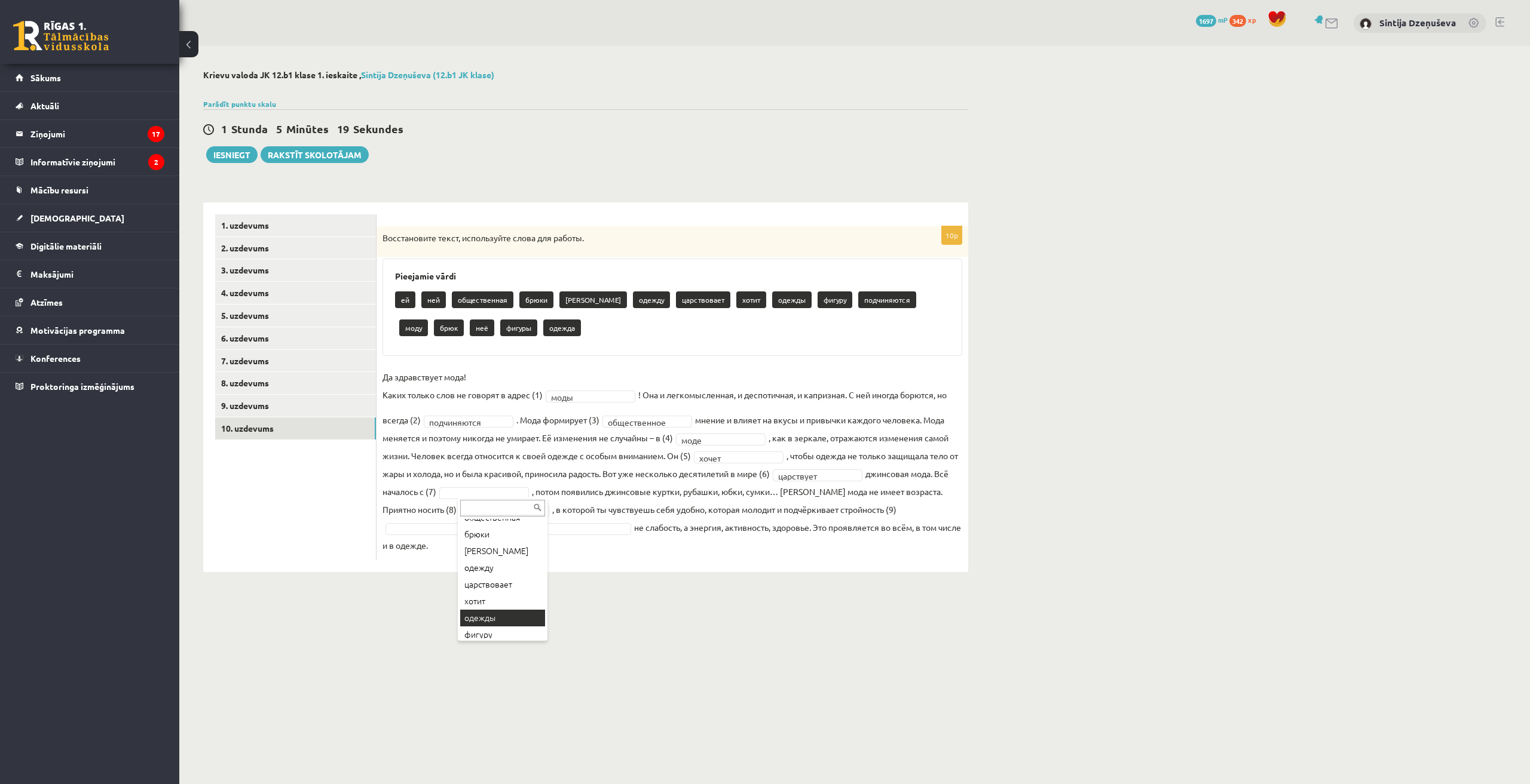
scroll to position [120, 0]
click at [629, 583] on div "**********" at bounding box center [586, 320] width 812 height 550
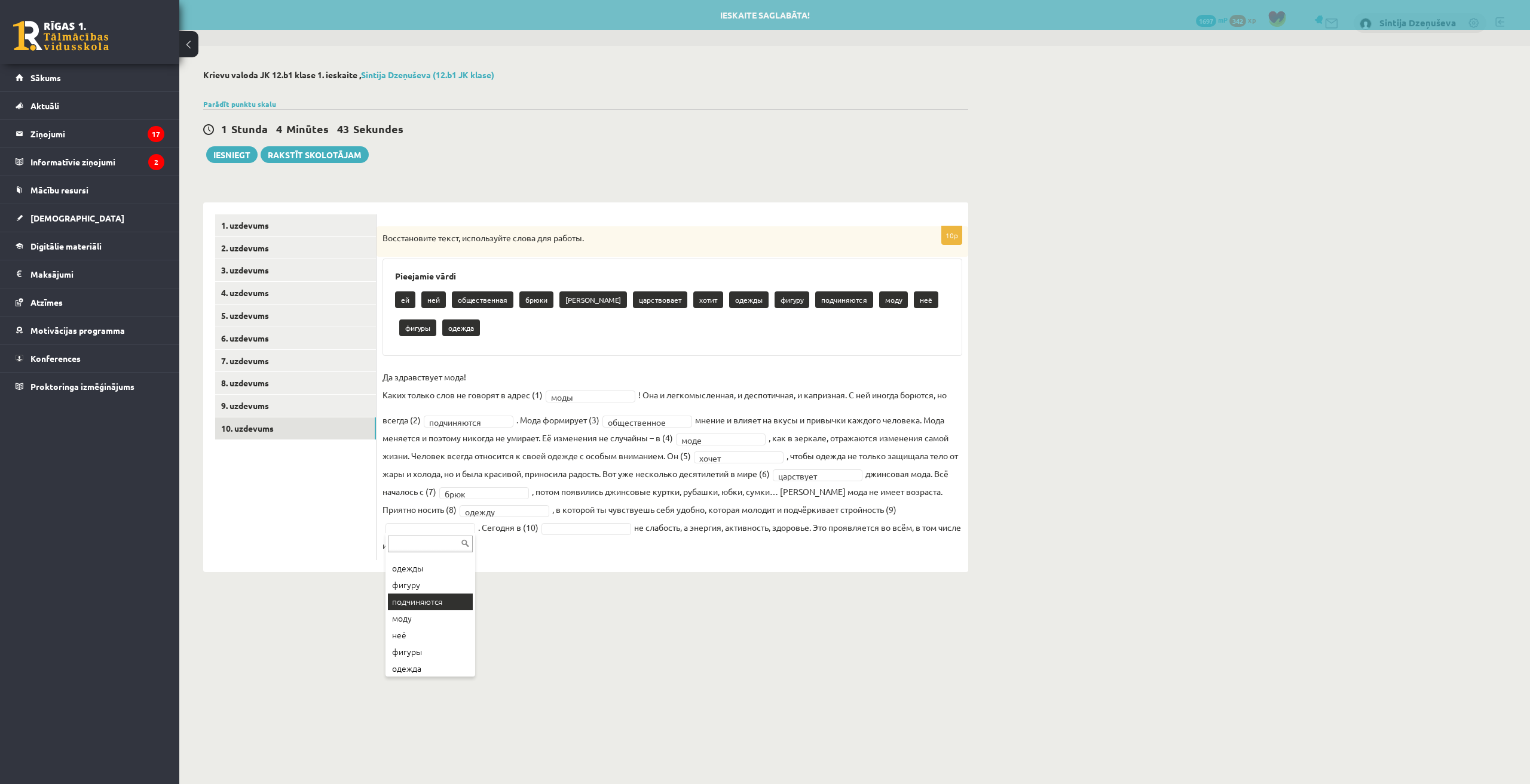
scroll to position [132, 0]
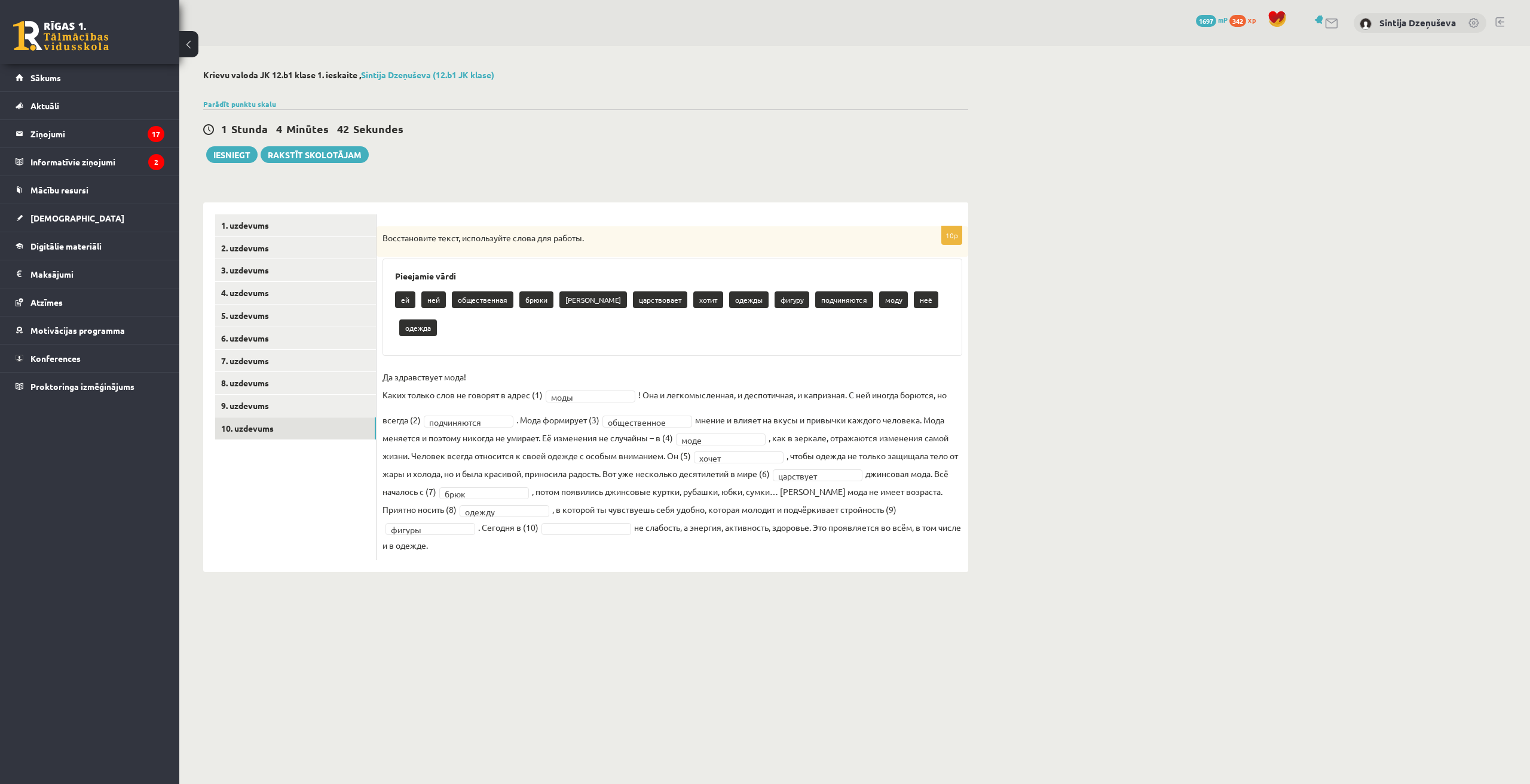
click at [548, 562] on div "**********" at bounding box center [672, 387] width 592 height 370
click at [640, 579] on body "0 Dāvanas 1697 mP 342 xp Sintija Dzeņuševa Sākums Aktuāli Kā mācīties eSKOLĀ Ko…" at bounding box center [765, 392] width 1530 height 784
click at [775, 608] on body "0 Dāvanas 1697 mP 342 xp Sintija Dzeņuševa Sākums Aktuāli Kā mācīties eSKOLĀ Ko…" at bounding box center [765, 392] width 1530 height 784
click at [230, 160] on button "Iesniegt" at bounding box center [232, 155] width 51 height 17
